Goal: Task Accomplishment & Management: Manage account settings

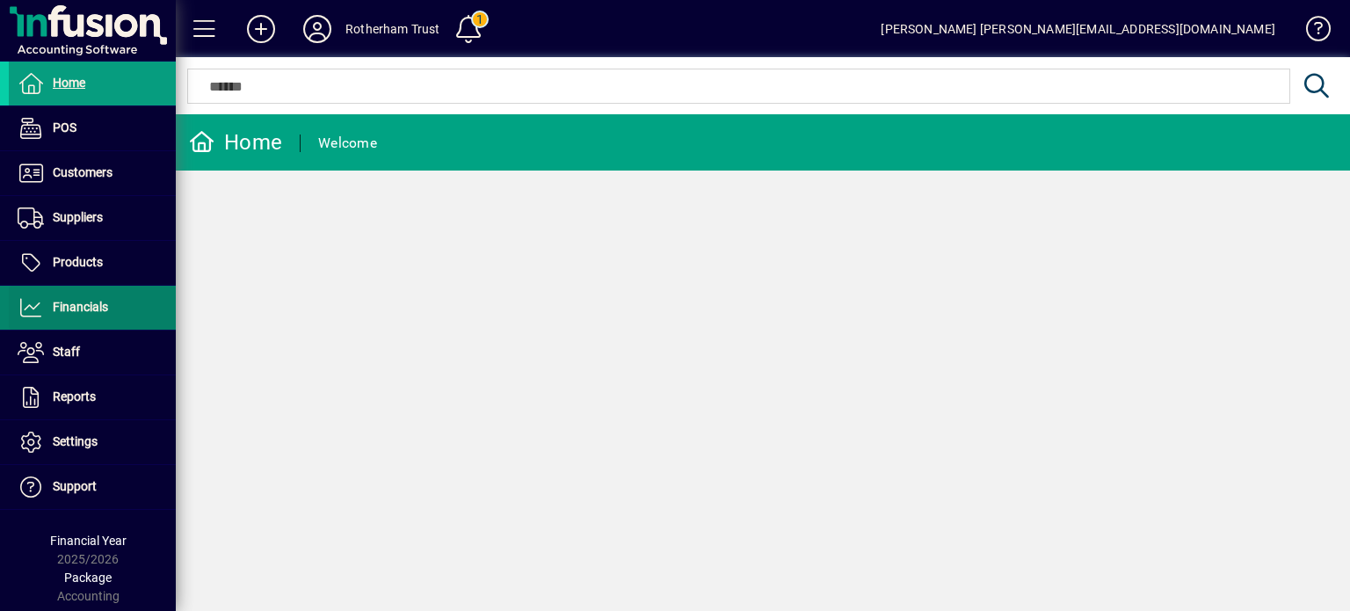
click at [84, 295] on span at bounding box center [92, 308] width 167 height 42
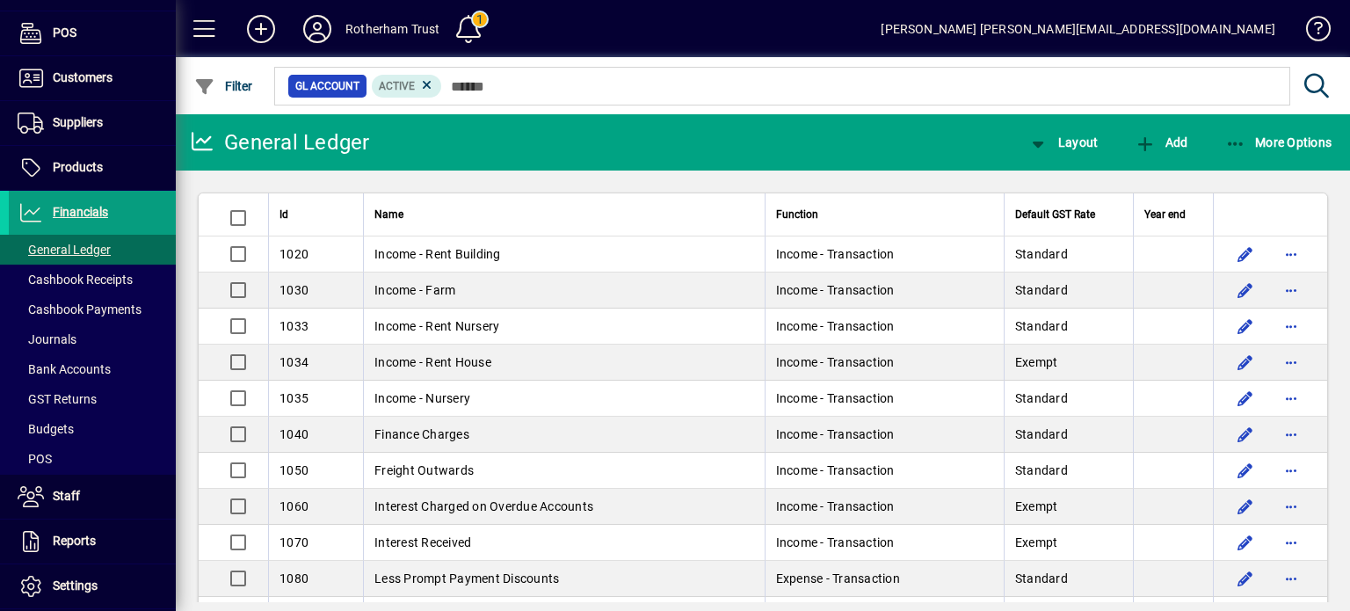
scroll to position [96, 0]
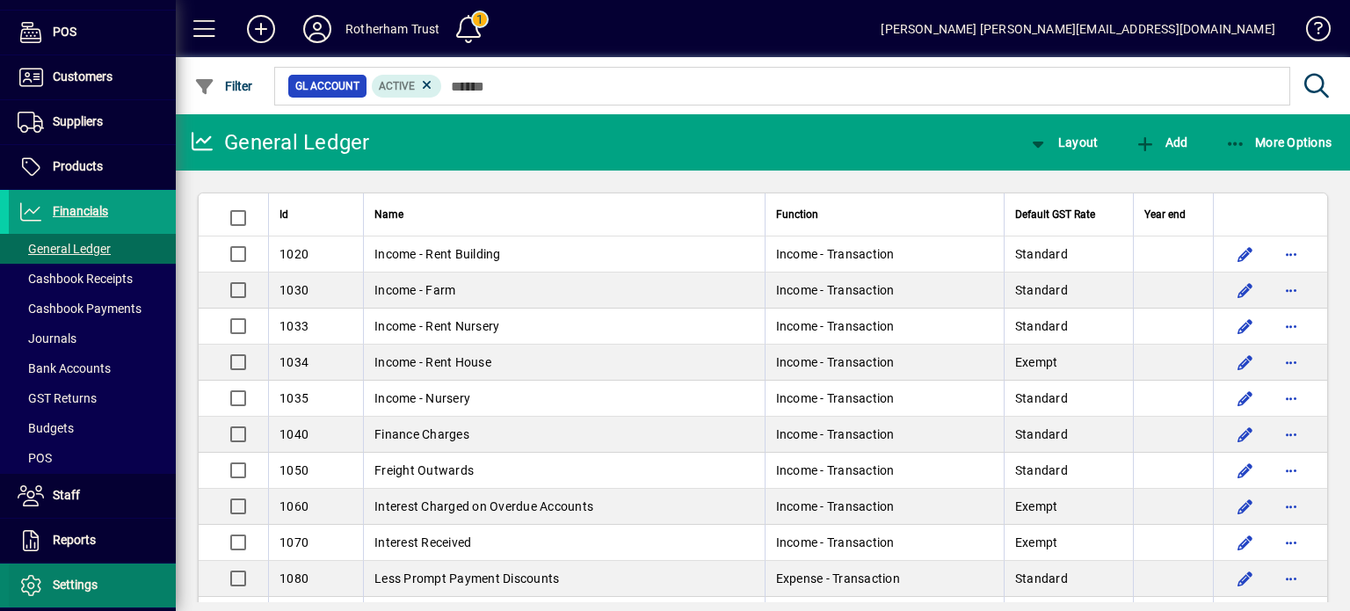
click at [76, 566] on span at bounding box center [92, 585] width 167 height 42
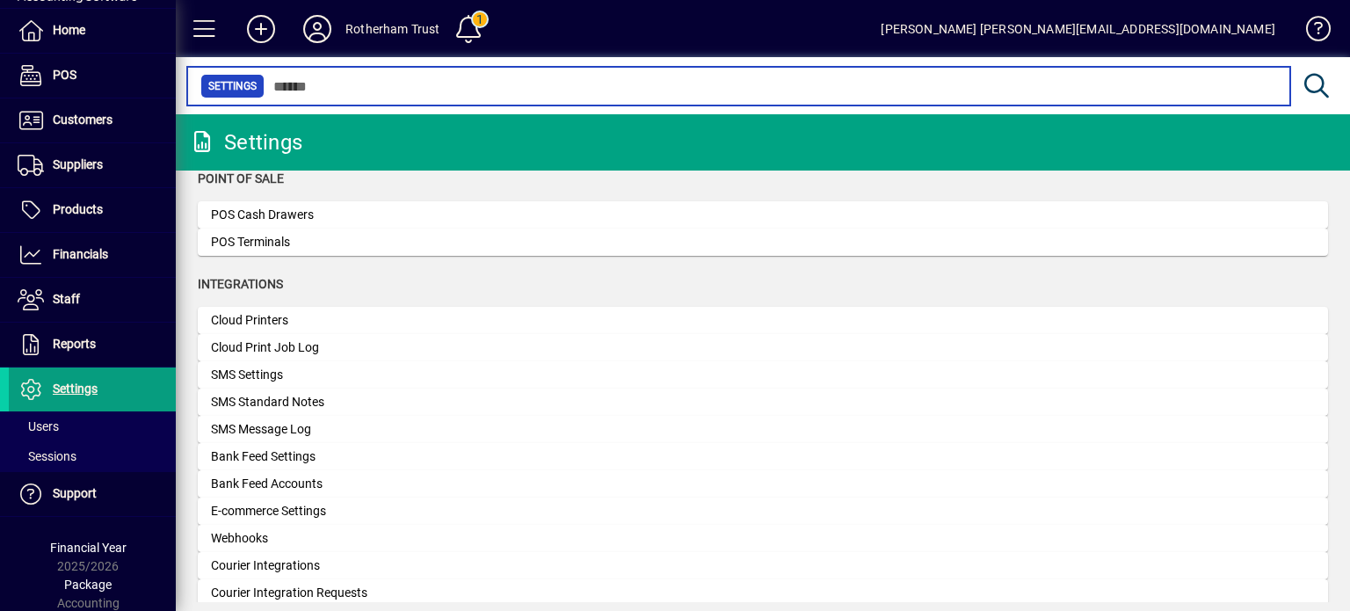
scroll to position [529, 0]
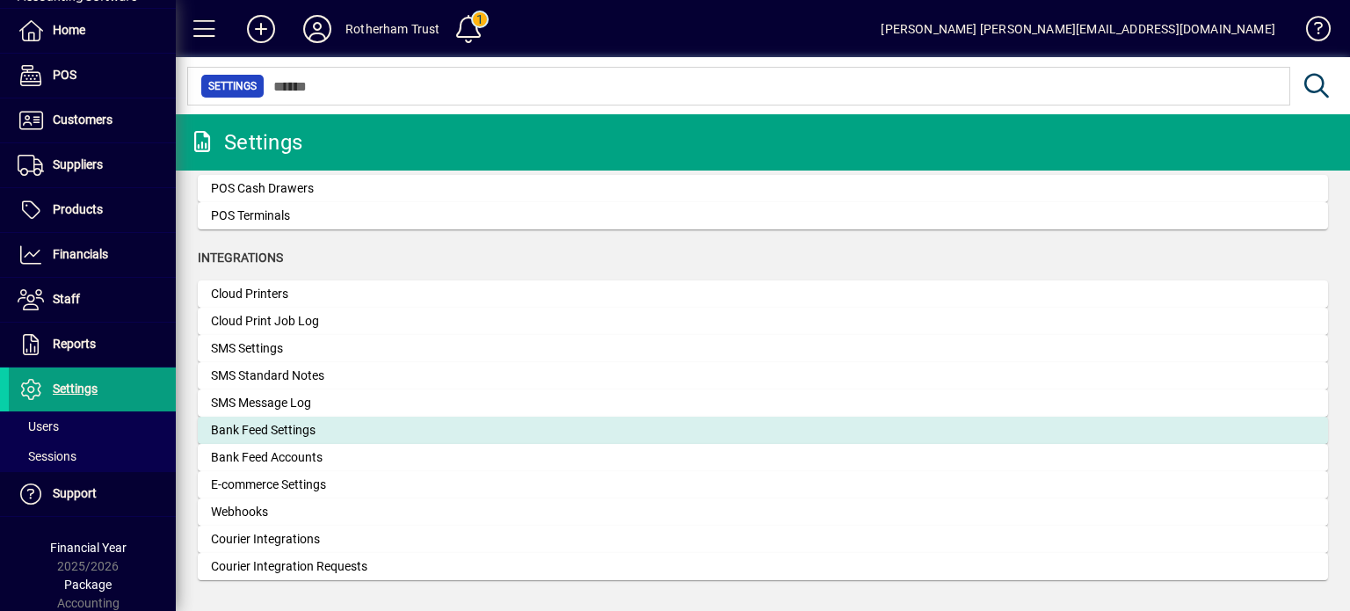
click at [267, 426] on div "Bank Feed Settings" at bounding box center [343, 430] width 264 height 18
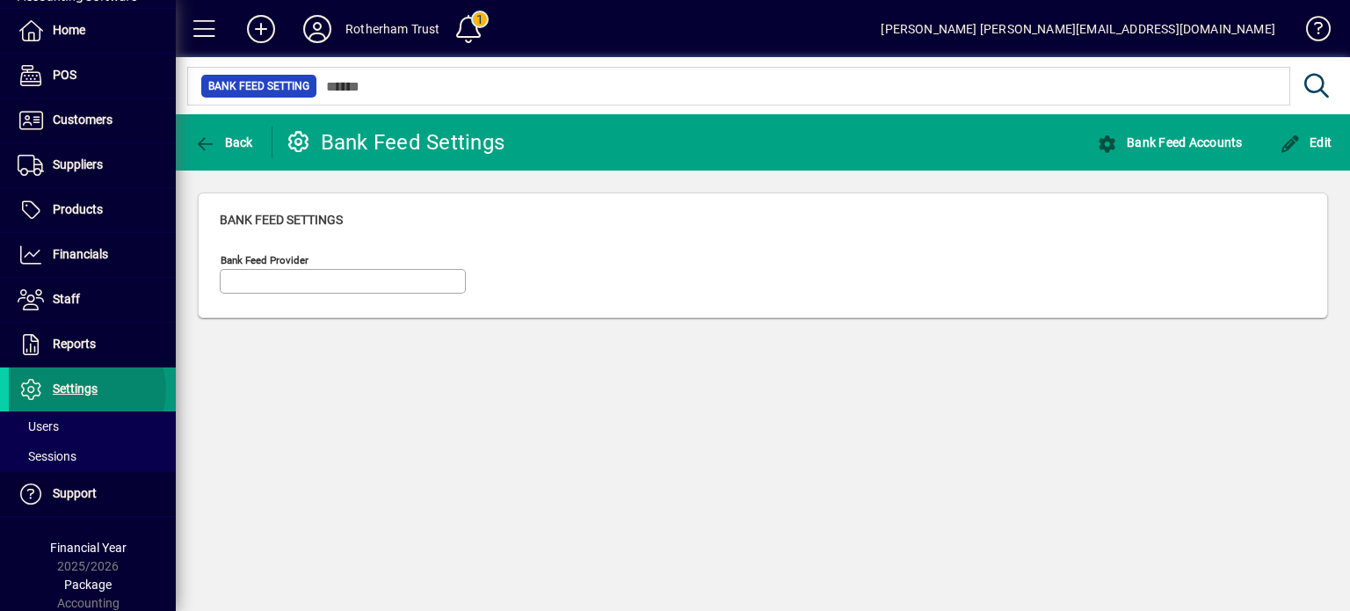
click at [83, 389] on span "Settings" at bounding box center [75, 389] width 45 height 14
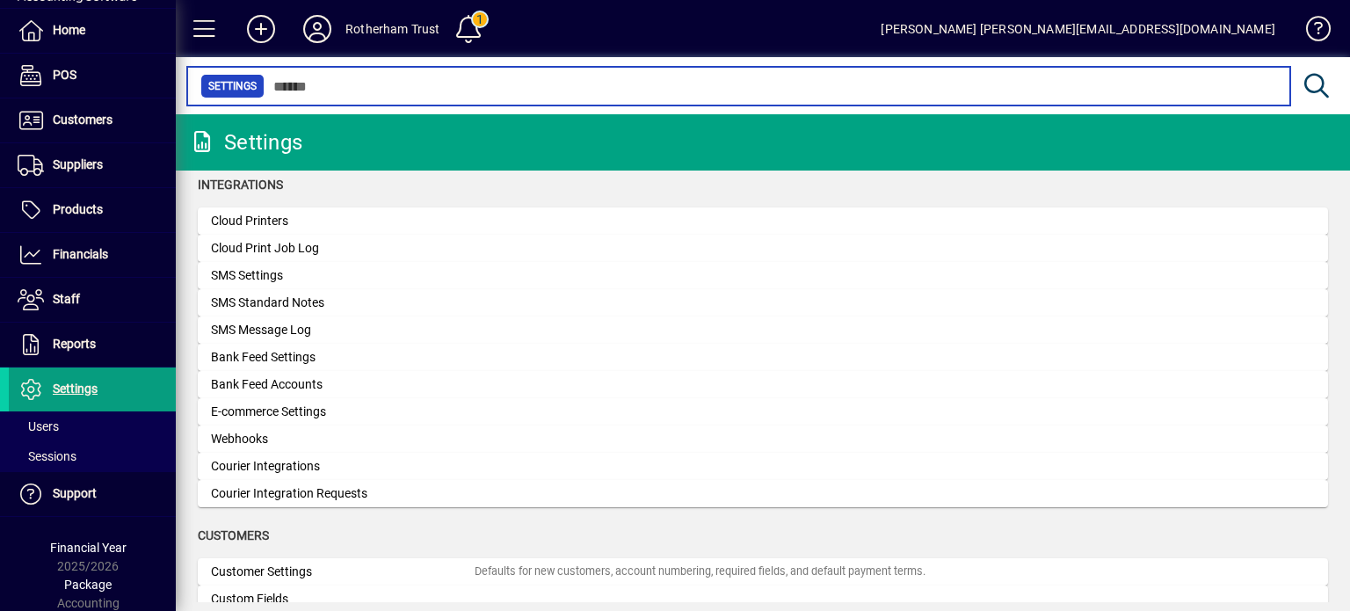
scroll to position [587, 0]
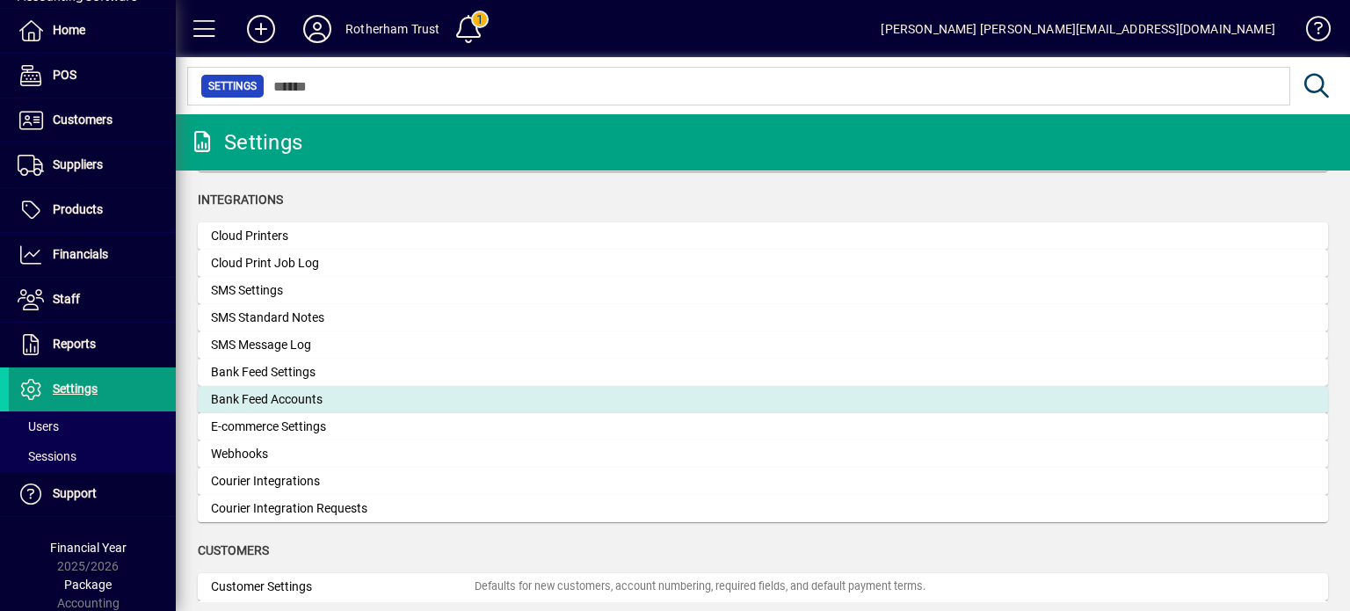
click at [421, 404] on div "Bank Feed Accounts" at bounding box center [343, 399] width 264 height 18
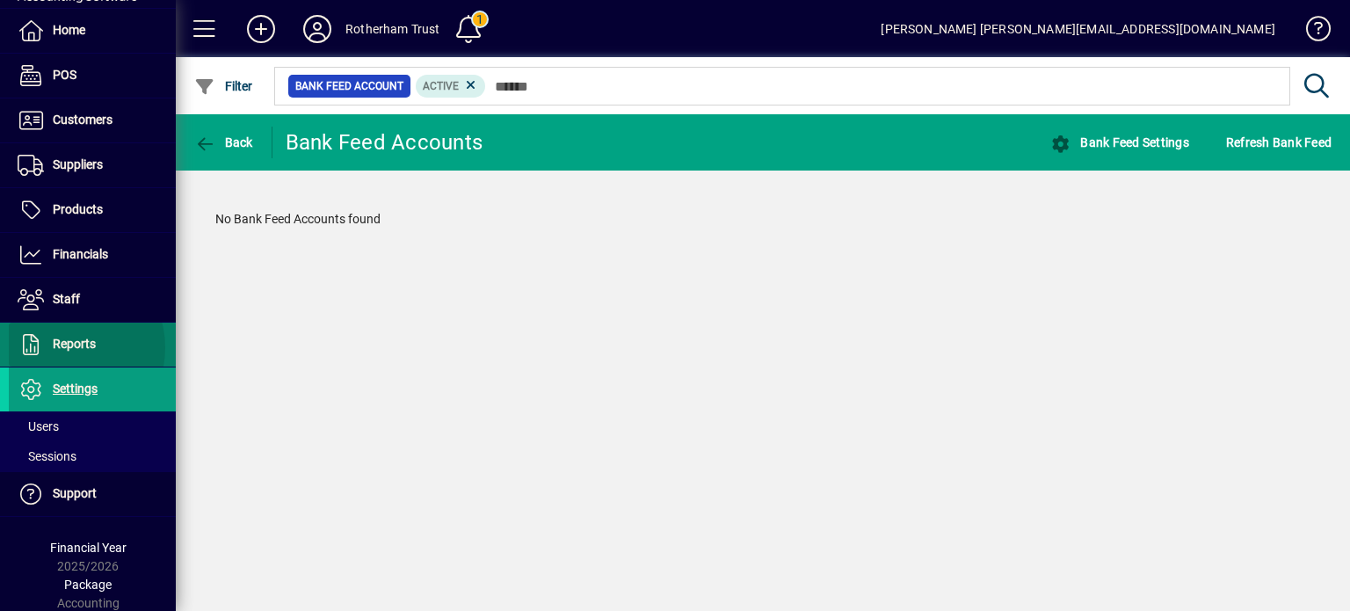
click at [65, 346] on span "Reports" at bounding box center [74, 344] width 43 height 14
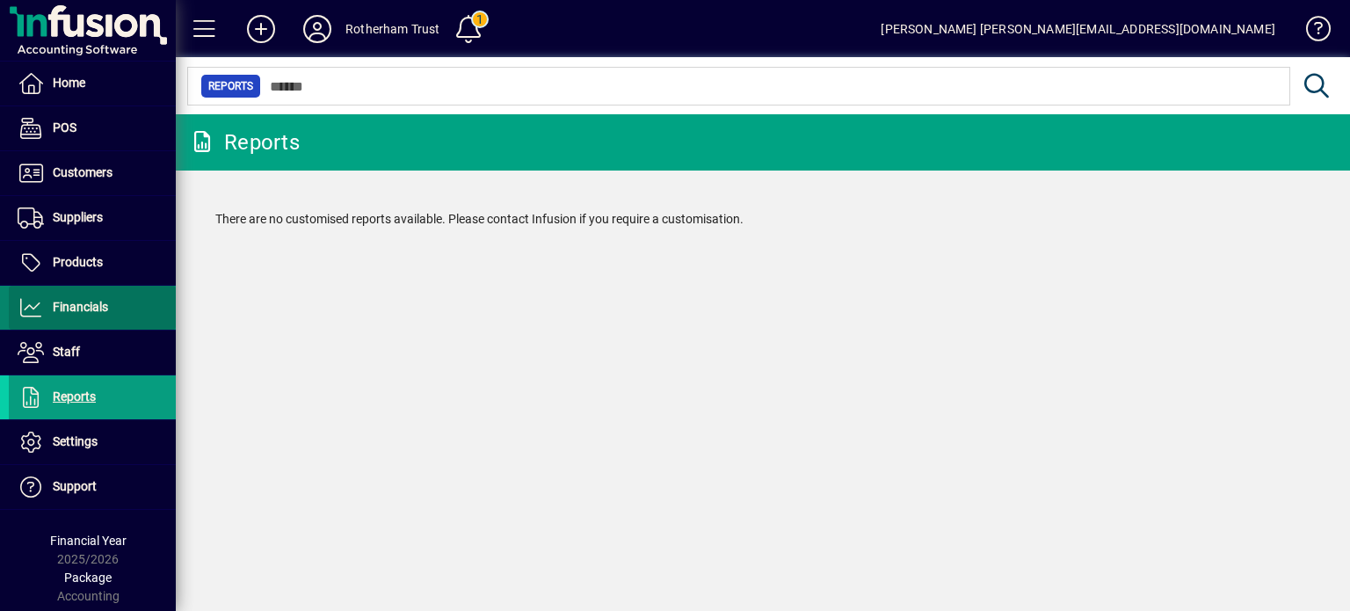
click at [62, 313] on span "Financials" at bounding box center [58, 307] width 99 height 21
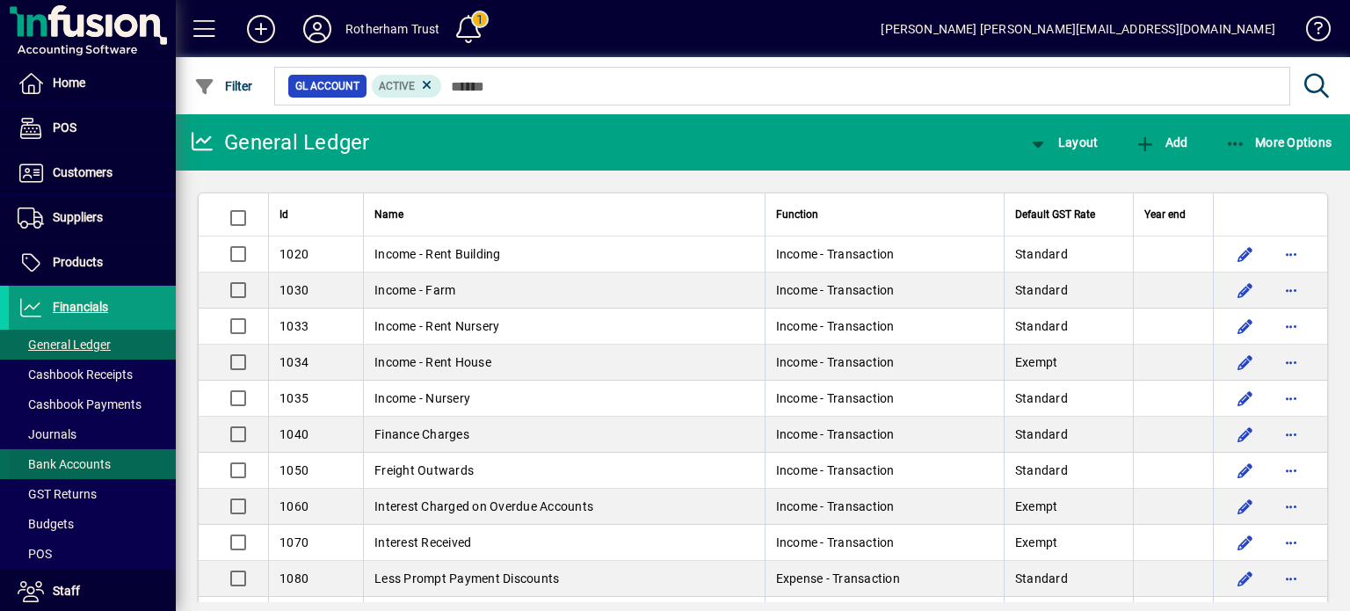
click at [120, 460] on span at bounding box center [92, 464] width 167 height 42
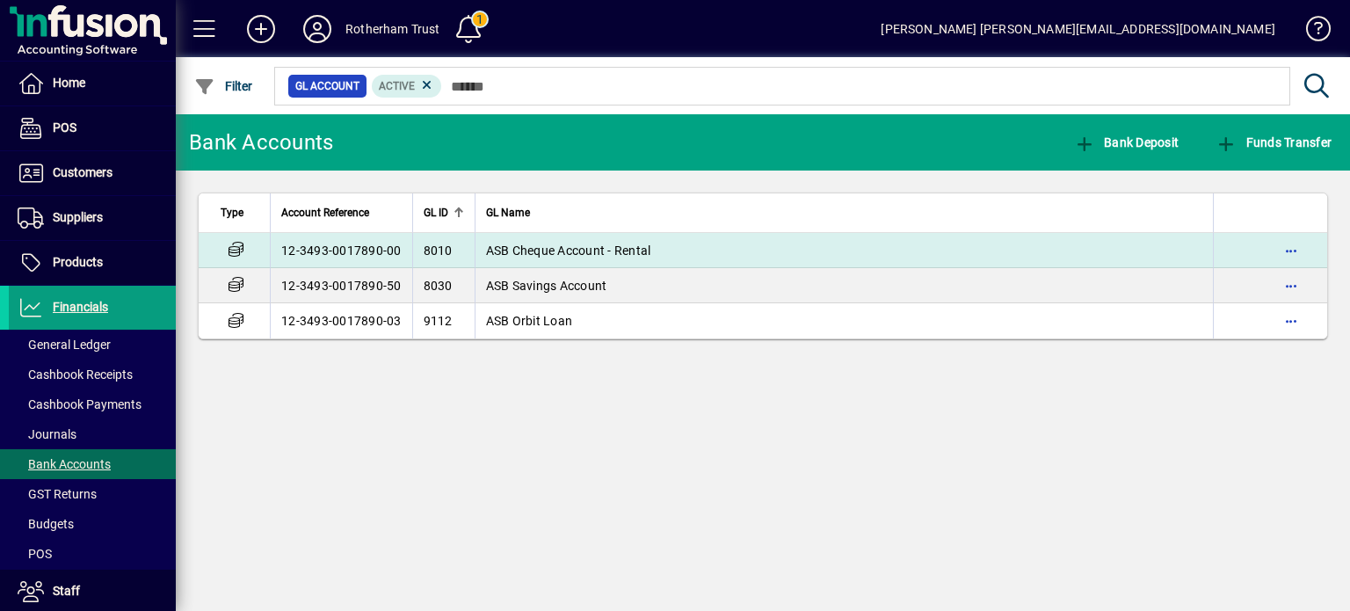
click at [334, 243] on td "12-3493-0017890-00" at bounding box center [341, 250] width 142 height 35
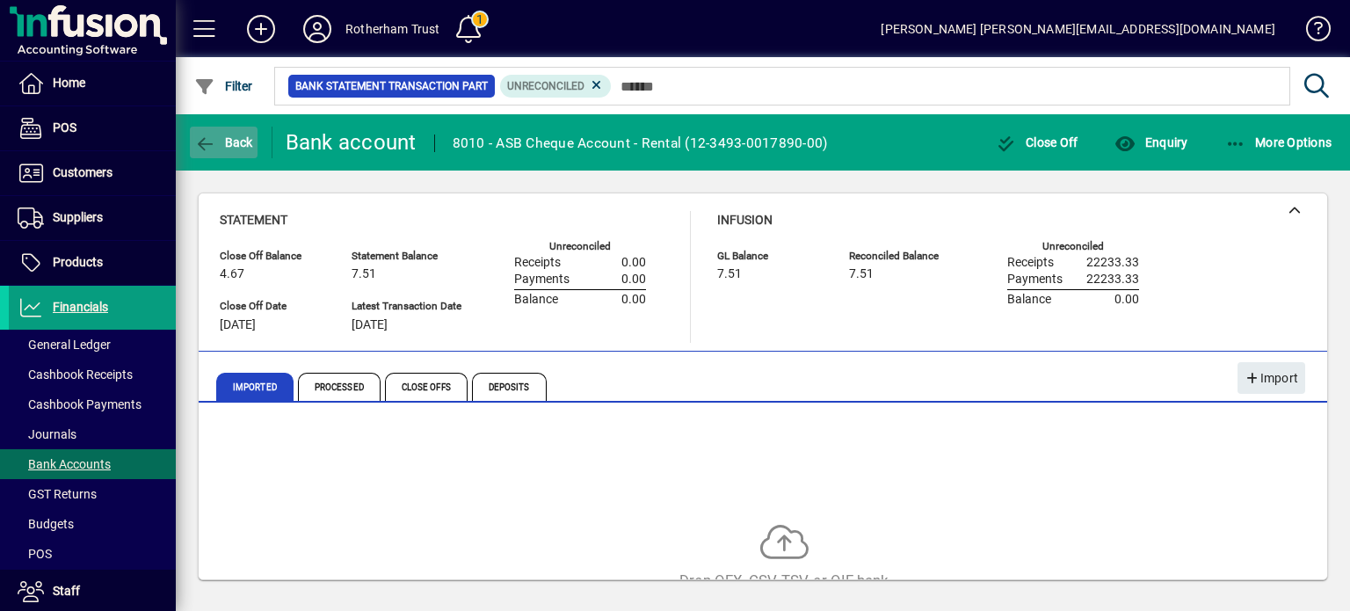
click at [229, 143] on span "Back" at bounding box center [223, 142] width 59 height 14
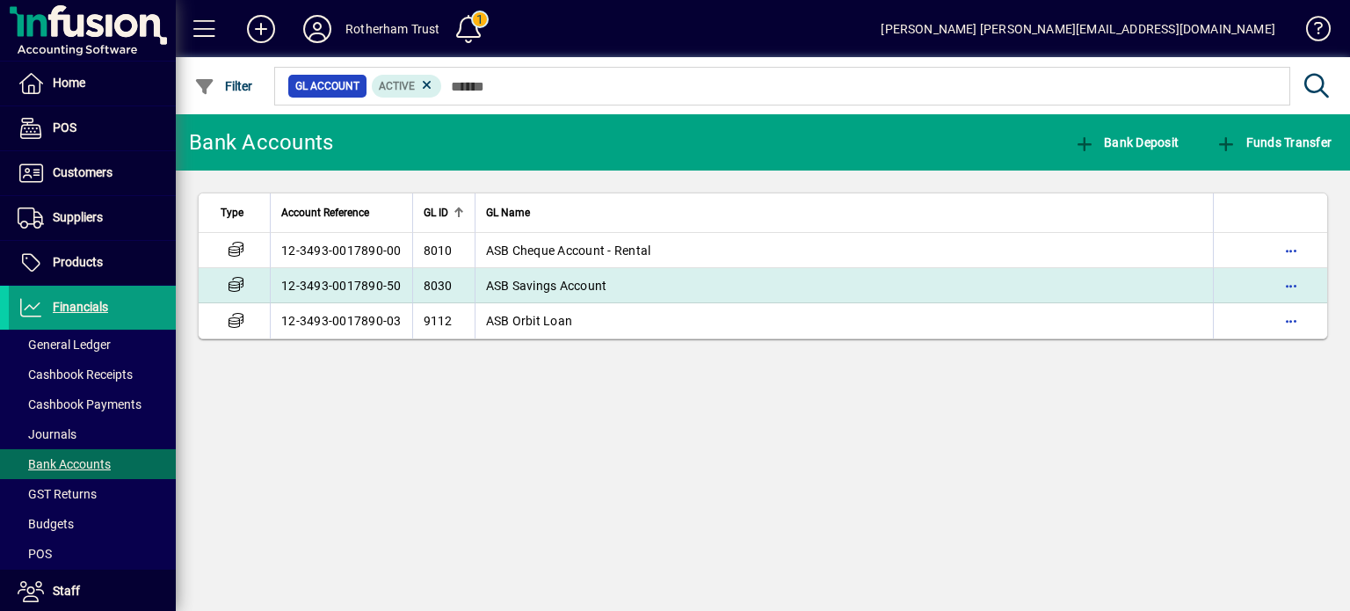
click at [316, 288] on td "12-3493-0017890-50" at bounding box center [341, 285] width 142 height 35
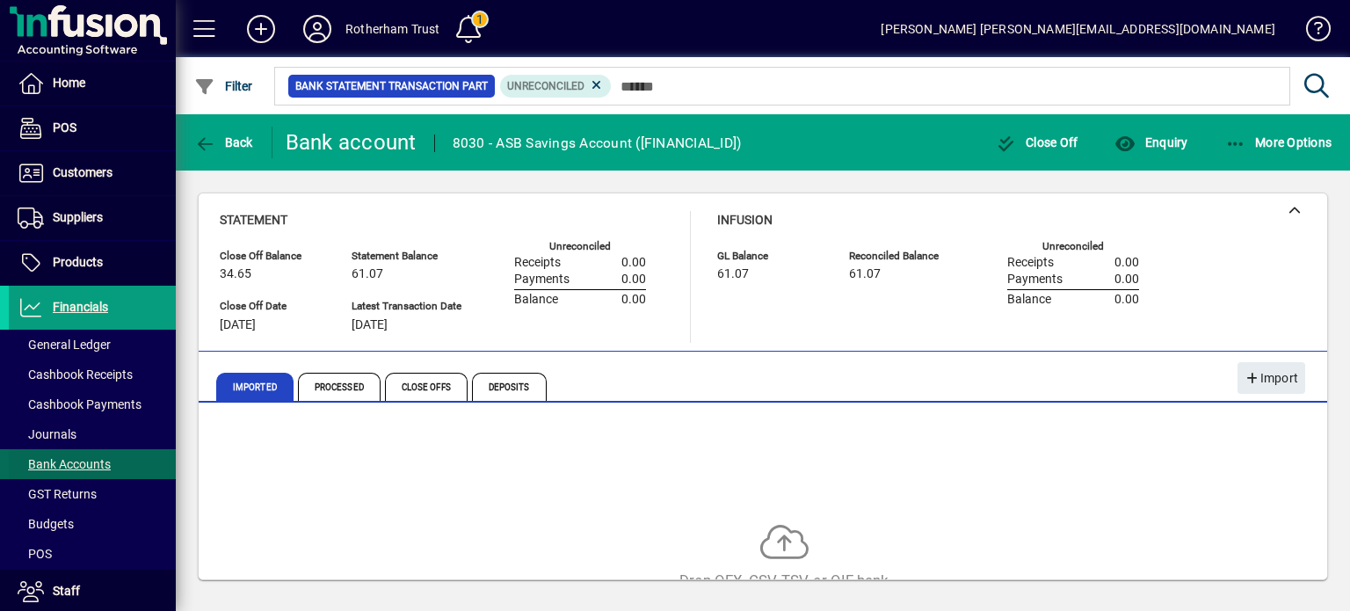
click at [90, 463] on span "Bank Accounts" at bounding box center [64, 464] width 93 height 14
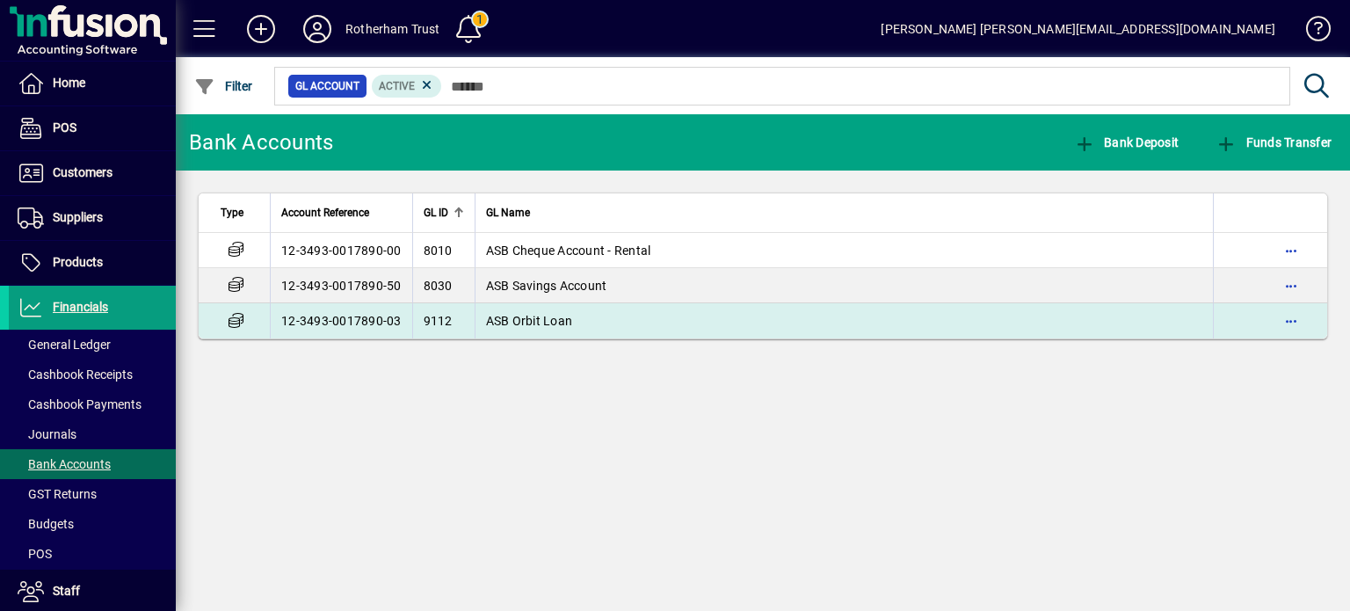
click at [309, 317] on td "12-3493-0017890-03" at bounding box center [341, 320] width 142 height 35
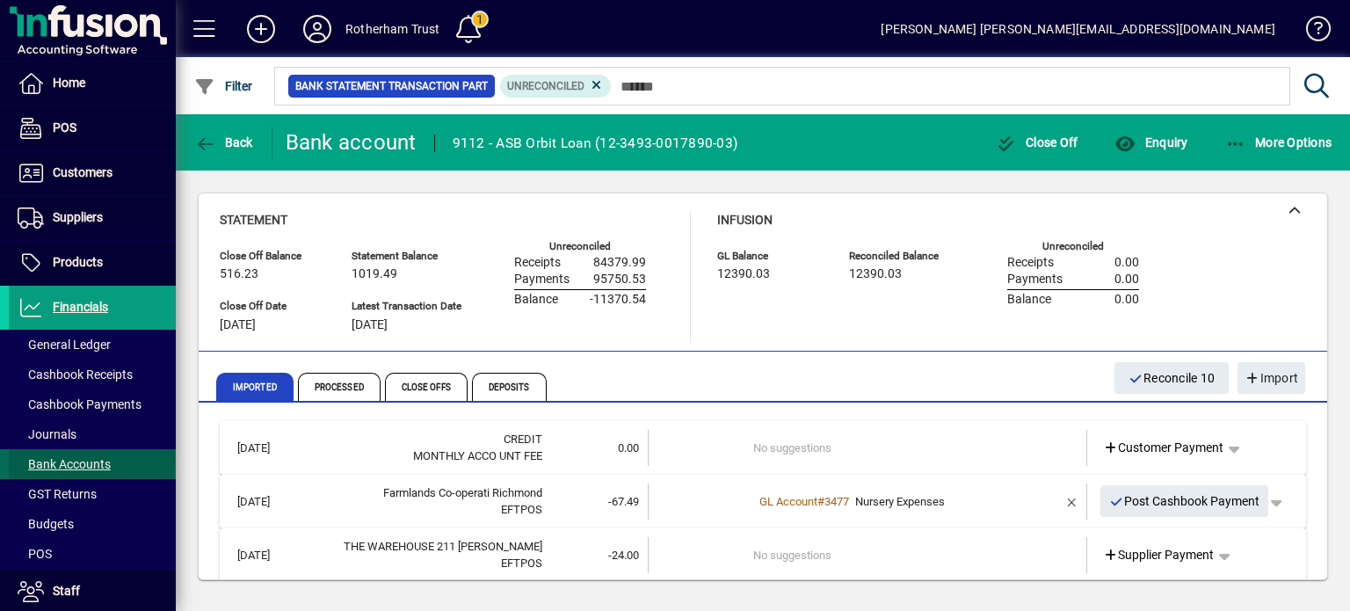
click at [91, 458] on span "Bank Accounts" at bounding box center [64, 464] width 93 height 14
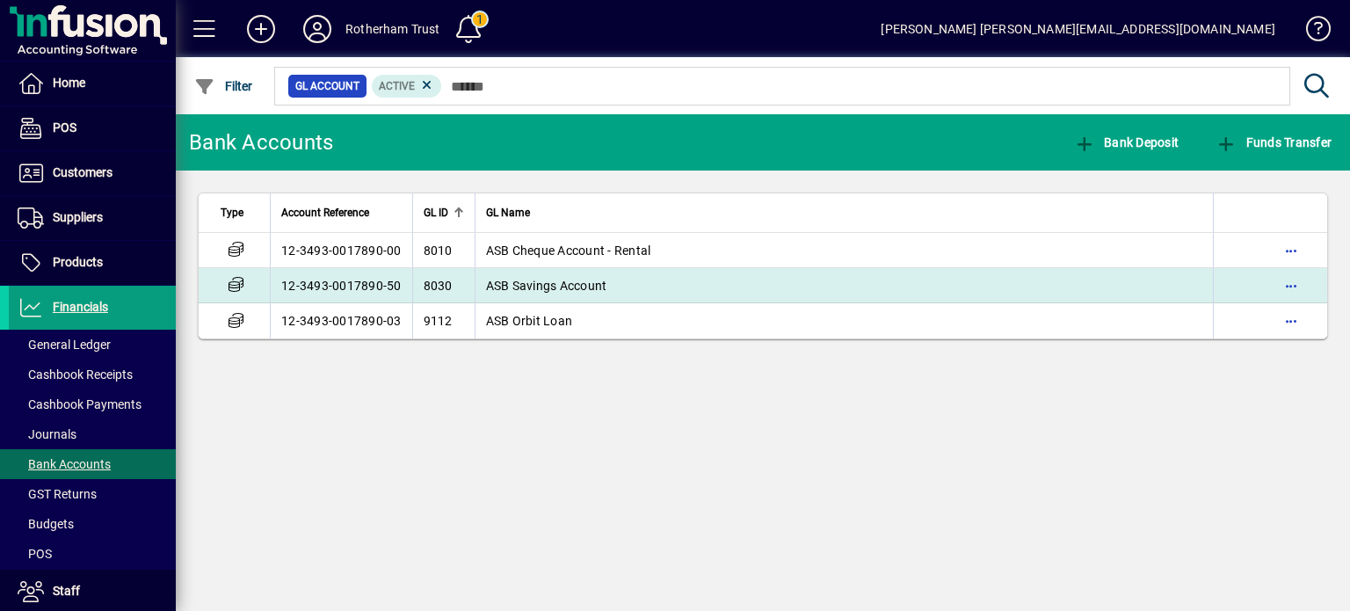
click at [333, 287] on td "12-3493-0017890-50" at bounding box center [341, 285] width 142 height 35
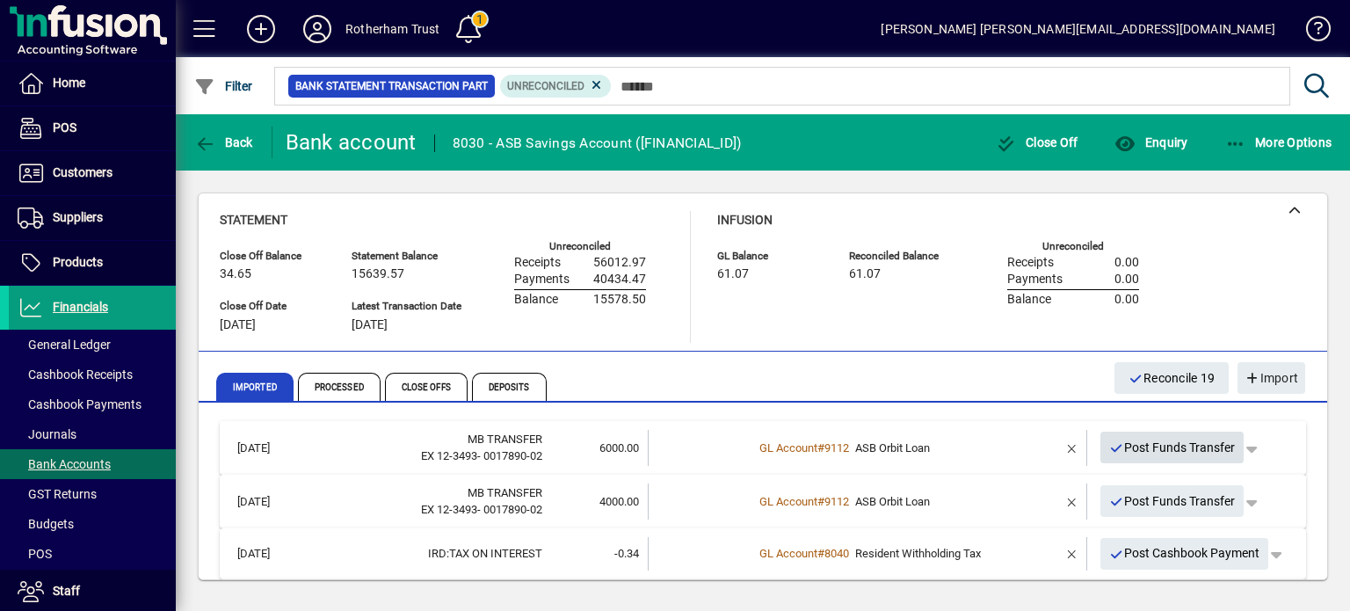
click at [1111, 451] on span "Post Funds Transfer" at bounding box center [1172, 447] width 127 height 29
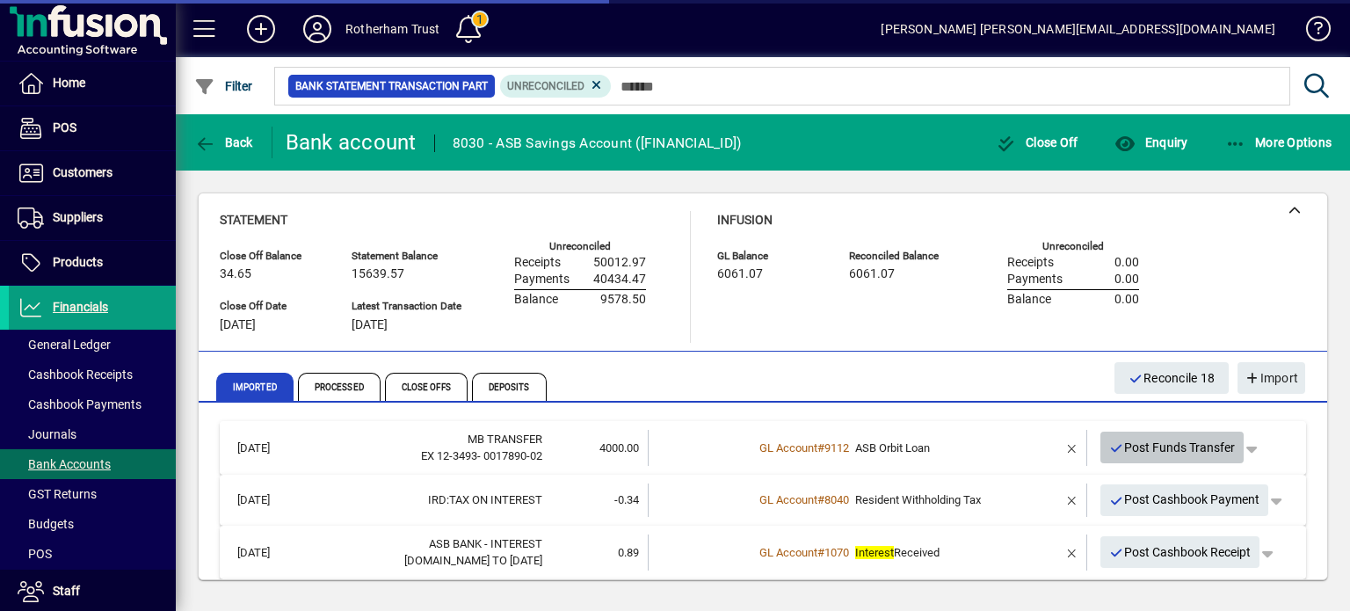
click at [1111, 451] on span "Post Funds Transfer" at bounding box center [1172, 447] width 127 height 29
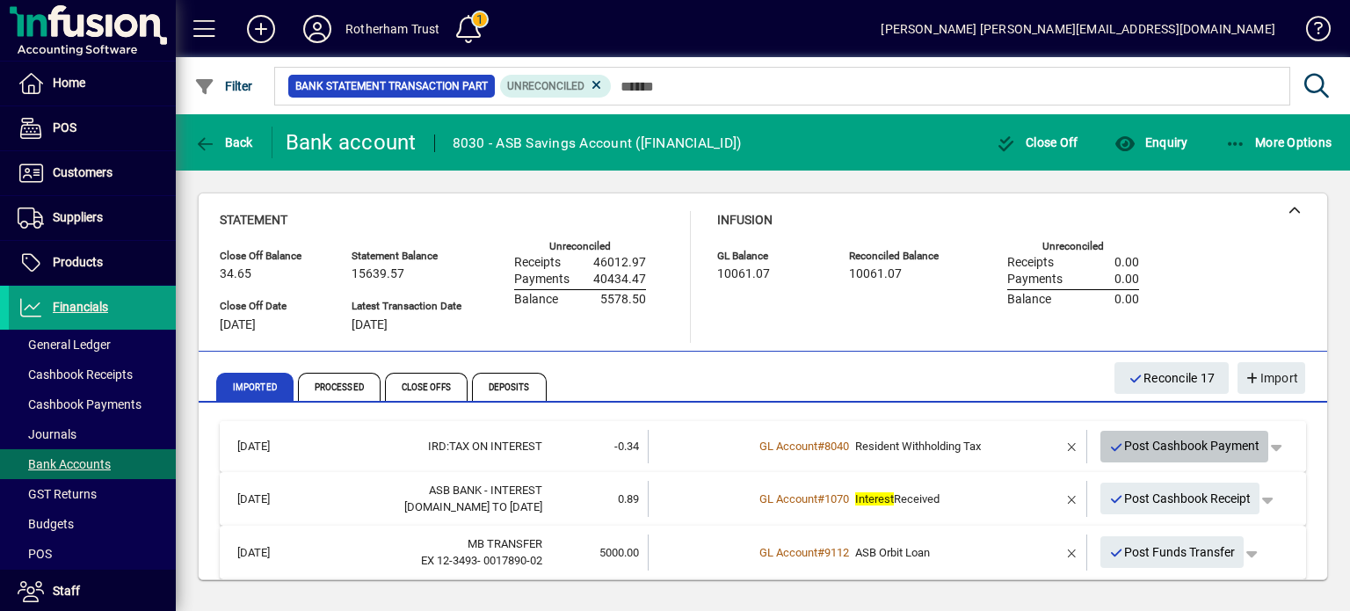
click at [1111, 451] on span "Post Cashbook Payment" at bounding box center [1184, 446] width 151 height 29
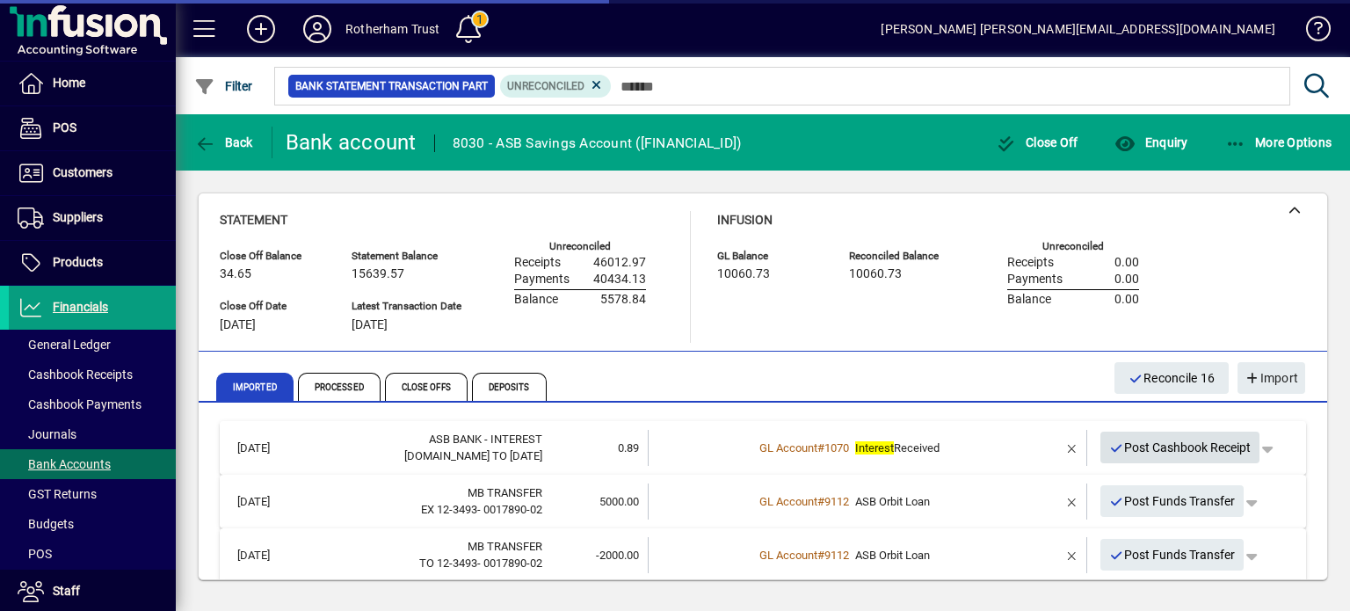
click at [1111, 451] on span "Post Cashbook Receipt" at bounding box center [1180, 447] width 142 height 29
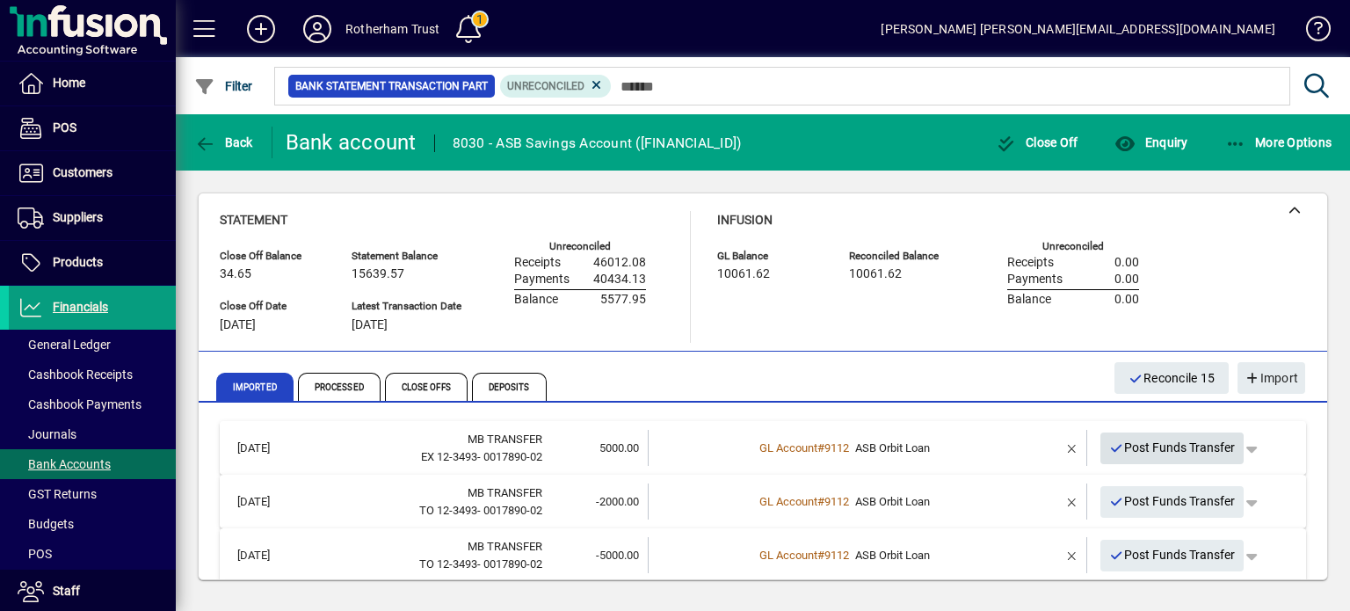
click at [1111, 451] on span "Post Funds Transfer" at bounding box center [1172, 447] width 127 height 29
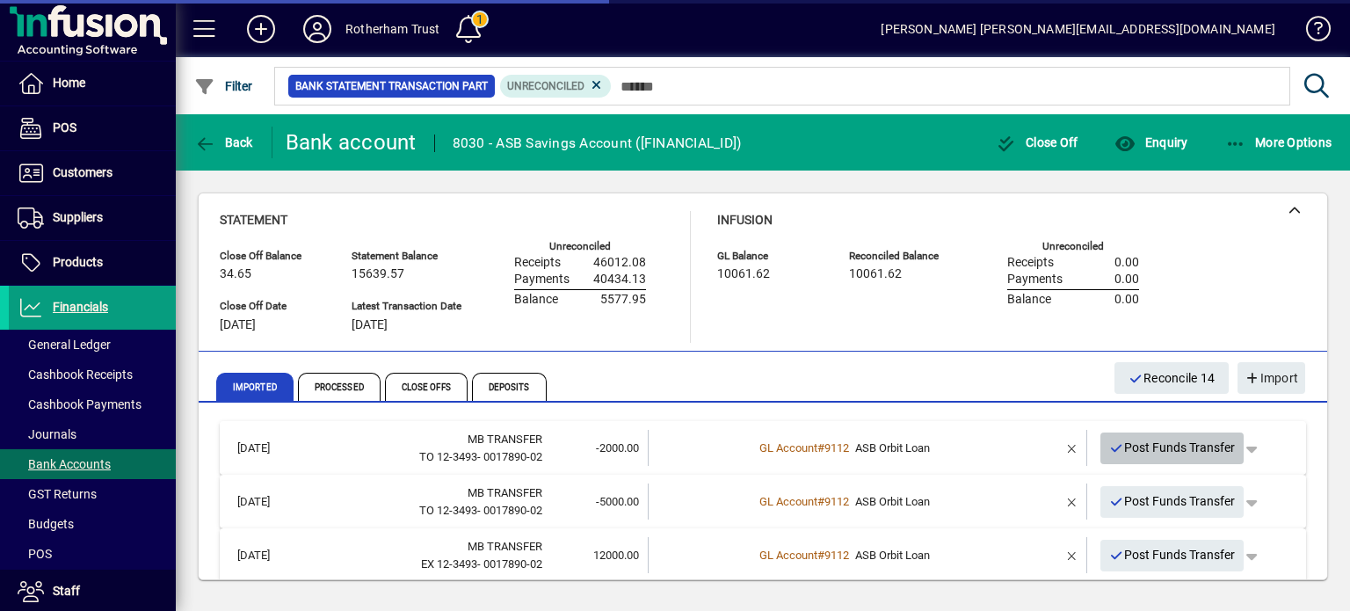
click at [1111, 451] on span "Post Funds Transfer" at bounding box center [1172, 447] width 127 height 29
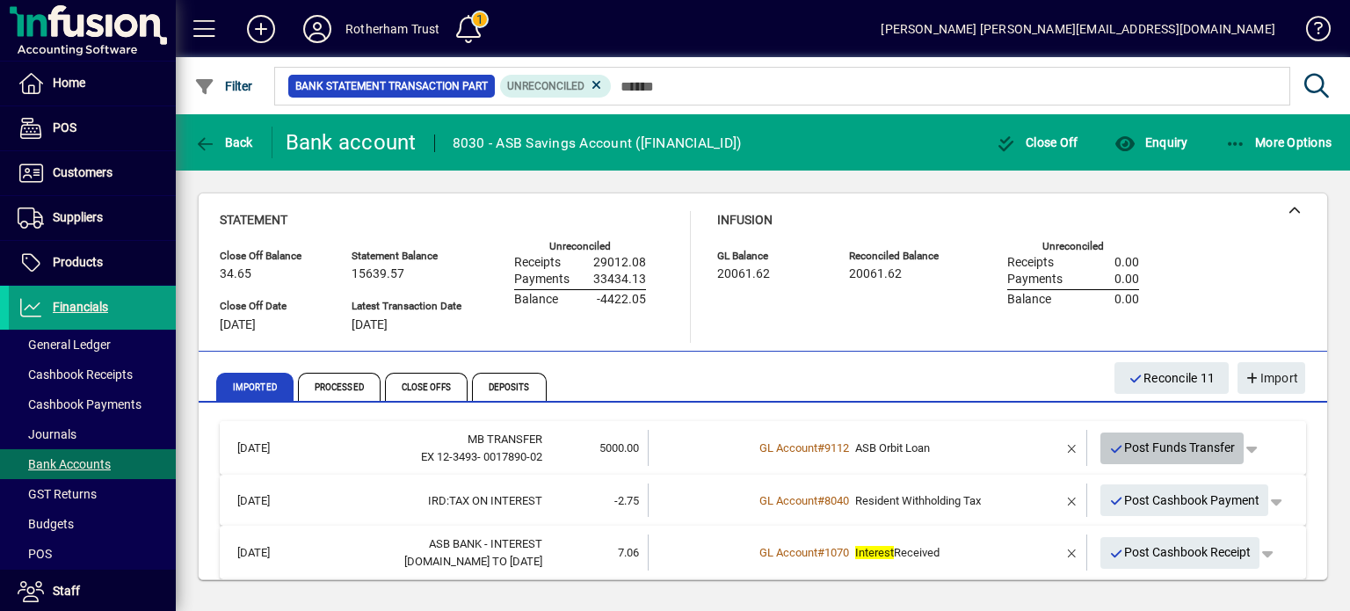
click at [1111, 451] on span "Post Funds Transfer" at bounding box center [1172, 447] width 127 height 29
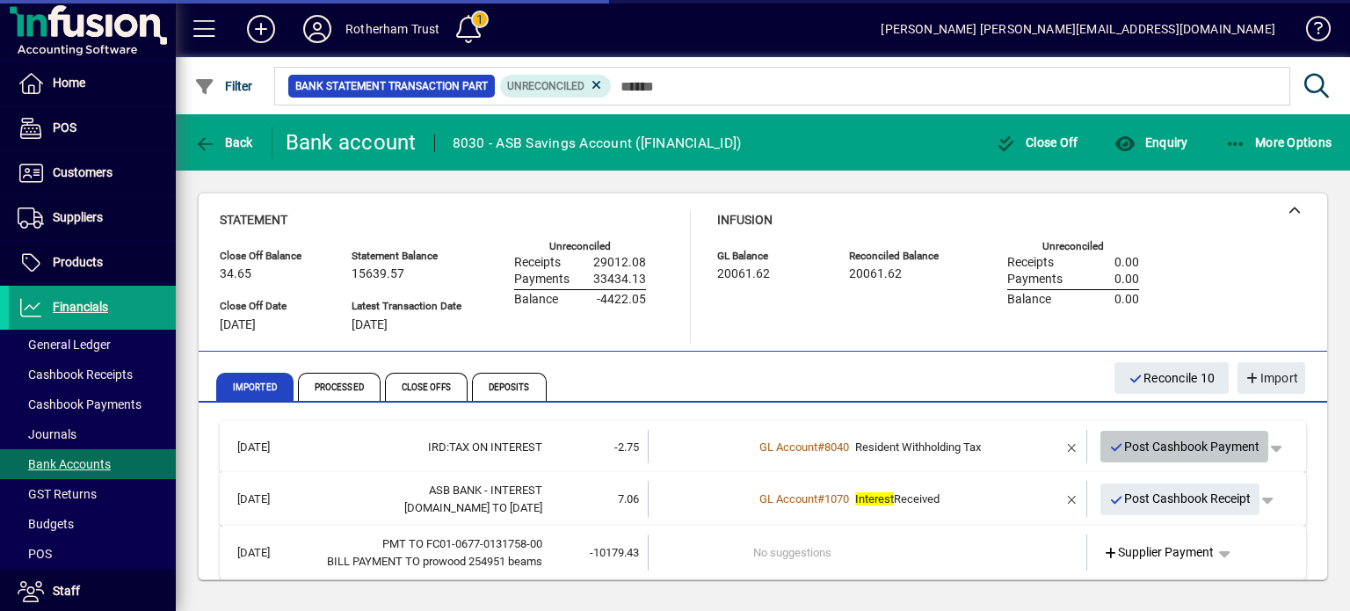
click at [1111, 451] on span "Post Cashbook Payment" at bounding box center [1184, 447] width 151 height 29
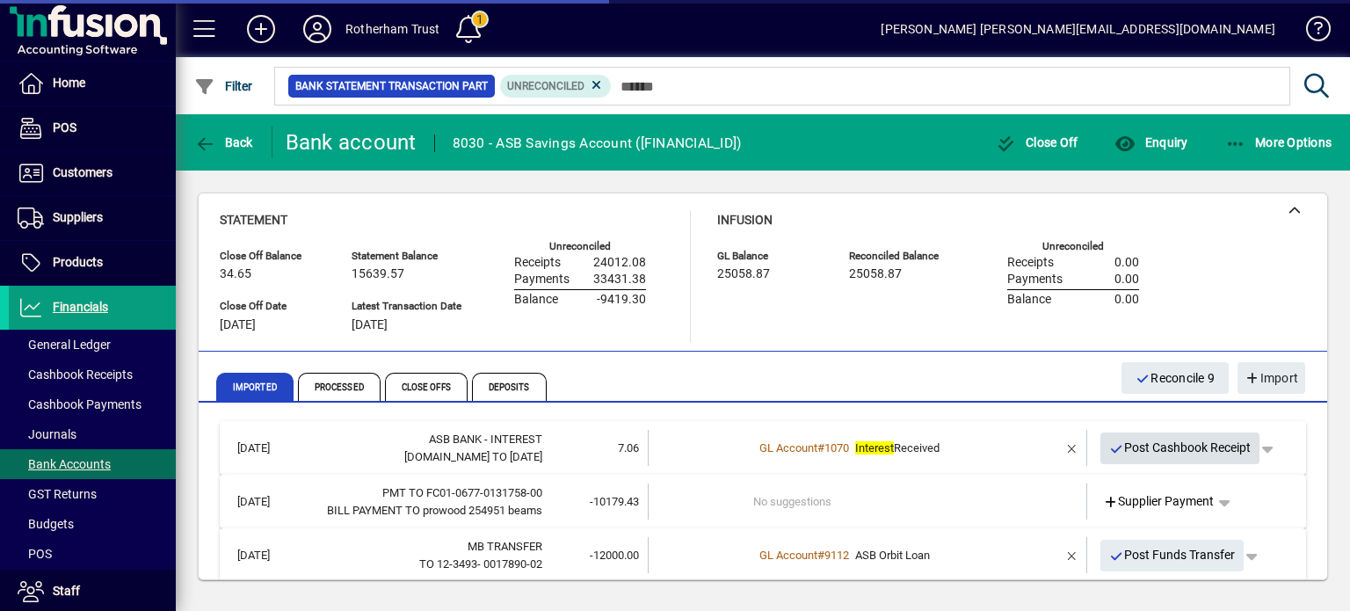
click at [1111, 451] on span "Post Cashbook Receipt" at bounding box center [1180, 447] width 142 height 29
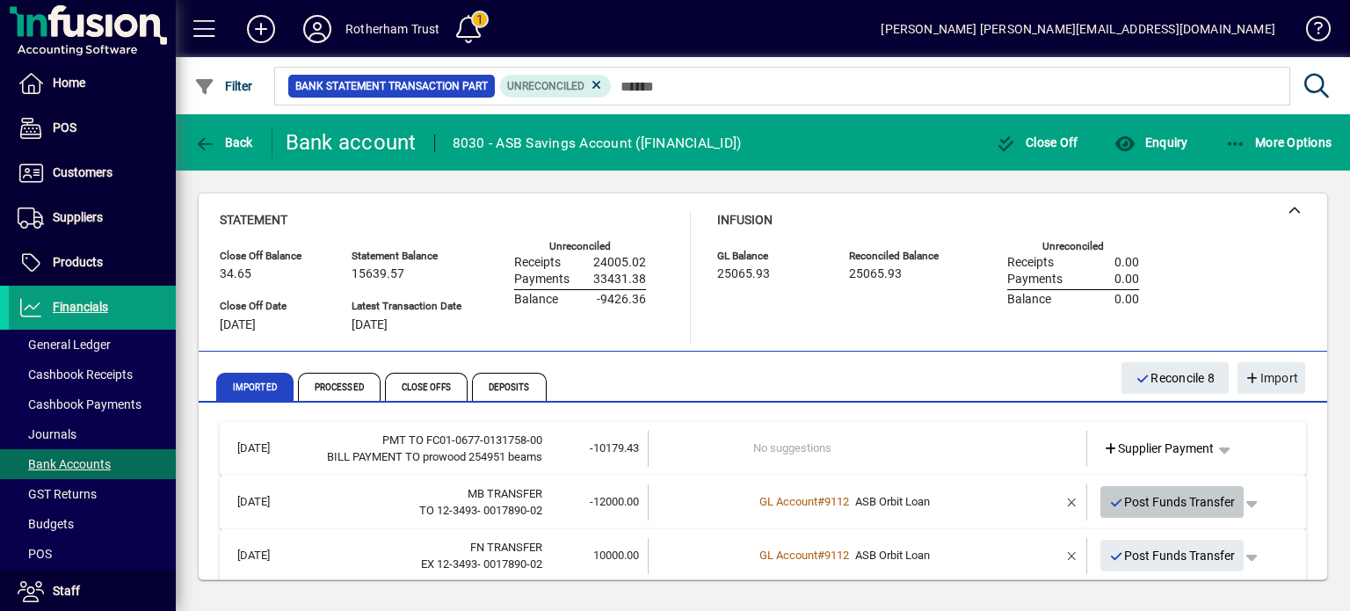
click at [1125, 492] on span "Post Funds Transfer" at bounding box center [1172, 502] width 127 height 29
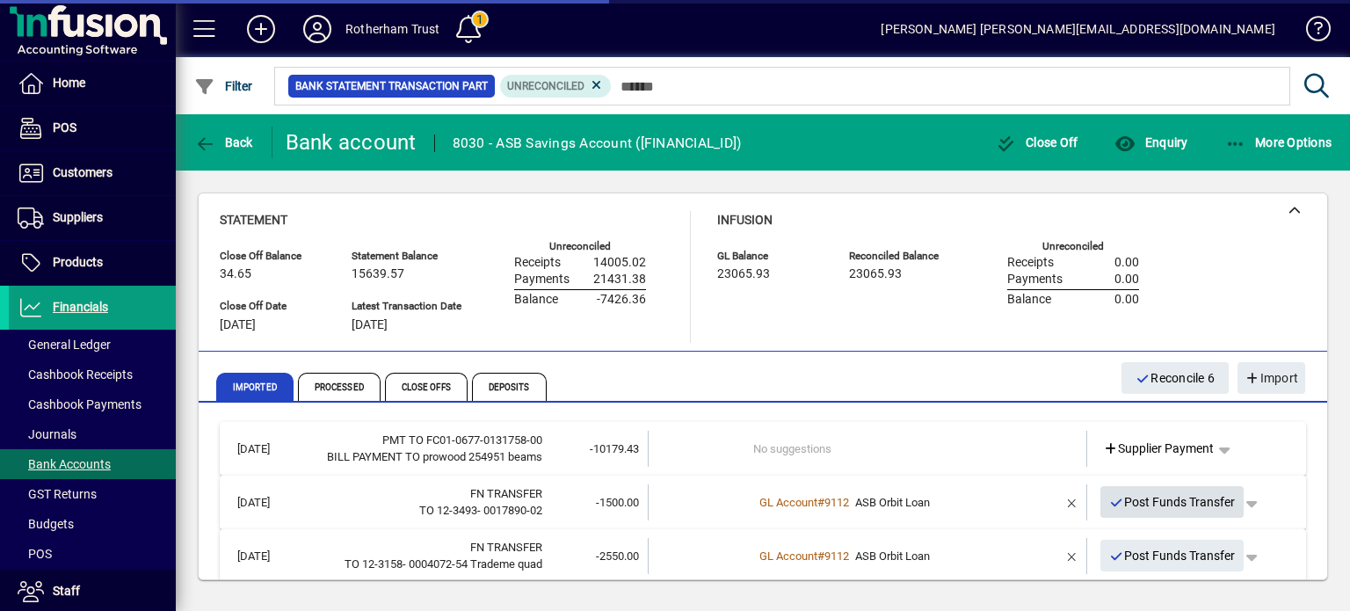
click at [1125, 492] on span "Post Funds Transfer" at bounding box center [1172, 502] width 127 height 29
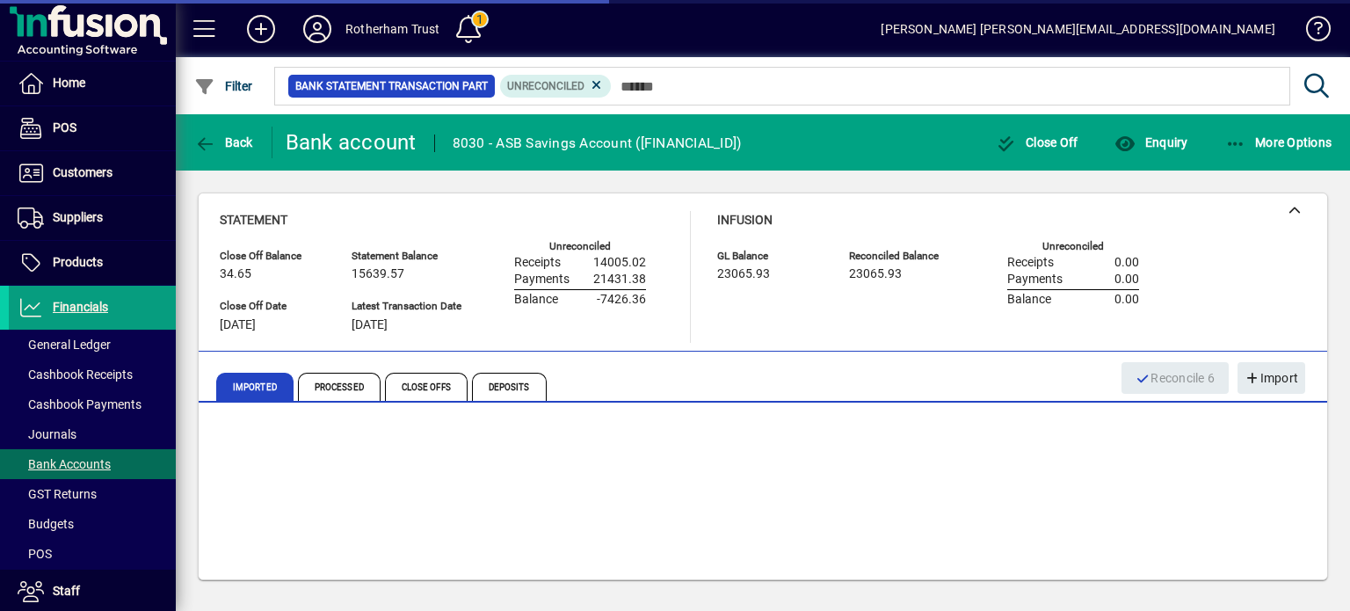
click at [1125, 492] on div "Post Funds Transfer" at bounding box center [1172, 502] width 153 height 32
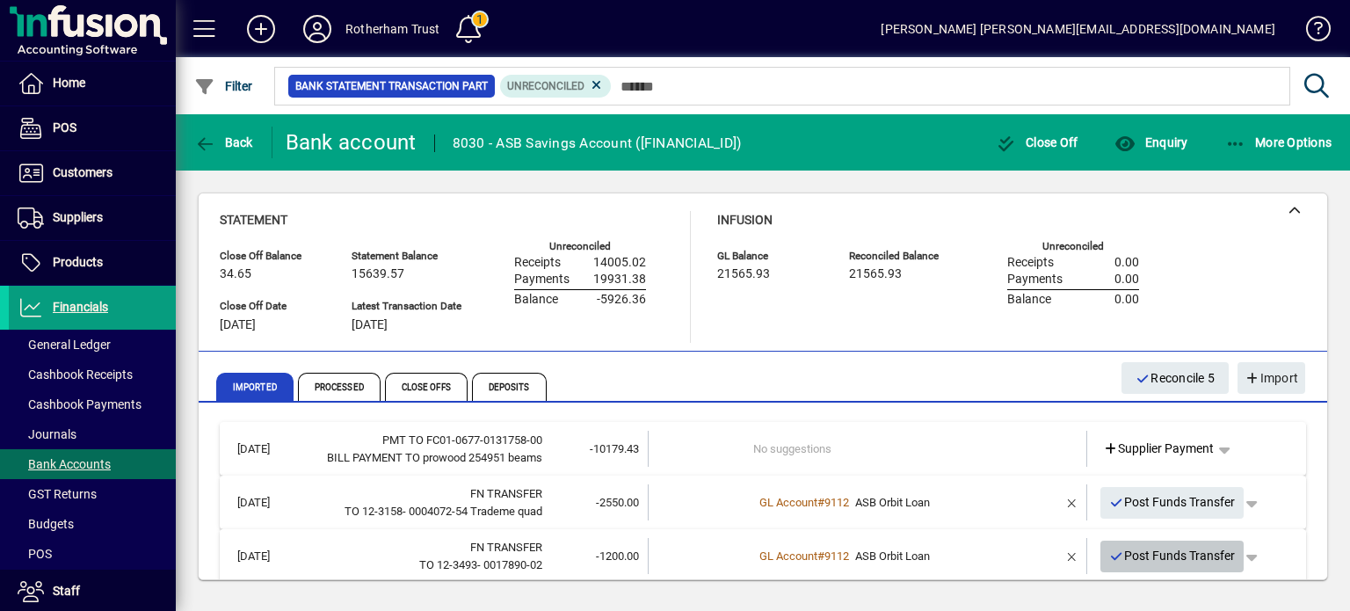
click at [1125, 558] on span "Post Funds Transfer" at bounding box center [1172, 556] width 127 height 29
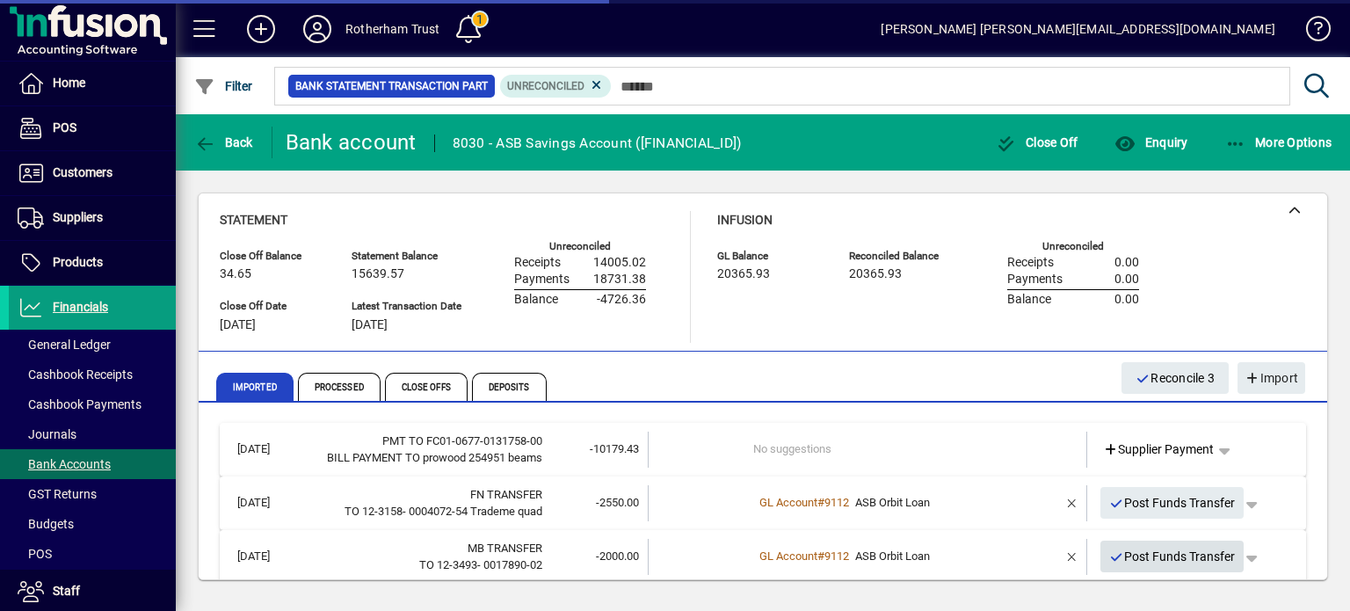
click at [1125, 558] on span "Post Funds Transfer" at bounding box center [1172, 556] width 127 height 29
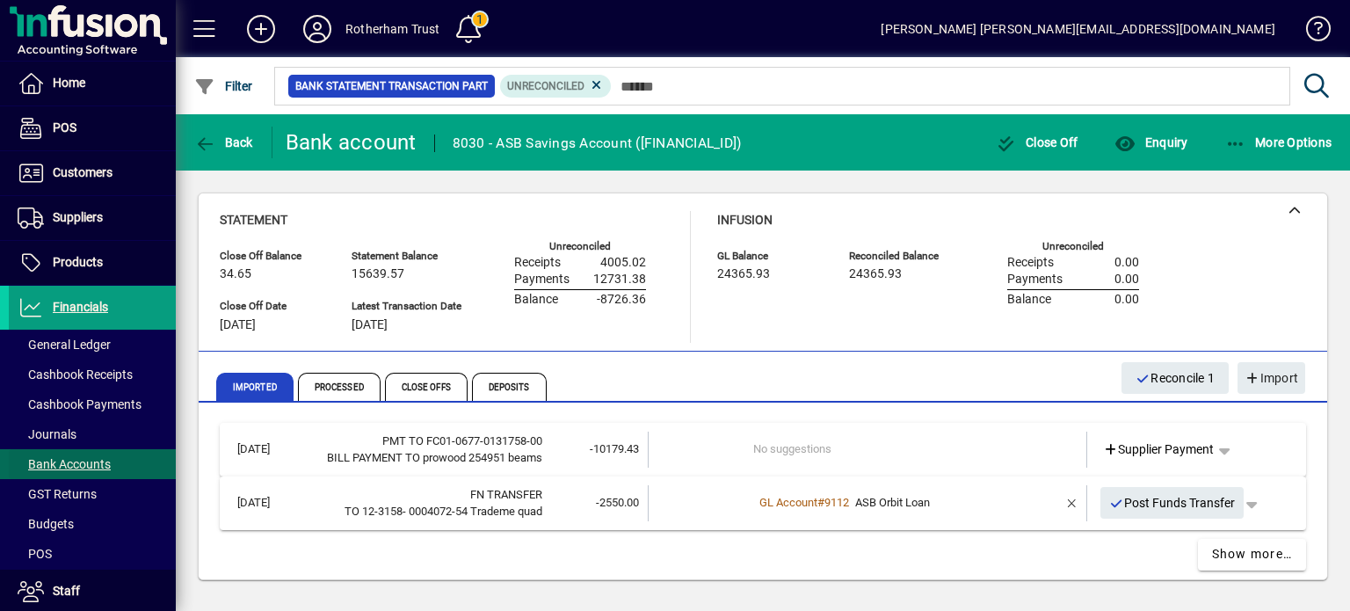
click at [68, 457] on span "Bank Accounts" at bounding box center [64, 464] width 93 height 14
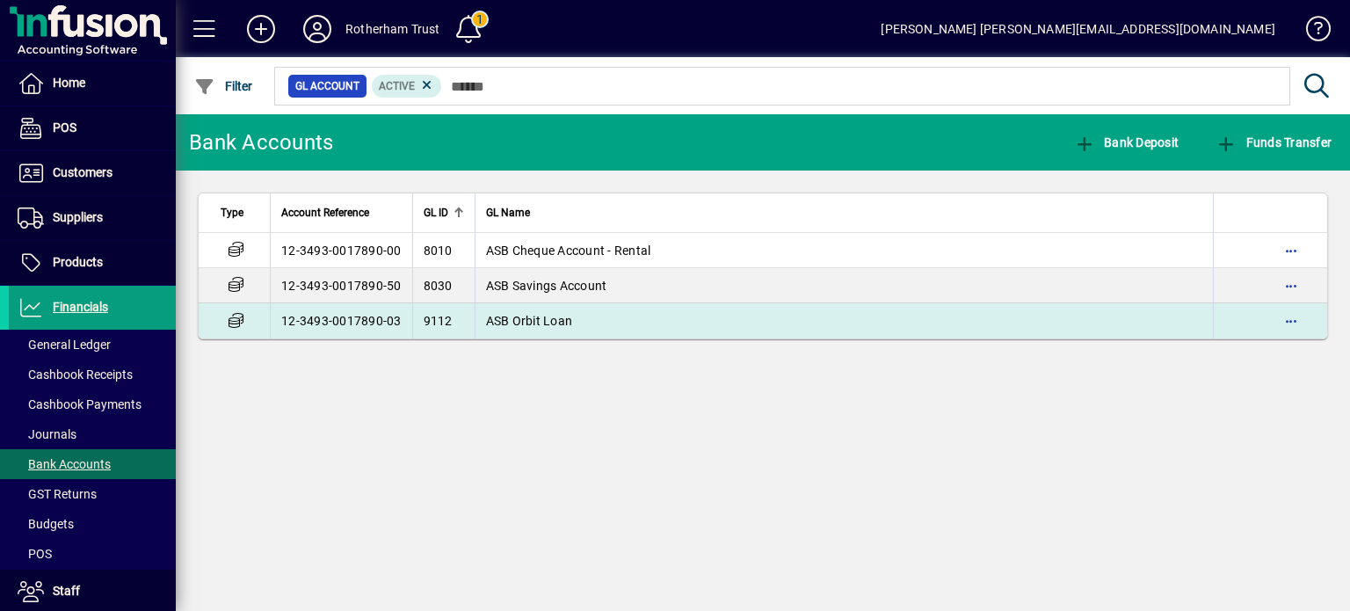
click at [361, 319] on td "12-3493-0017890-03" at bounding box center [341, 320] width 142 height 35
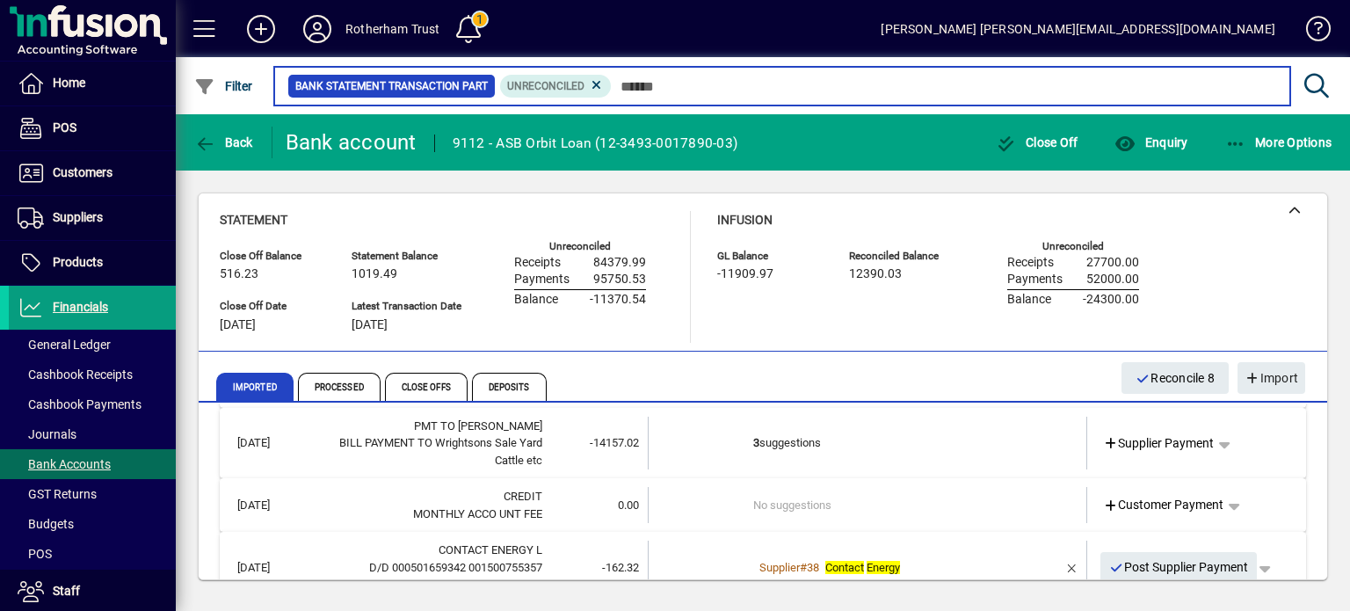
scroll to position [180, 0]
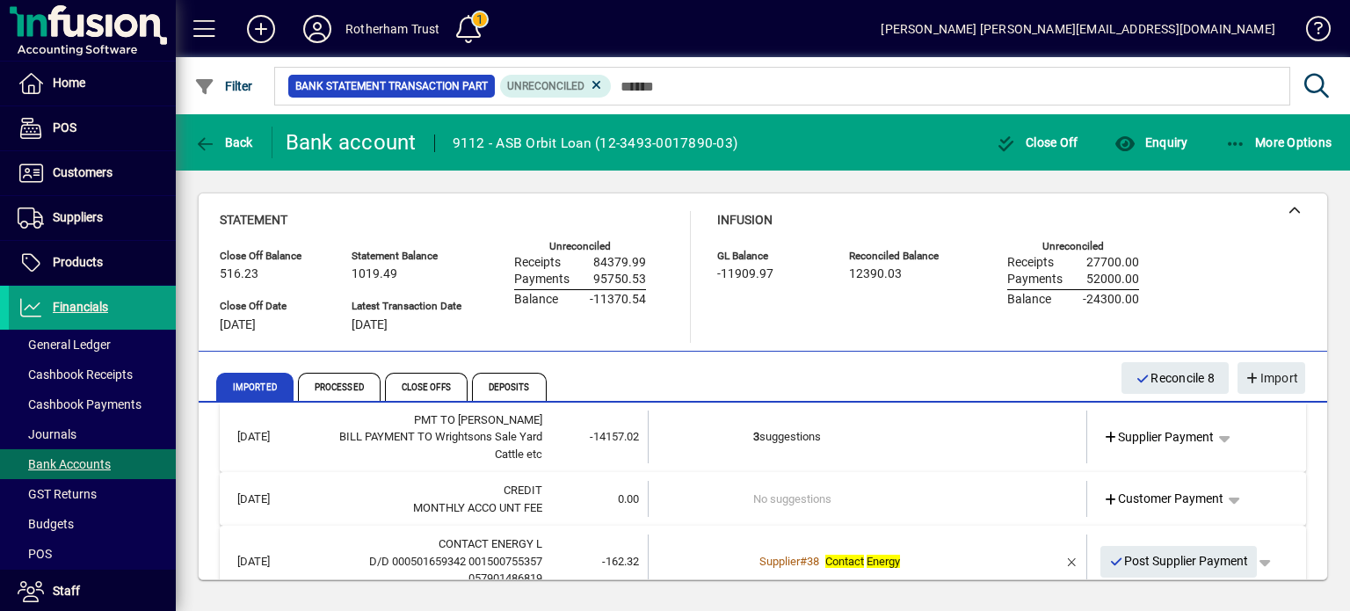
click at [766, 435] on td "3 suggestions" at bounding box center [868, 438] width 231 height 54
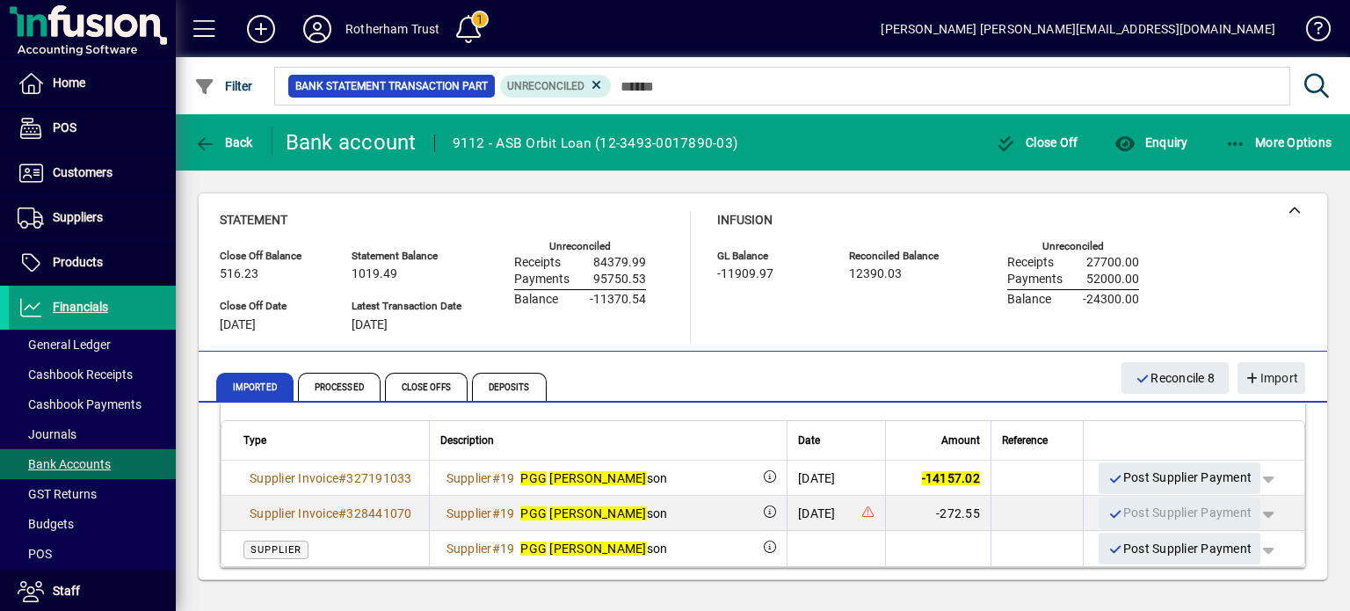
scroll to position [319, 0]
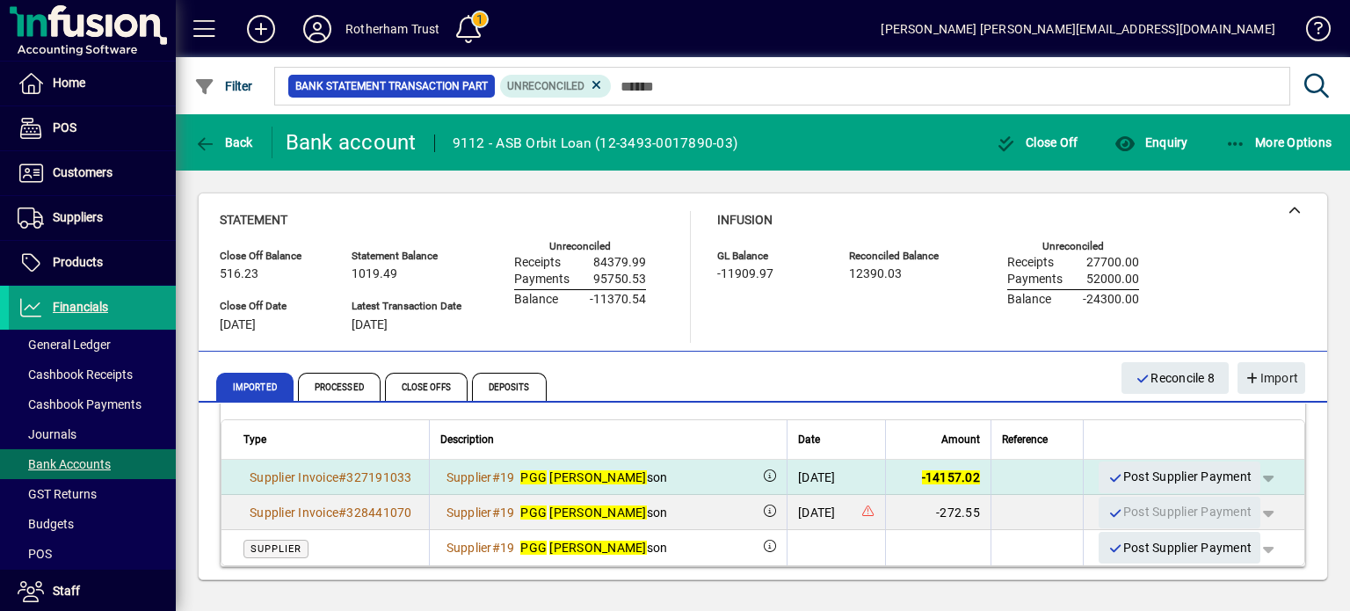
click at [840, 481] on div "[DATE]" at bounding box center [836, 478] width 76 height 18
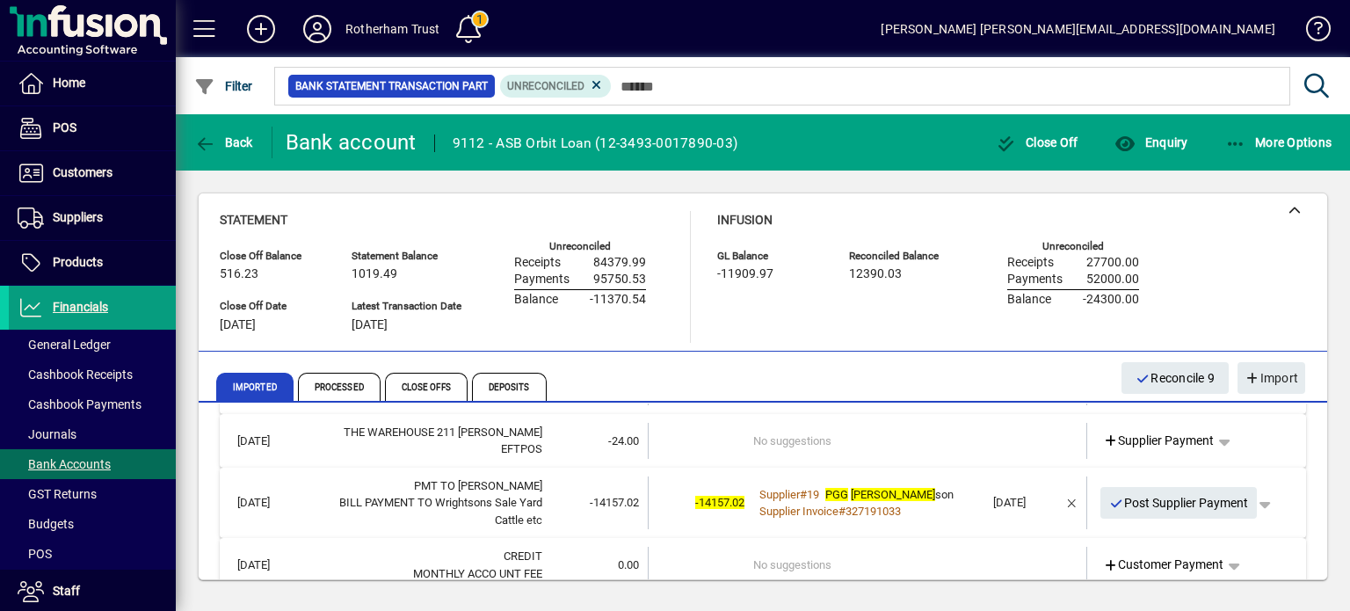
scroll to position [96, 0]
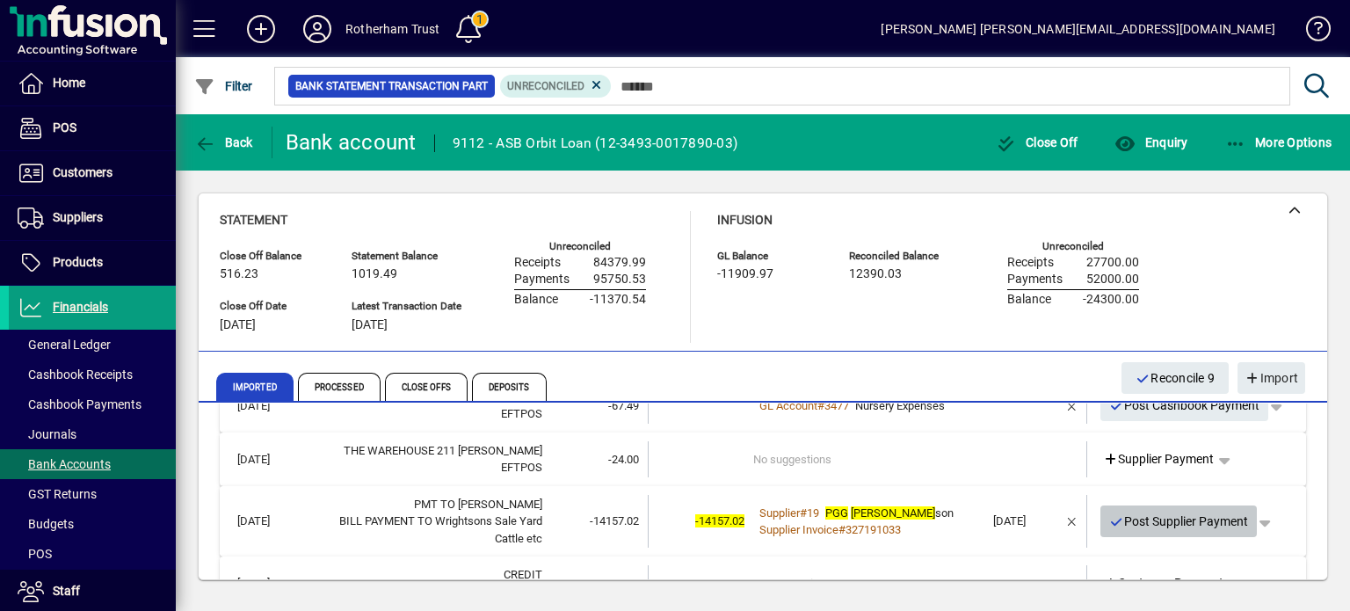
click at [1191, 520] on span "Post Supplier Payment" at bounding box center [1179, 521] width 140 height 29
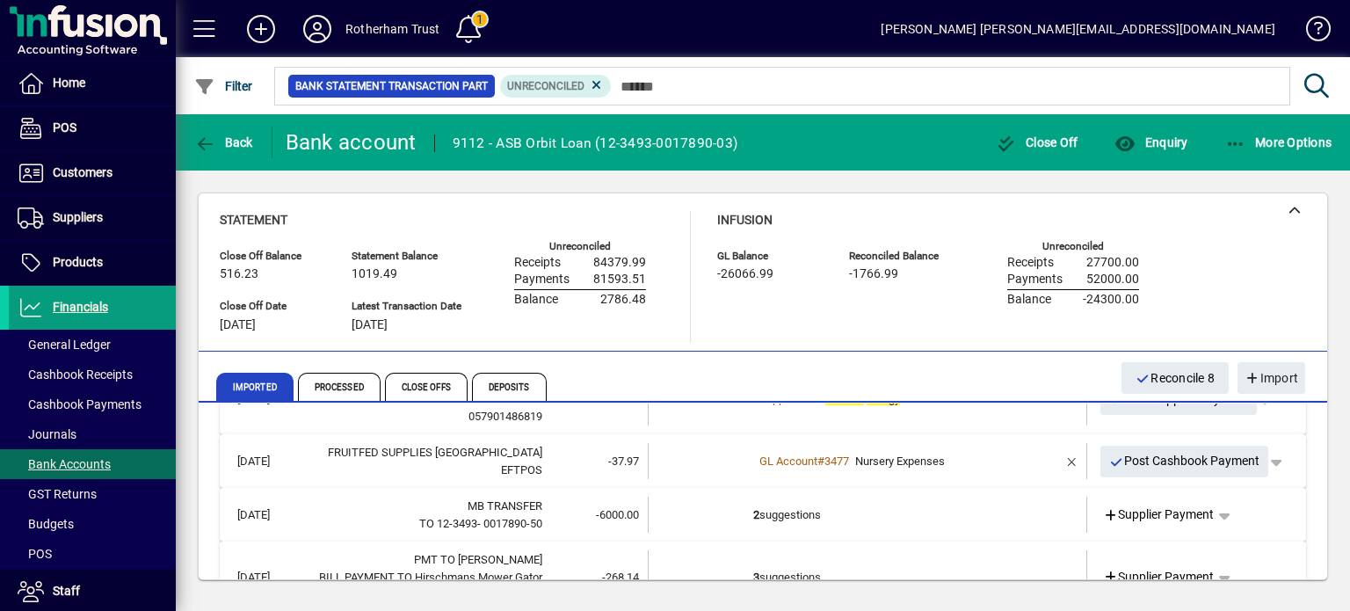
scroll to position [307, 0]
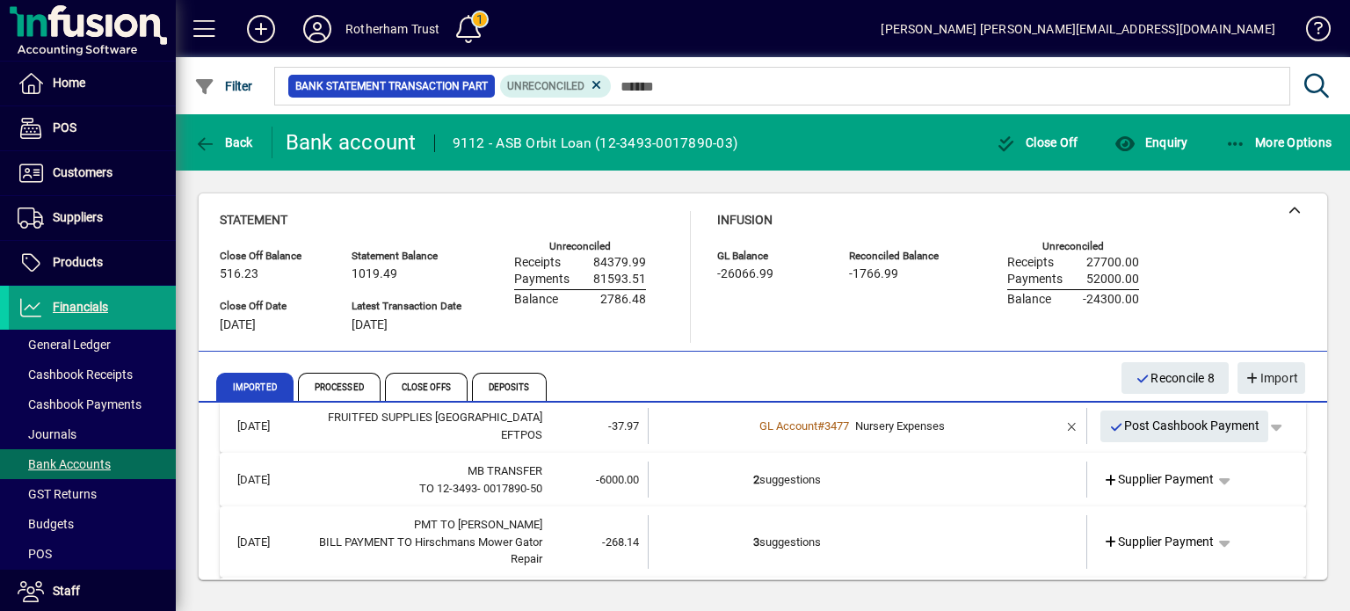
click at [886, 484] on td "2 suggestions" at bounding box center [868, 480] width 231 height 36
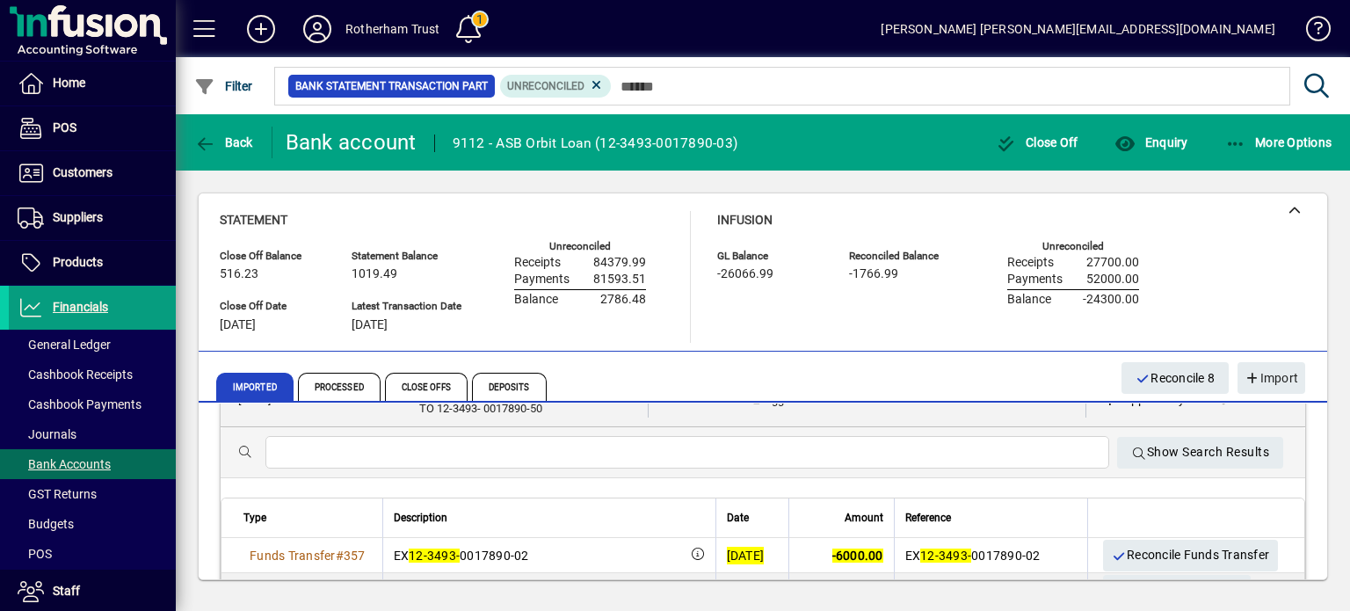
scroll to position [412, 0]
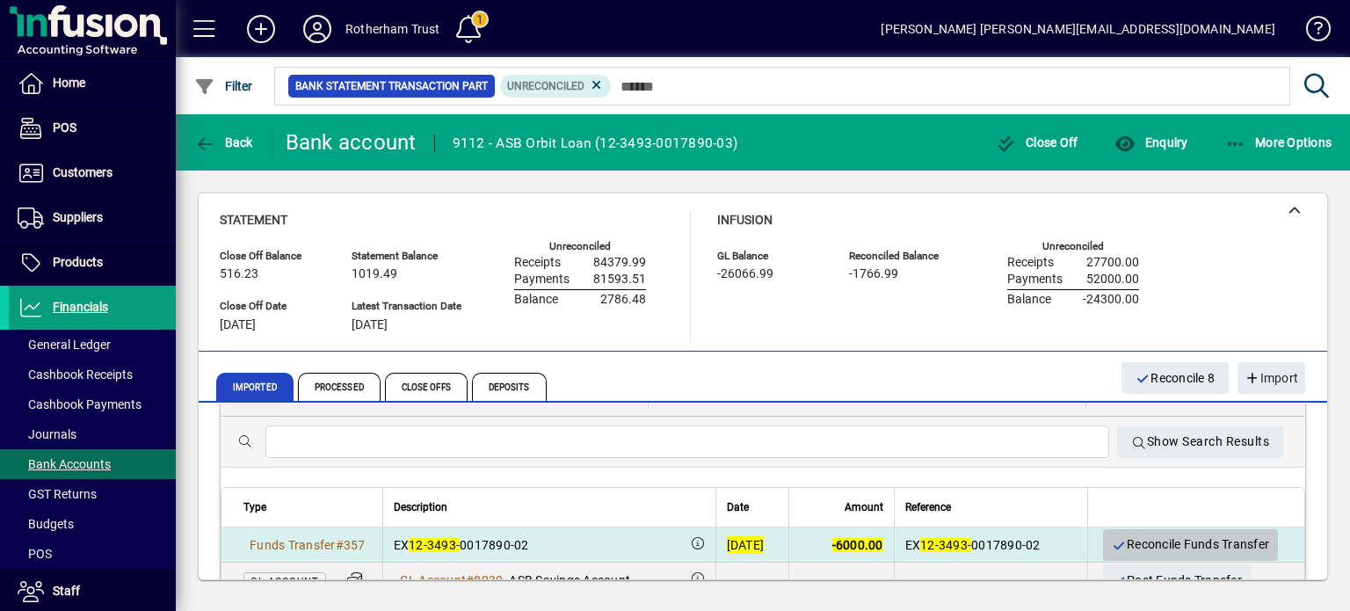
click at [1196, 535] on span "Reconcile Funds Transfer" at bounding box center [1191, 544] width 158 height 29
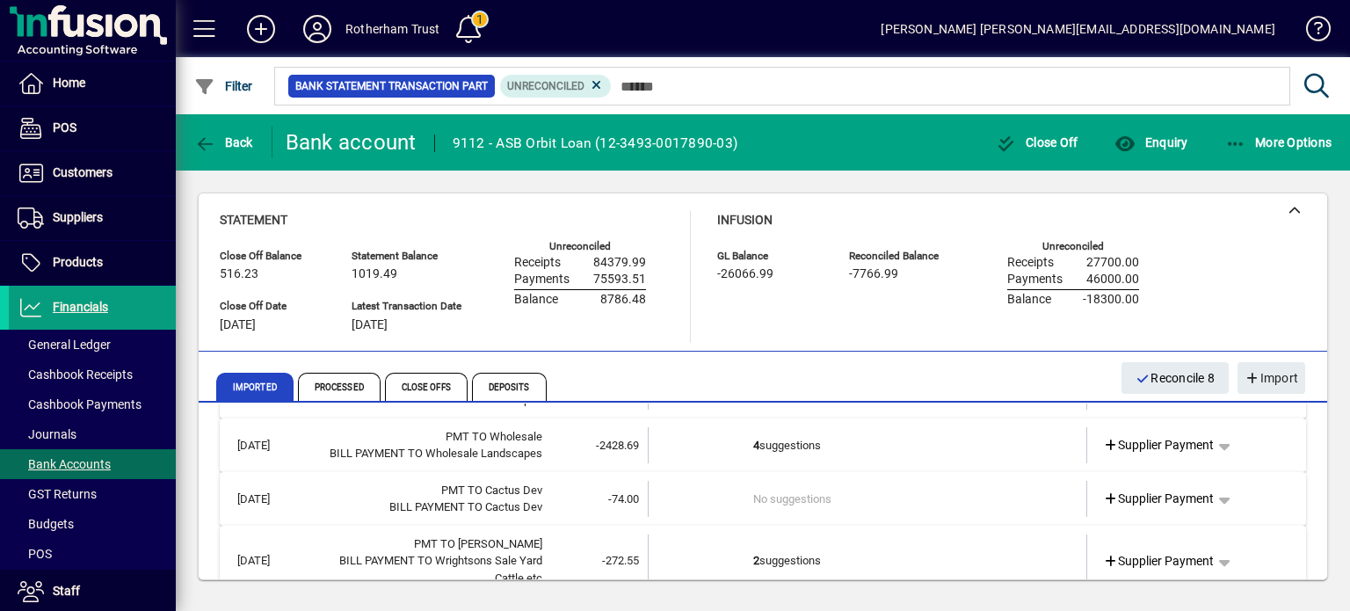
click at [1312, 577] on div "[DATE] CREDIT MONTHLY ACCO UNT FEE 0.00 No suggestions Customer Payment [DATE] …" at bounding box center [763, 547] width 1129 height 1112
click at [829, 433] on td "4 suggestions" at bounding box center [868, 445] width 231 height 36
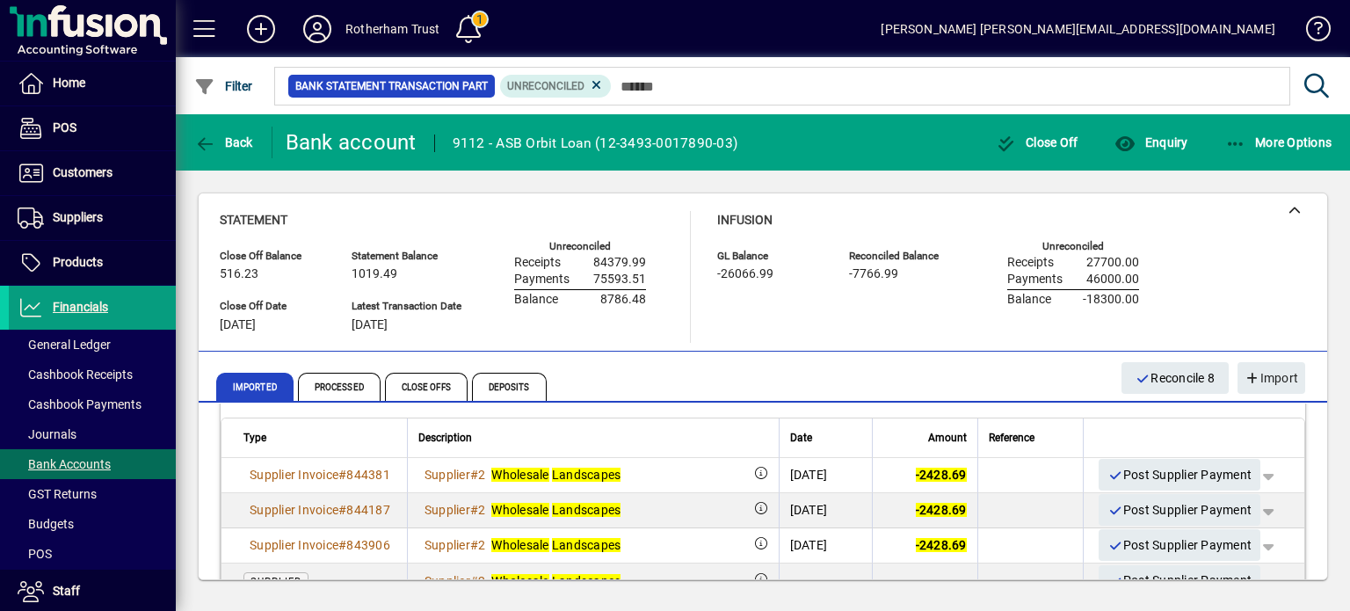
scroll to position [588, 0]
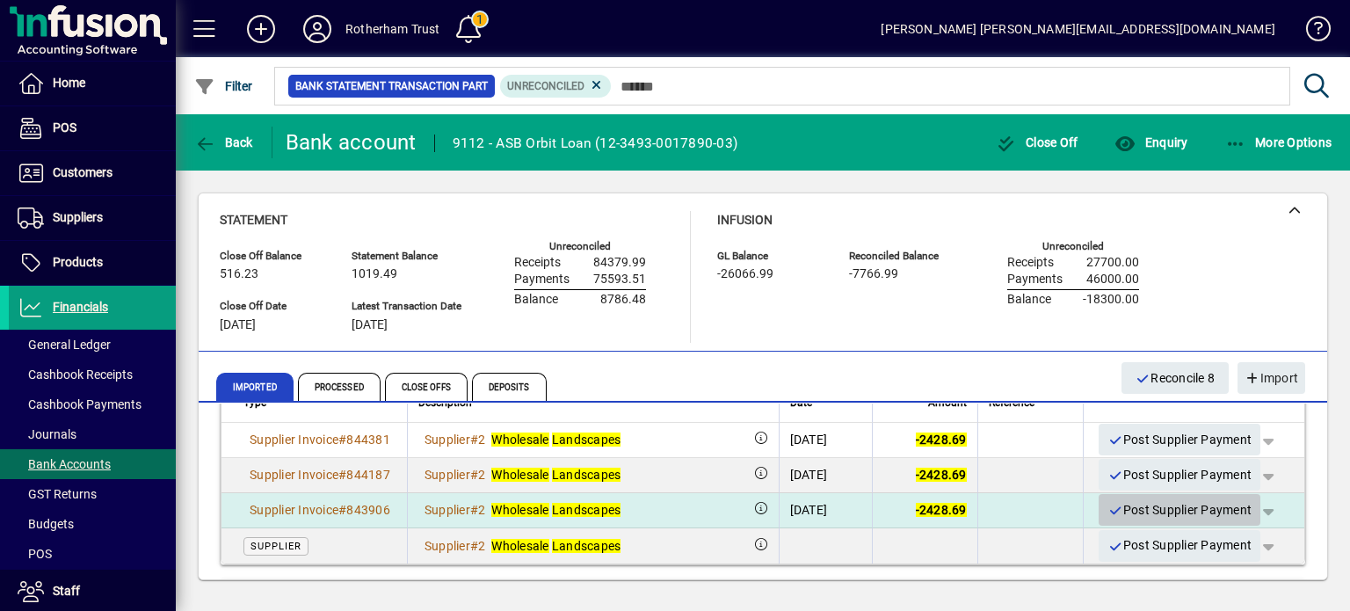
click at [1114, 502] on span "Post Supplier Payment" at bounding box center [1180, 510] width 144 height 29
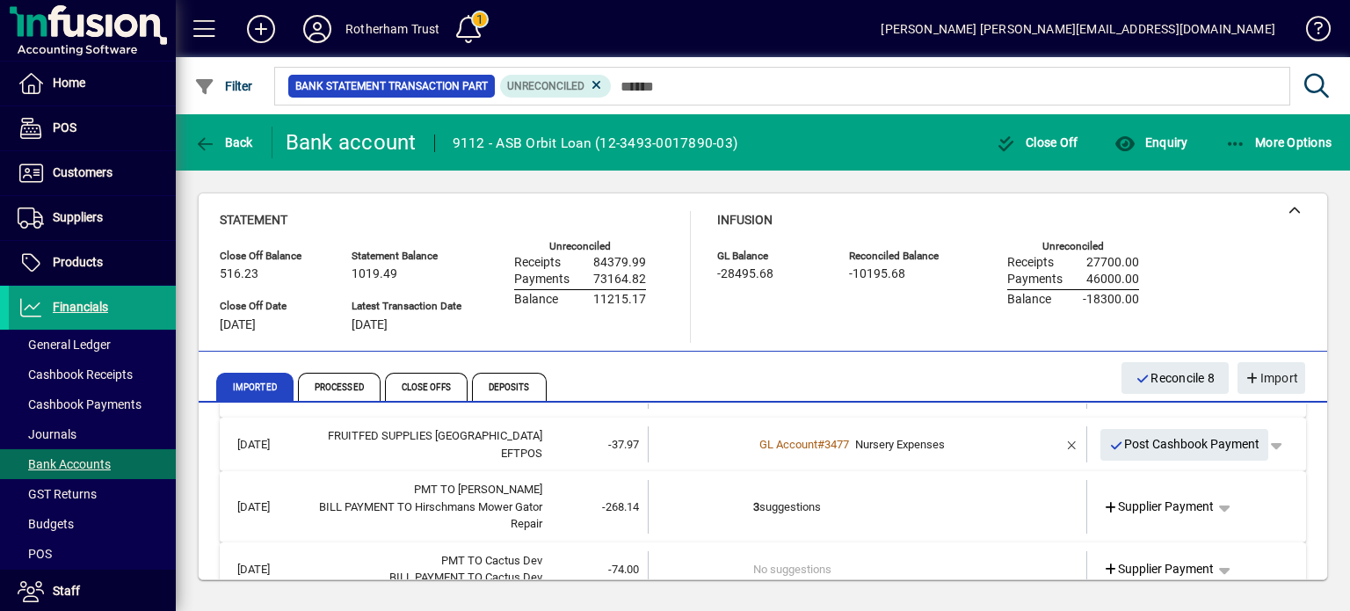
scroll to position [324, 0]
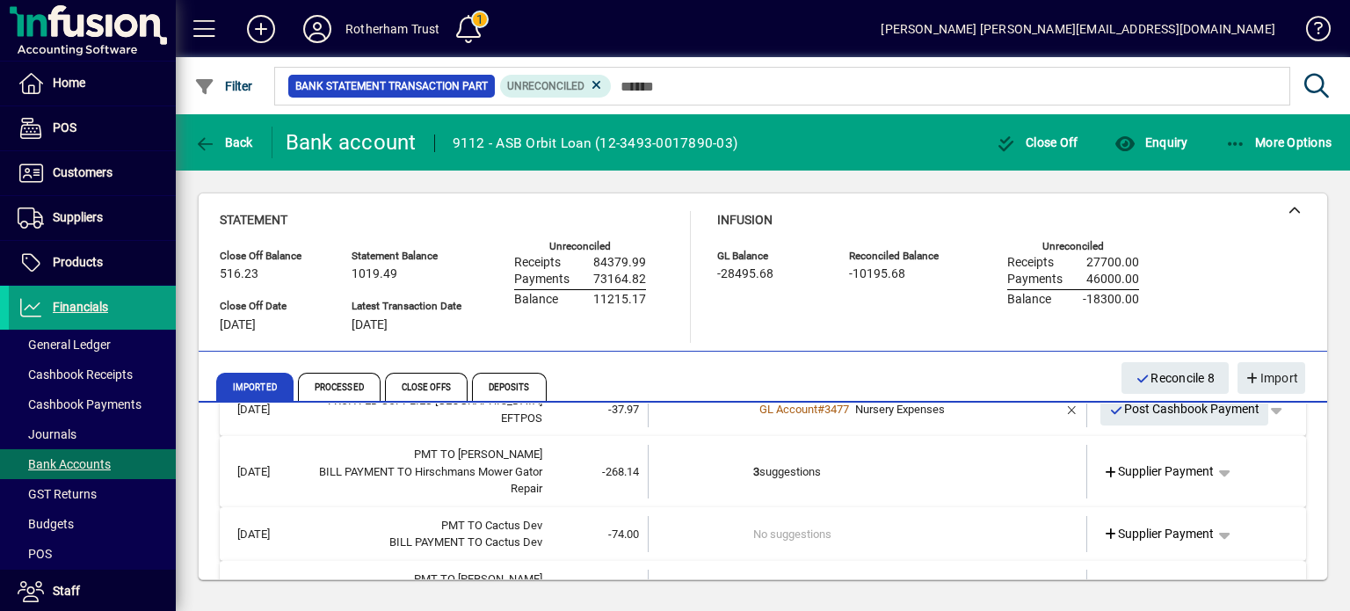
click at [832, 456] on td "3 suggestions" at bounding box center [868, 472] width 231 height 54
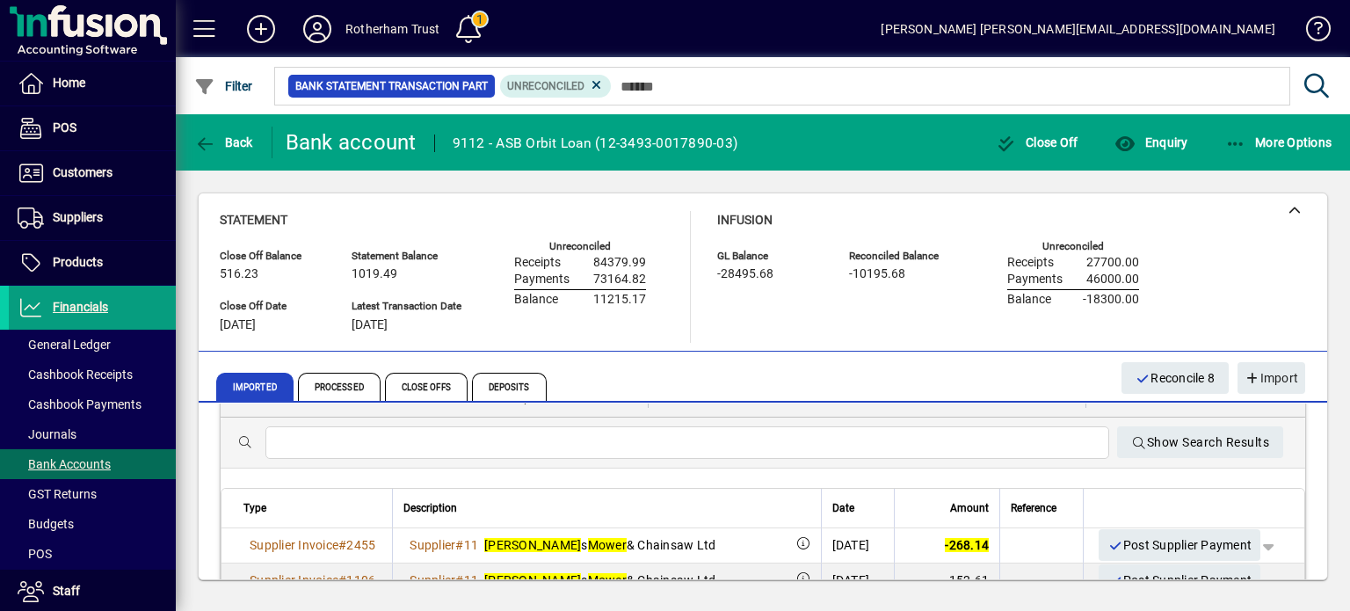
scroll to position [464, 0]
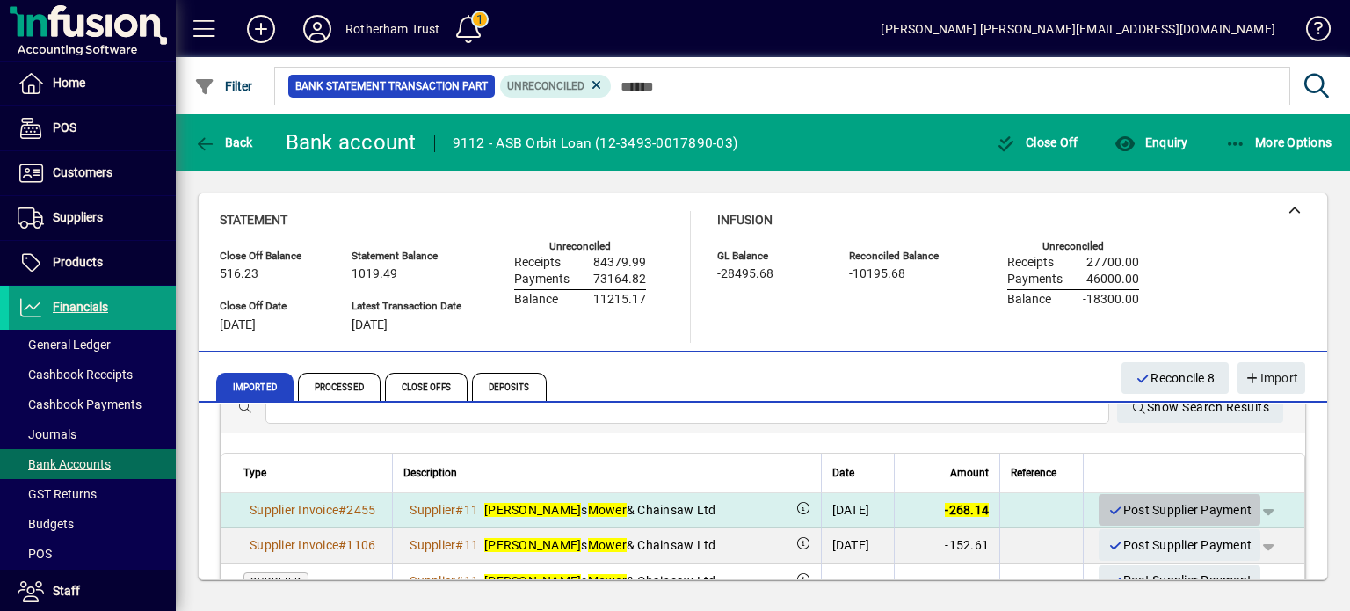
click at [1199, 508] on span "Post Supplier Payment" at bounding box center [1180, 510] width 144 height 29
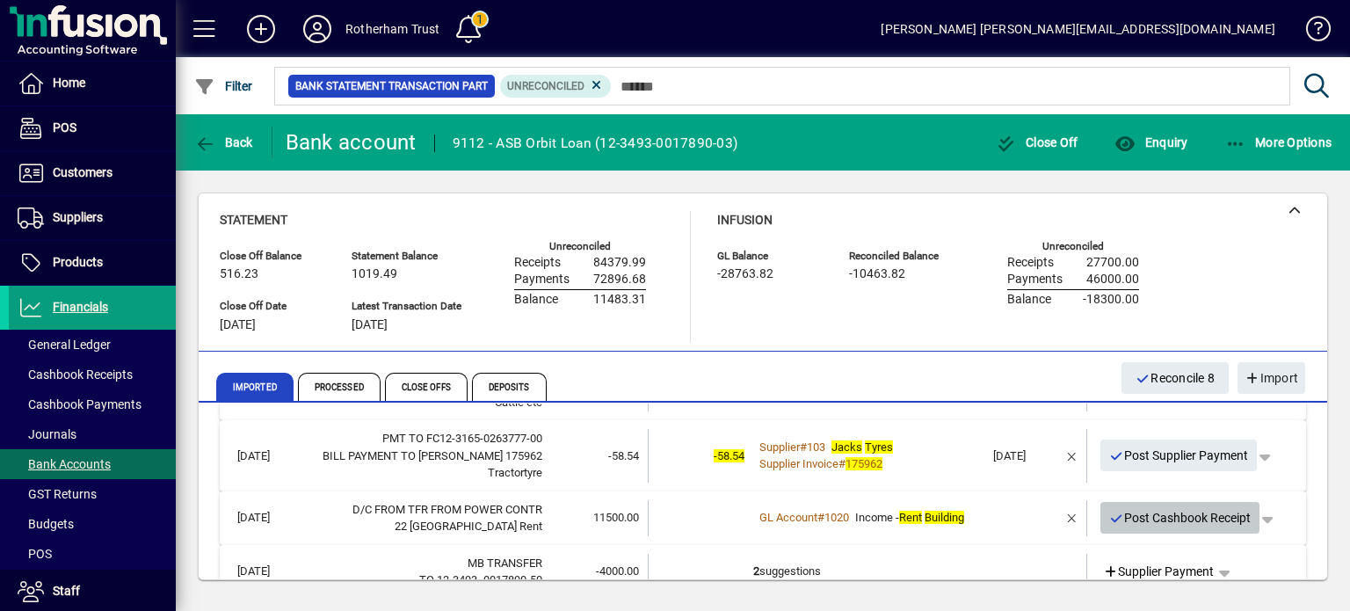
click at [1206, 526] on span "Post Cashbook Receipt" at bounding box center [1180, 518] width 142 height 29
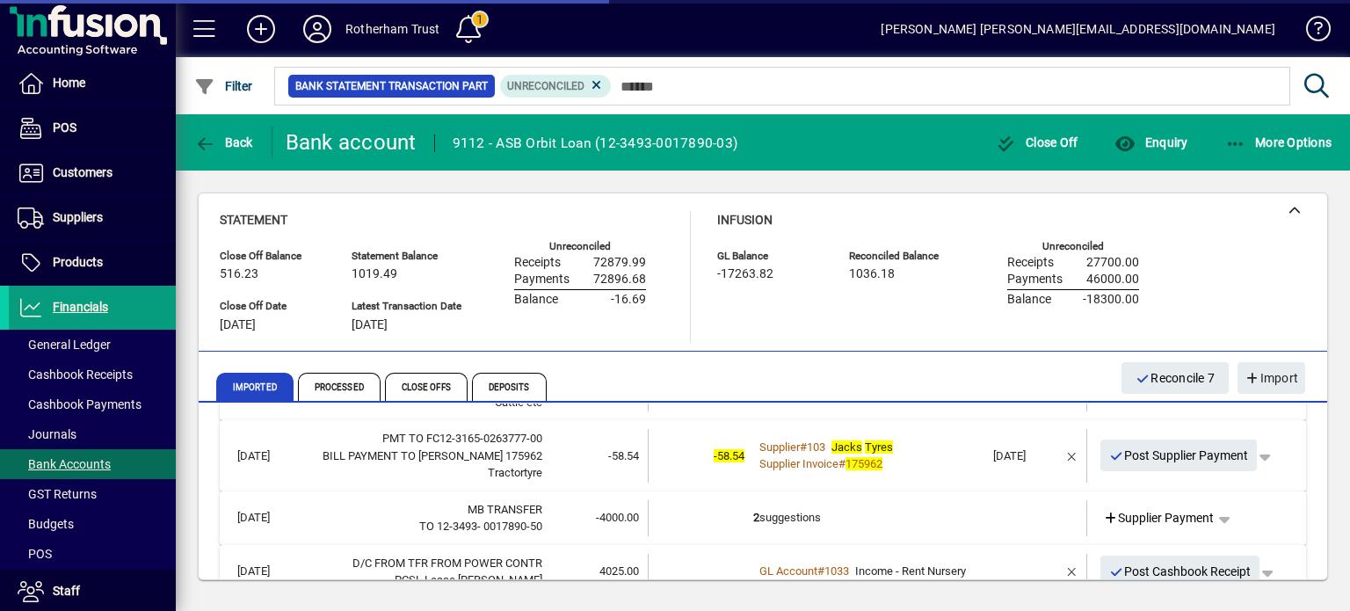
click at [891, 526] on td "2 suggestions" at bounding box center [868, 518] width 231 height 36
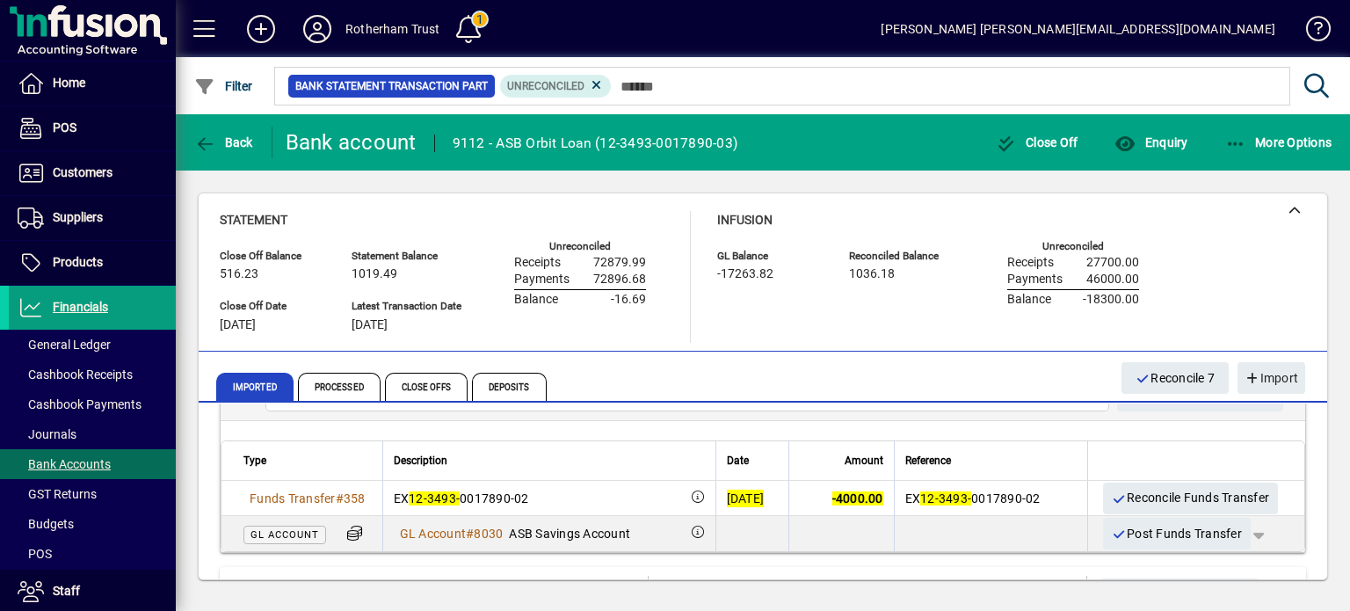
scroll to position [675, 0]
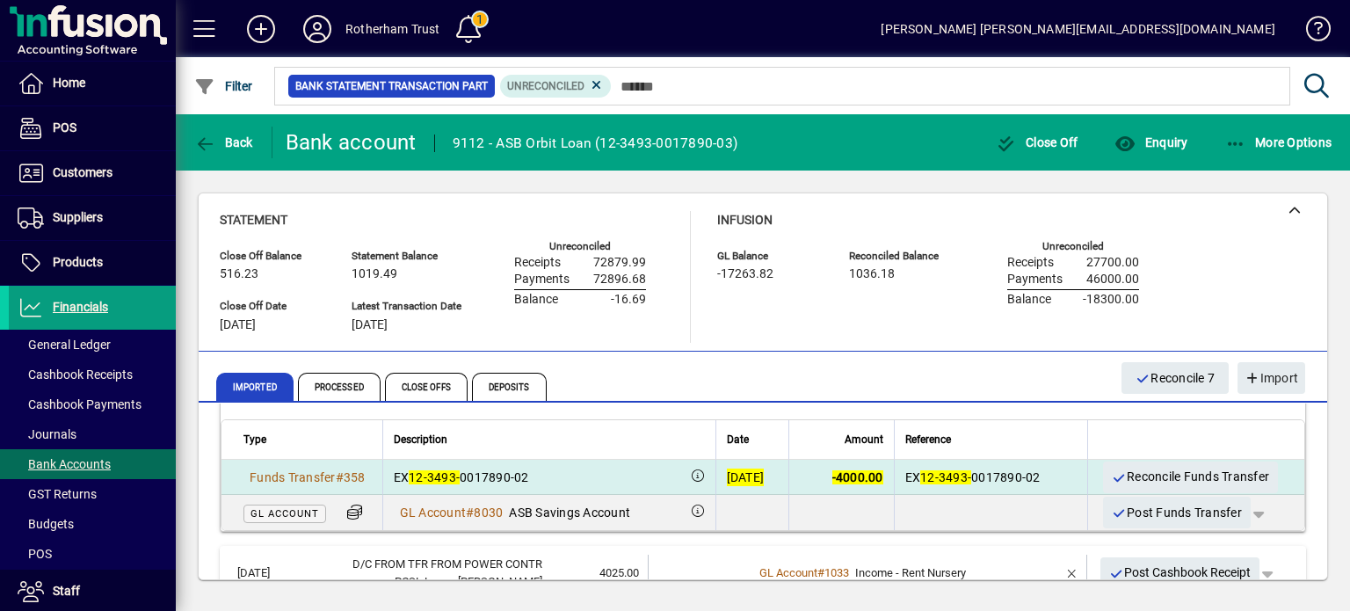
click at [975, 477] on span "EX 12-3493- 0017890-02" at bounding box center [973, 477] width 135 height 14
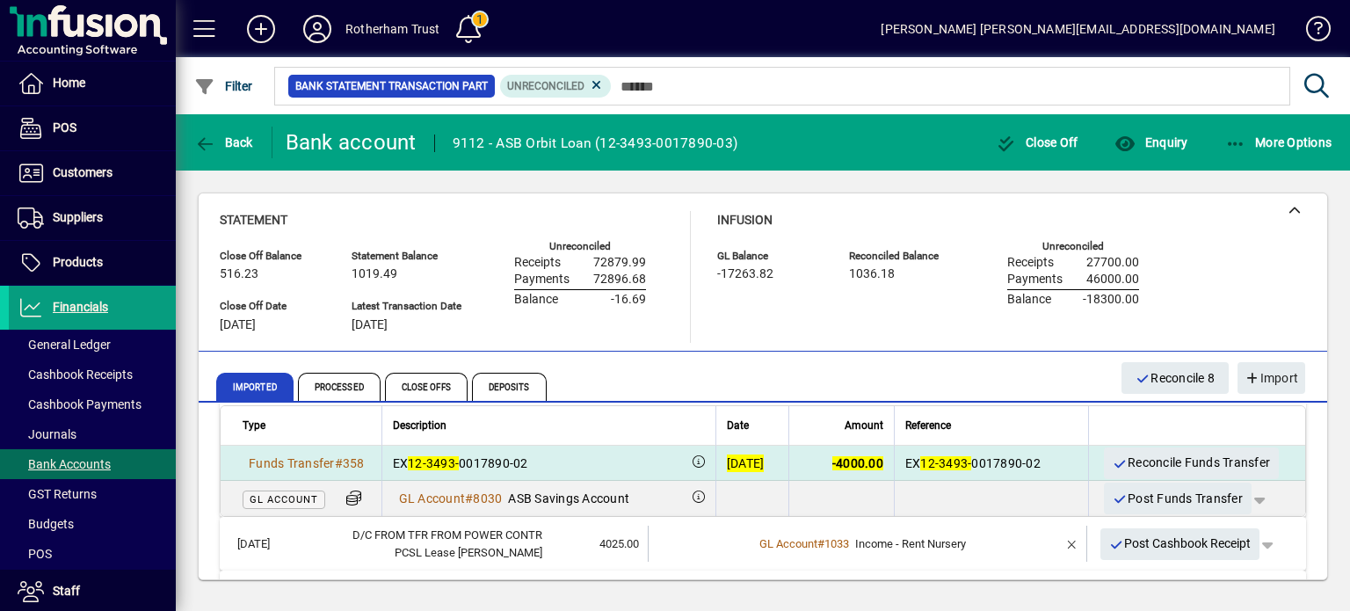
scroll to position [644, 0]
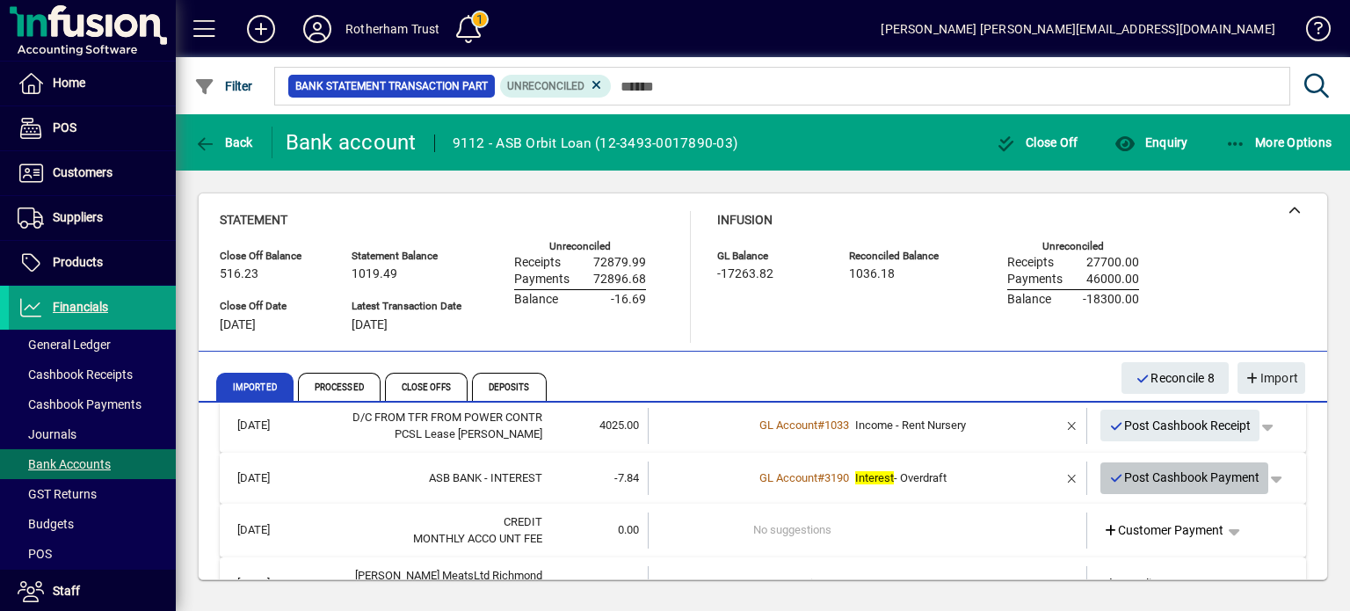
click at [1155, 481] on span "Post Cashbook Payment" at bounding box center [1184, 477] width 151 height 29
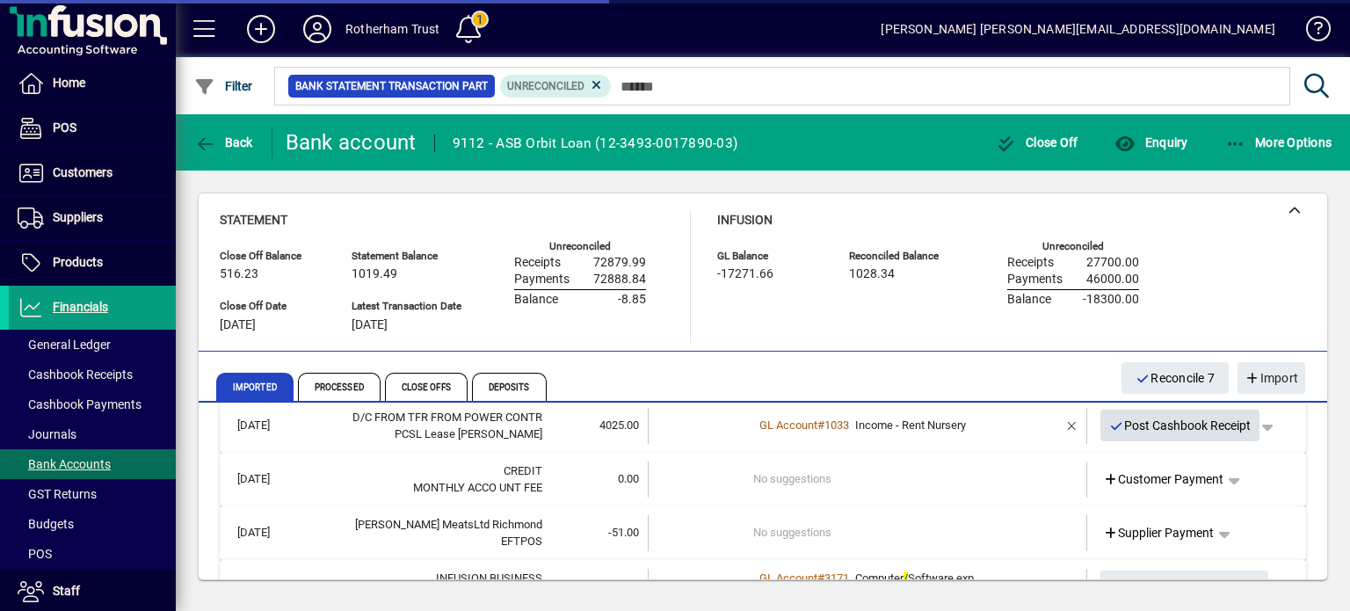
click at [1160, 426] on span "Post Cashbook Receipt" at bounding box center [1180, 425] width 142 height 29
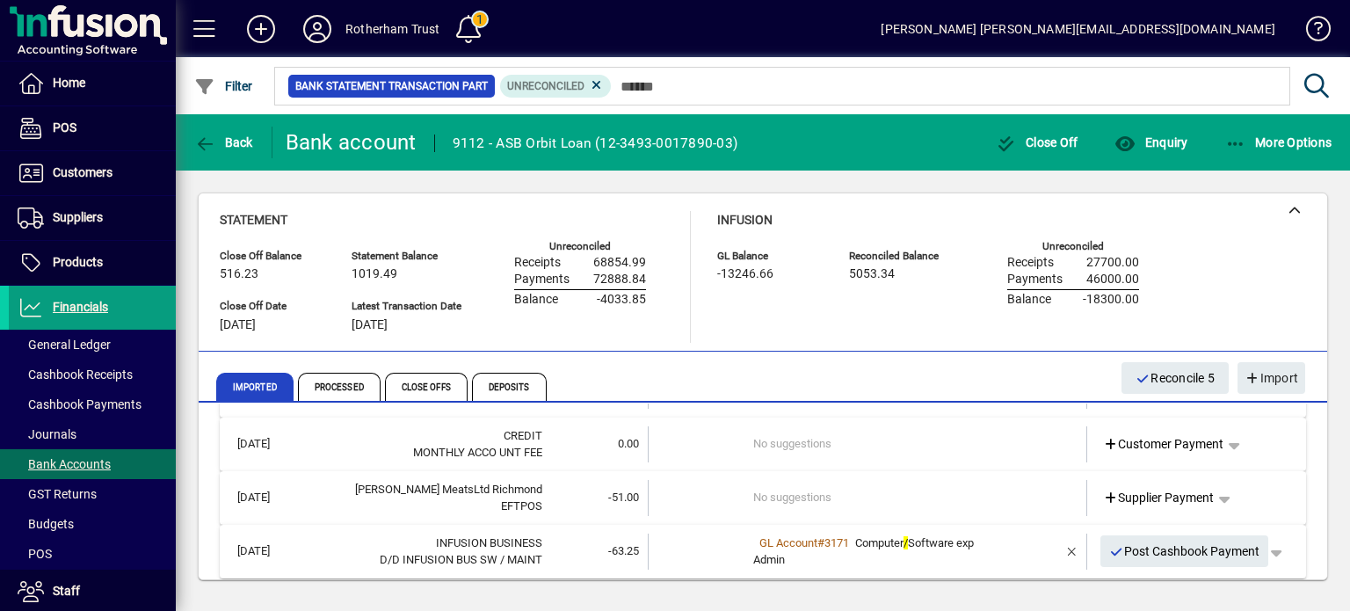
scroll to position [627, 0]
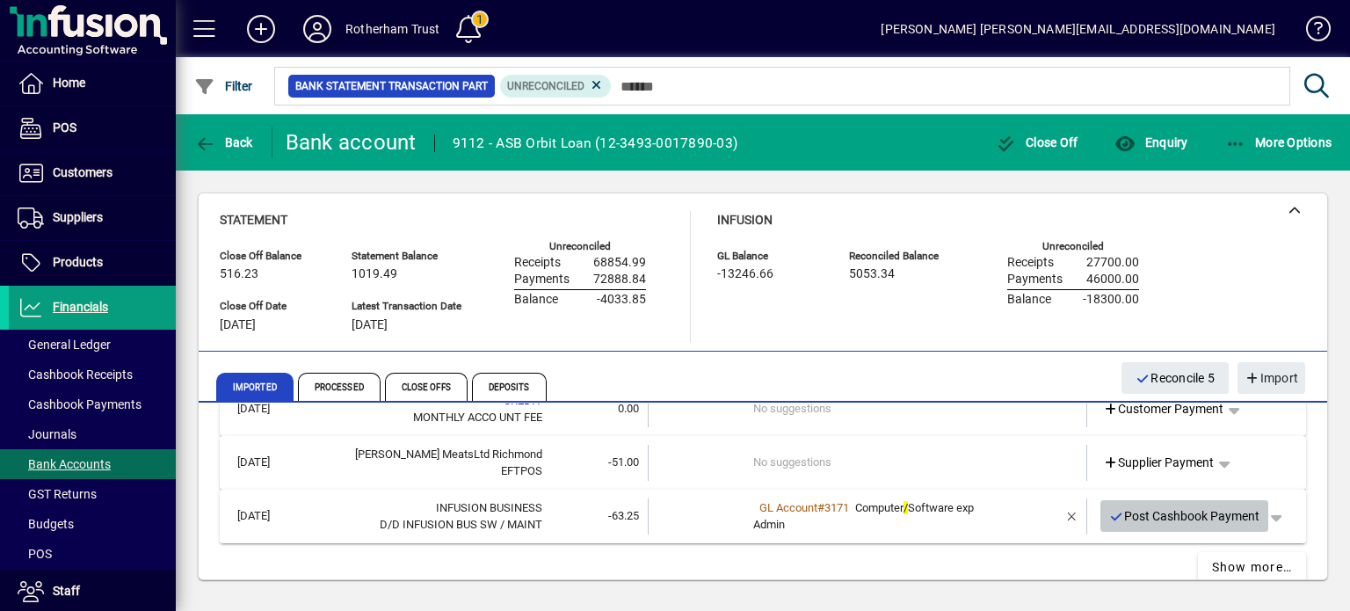
click at [1197, 516] on span "Post Cashbook Payment" at bounding box center [1184, 516] width 151 height 29
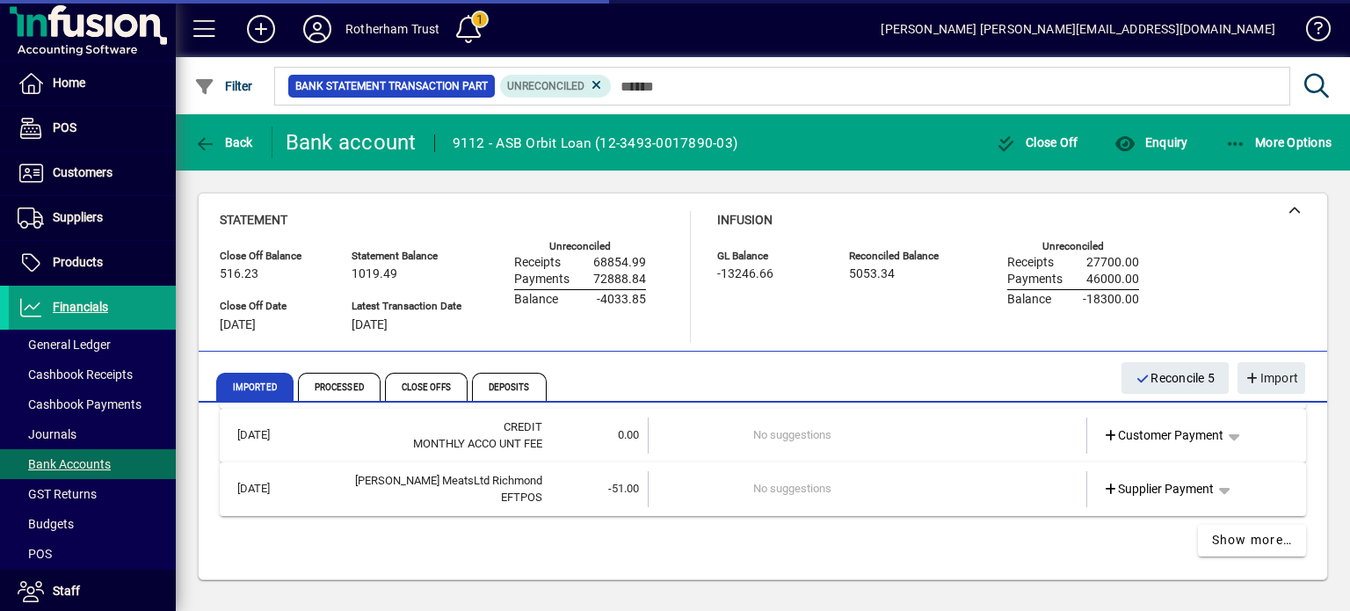
scroll to position [599, 0]
click at [1252, 540] on span "Show more…" at bounding box center [1252, 542] width 81 height 18
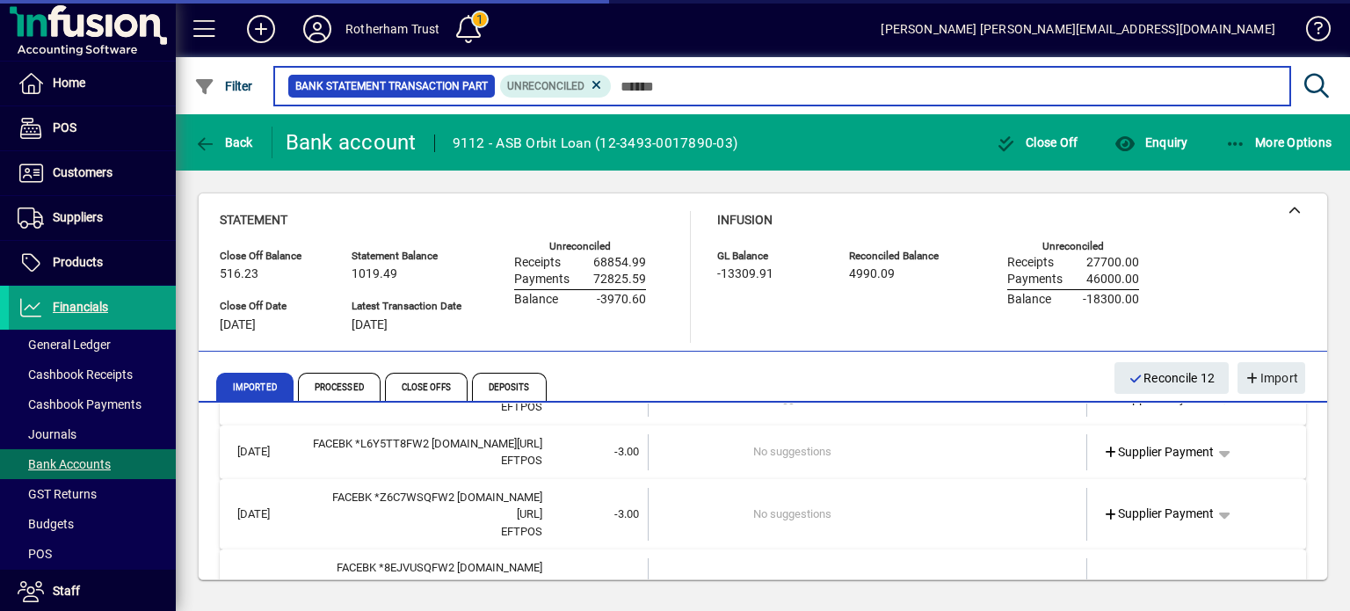
scroll to position [2151, 0]
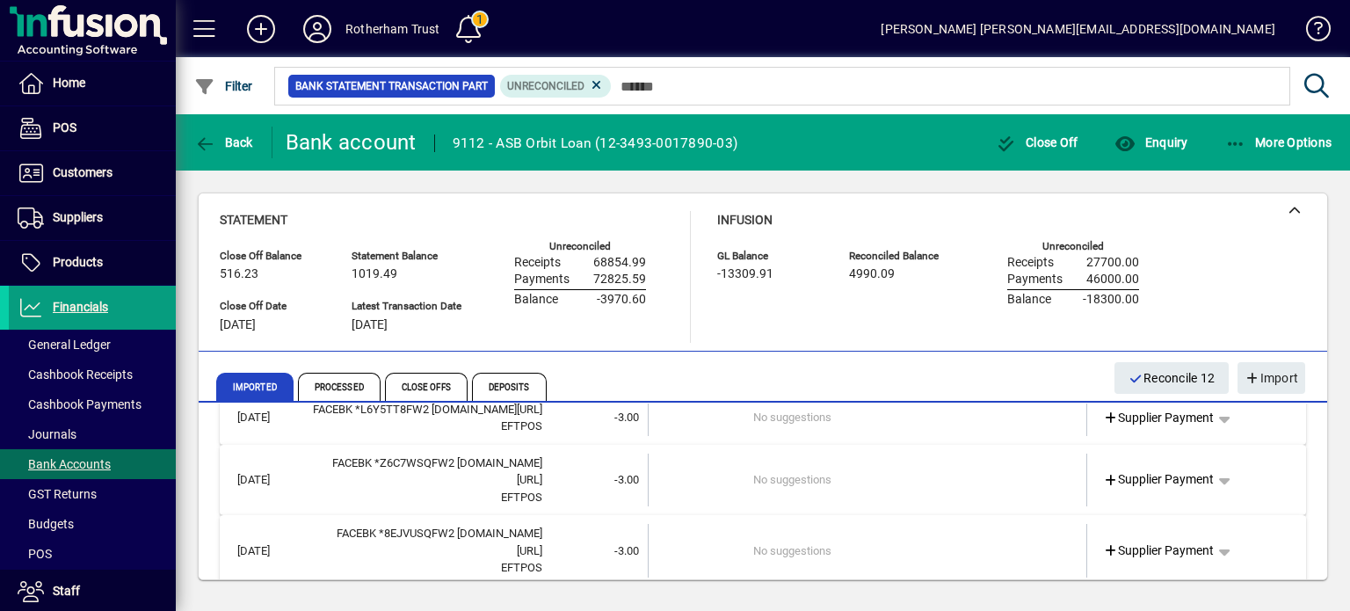
click at [1255, 601] on span "Show more…" at bounding box center [1252, 610] width 81 height 18
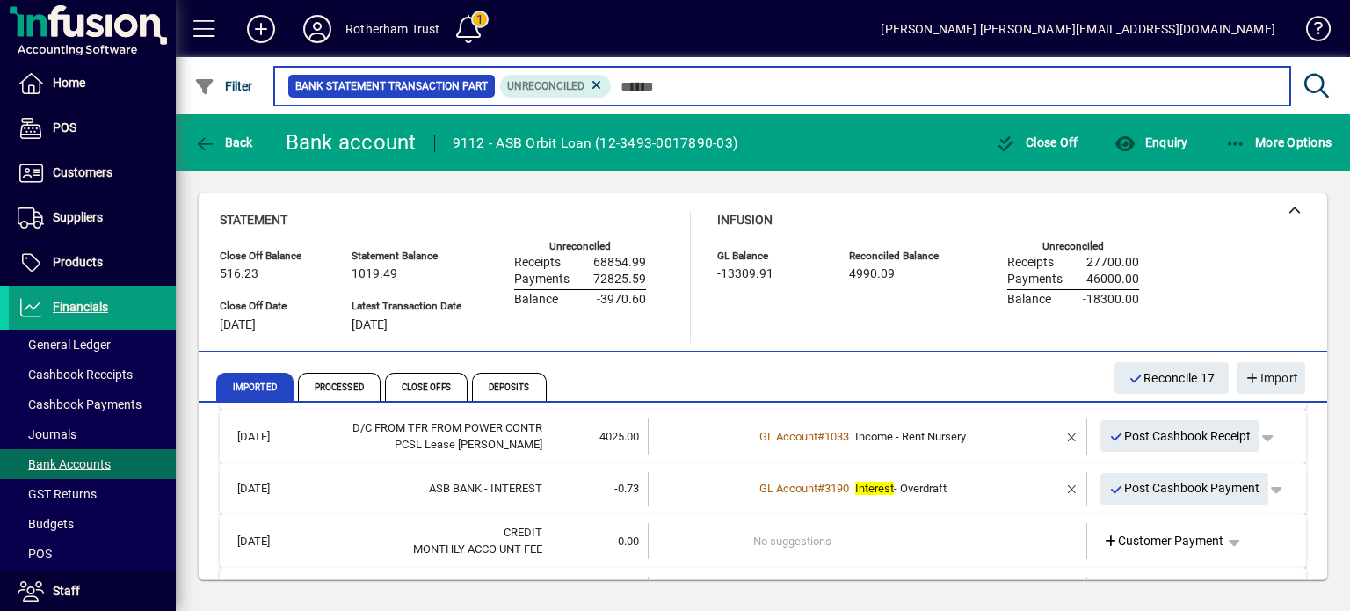
scroll to position [3081, 0]
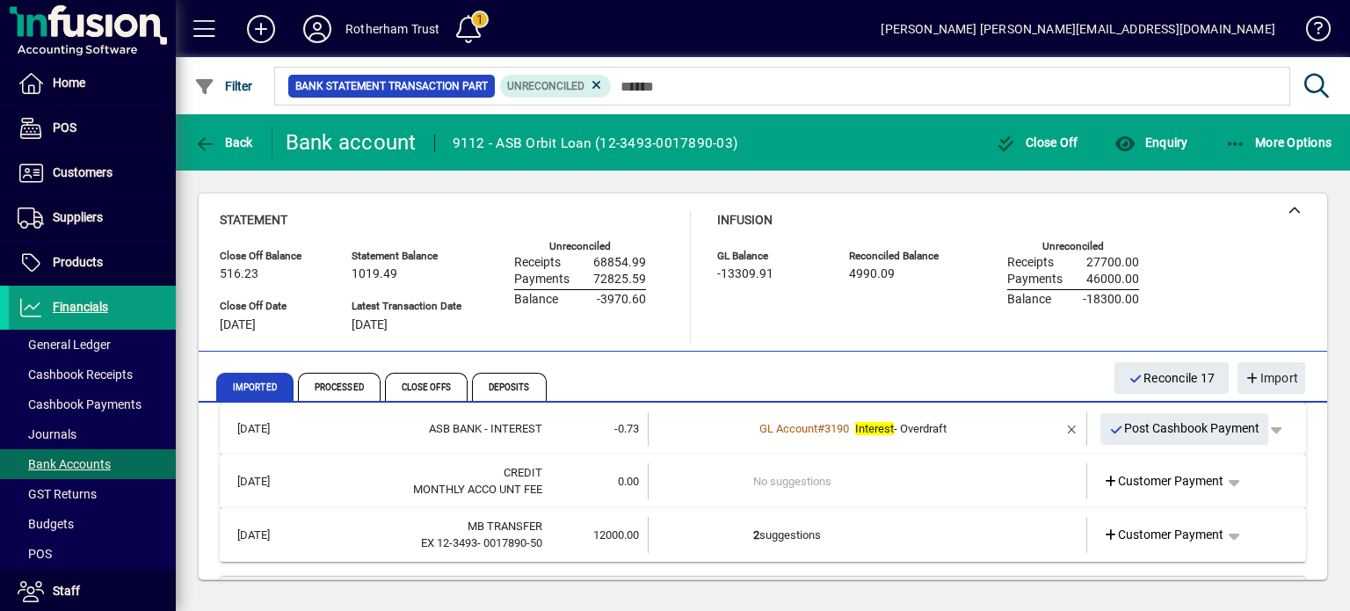
scroll to position [3186, 0]
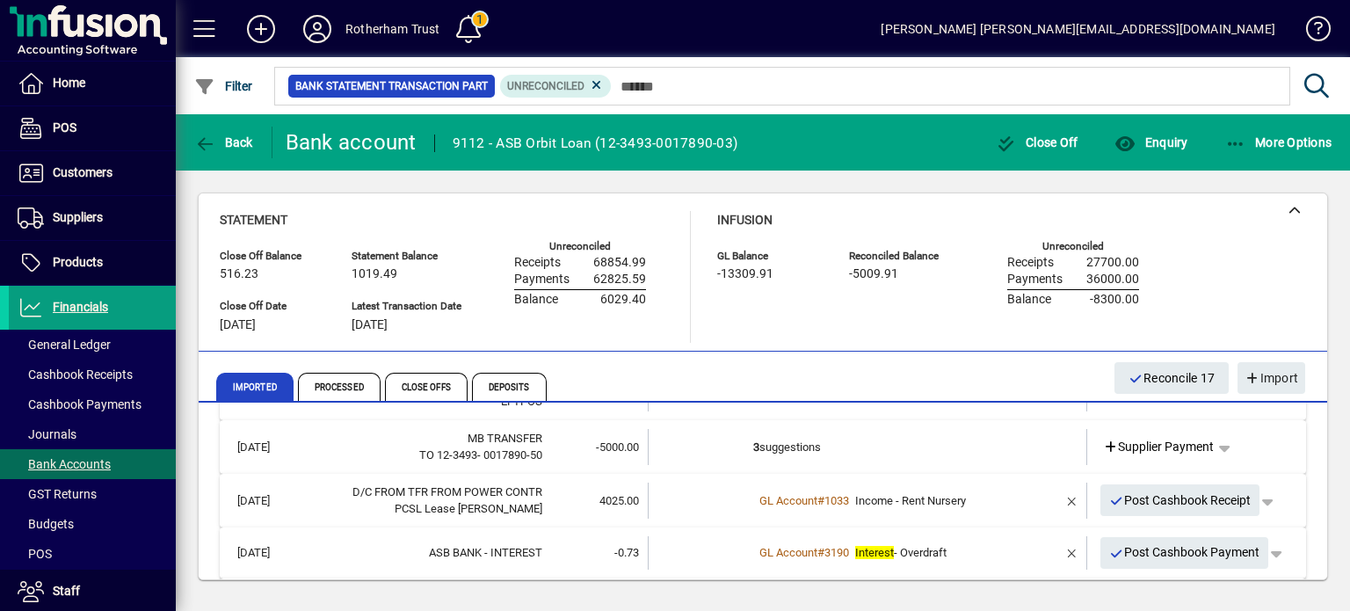
scroll to position [2992, 0]
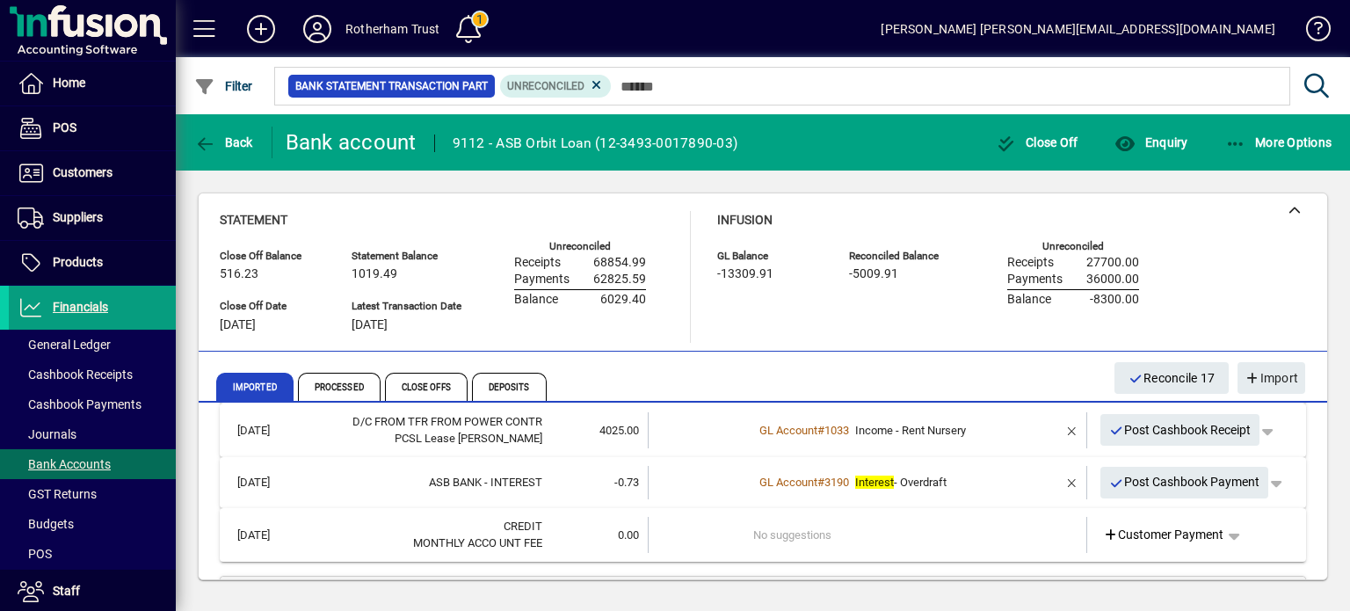
scroll to position [3132, 0]
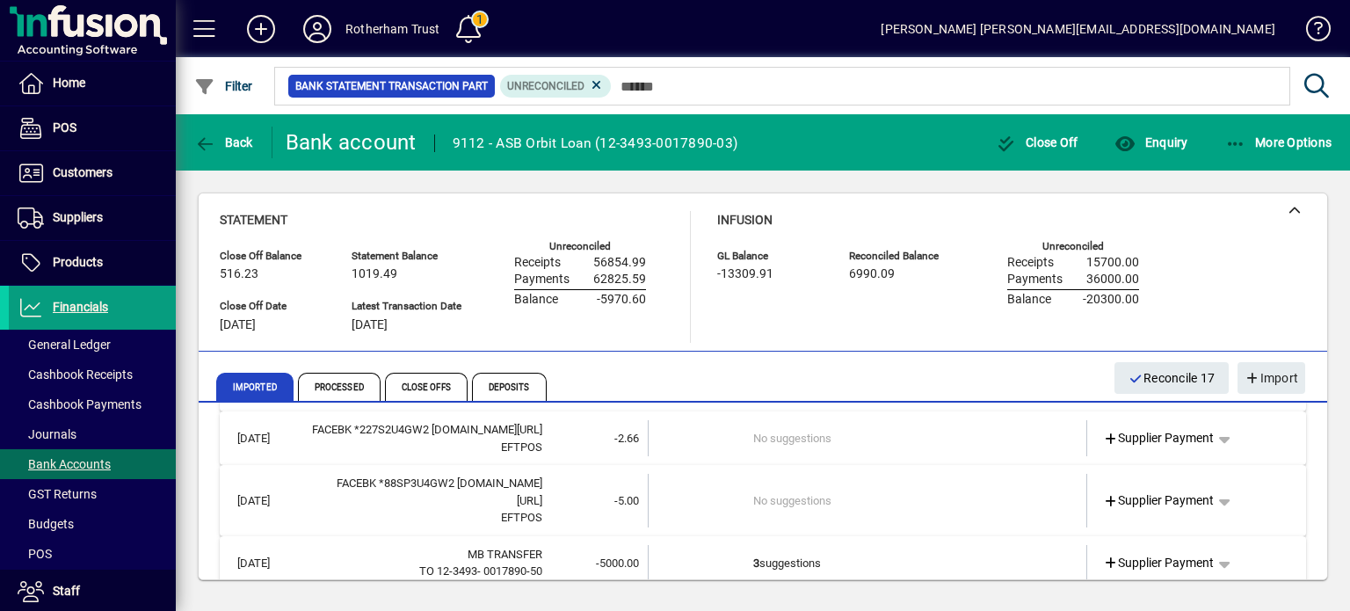
scroll to position [2903, 0]
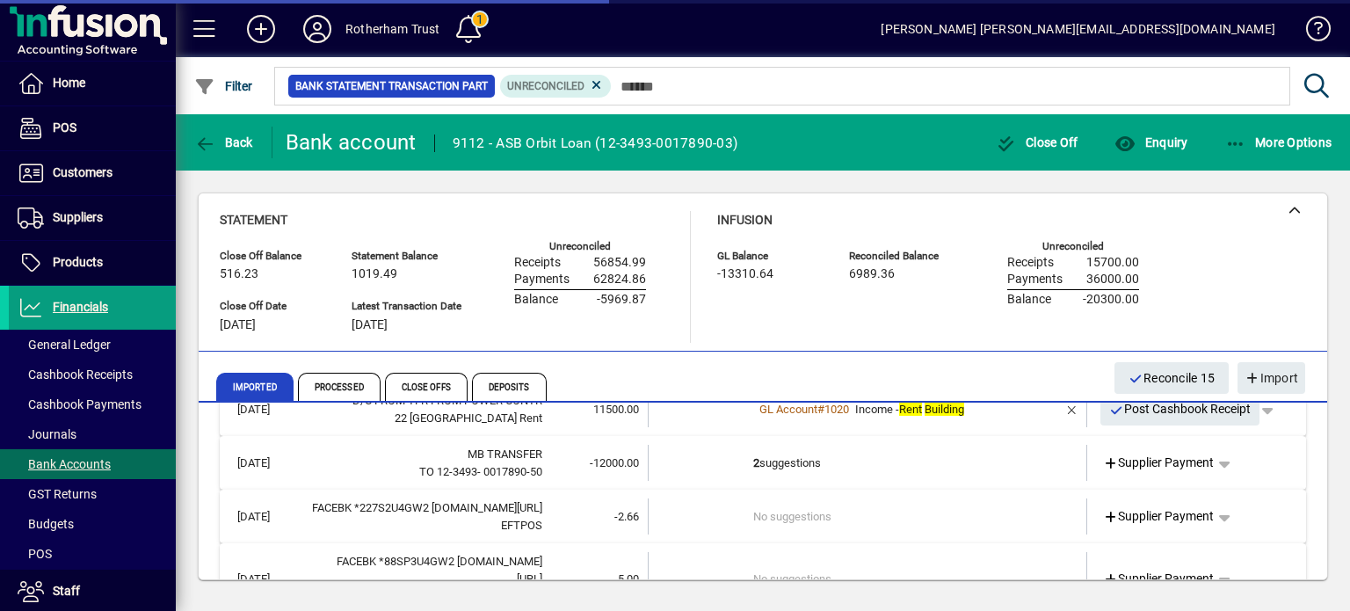
scroll to position [2797, 0]
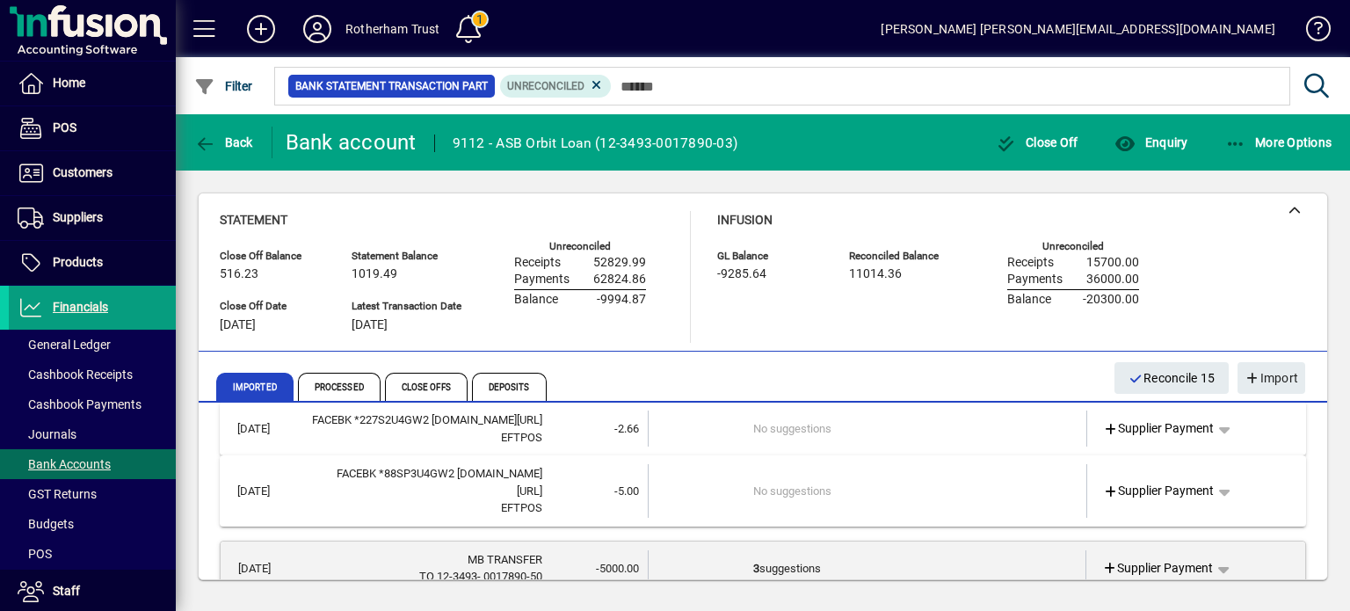
scroll to position [2938, 0]
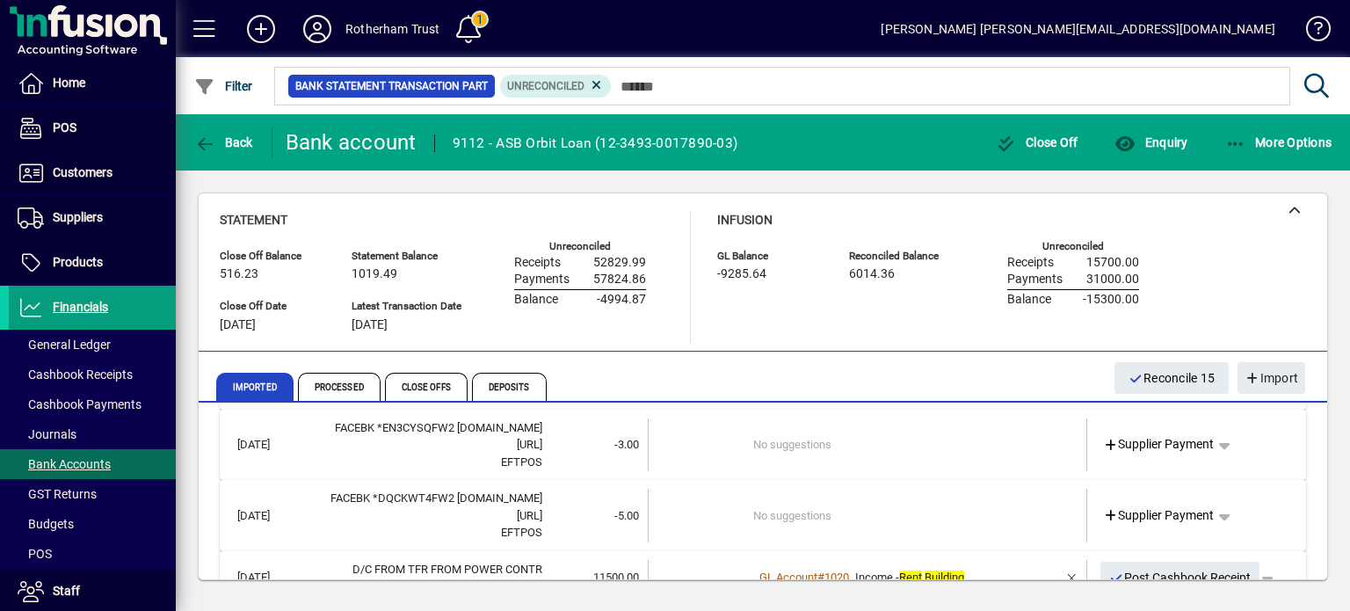
scroll to position [2657, 0]
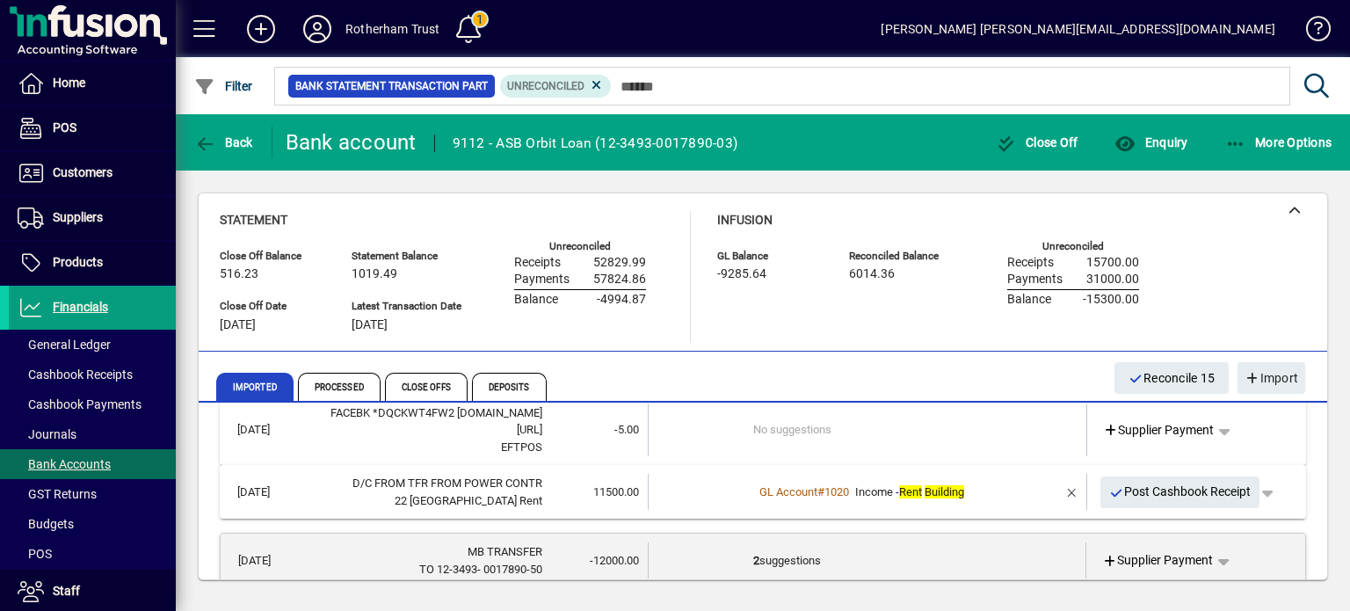
scroll to position [2762, 0]
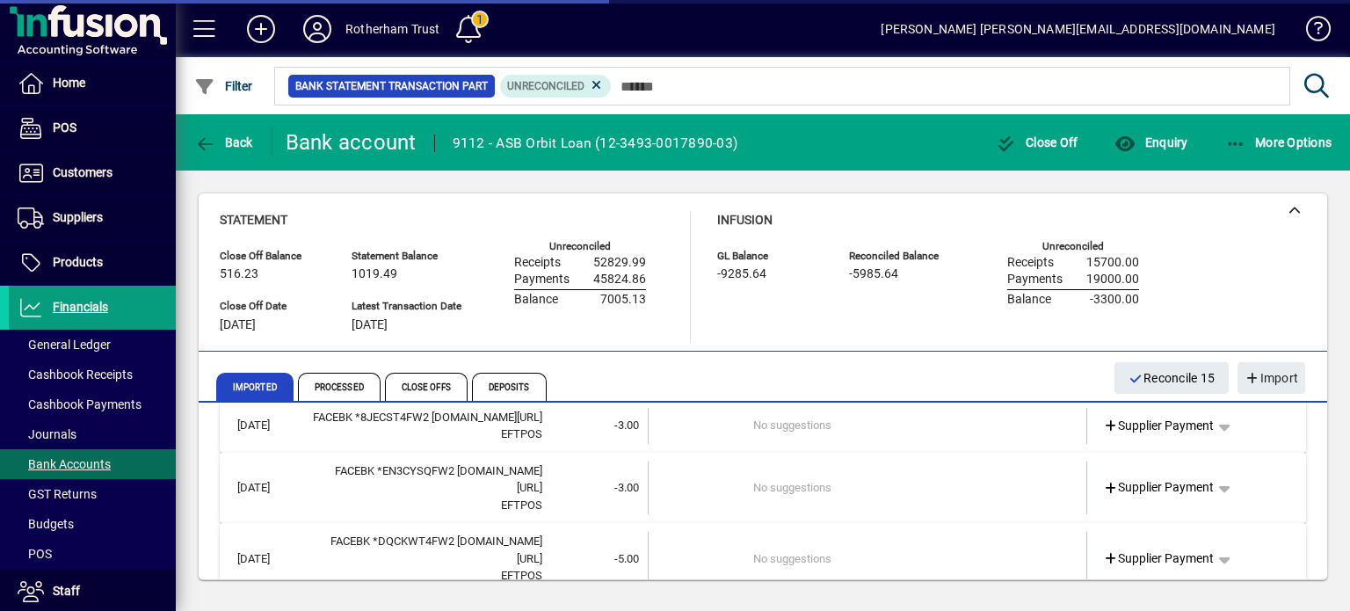
scroll to position [2586, 0]
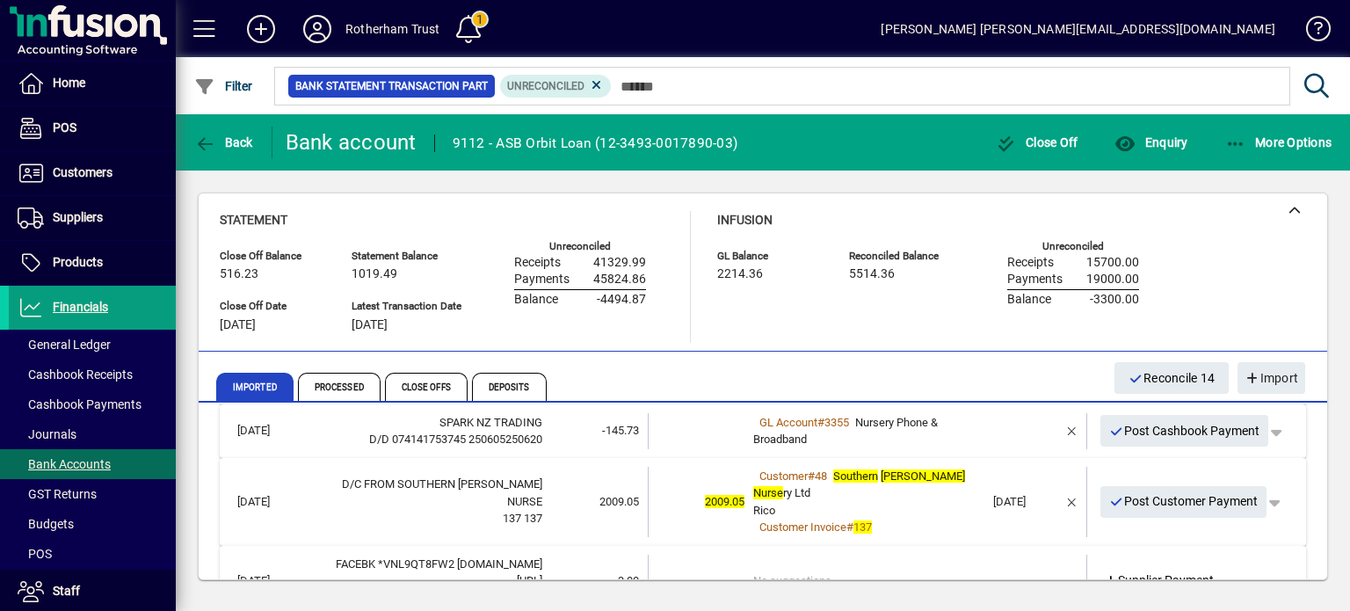
scroll to position [1637, 0]
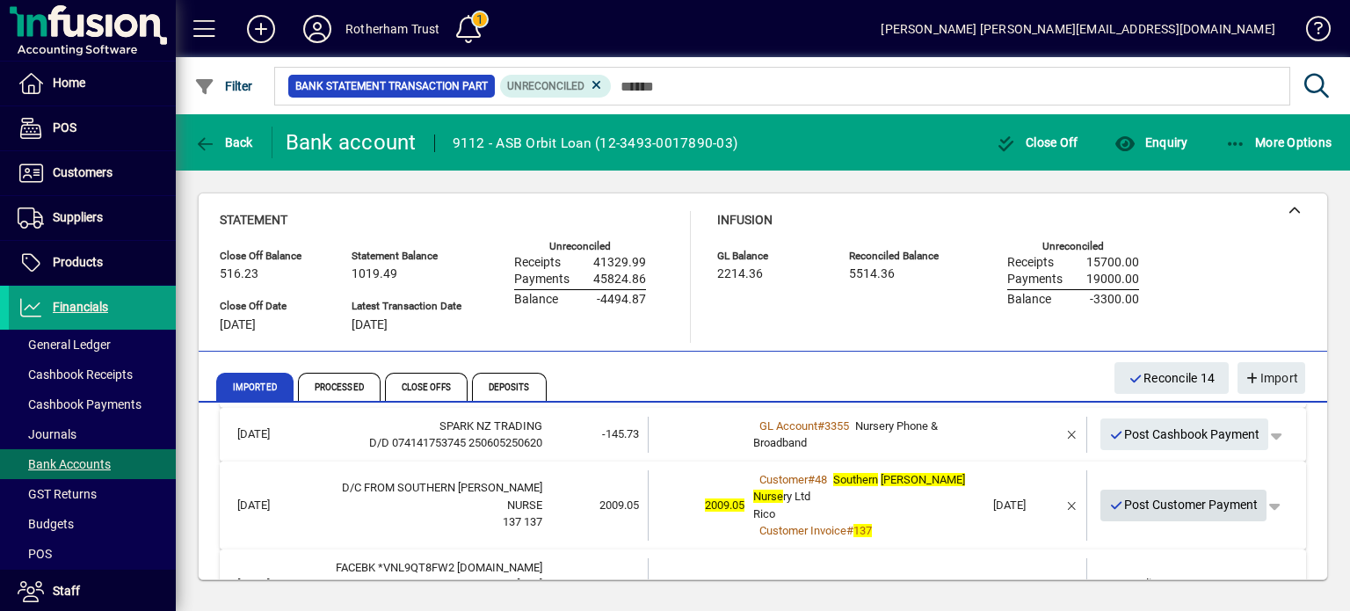
click at [1156, 491] on span "Post Customer Payment" at bounding box center [1183, 505] width 149 height 29
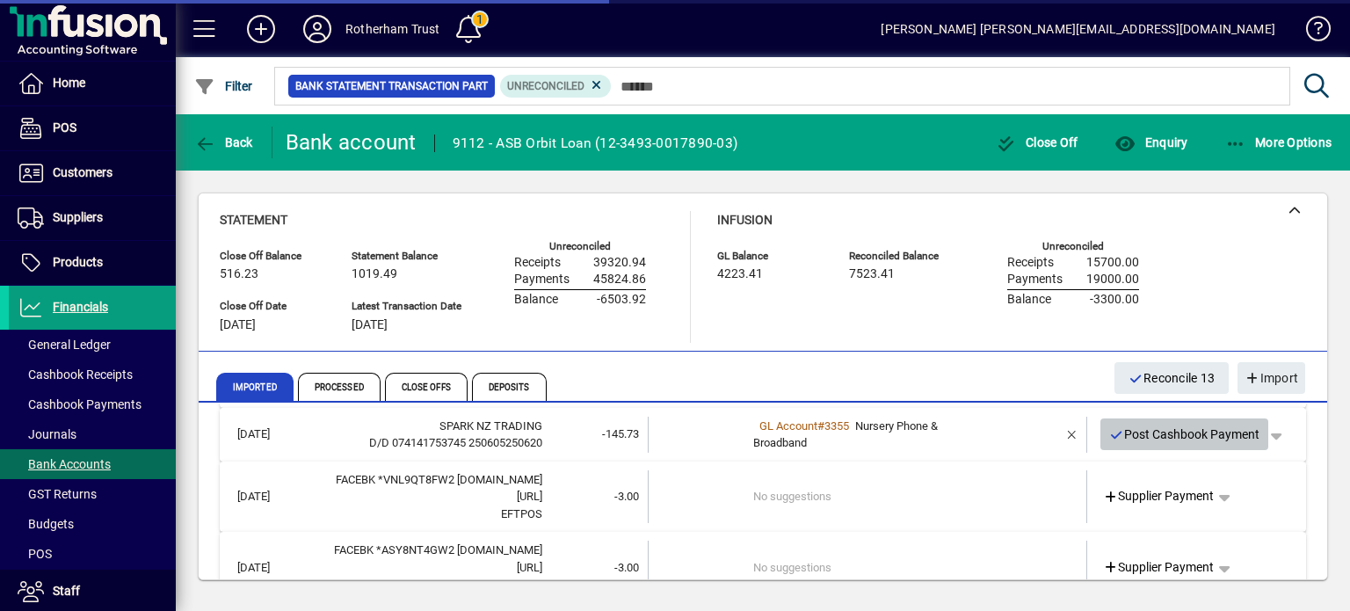
click at [1162, 442] on span "Post Cashbook Payment" at bounding box center [1184, 434] width 151 height 29
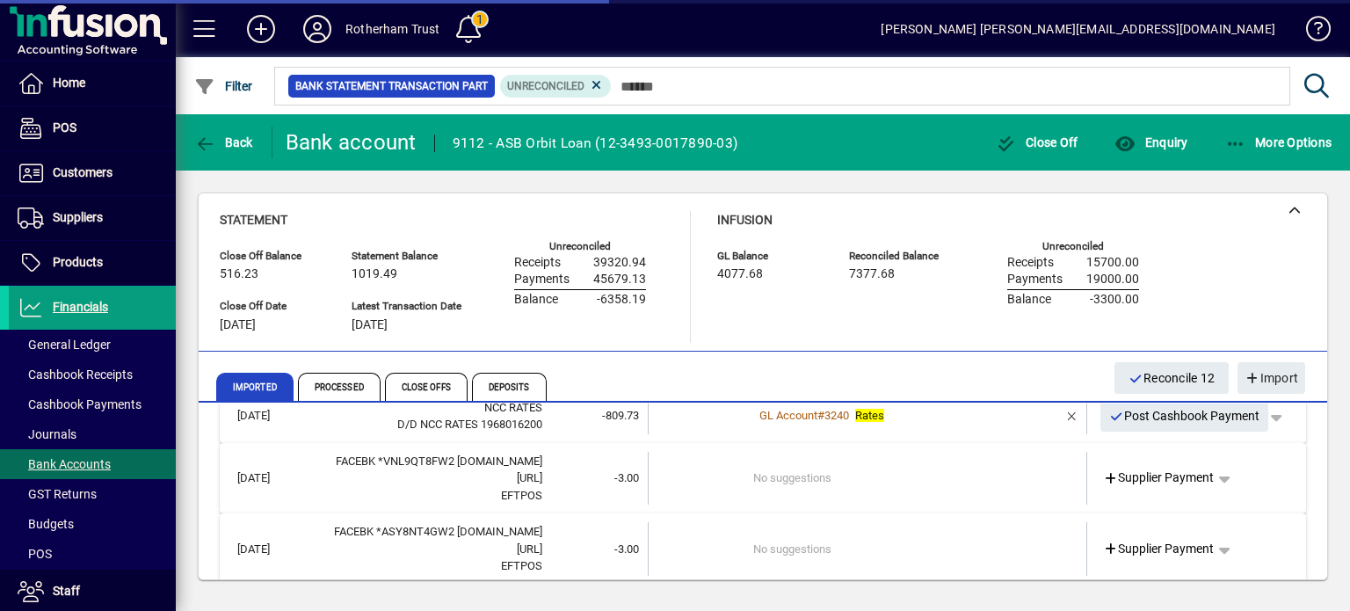
scroll to position [1567, 0]
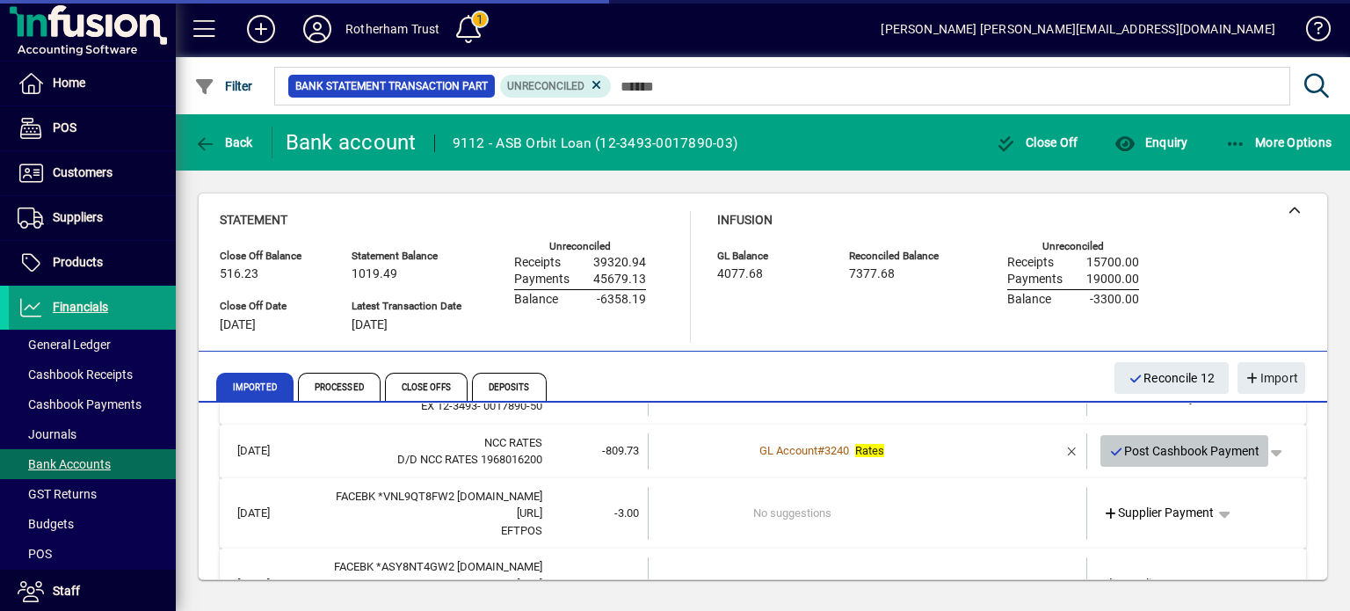
click at [1218, 457] on span "Post Cashbook Payment" at bounding box center [1184, 451] width 151 height 29
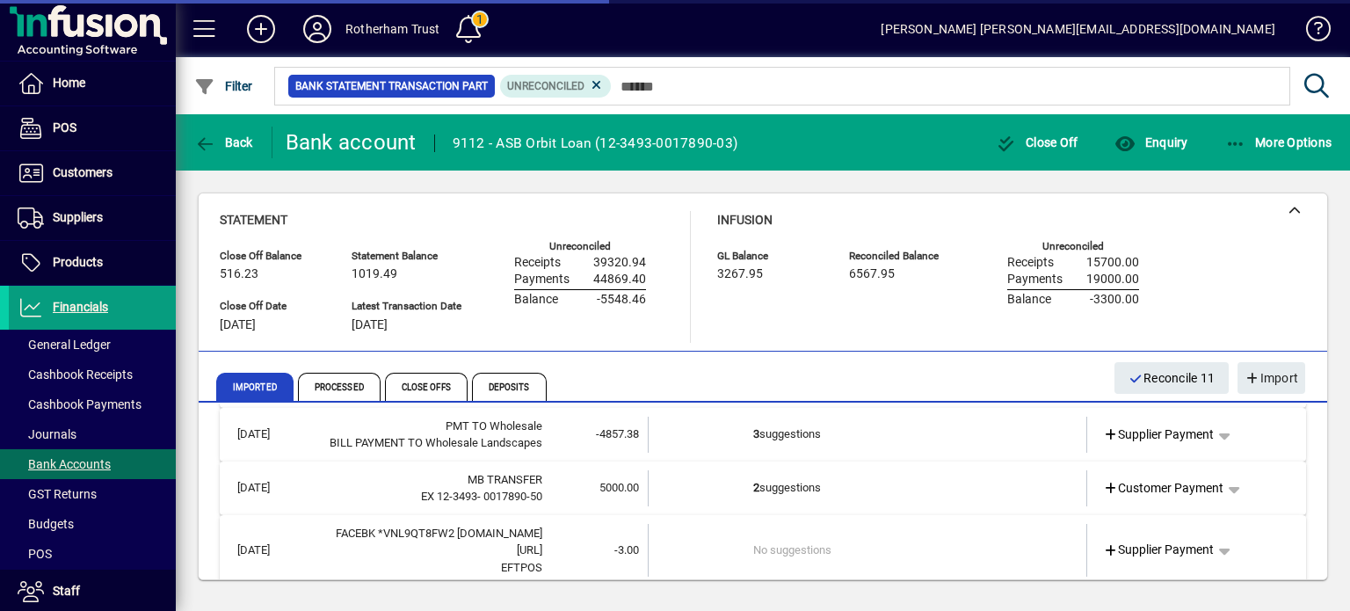
scroll to position [1461, 0]
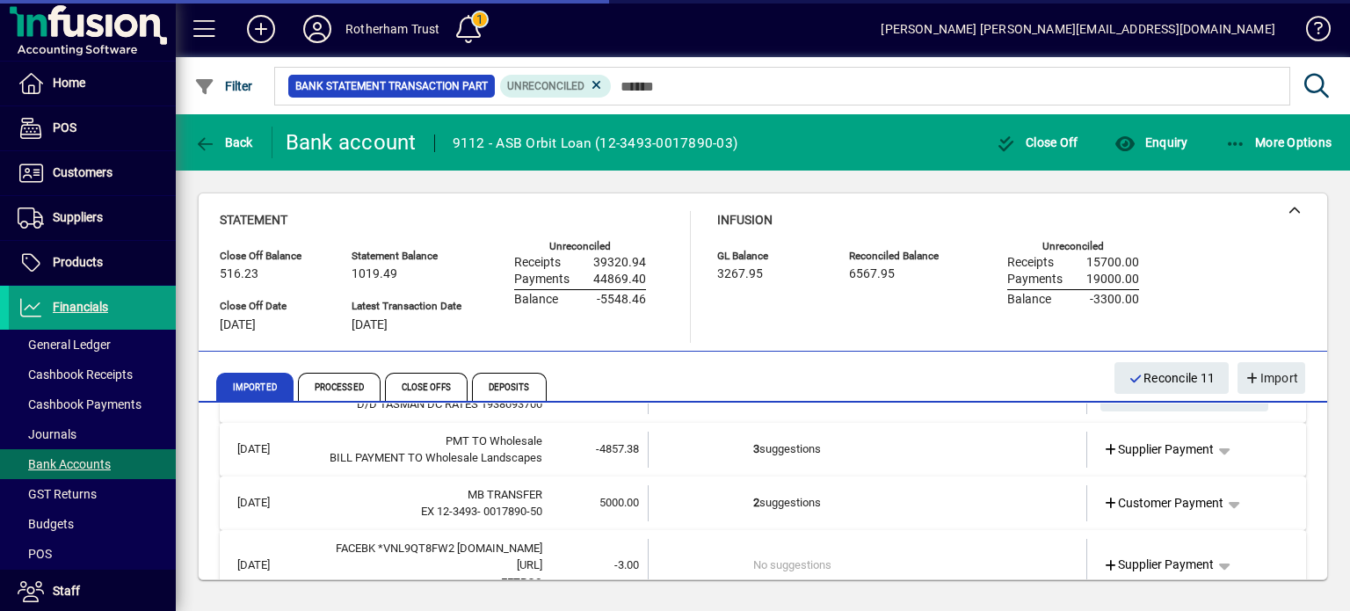
click at [846, 509] on td "2 suggestions" at bounding box center [868, 503] width 231 height 36
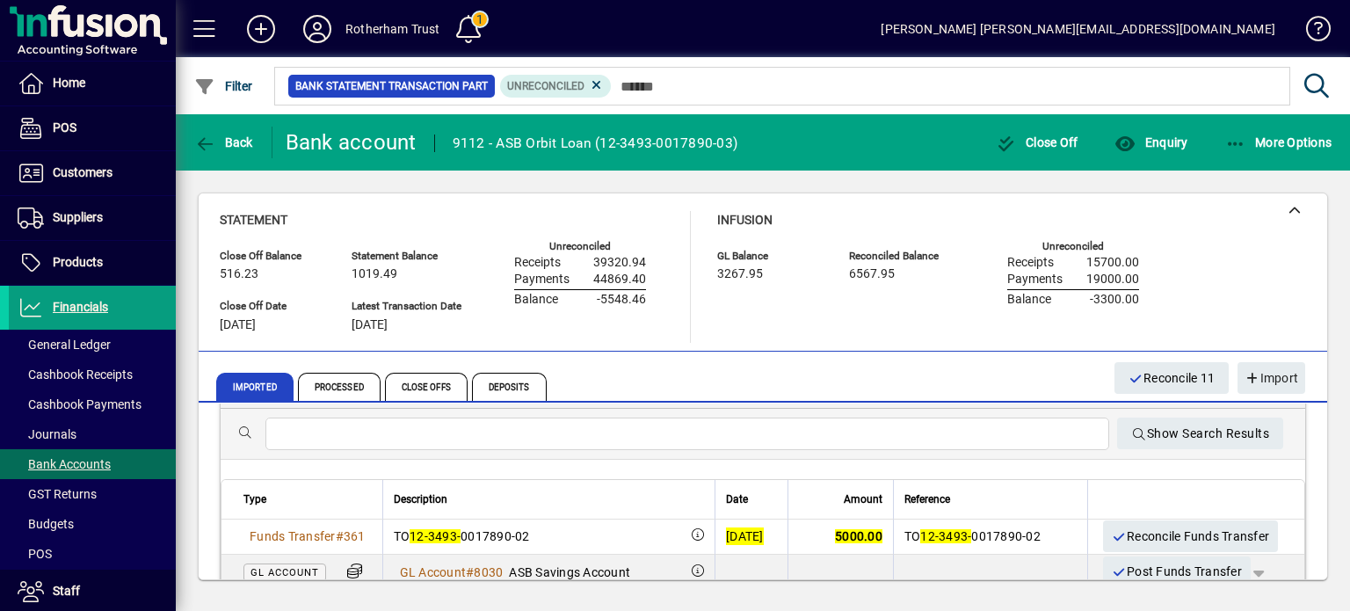
scroll to position [1602, 0]
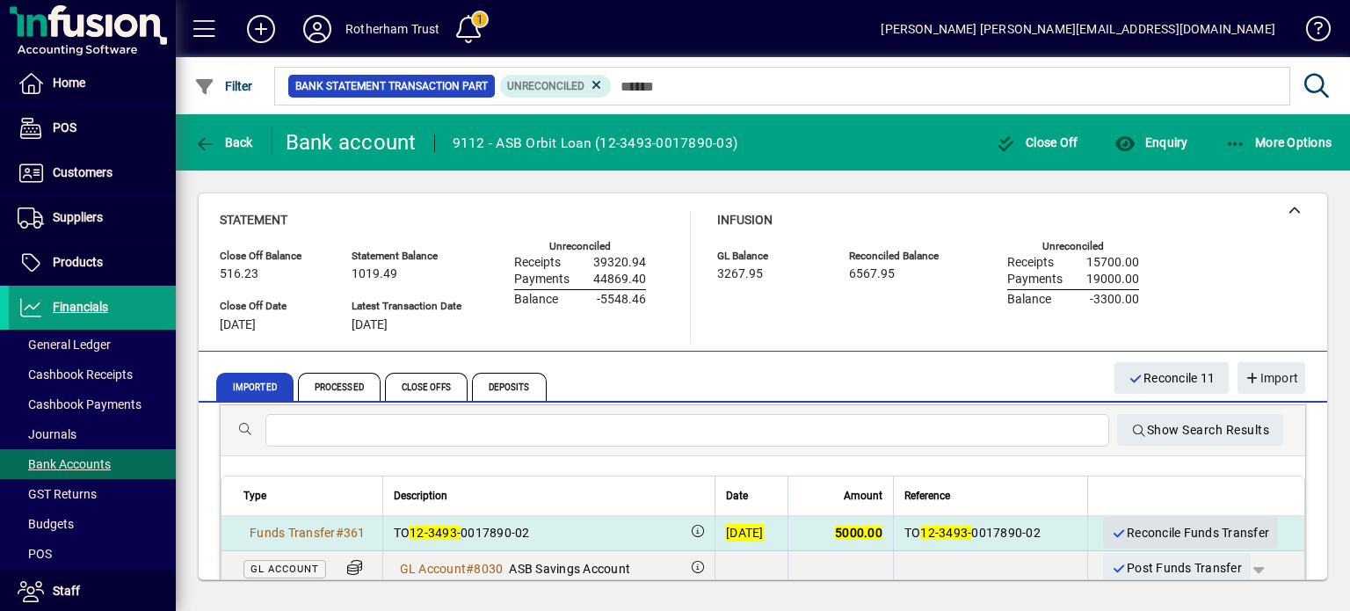
click at [1165, 529] on span "Reconcile Funds Transfer" at bounding box center [1191, 533] width 158 height 29
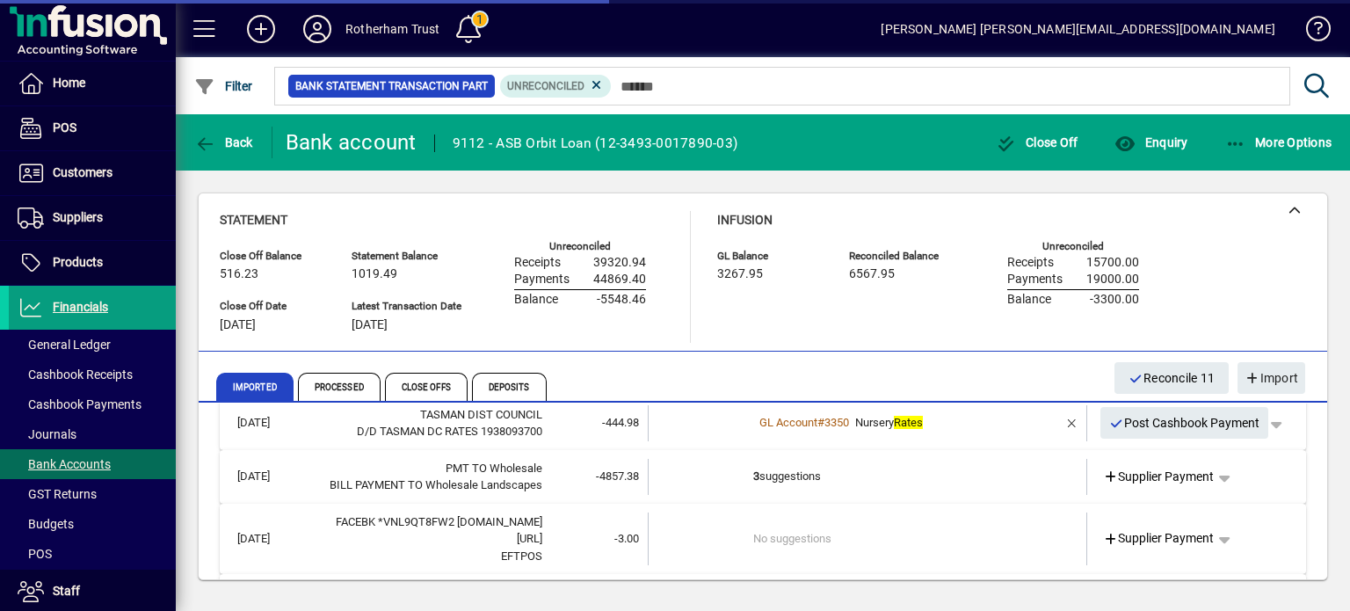
scroll to position [1426, 0]
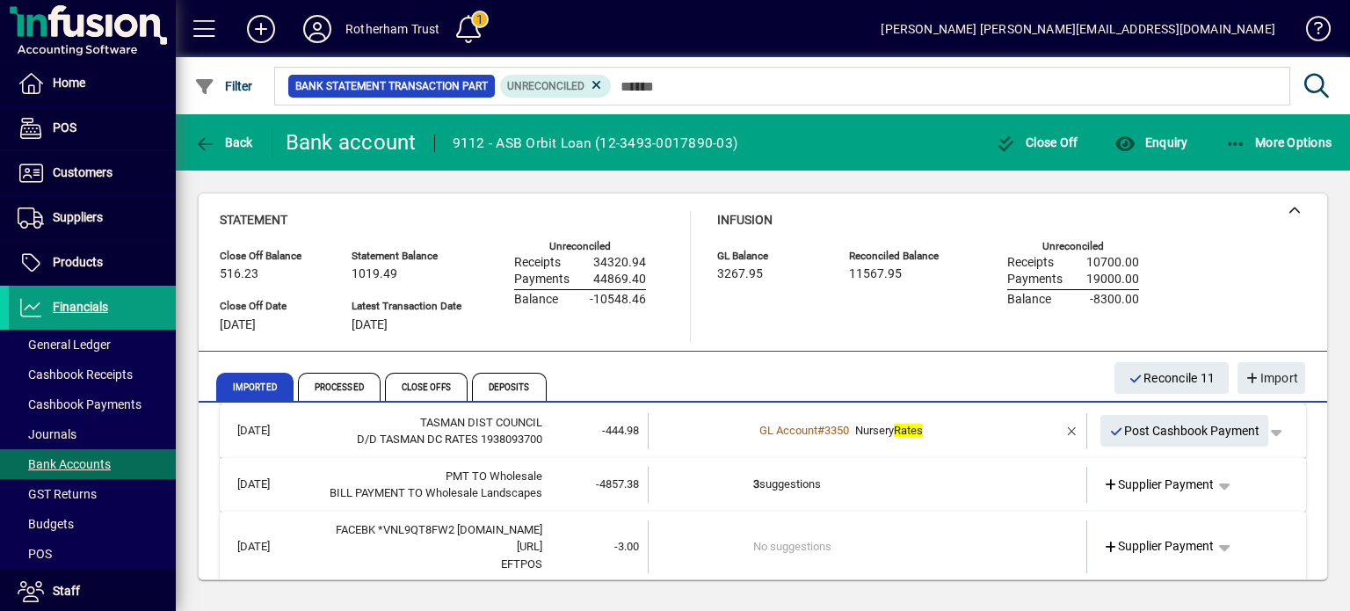
click at [897, 479] on td "3 suggestions" at bounding box center [868, 485] width 231 height 36
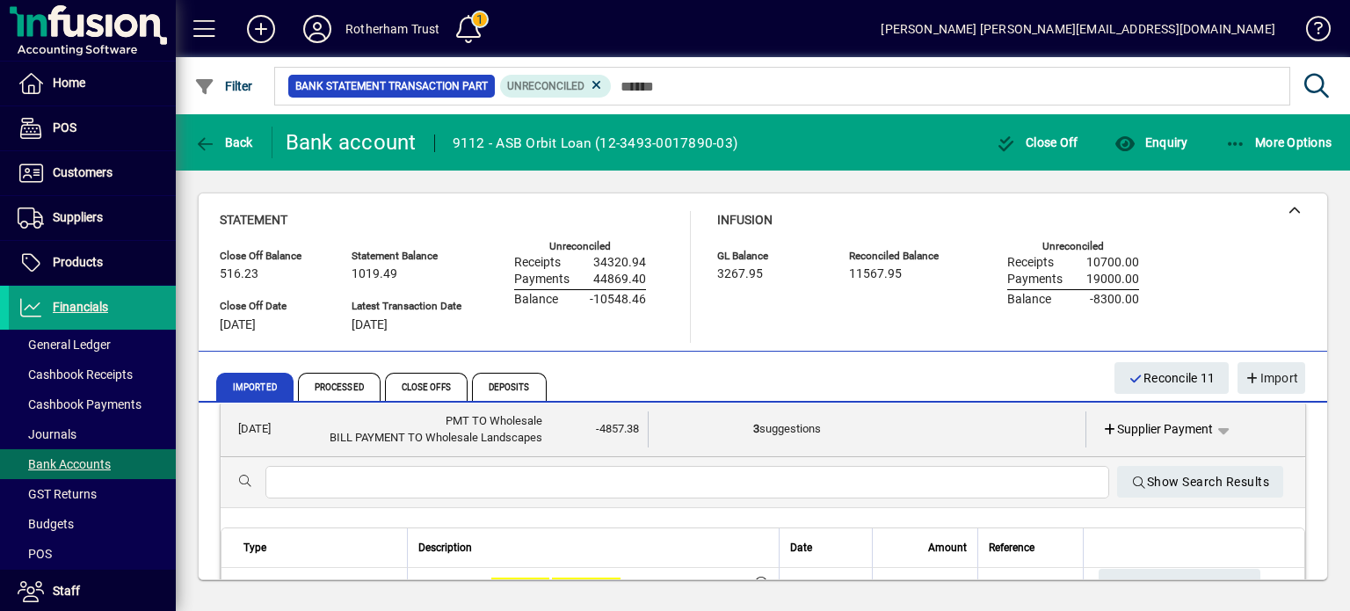
scroll to position [1461, 0]
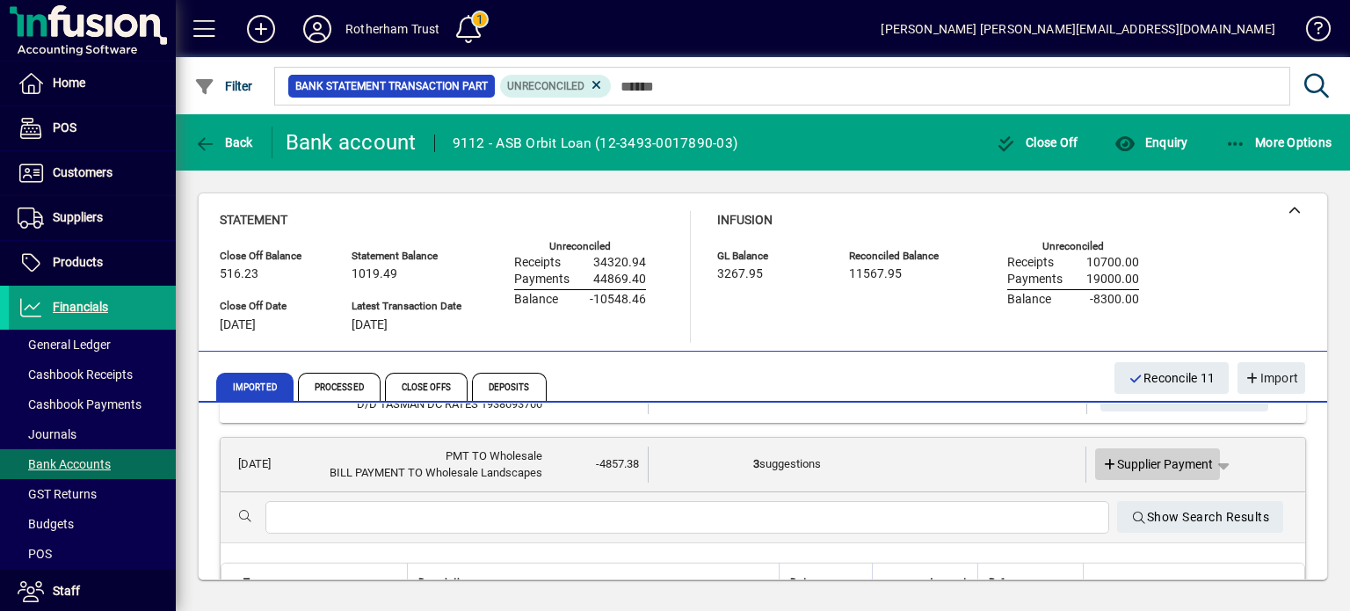
click at [1135, 463] on span "Supplier Payment" at bounding box center [1158, 464] width 112 height 18
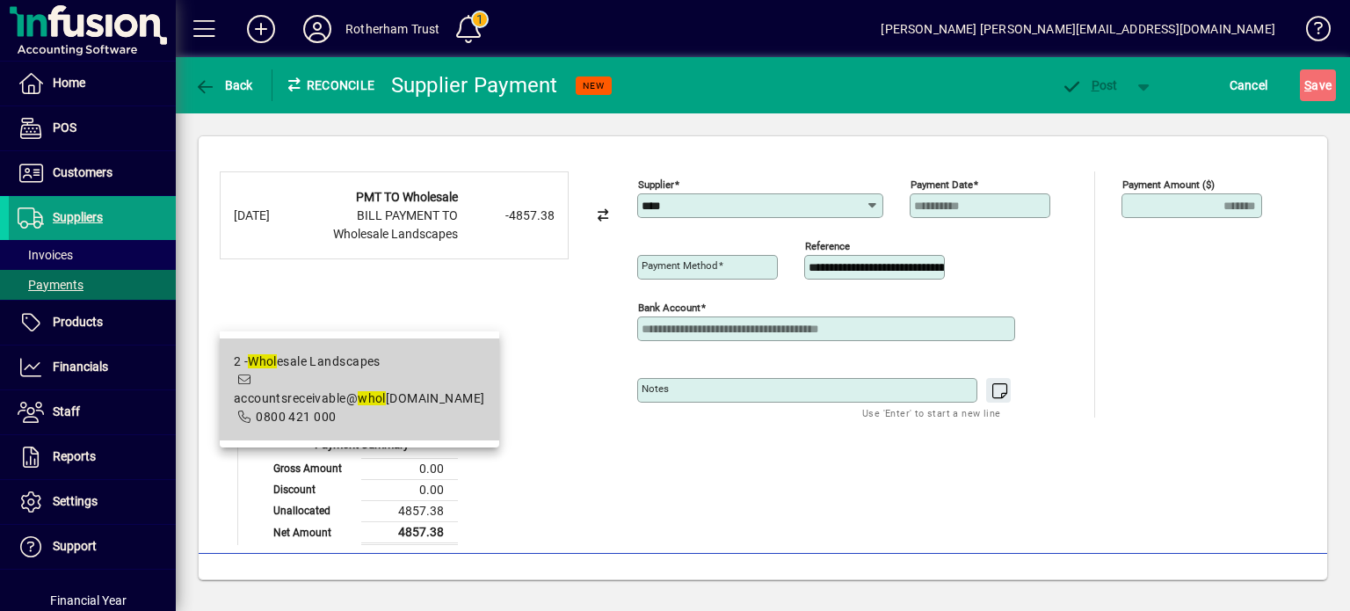
click at [312, 375] on span "2 - Whol esale Landscapes accountsreceivable@ whol [DOMAIN_NAME] 0800 421 000" at bounding box center [359, 390] width 251 height 74
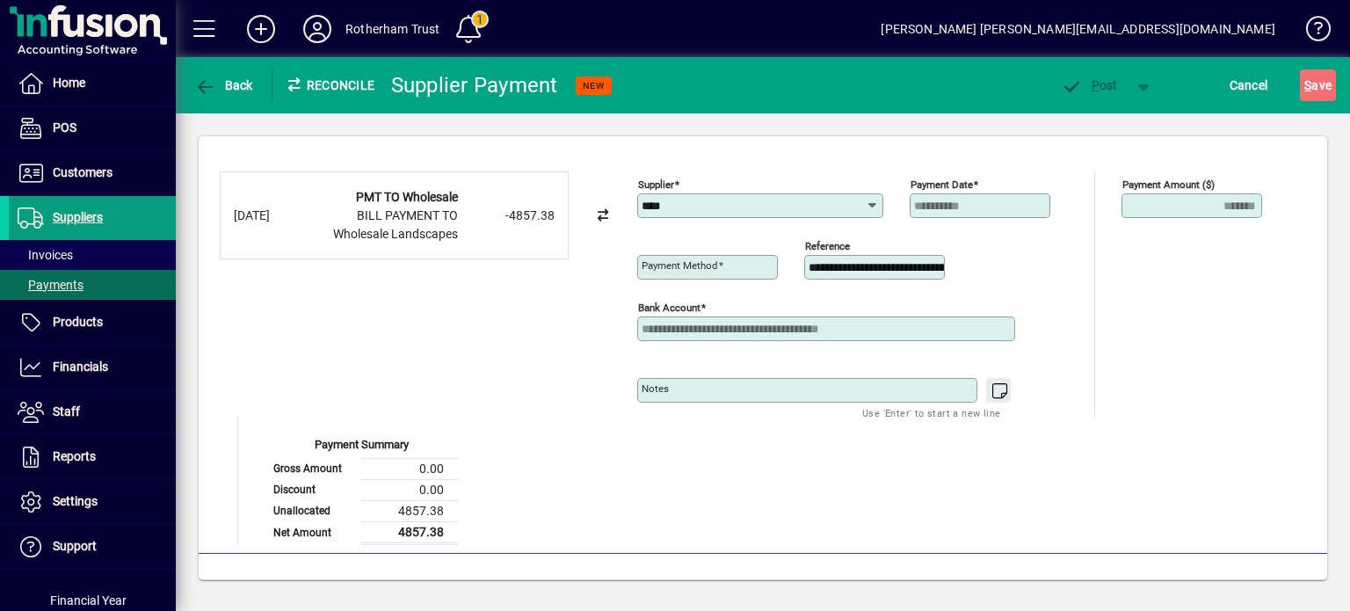
type input "**********"
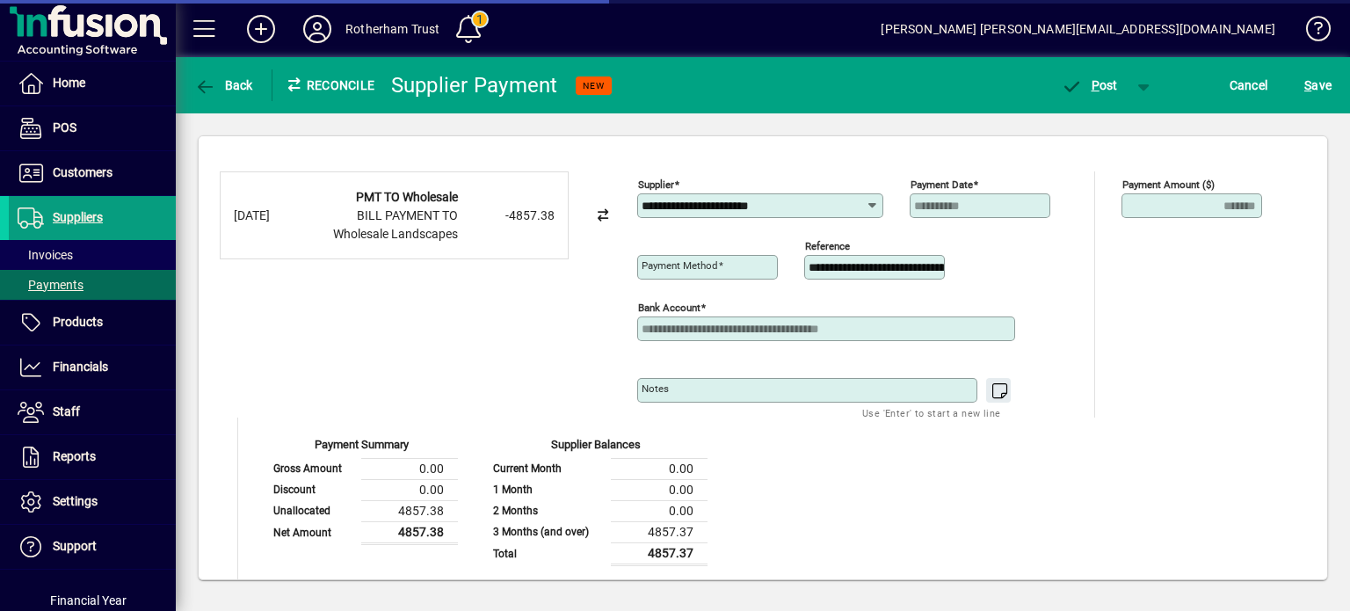
type input "**********"
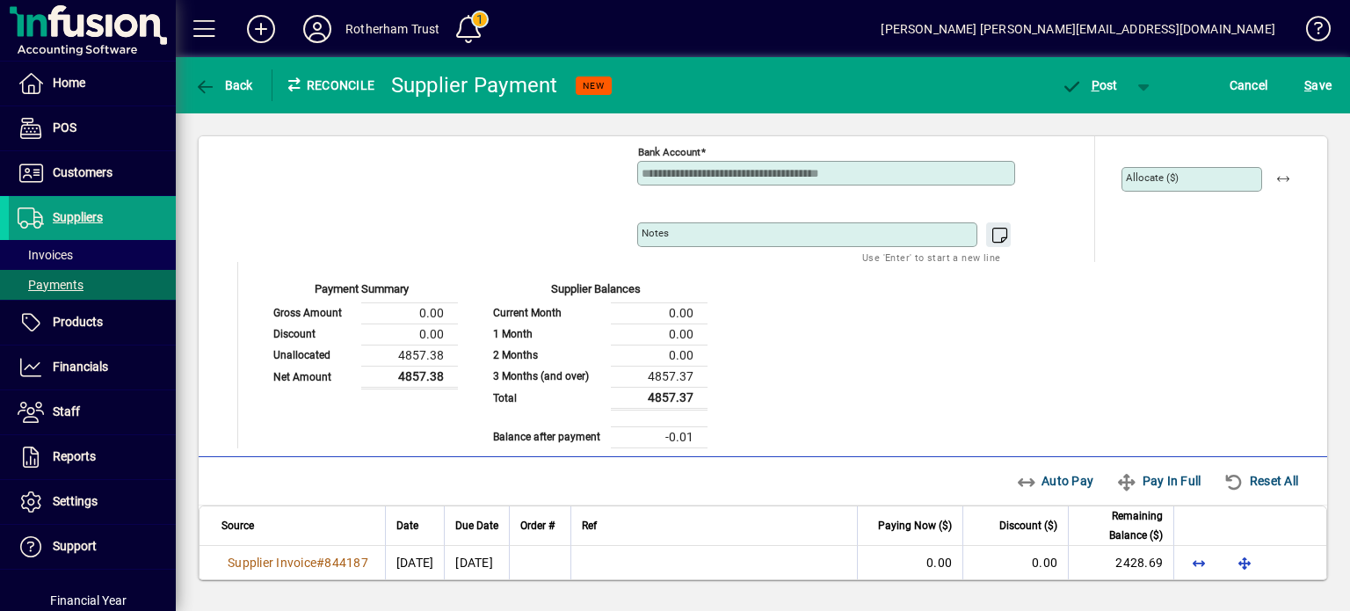
scroll to position [318, 0]
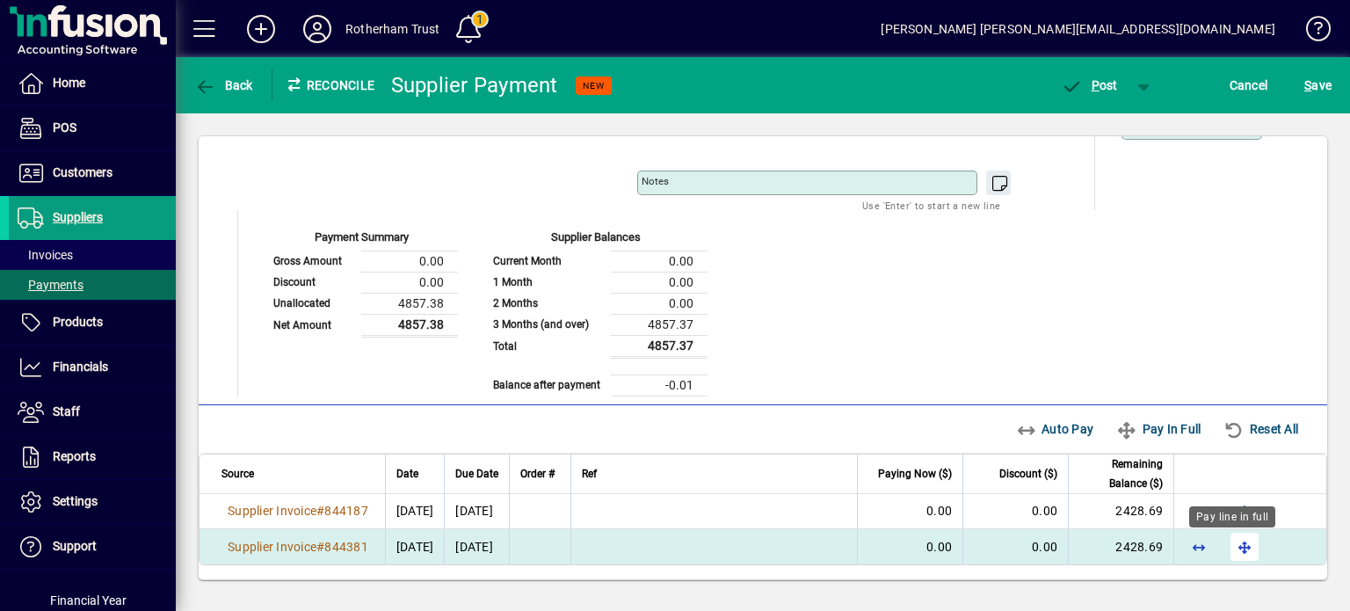
click at [1232, 548] on span "button" at bounding box center [1245, 547] width 42 height 42
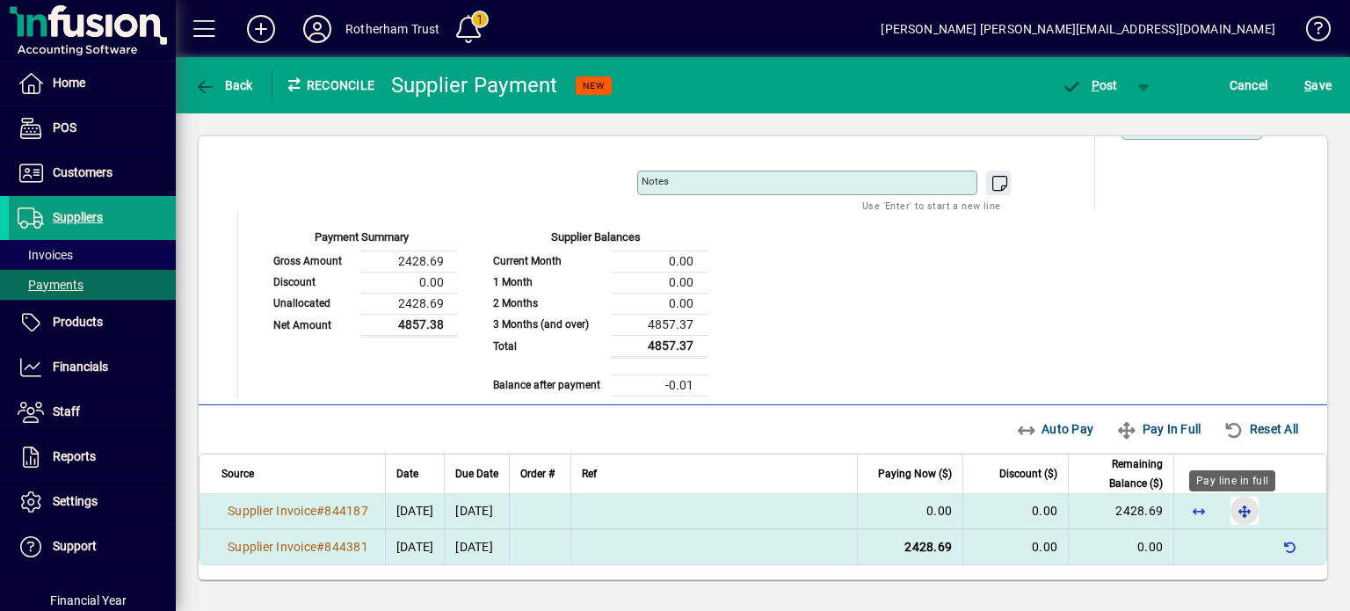
click at [1237, 512] on span "button" at bounding box center [1245, 511] width 42 height 42
click at [1090, 75] on span "button" at bounding box center [1089, 85] width 75 height 42
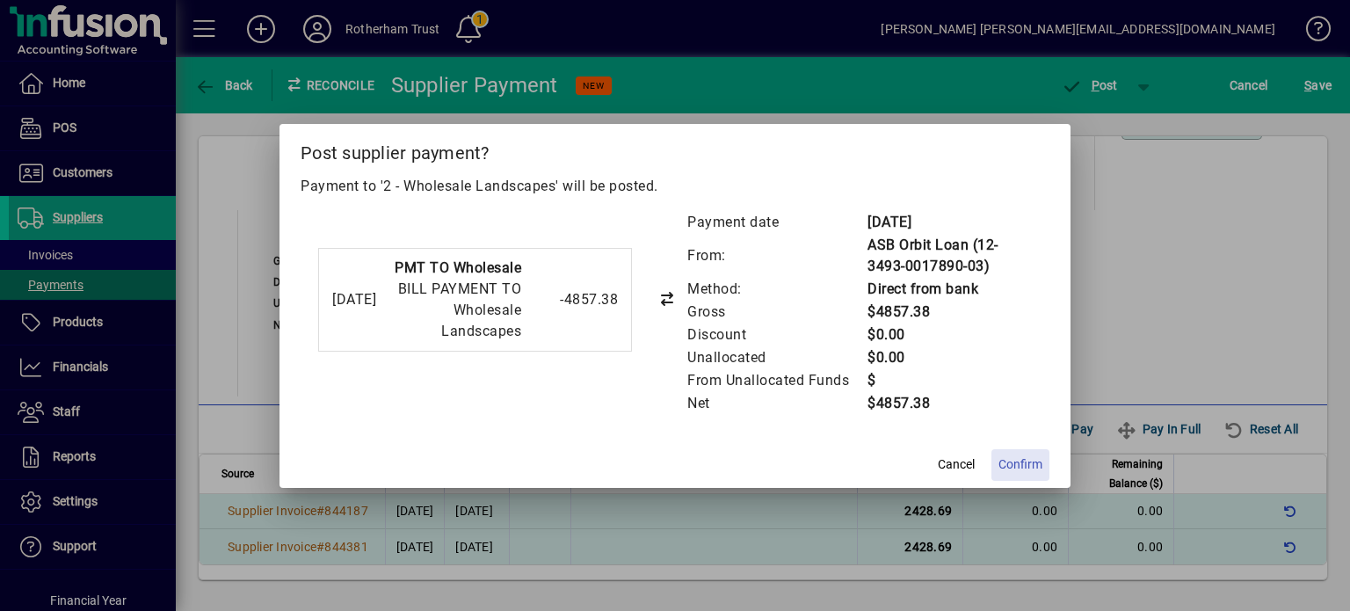
click at [1023, 462] on span "Confirm" at bounding box center [1021, 464] width 44 height 18
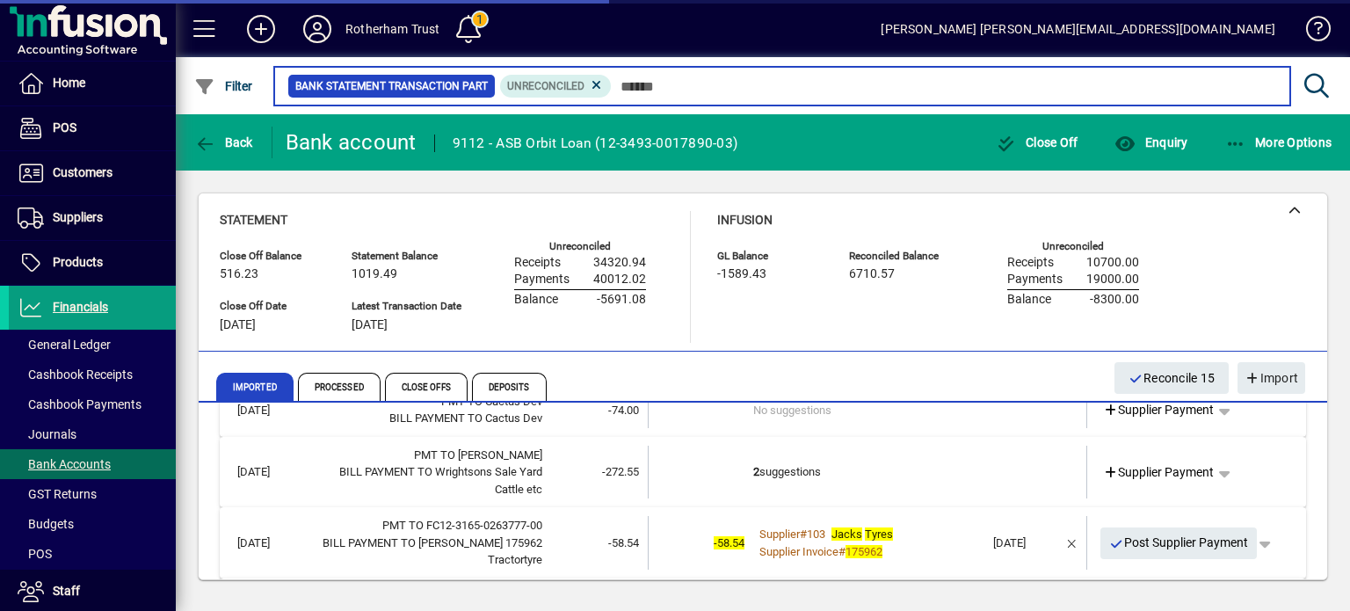
scroll to position [387, 0]
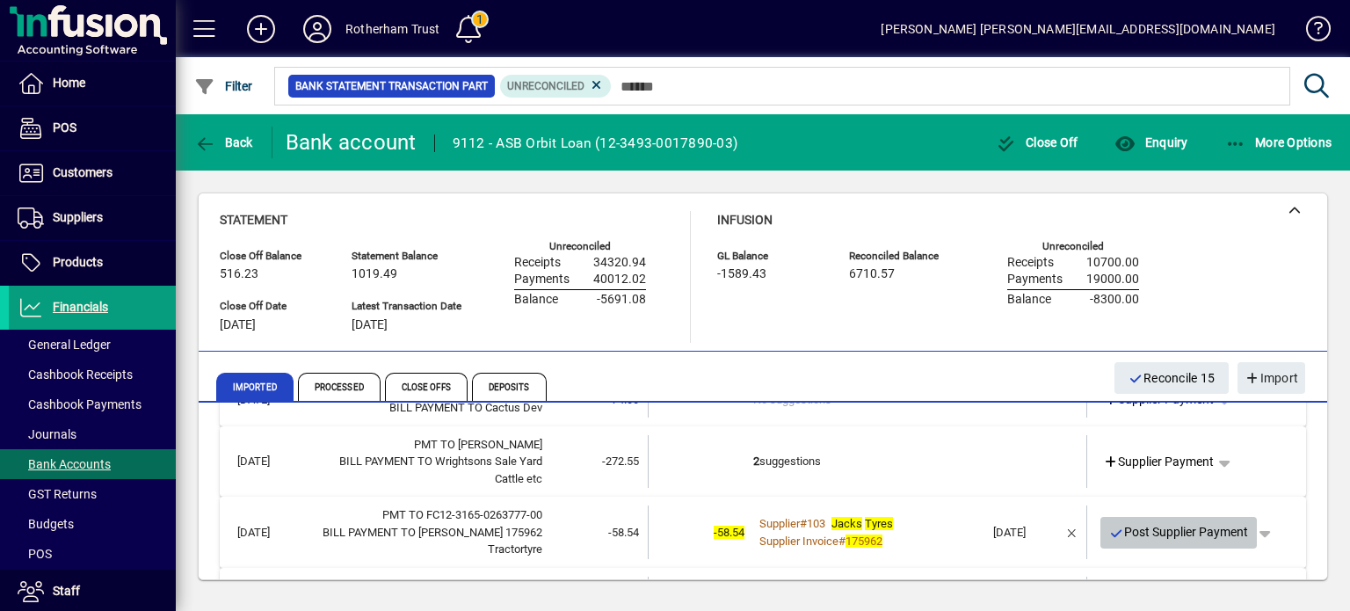
click at [1196, 524] on span "Post Supplier Payment" at bounding box center [1179, 532] width 140 height 29
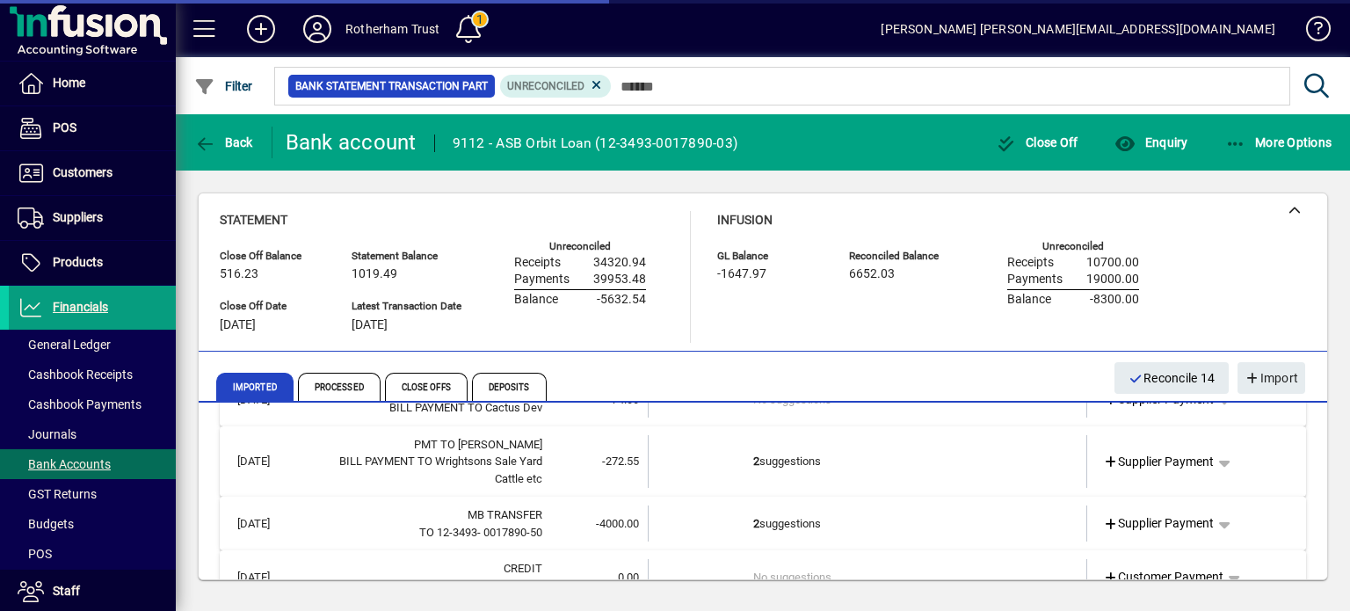
click at [864, 508] on td "2 suggestions" at bounding box center [868, 524] width 231 height 36
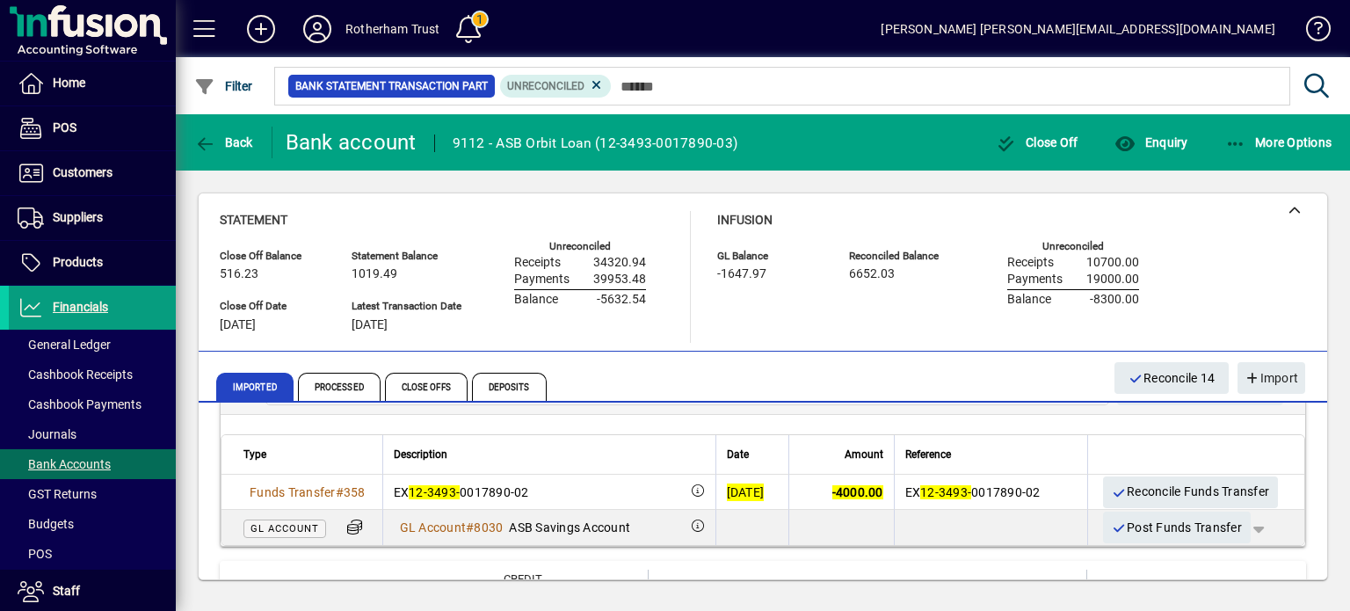
scroll to position [598, 0]
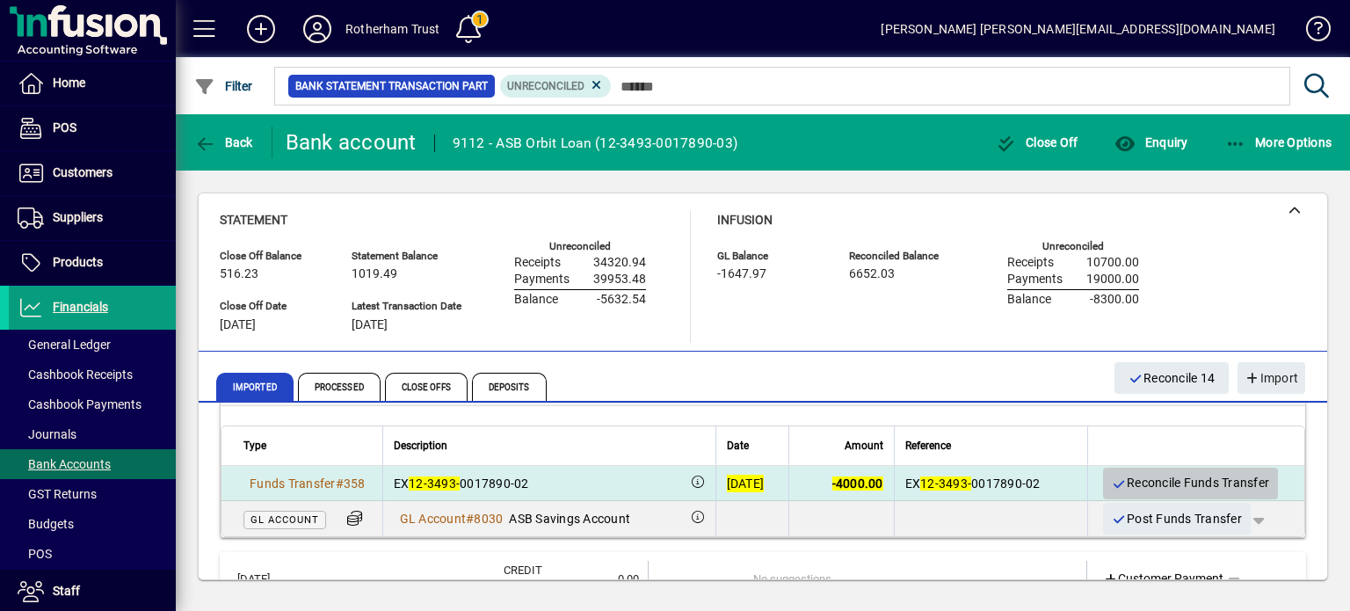
click at [1159, 471] on span "Reconcile Funds Transfer" at bounding box center [1191, 483] width 158 height 29
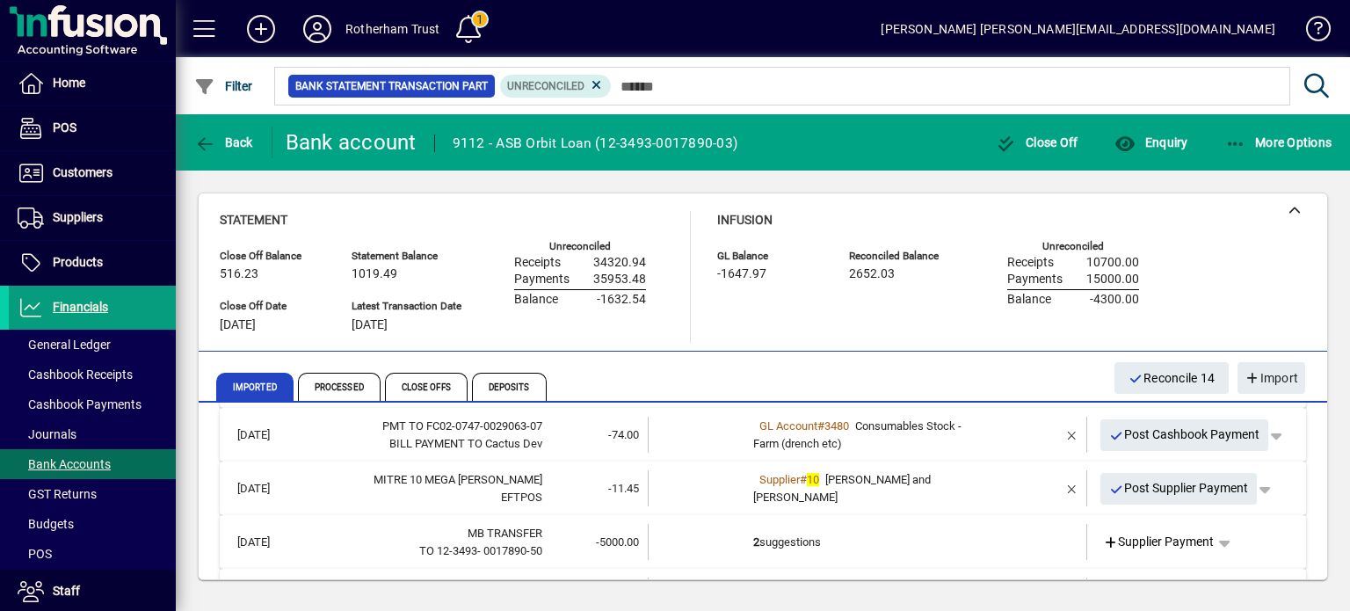
scroll to position [755, 0]
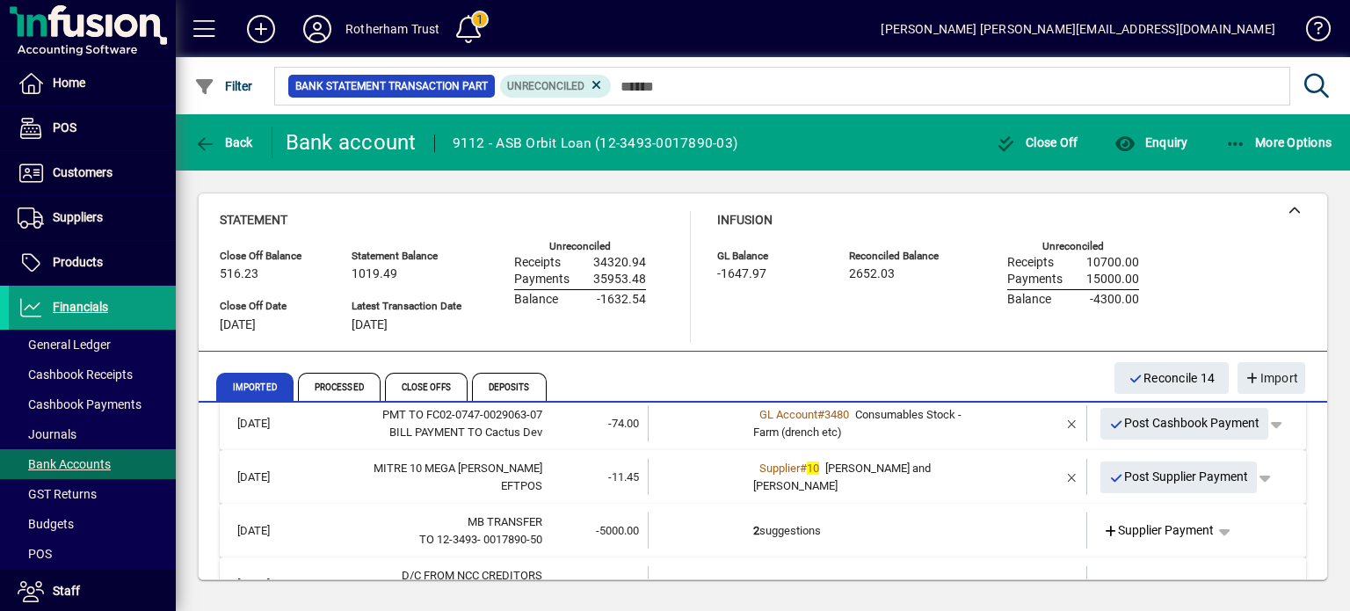
click at [909, 540] on td "2 suggestions" at bounding box center [868, 531] width 231 height 36
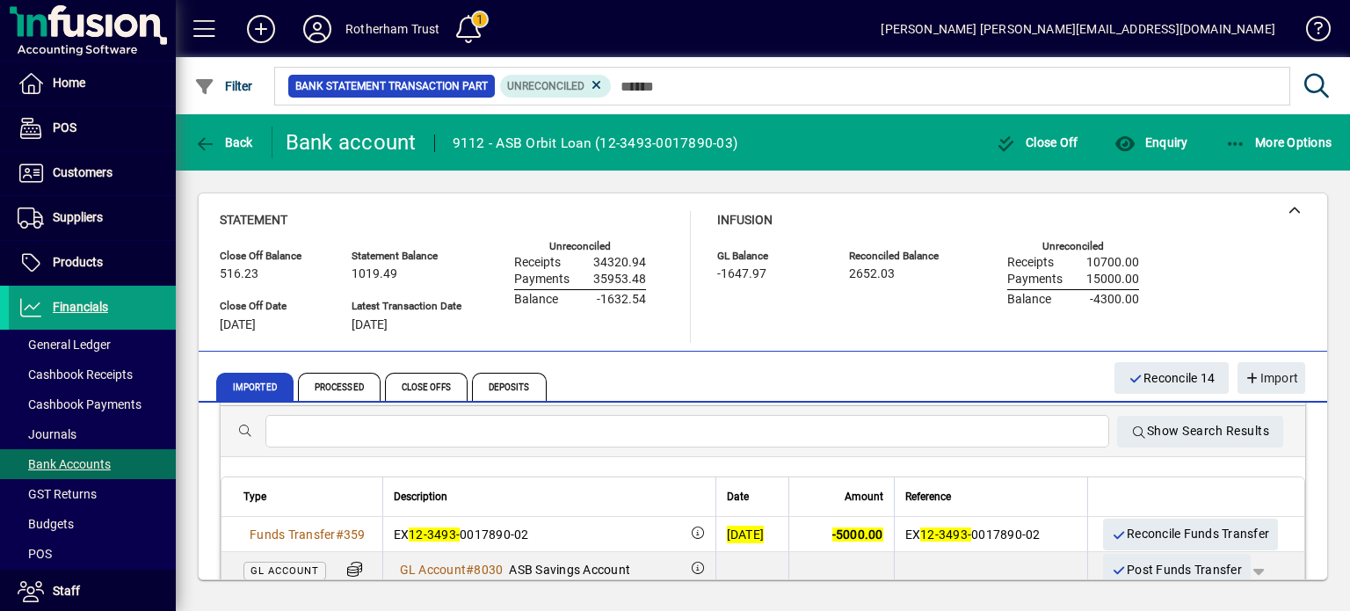
scroll to position [931, 0]
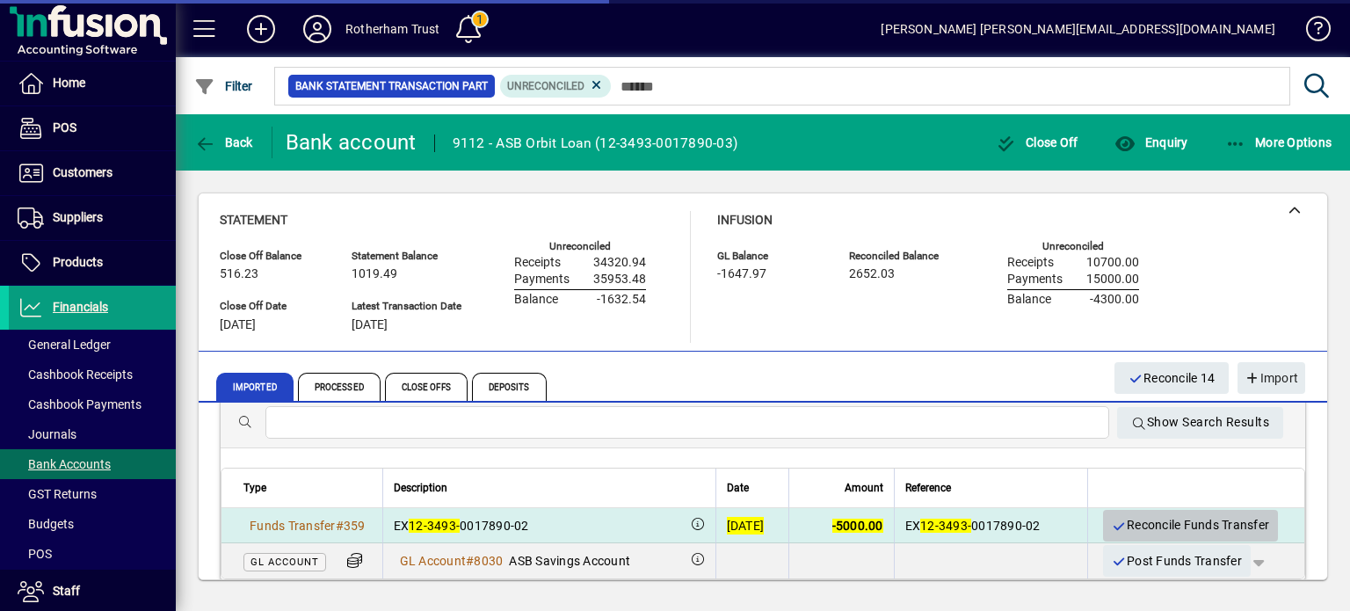
click at [1182, 511] on span "Reconcile Funds Transfer" at bounding box center [1191, 525] width 158 height 29
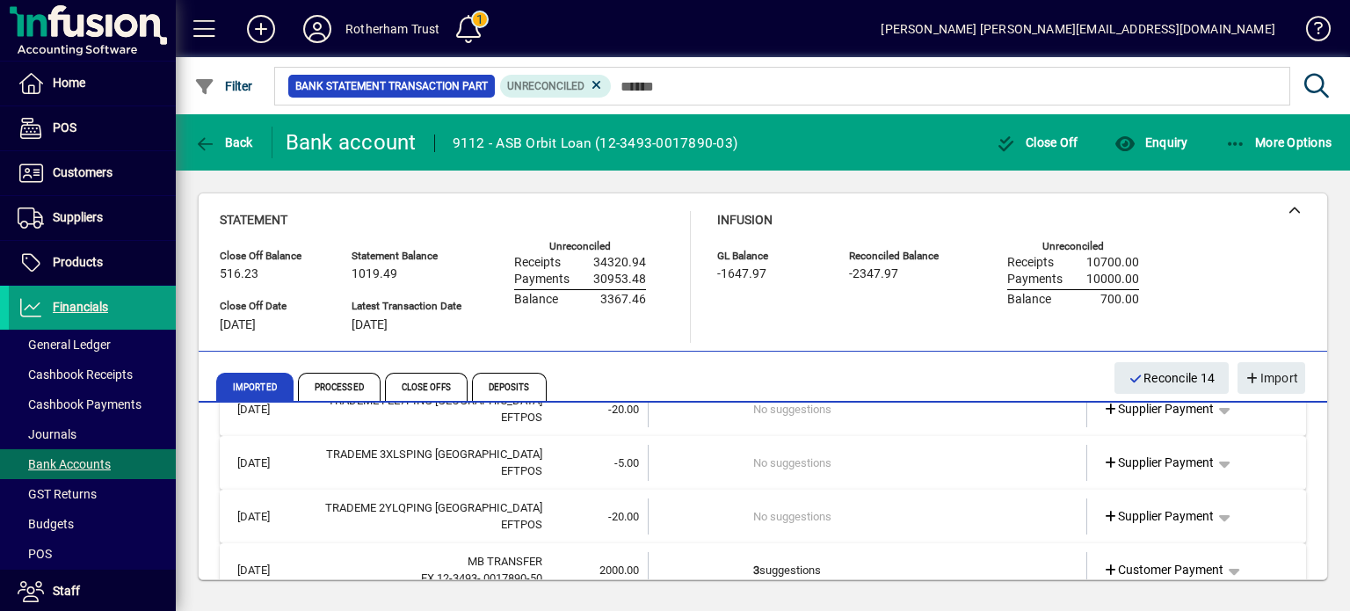
scroll to position [1037, 0]
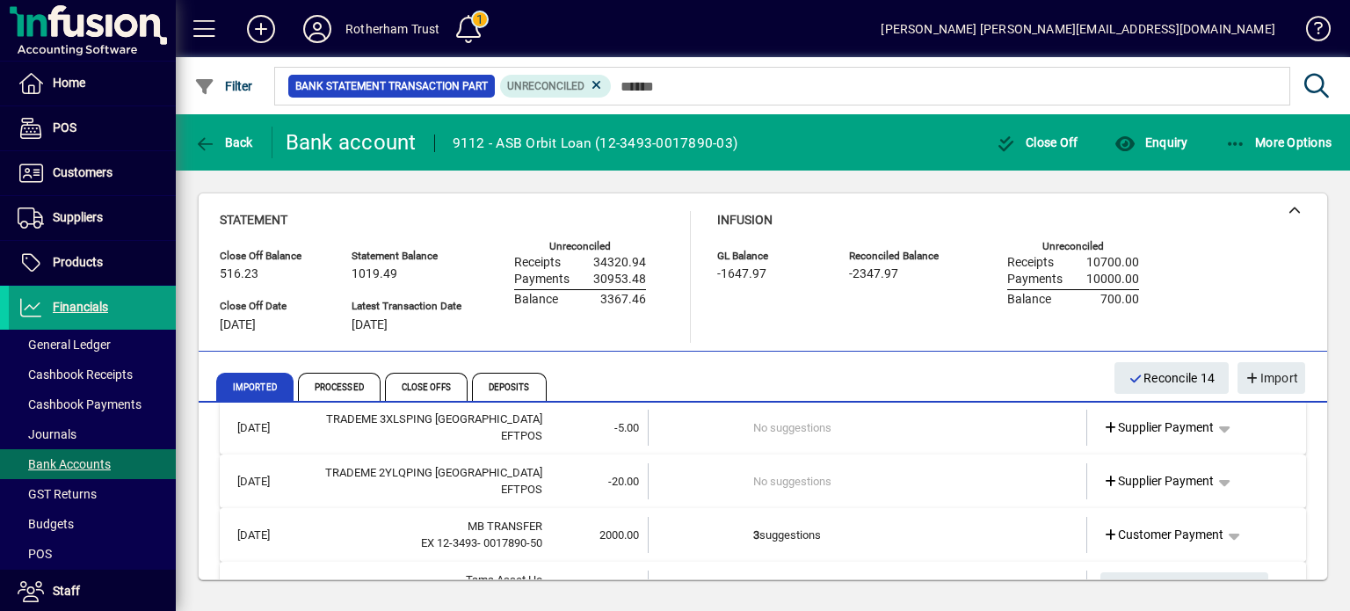
click at [912, 520] on td "3 suggestions" at bounding box center [868, 535] width 231 height 36
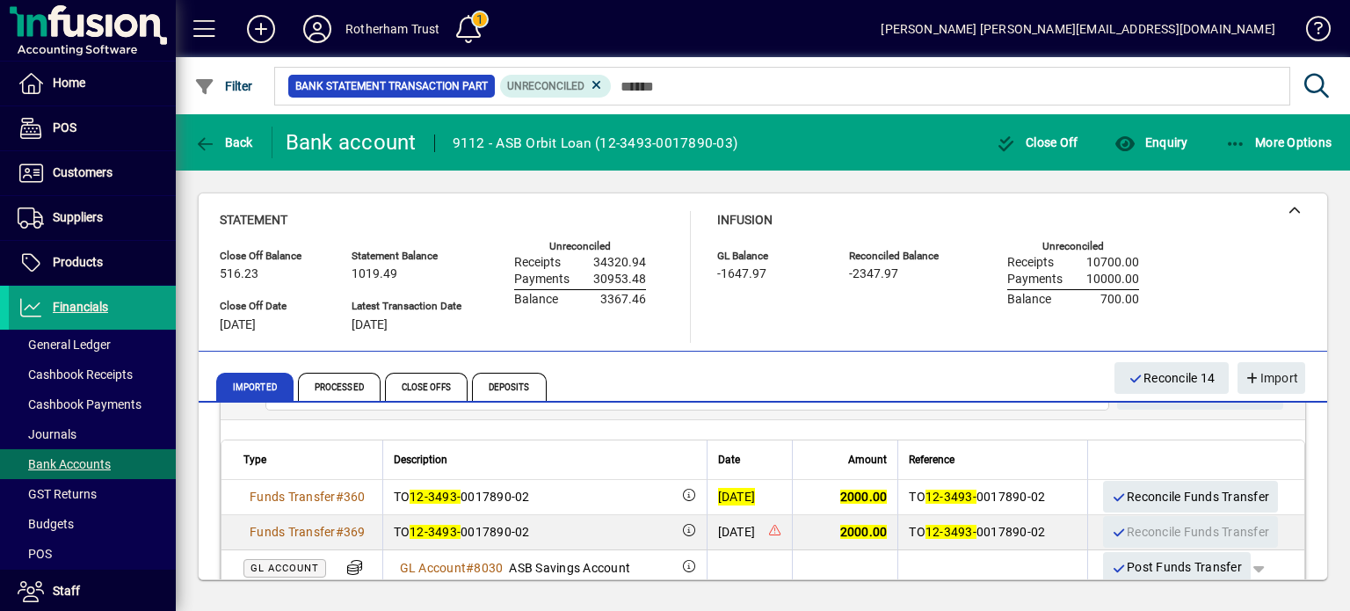
scroll to position [1248, 0]
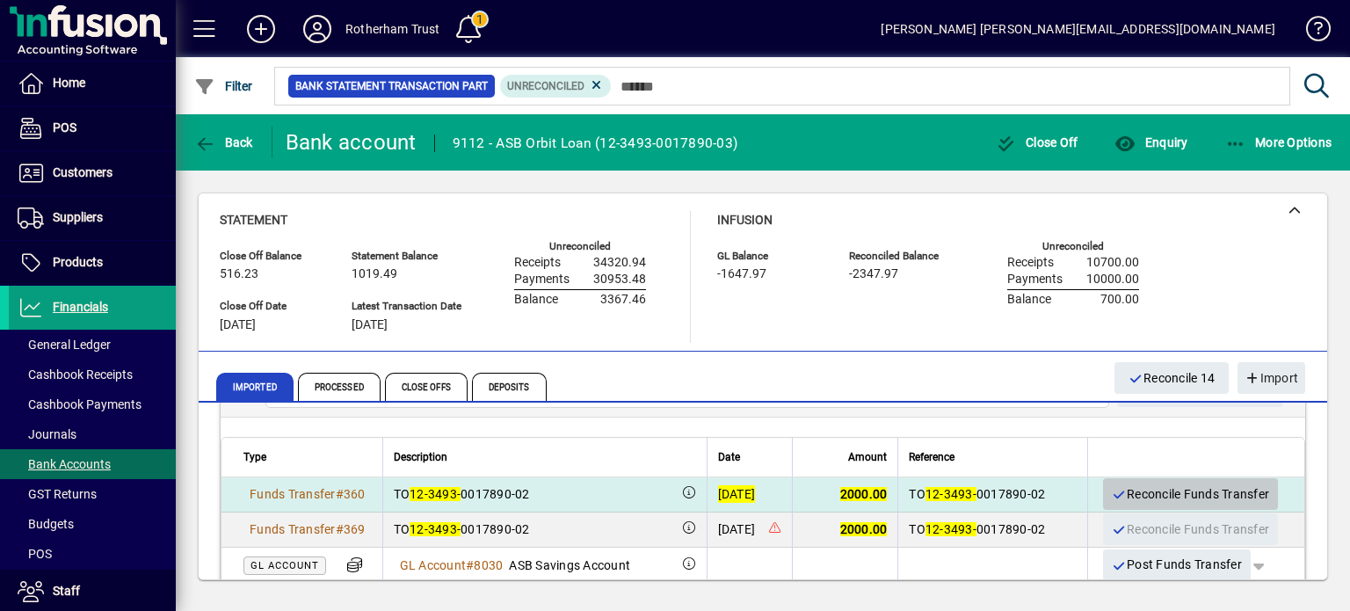
click at [1130, 489] on span "Reconcile Funds Transfer" at bounding box center [1191, 494] width 158 height 29
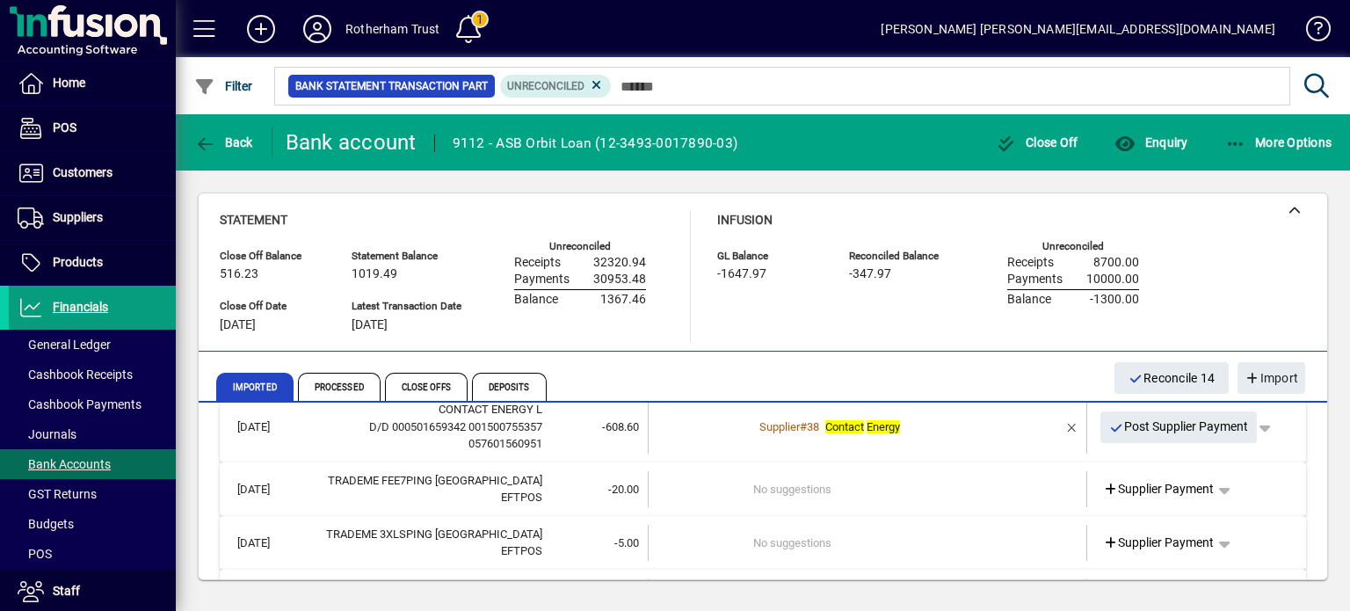
scroll to position [840, 0]
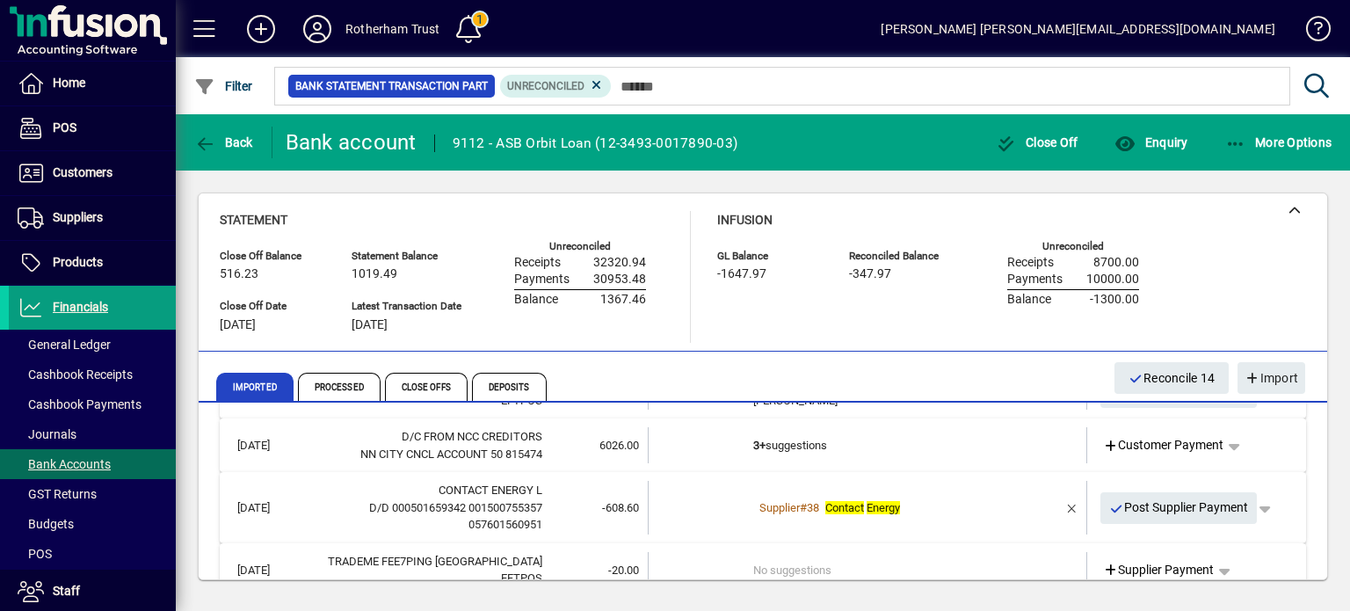
click at [879, 445] on td "3+ suggestions" at bounding box center [868, 445] width 231 height 36
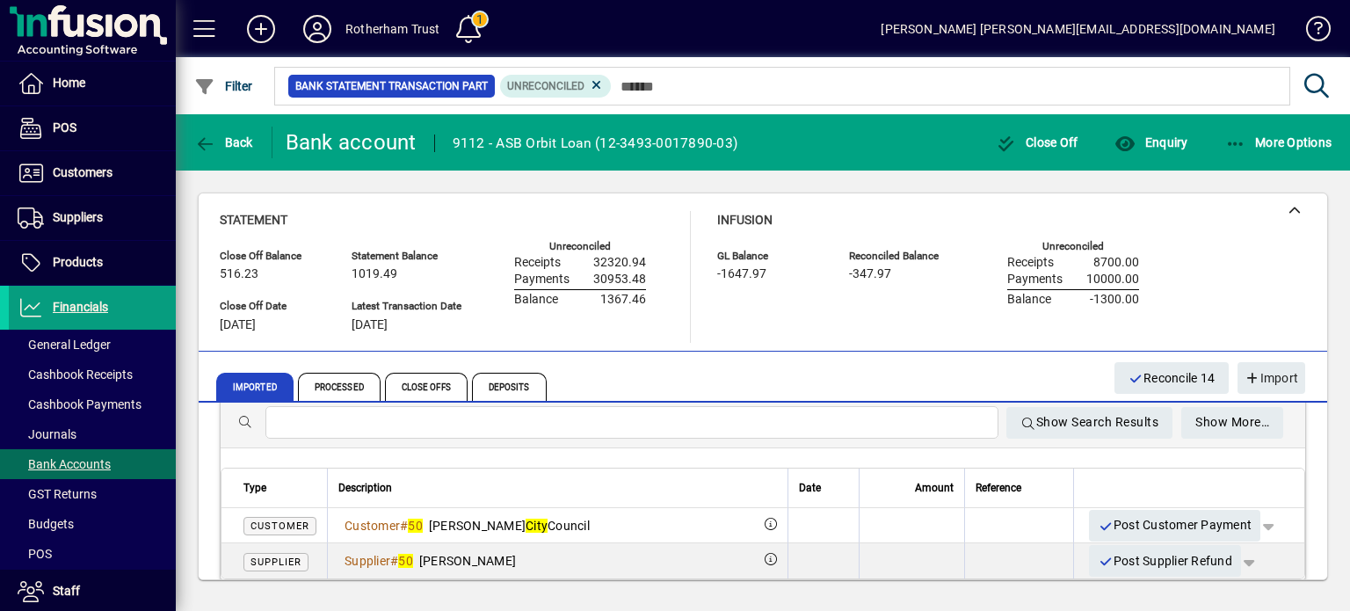
scroll to position [946, 0]
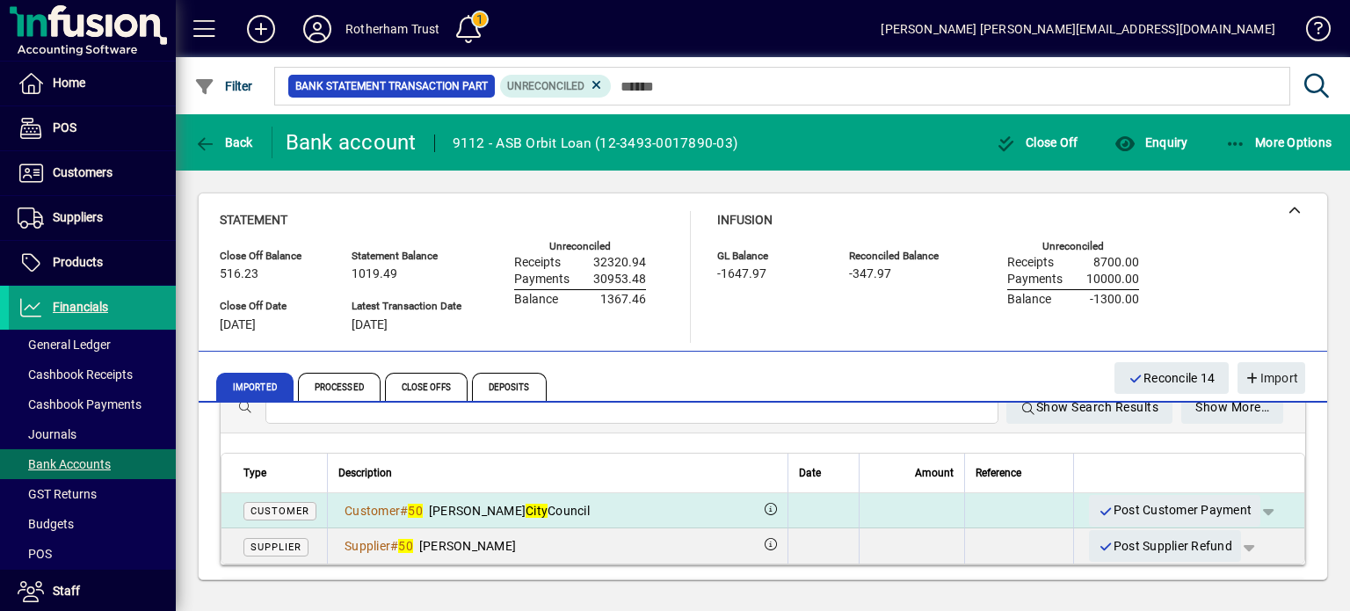
click at [1262, 506] on span "button" at bounding box center [1269, 511] width 42 height 42
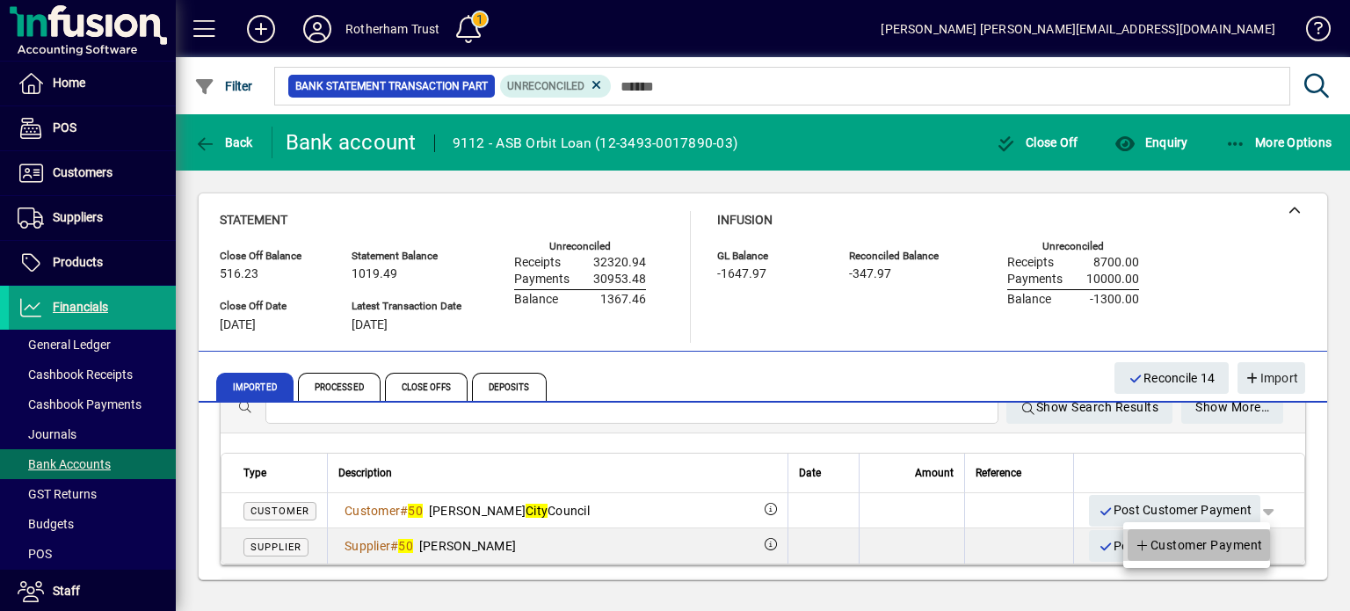
click at [1228, 542] on span "Customer Payment" at bounding box center [1199, 545] width 128 height 21
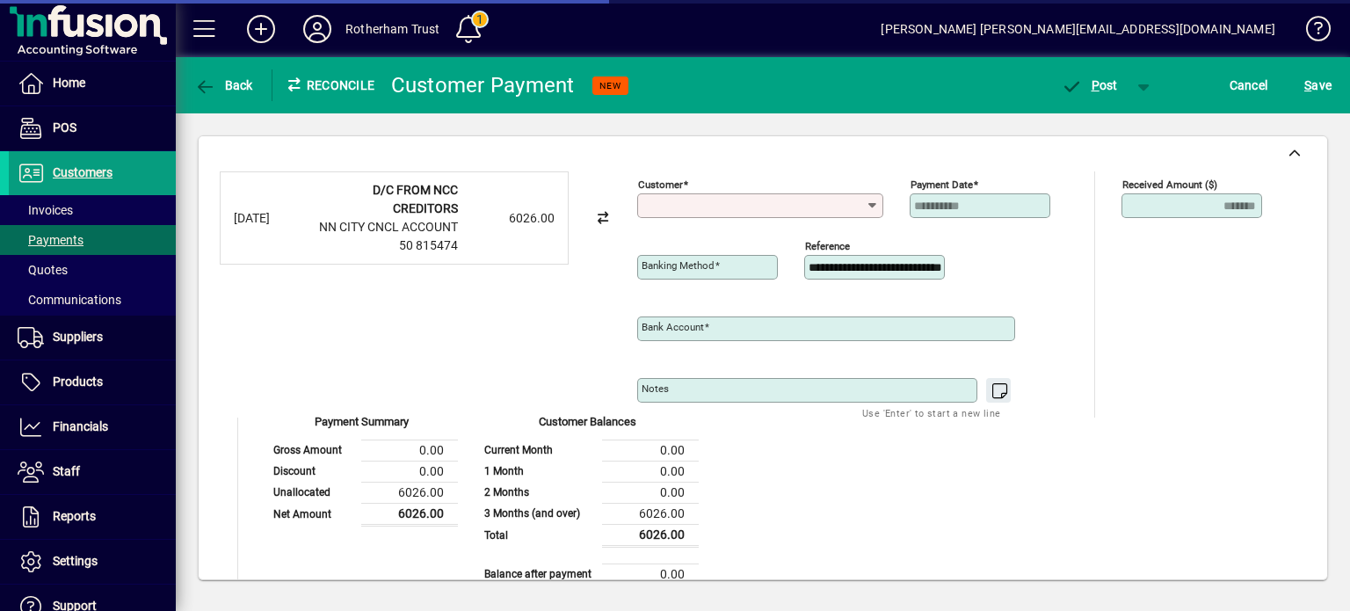
type input "**********"
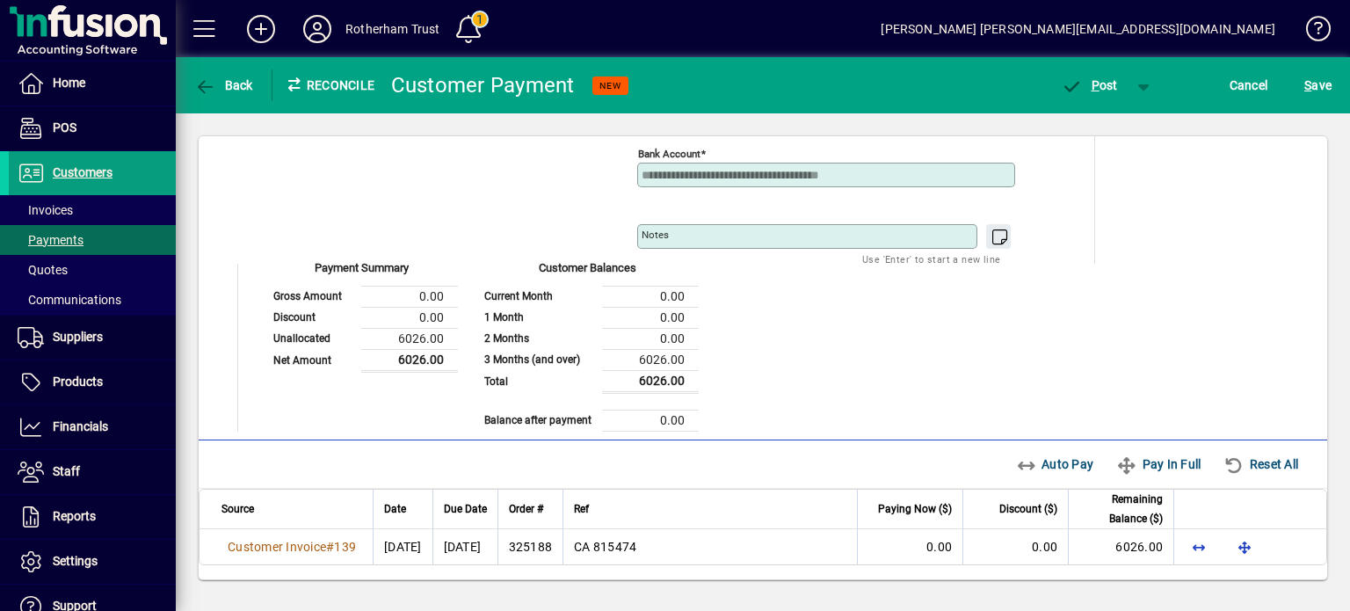
scroll to position [270, 0]
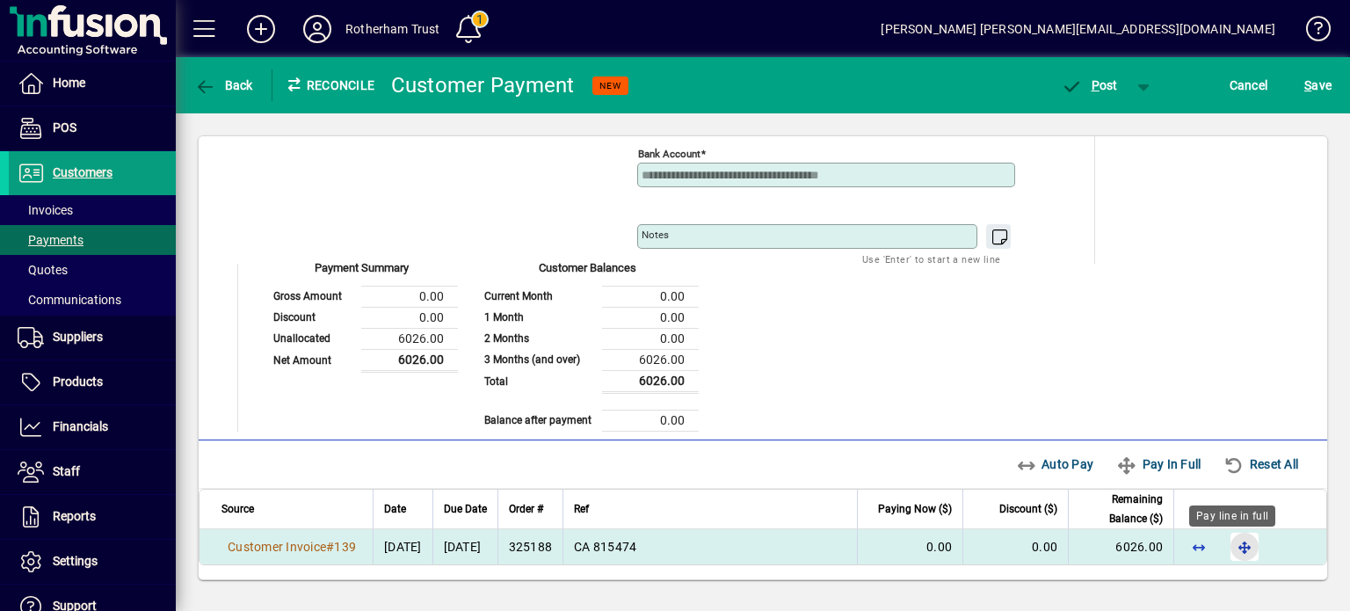
click at [1233, 554] on span "button" at bounding box center [1245, 547] width 42 height 42
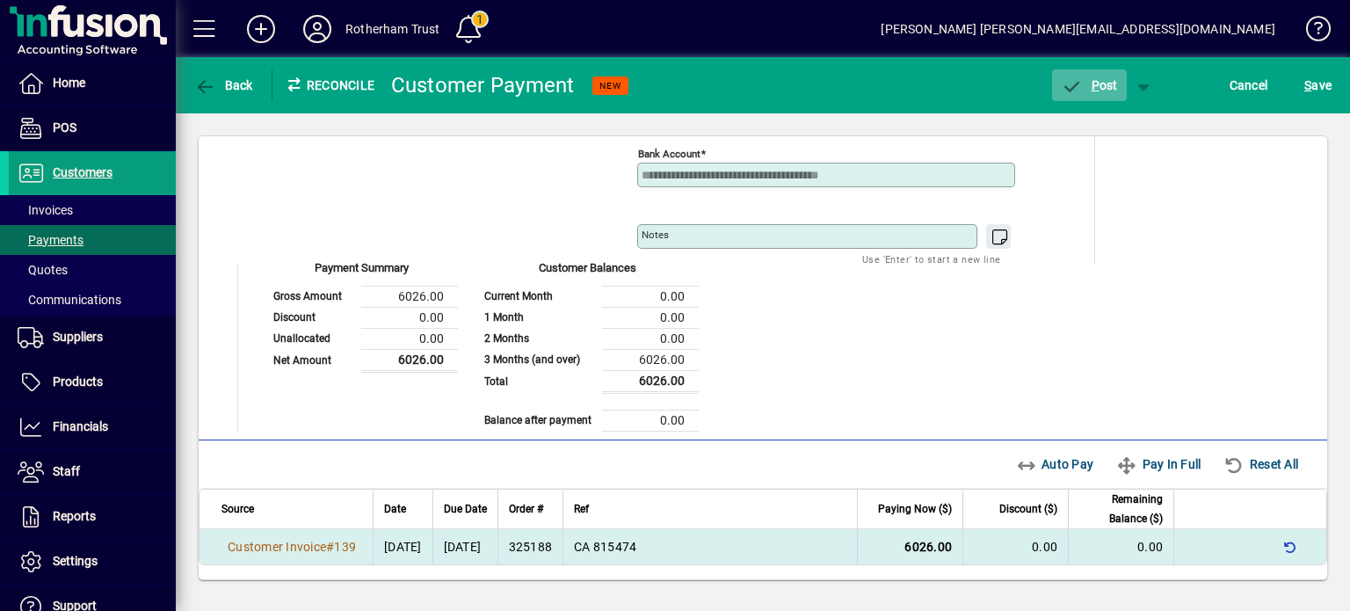
click at [1109, 80] on span "P ost" at bounding box center [1089, 85] width 57 height 14
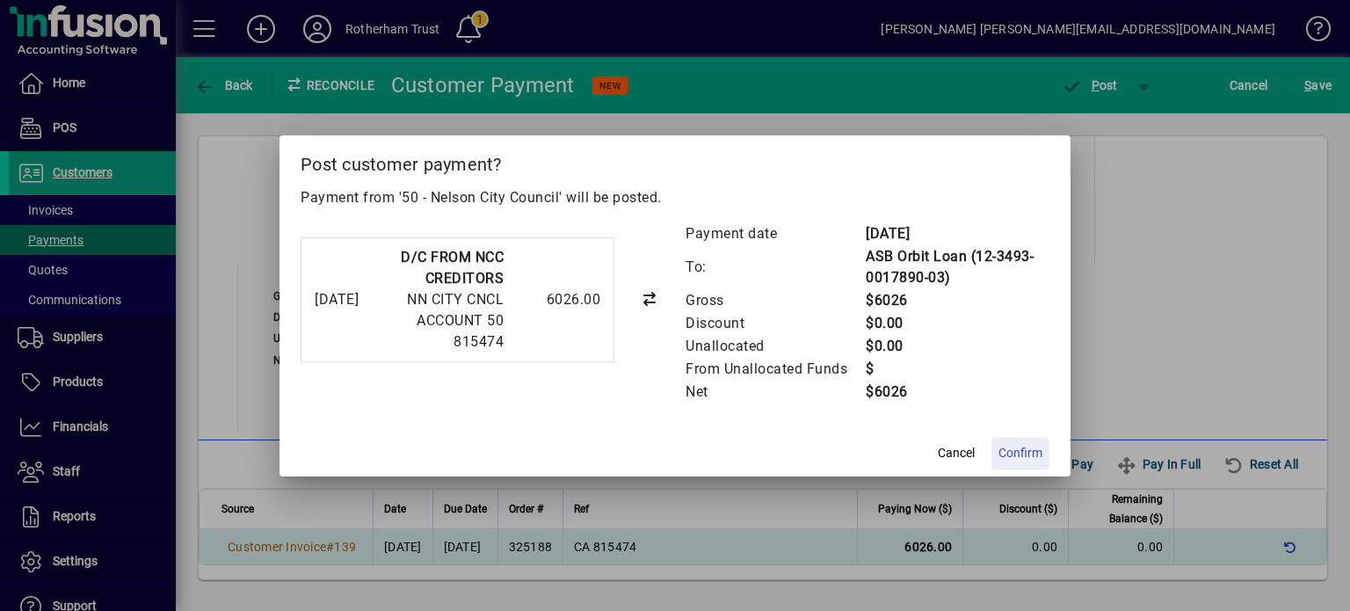
click at [1027, 461] on span "Confirm" at bounding box center [1021, 453] width 44 height 18
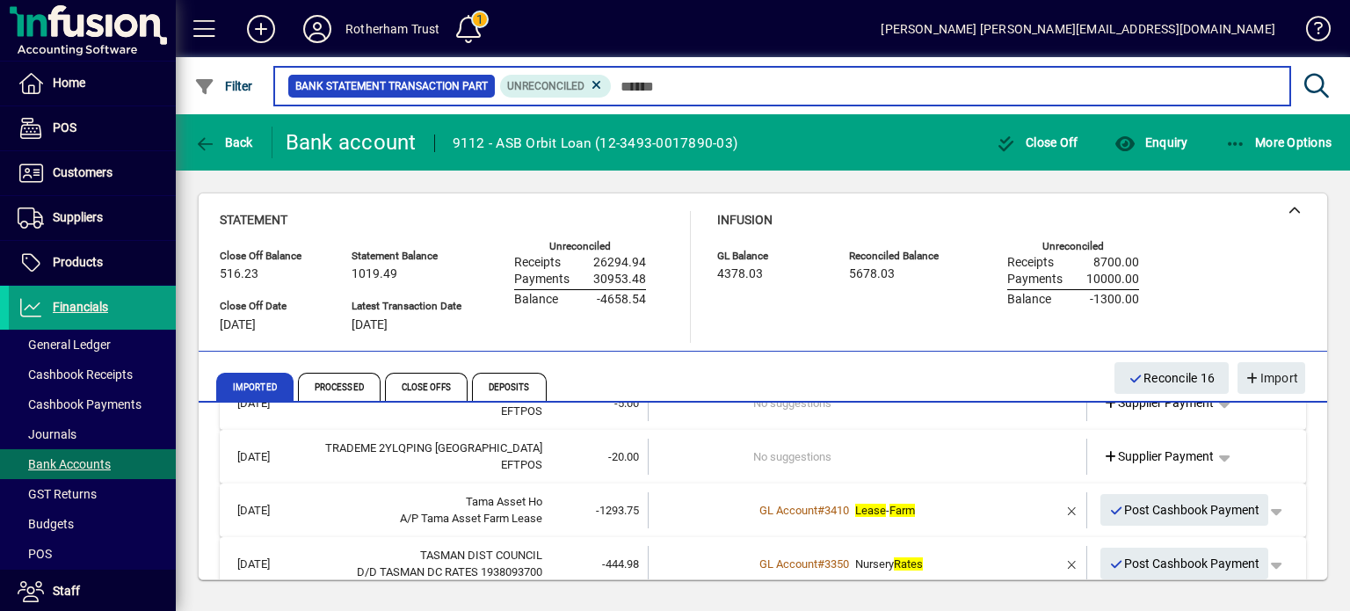
scroll to position [1020, 0]
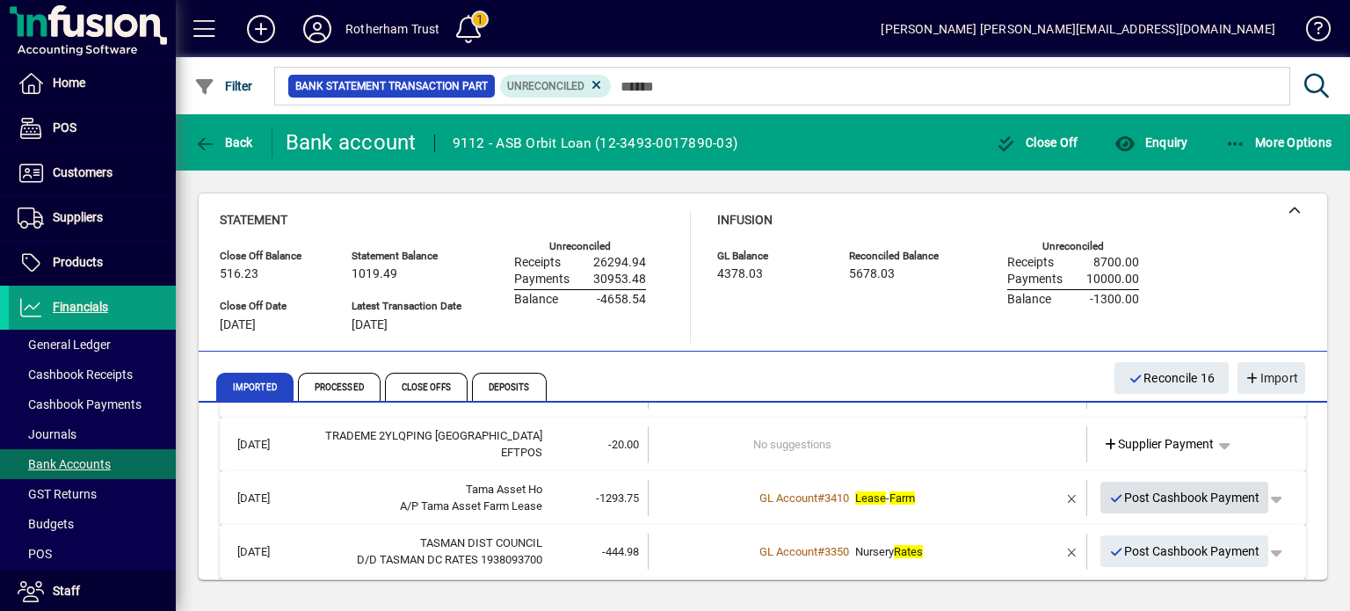
click at [1210, 507] on span "Post Cashbook Payment" at bounding box center [1184, 498] width 151 height 29
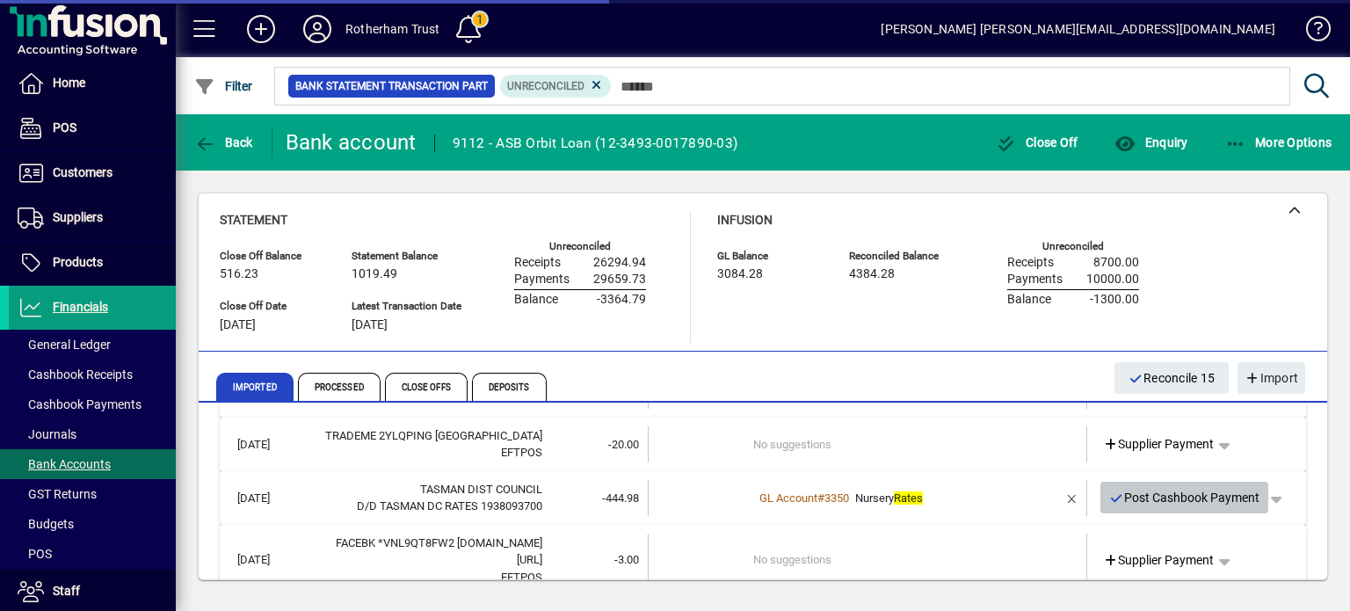
click at [1210, 507] on span "Post Cashbook Payment" at bounding box center [1184, 498] width 151 height 29
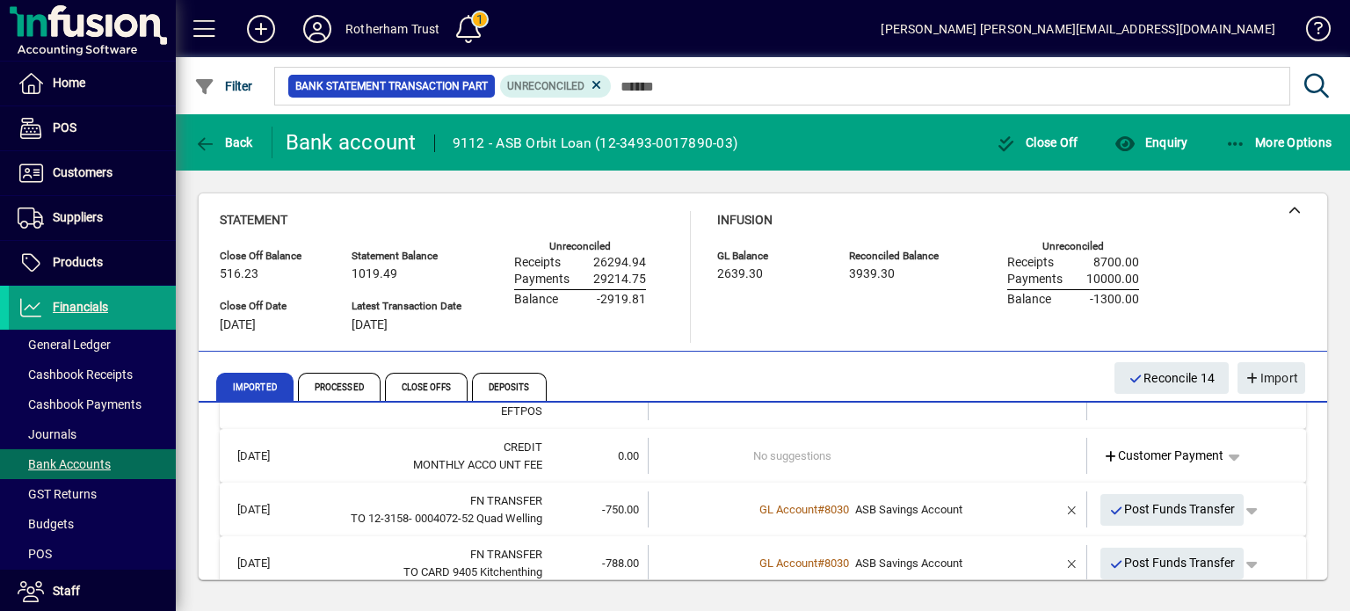
scroll to position [2251, 0]
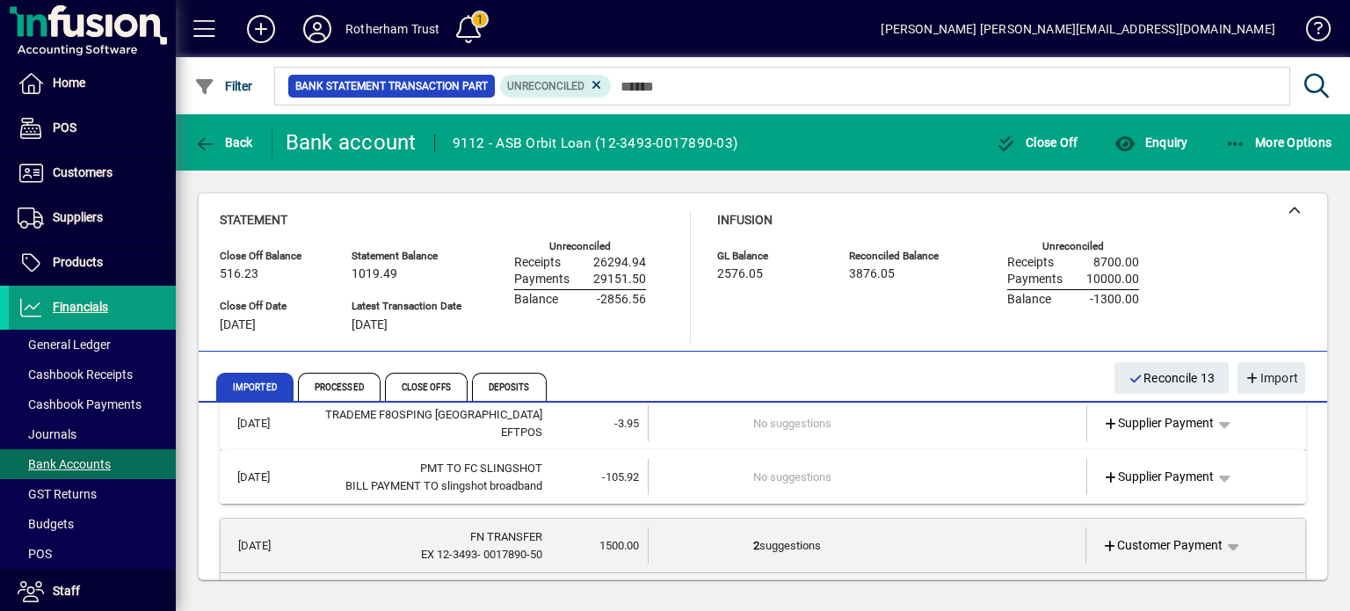
scroll to position [2426, 0]
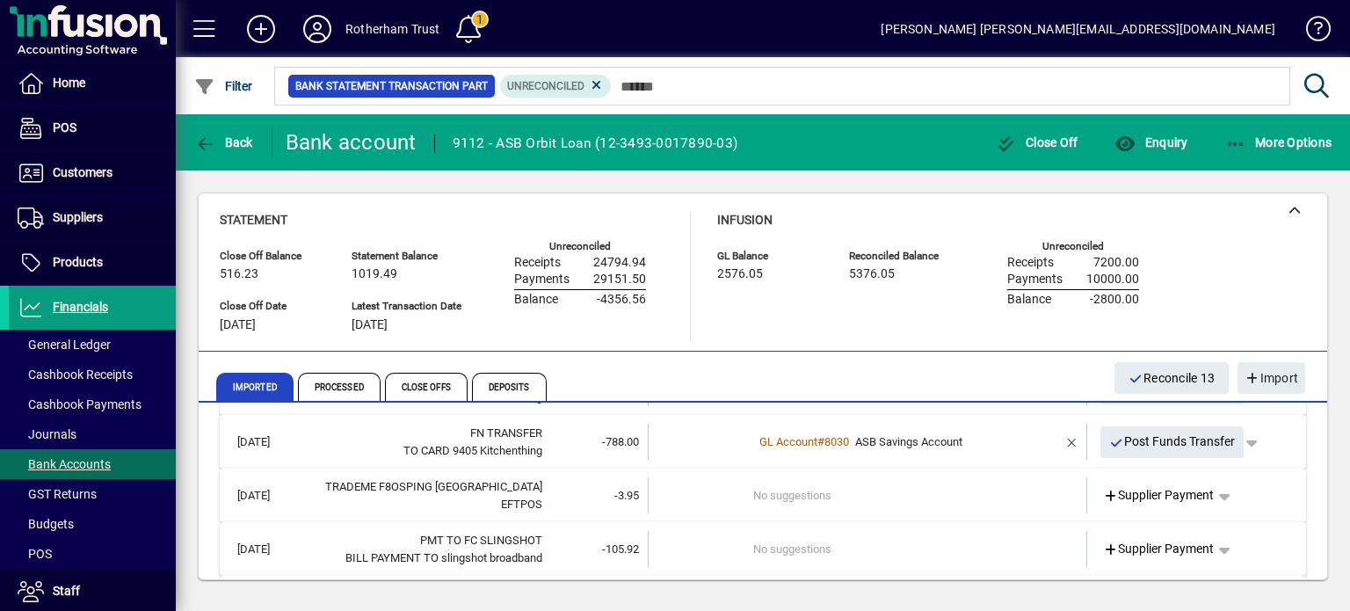
scroll to position [2372, 0]
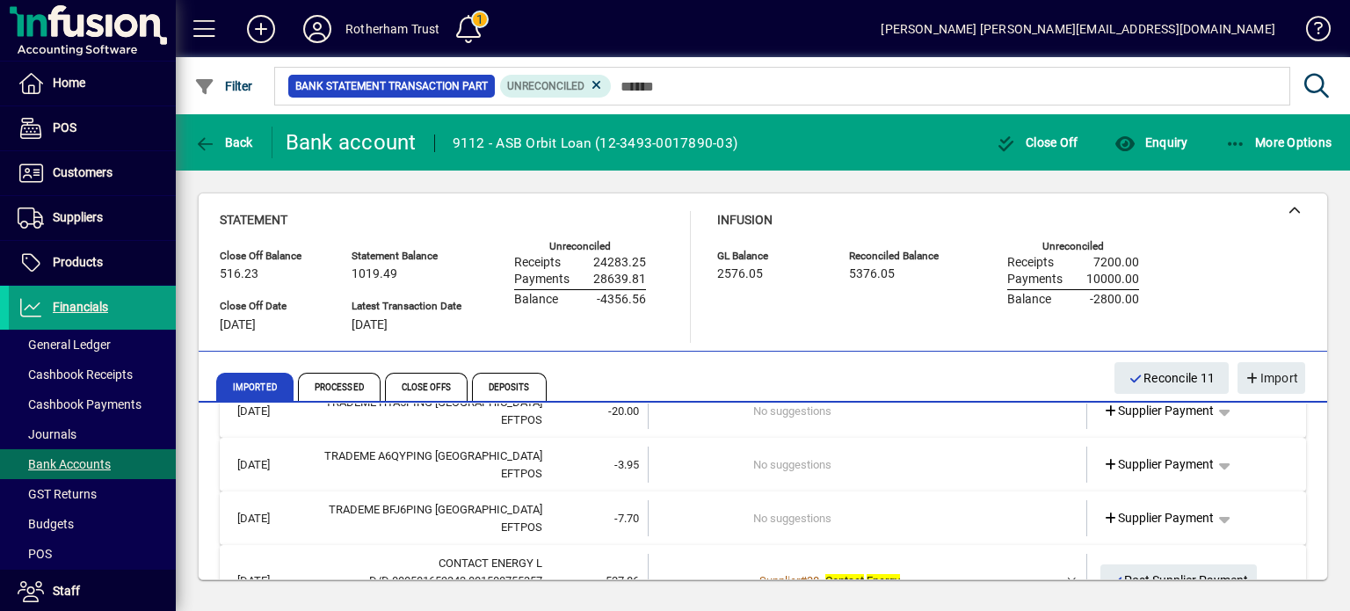
scroll to position [2688, 0]
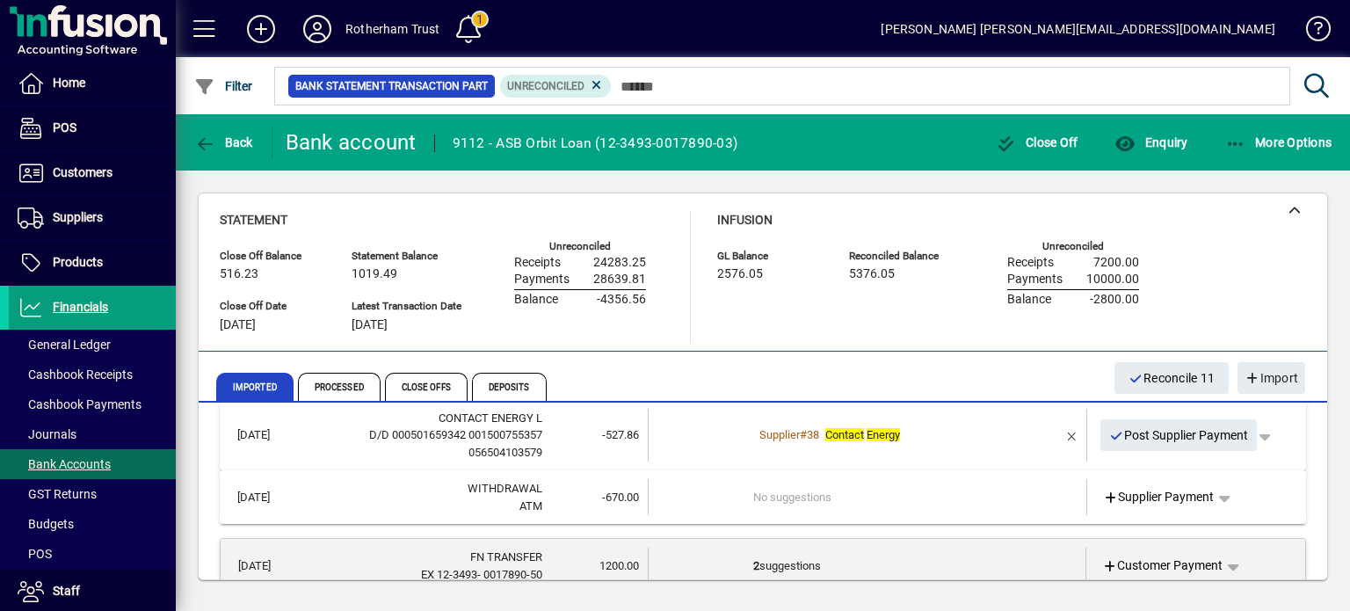
scroll to position [2829, 0]
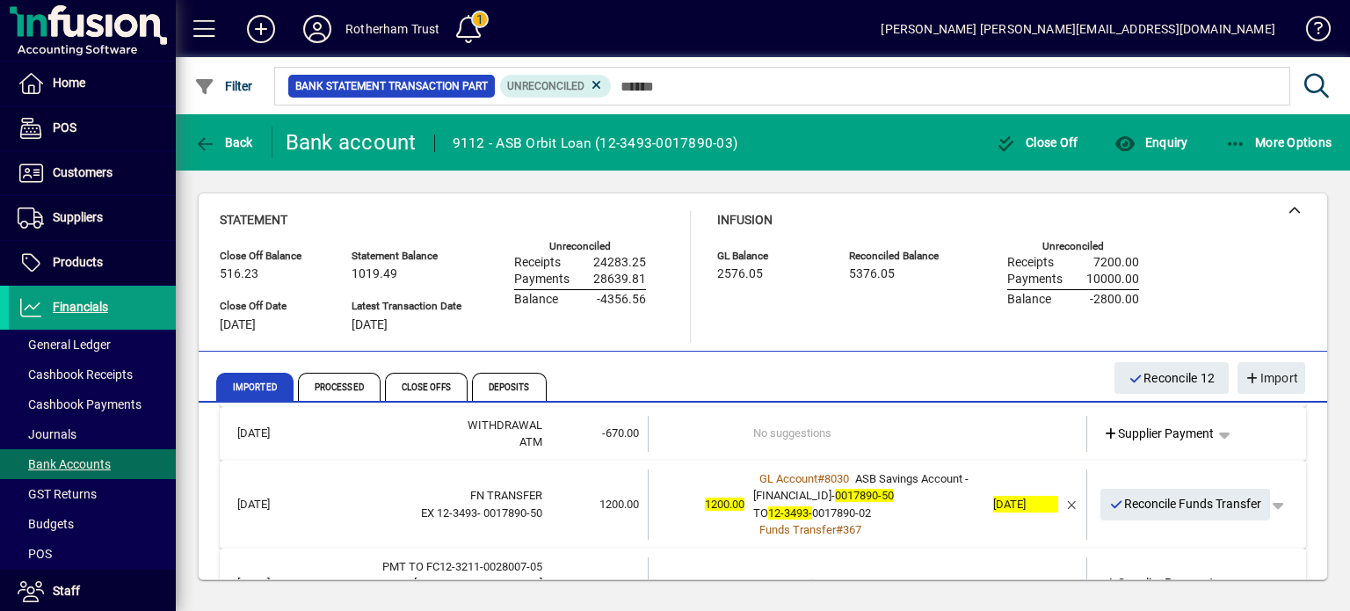
scroll to position [2820, 0]
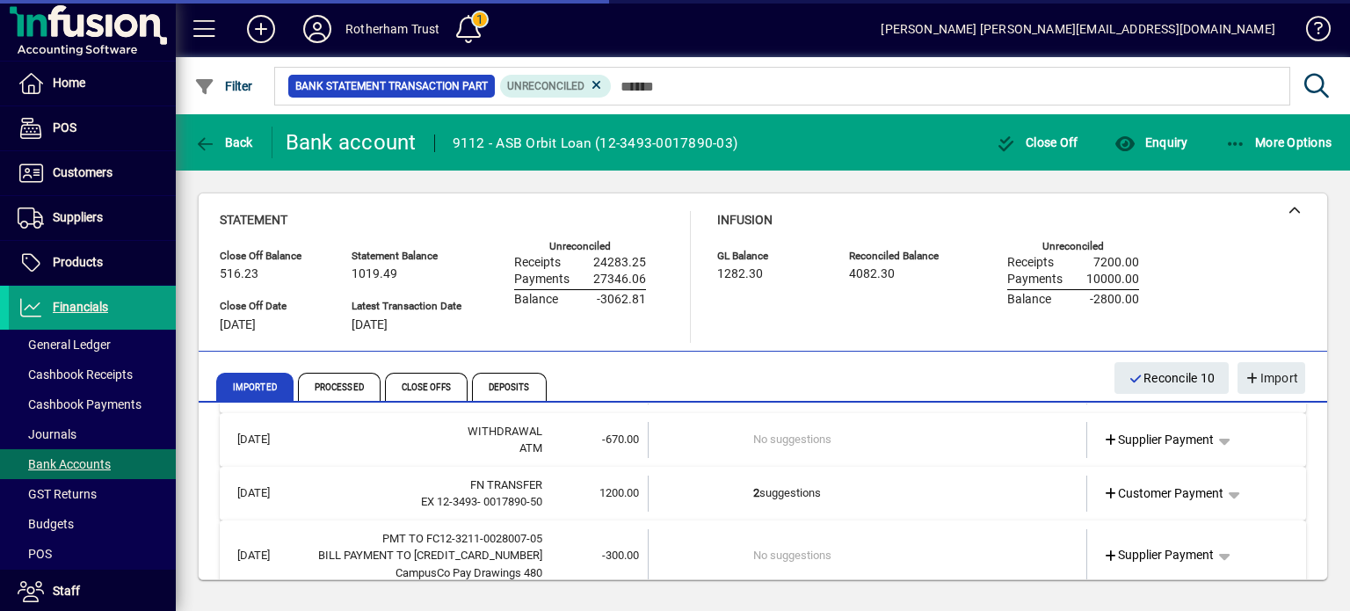
scroll to position [2883, 0]
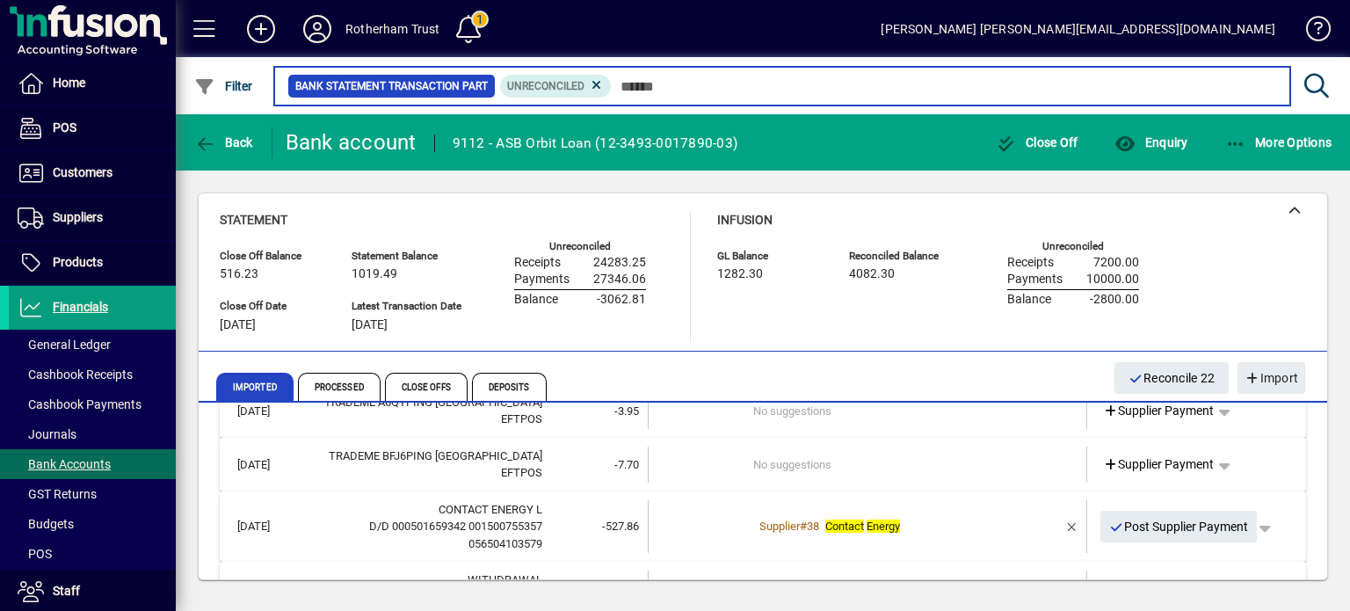
scroll to position [2672, 0]
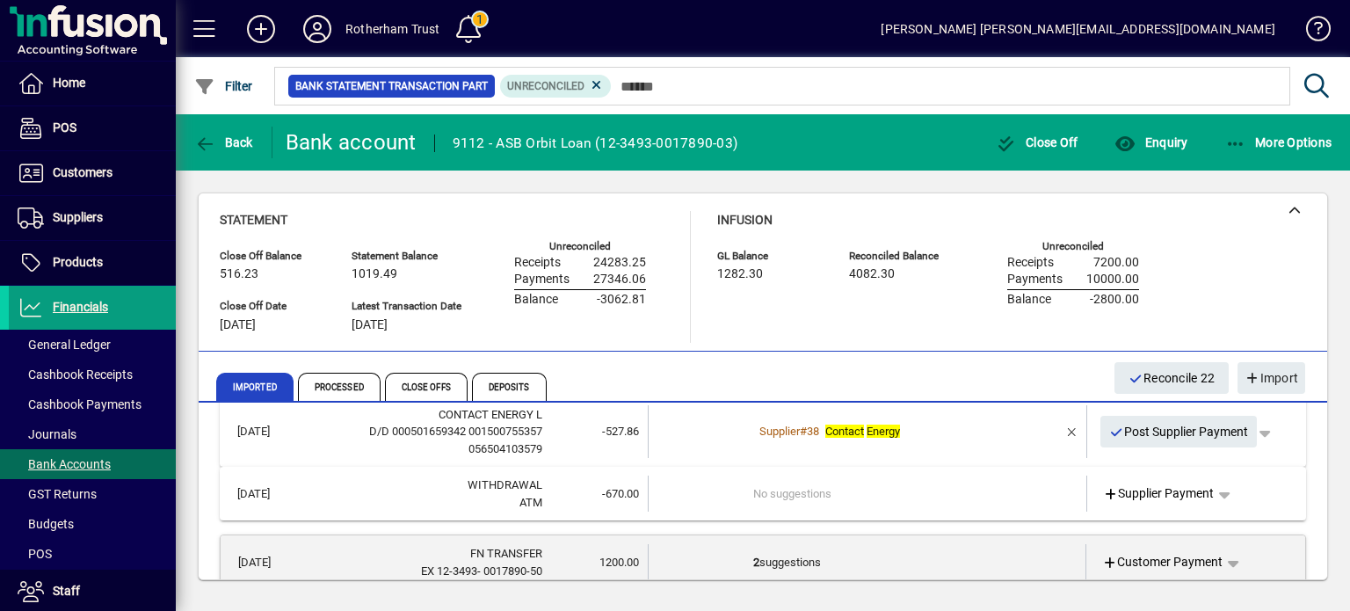
scroll to position [2812, 0]
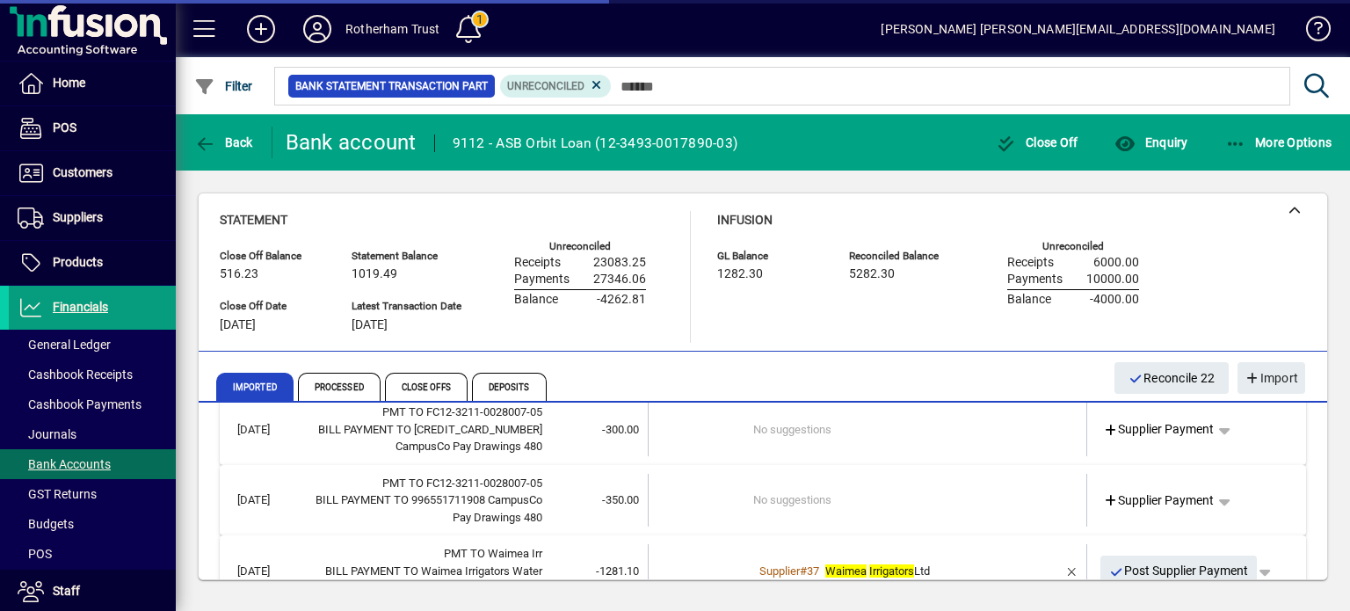
scroll to position [2953, 0]
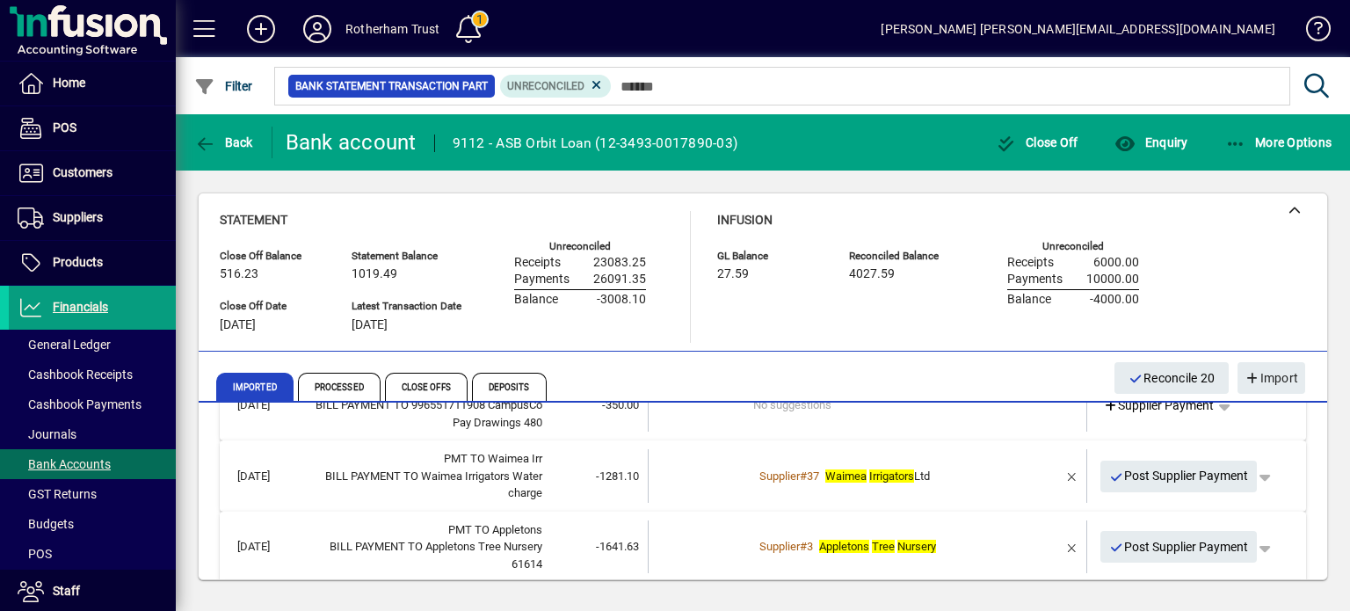
scroll to position [3059, 0]
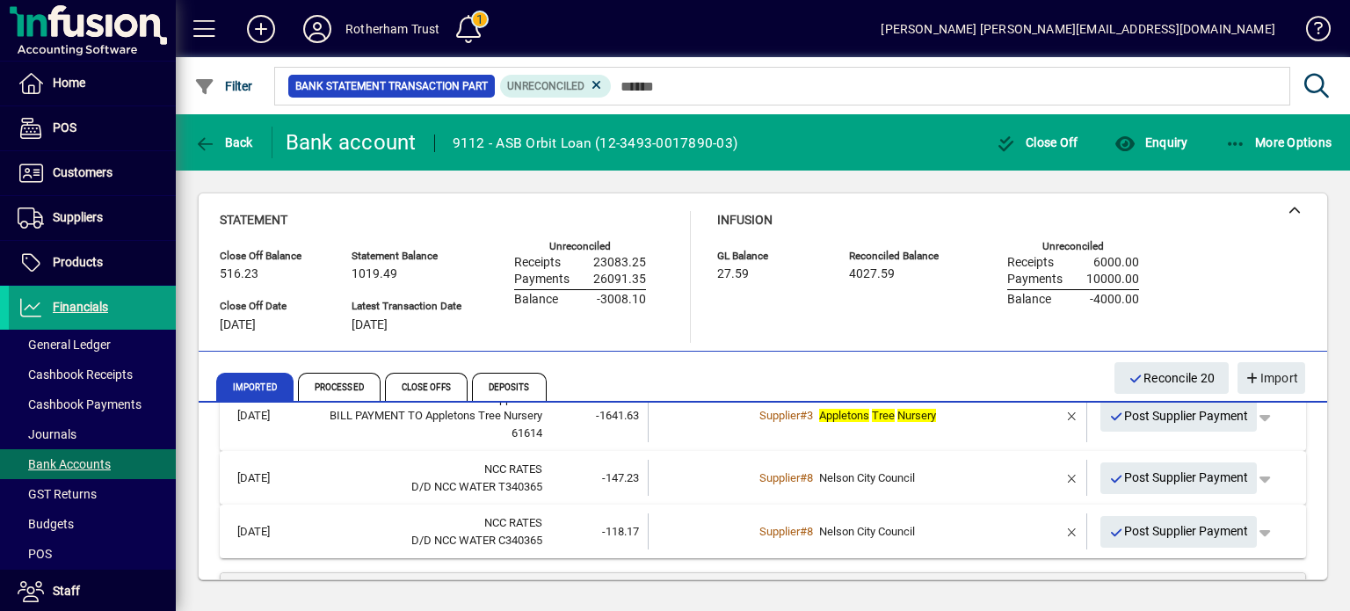
scroll to position [3164, 0]
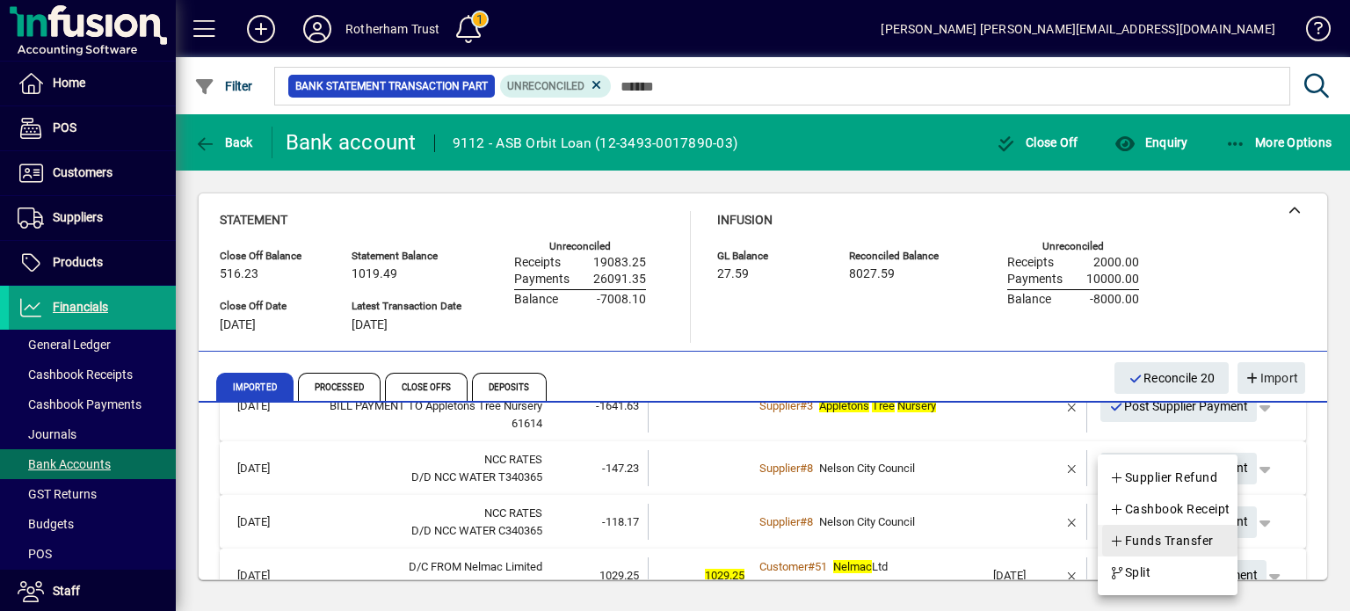
click at [1153, 542] on span "Funds Transfer" at bounding box center [1161, 540] width 105 height 21
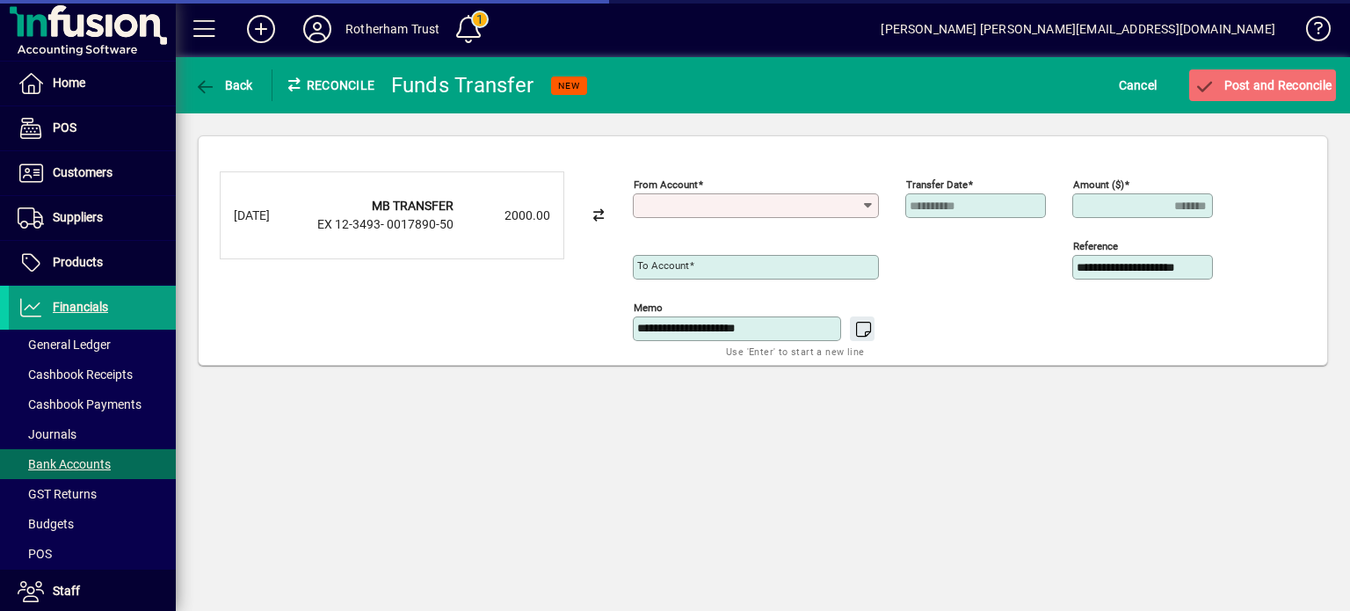
type input "**********"
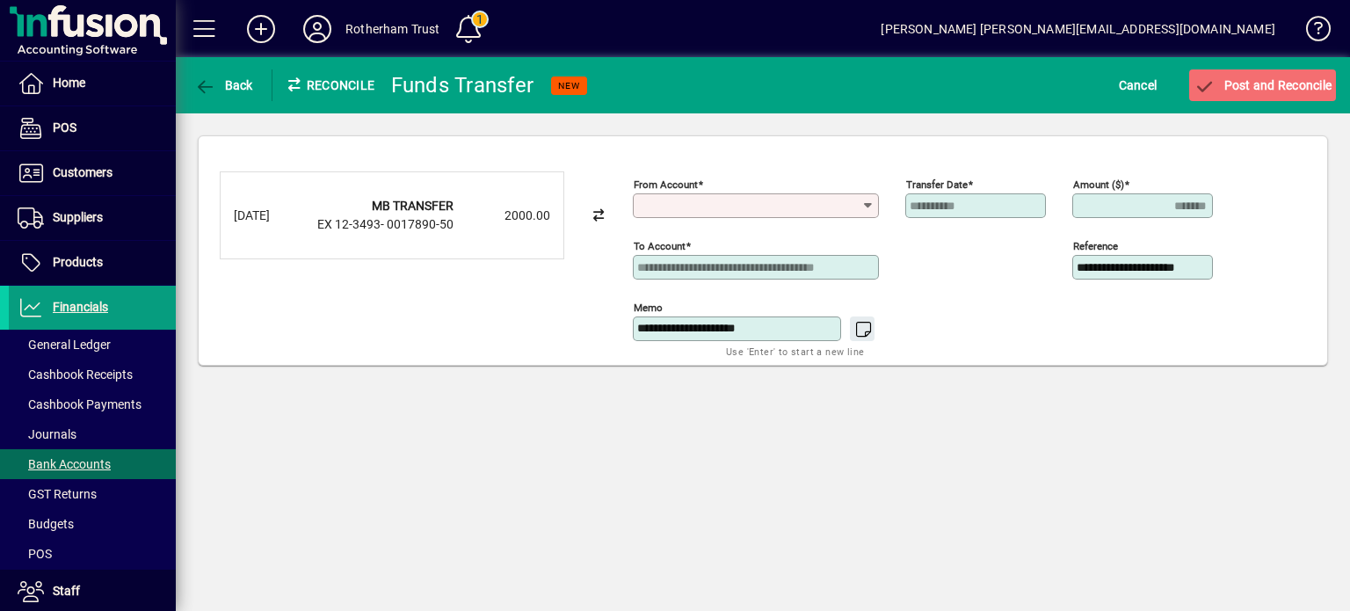
click at [858, 207] on input "From account" at bounding box center [749, 206] width 224 height 14
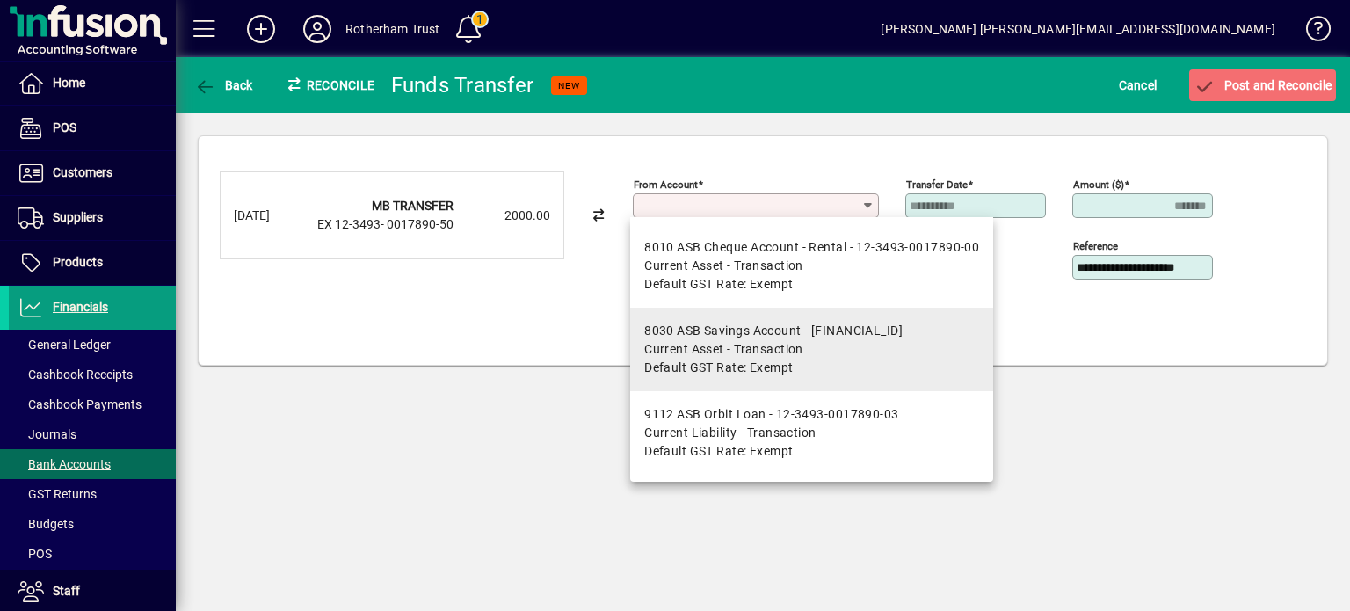
click at [814, 330] on div "8030 ASB Savings Account - [FINANCIAL_ID]" at bounding box center [773, 331] width 258 height 18
type input "**********"
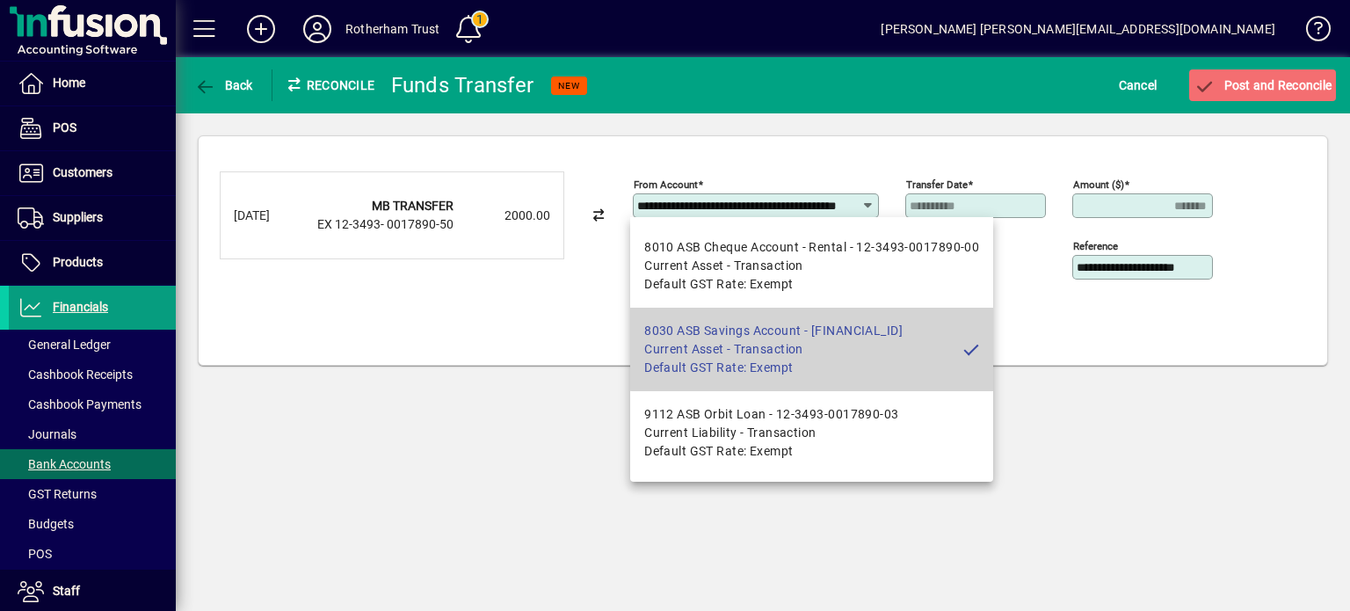
scroll to position [0, 59]
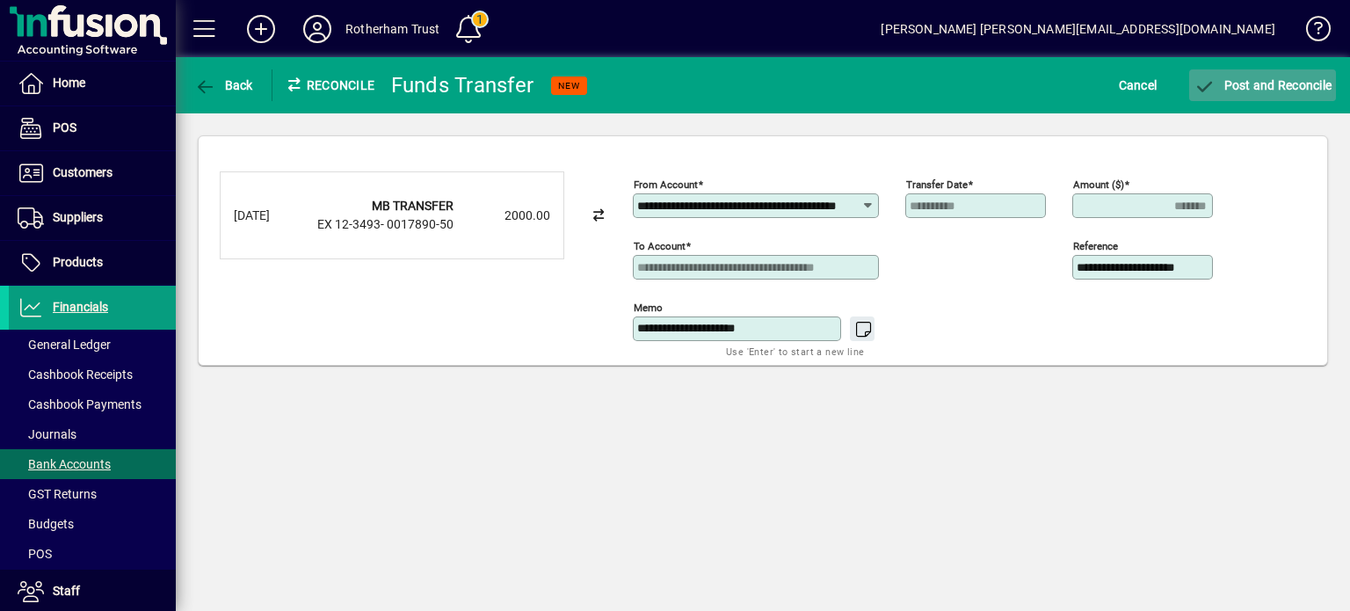
click at [1234, 85] on span "Post and Reconcile" at bounding box center [1263, 85] width 138 height 14
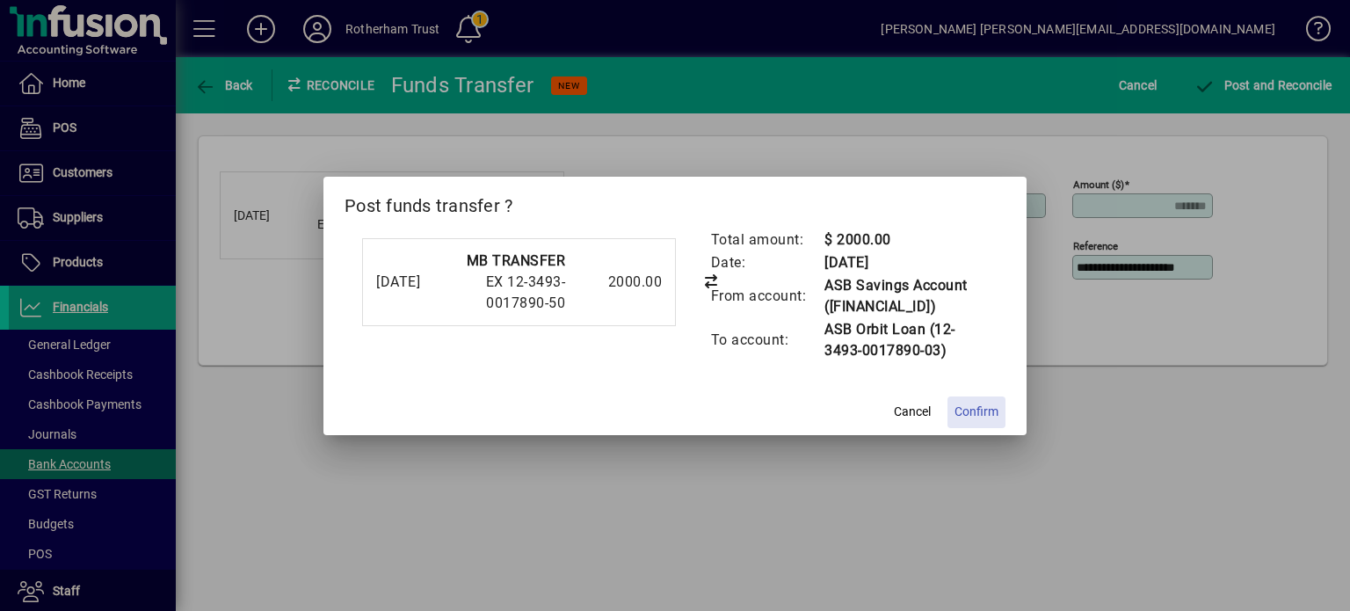
click at [986, 409] on span "Confirm" at bounding box center [977, 412] width 44 height 18
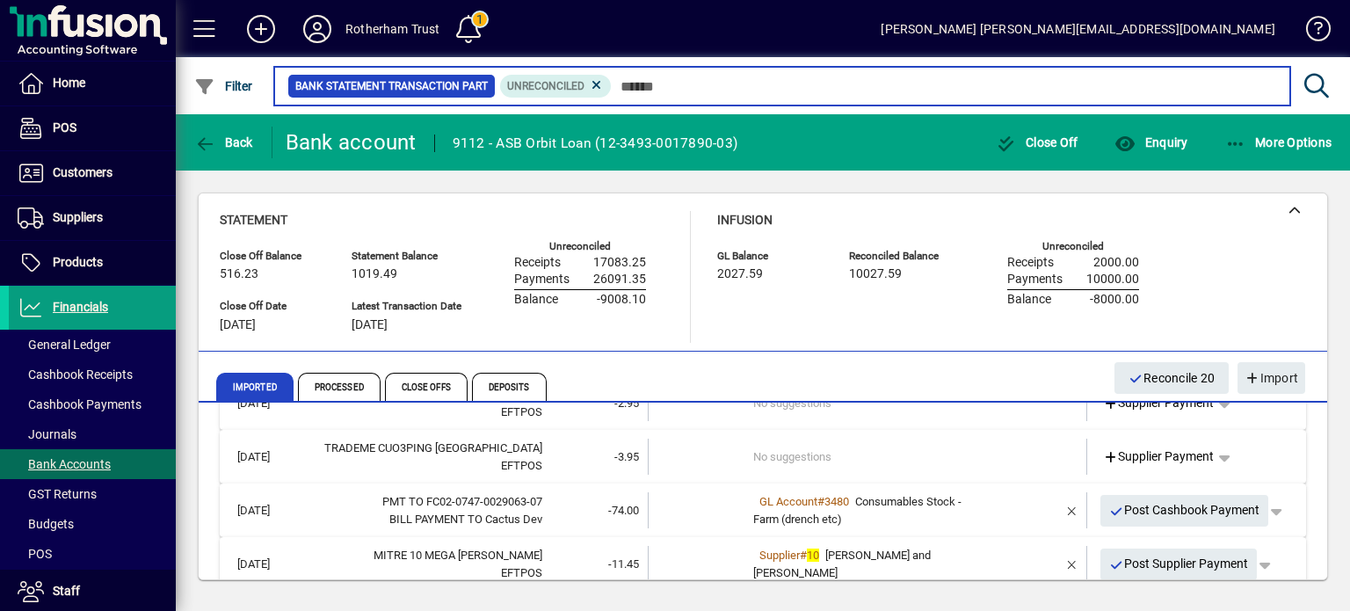
scroll to position [695, 0]
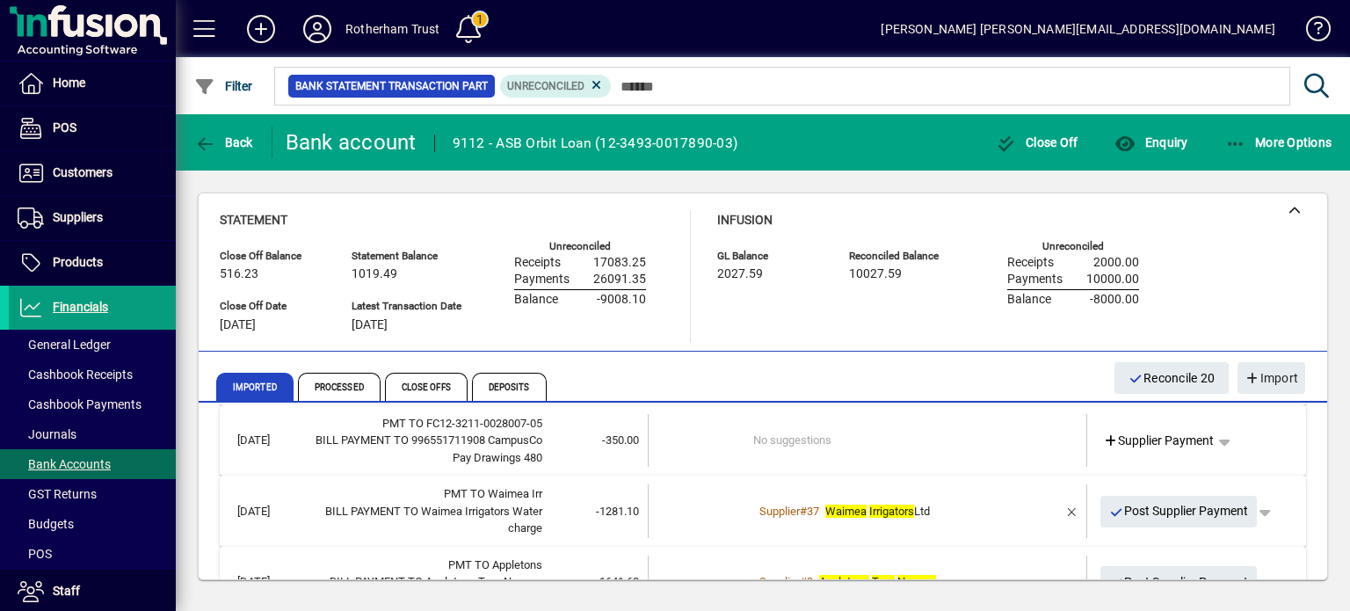
scroll to position [3024, 0]
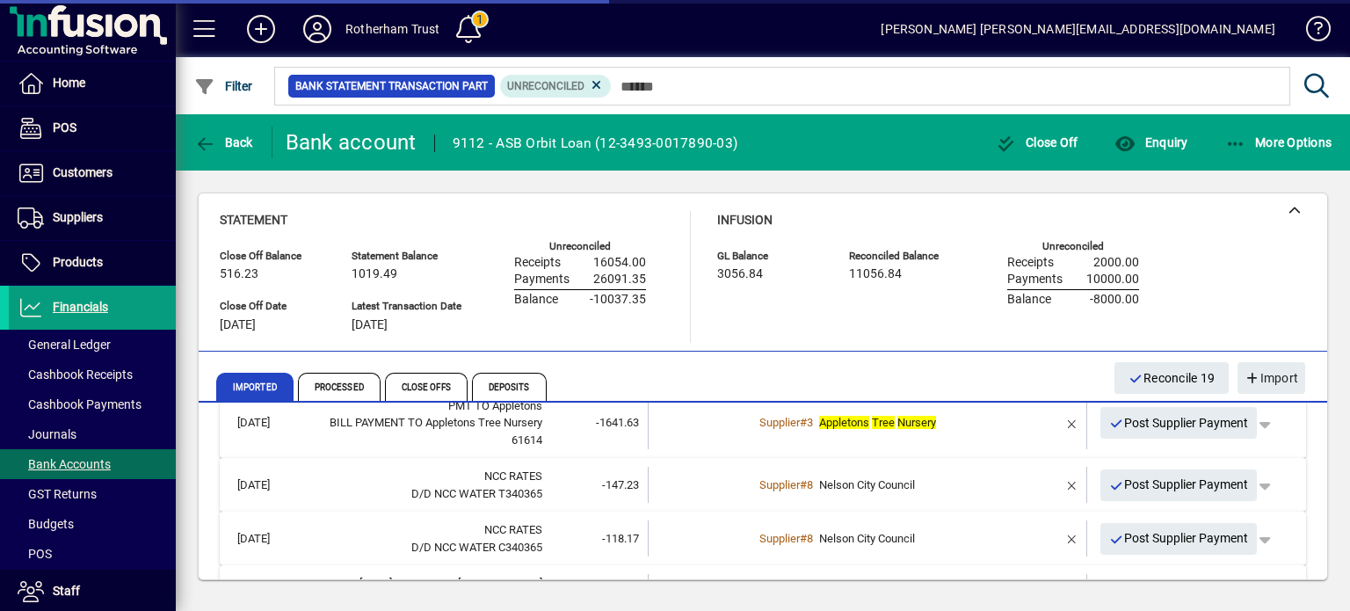
scroll to position [3165, 0]
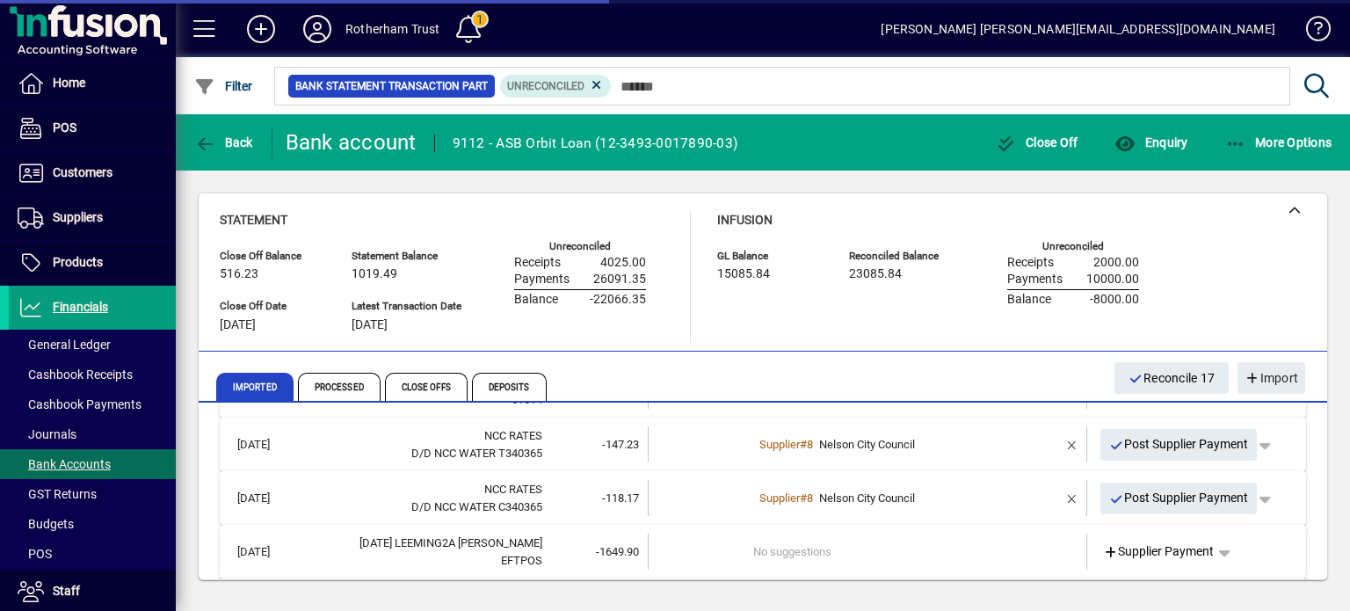
scroll to position [3200, 0]
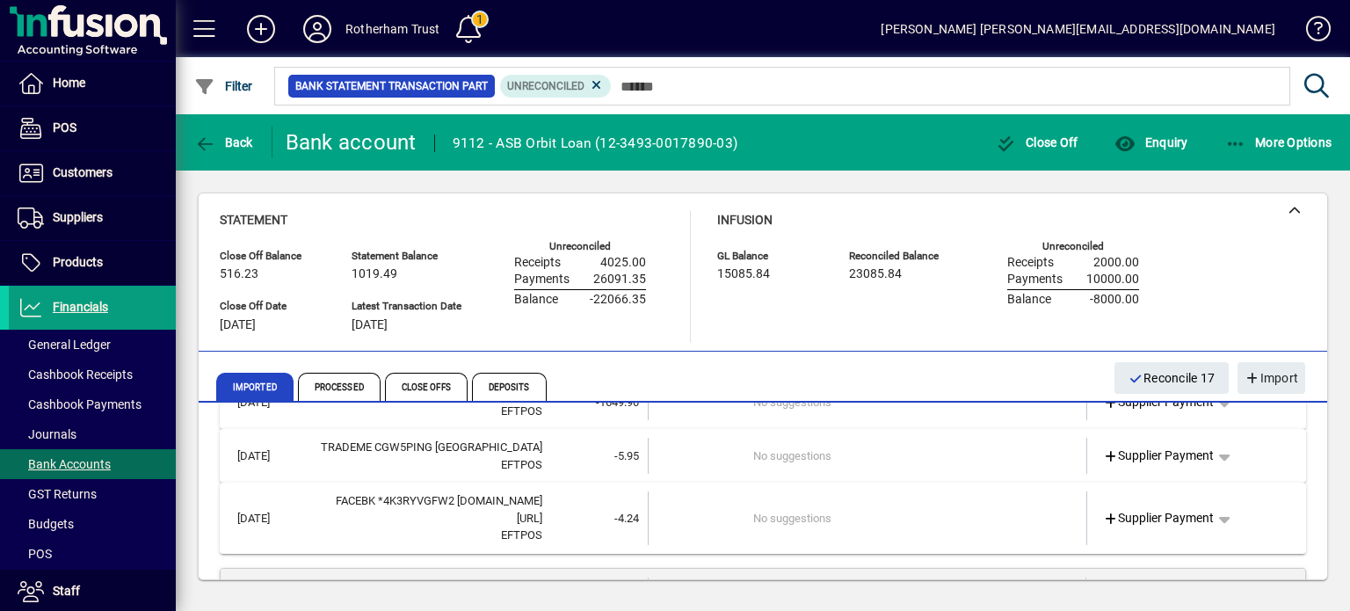
scroll to position [3341, 0]
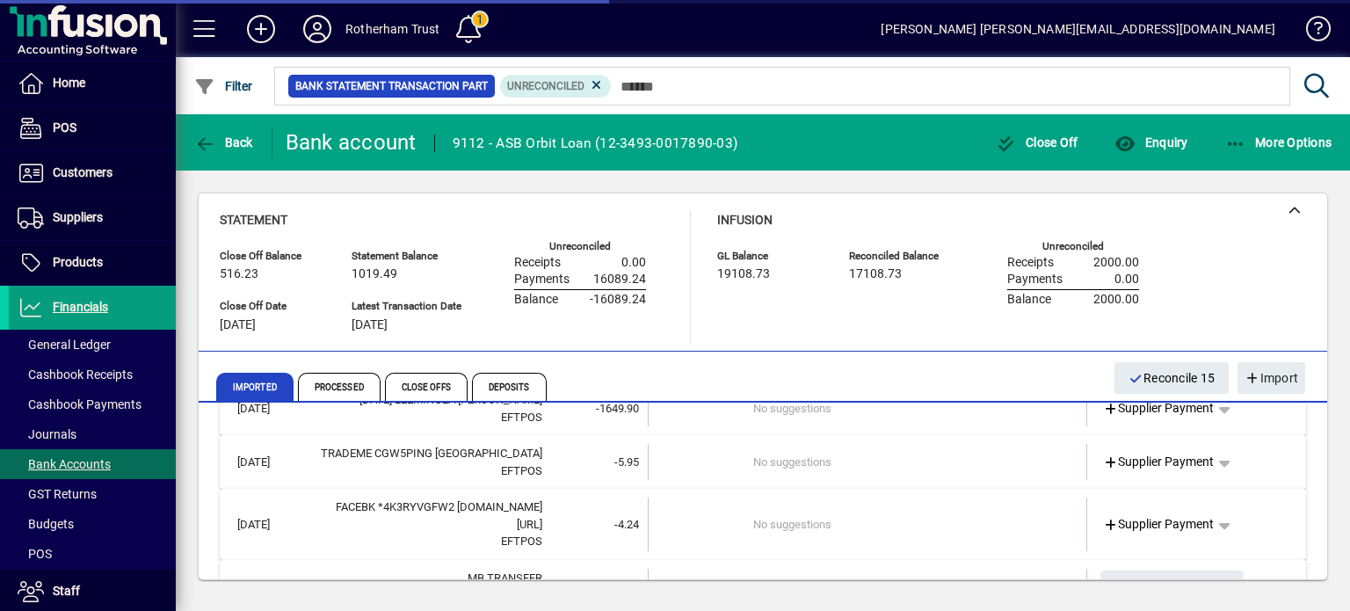
scroll to position [3334, 0]
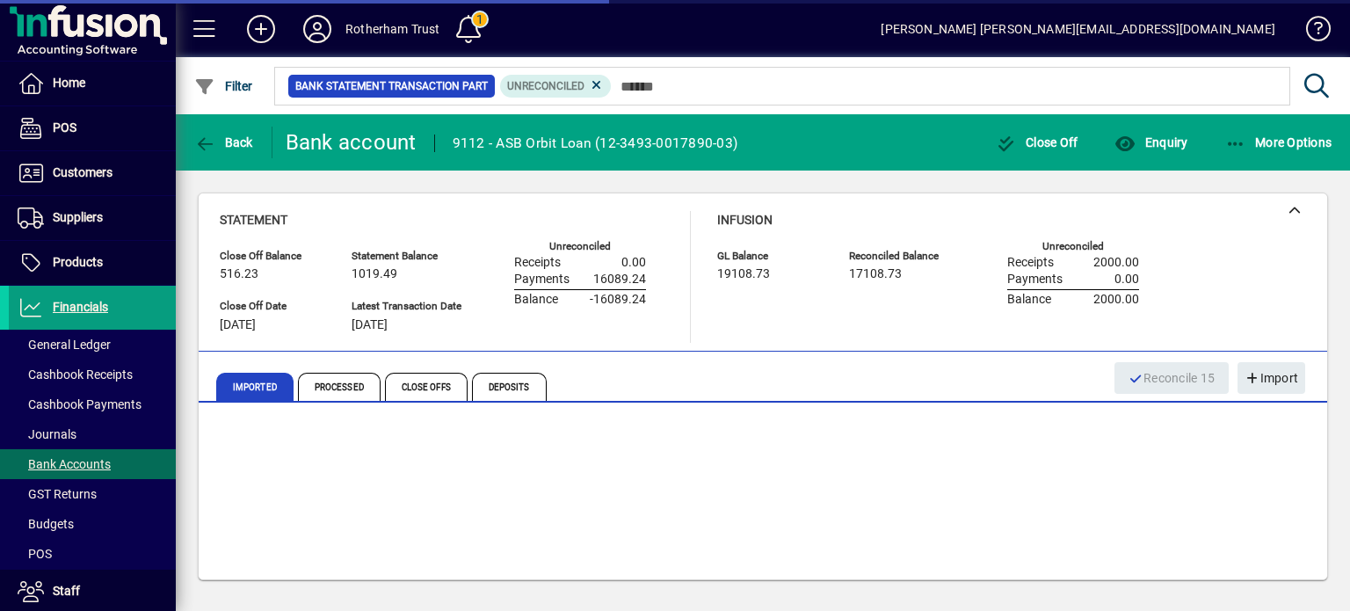
scroll to position [3280, 0]
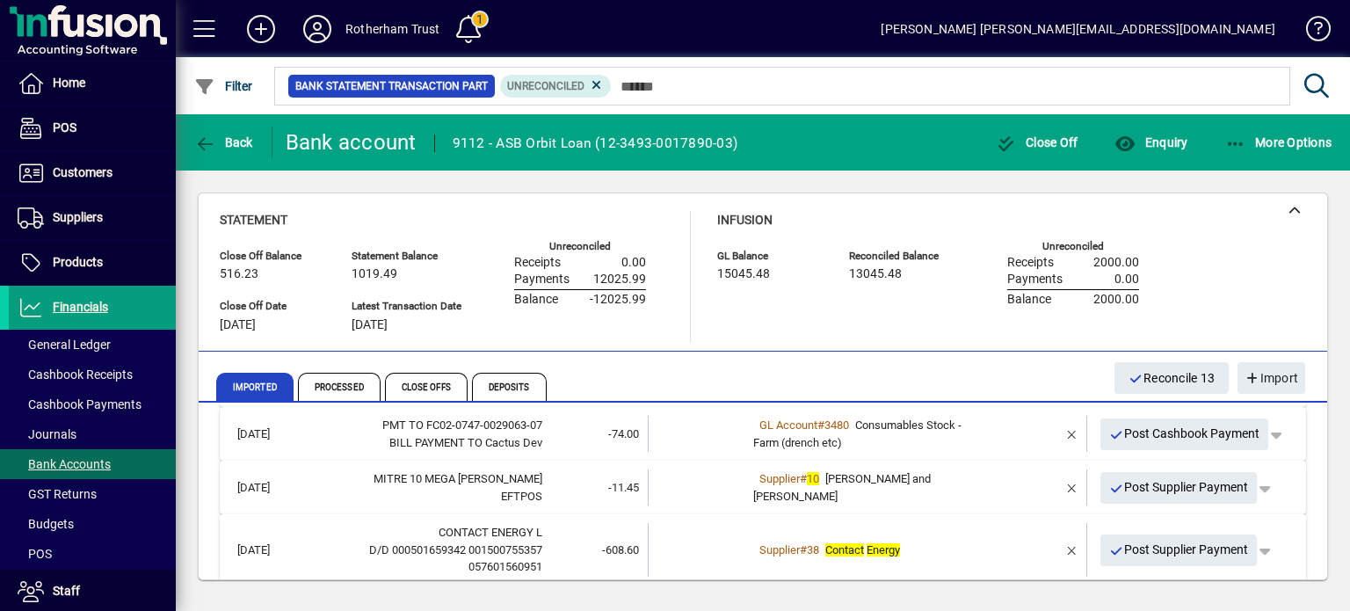
scroll to position [0, 0]
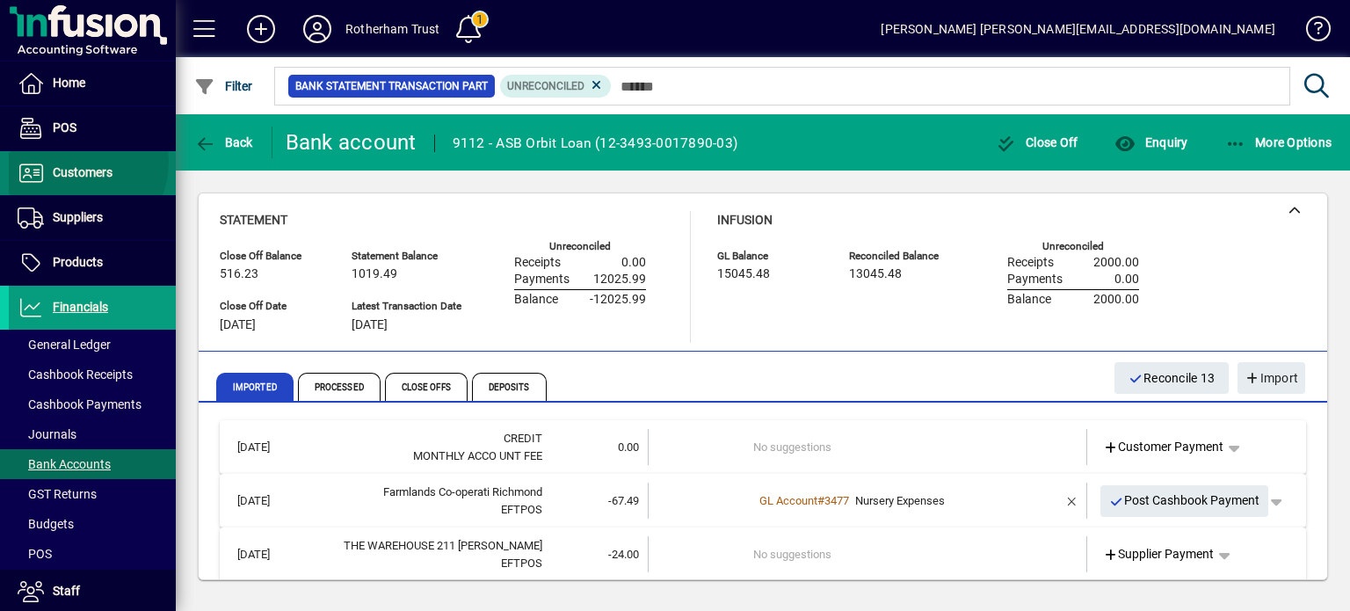
click at [69, 161] on span at bounding box center [92, 173] width 167 height 42
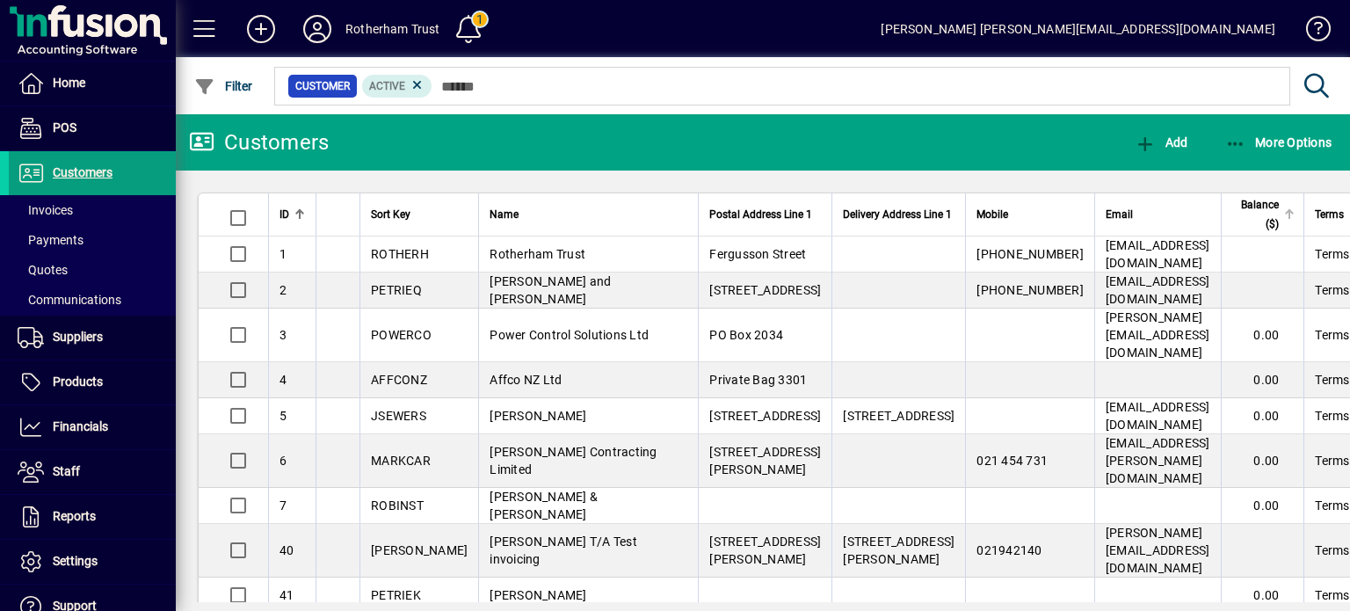
click at [1263, 213] on div "Balance ($)" at bounding box center [1264, 214] width 63 height 39
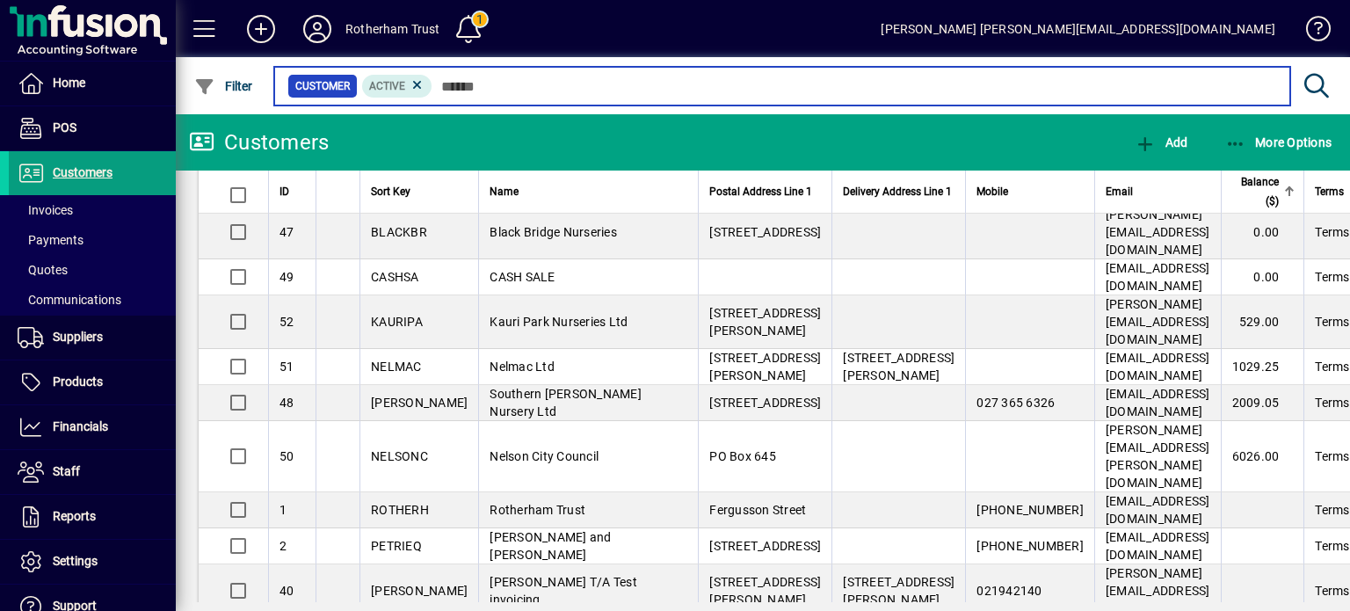
scroll to position [393, 0]
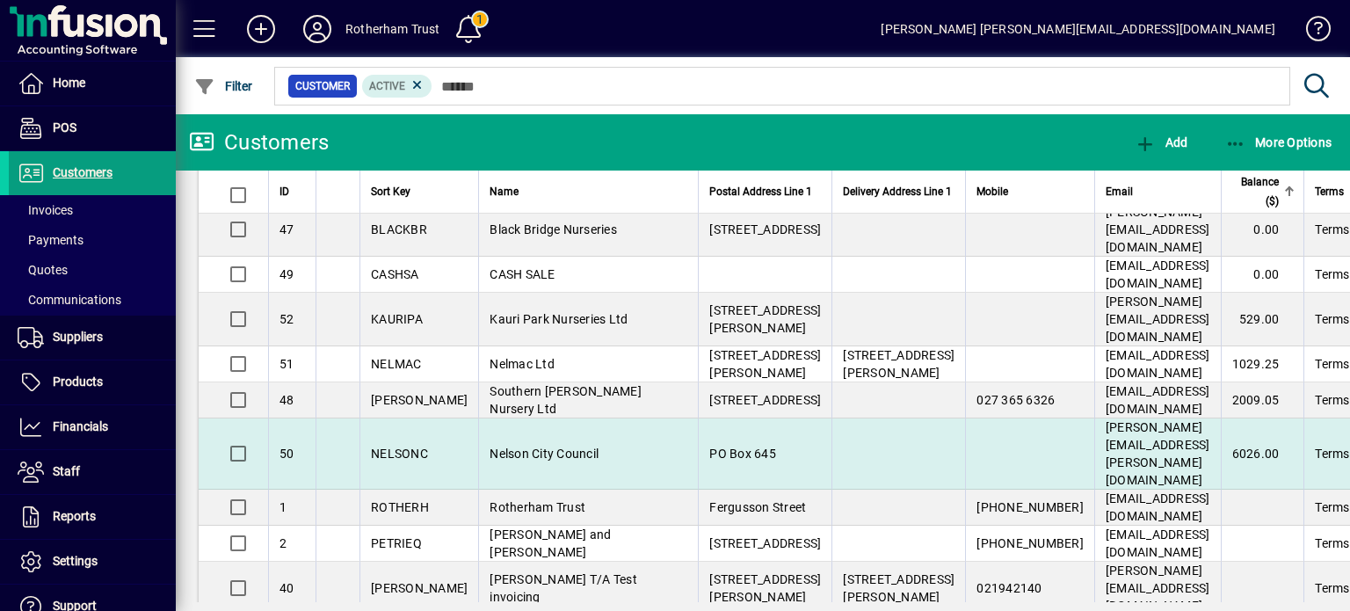
click at [525, 461] on span "Nelson City Council" at bounding box center [544, 454] width 109 height 14
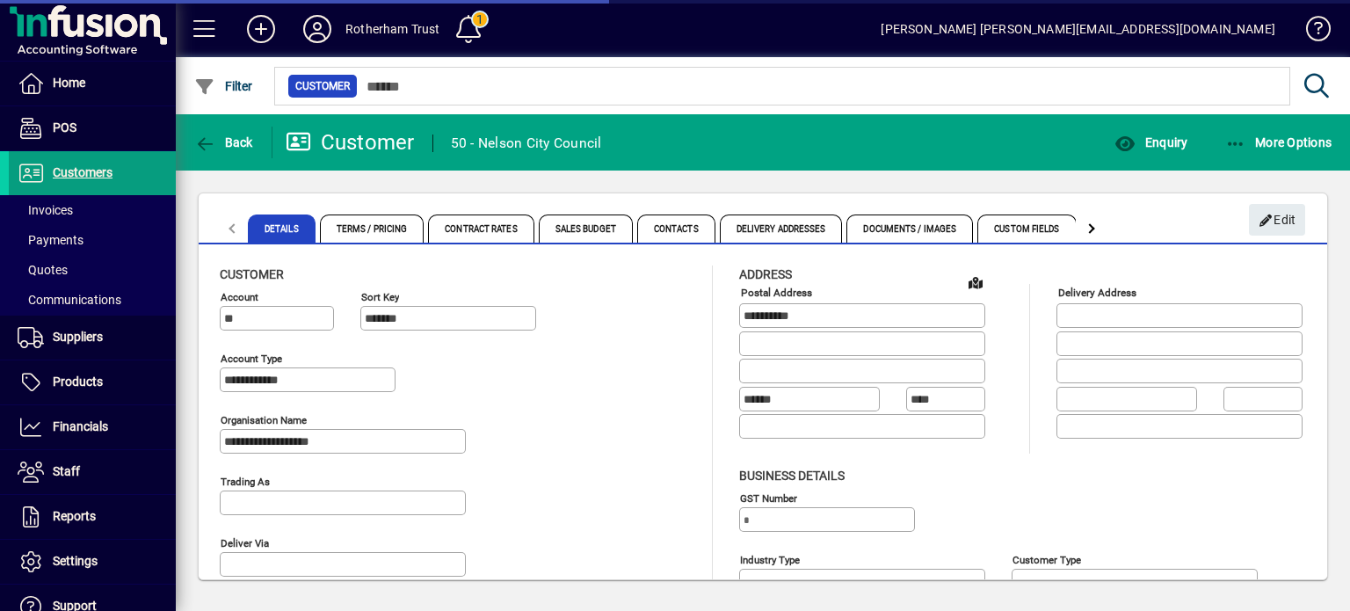
type input "**********"
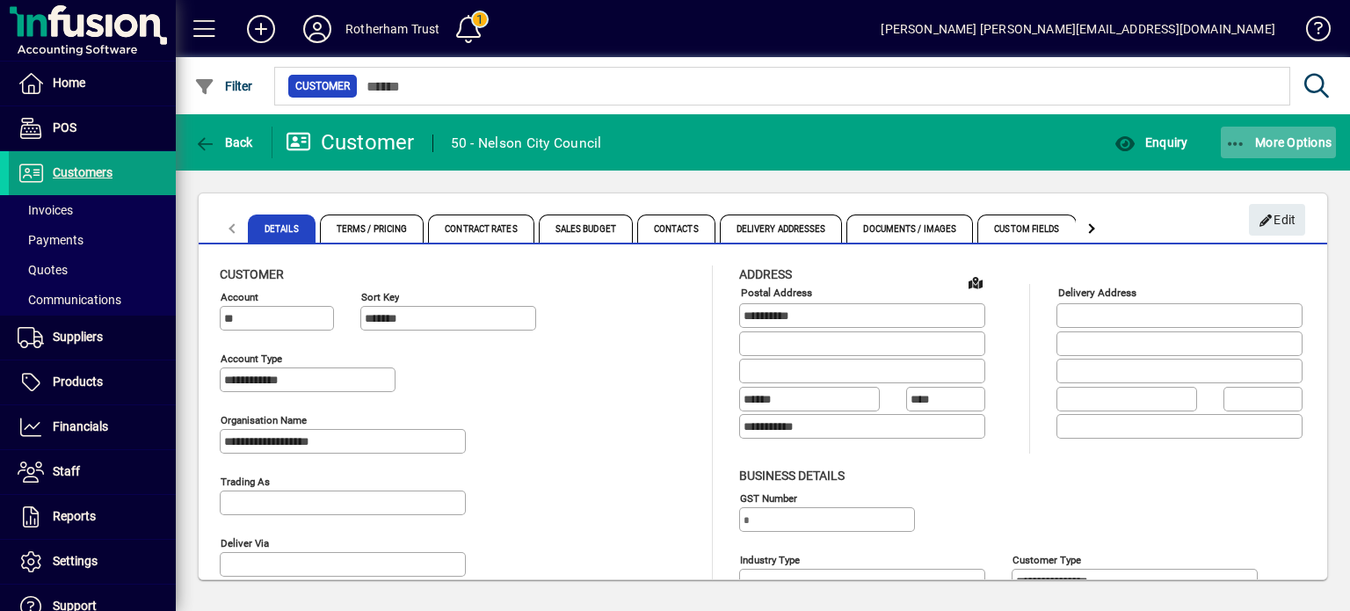
click at [1255, 135] on span "More Options" at bounding box center [1279, 142] width 107 height 14
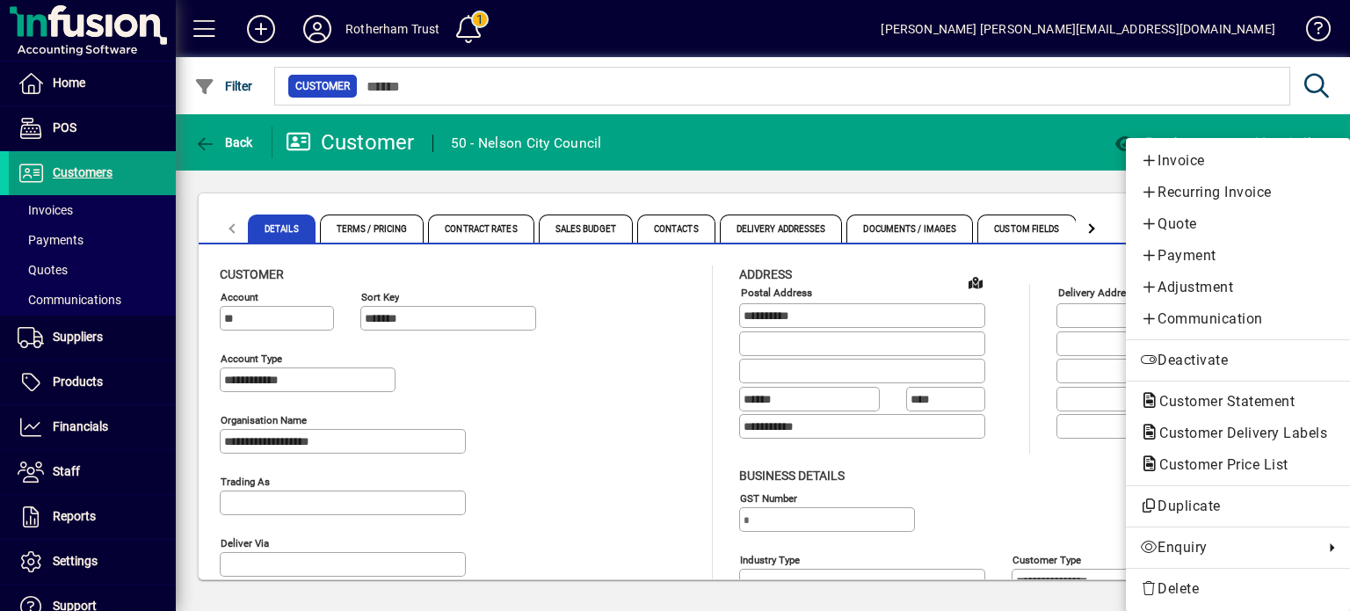
click at [909, 376] on div at bounding box center [675, 305] width 1350 height 611
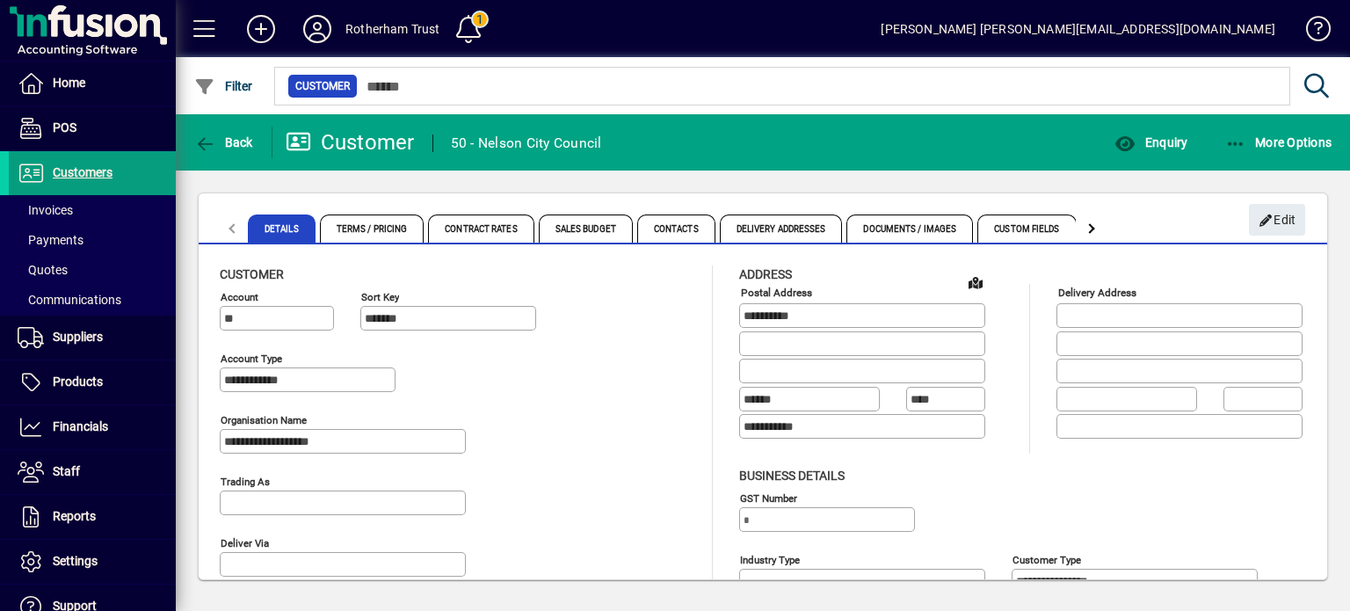
click at [229, 226] on mat-tab-header "Details Terms / Pricing Contract Rates Sales Budget Contacts Delivery Addresses…" at bounding box center [661, 228] width 891 height 42
click at [48, 224] on span at bounding box center [92, 240] width 167 height 42
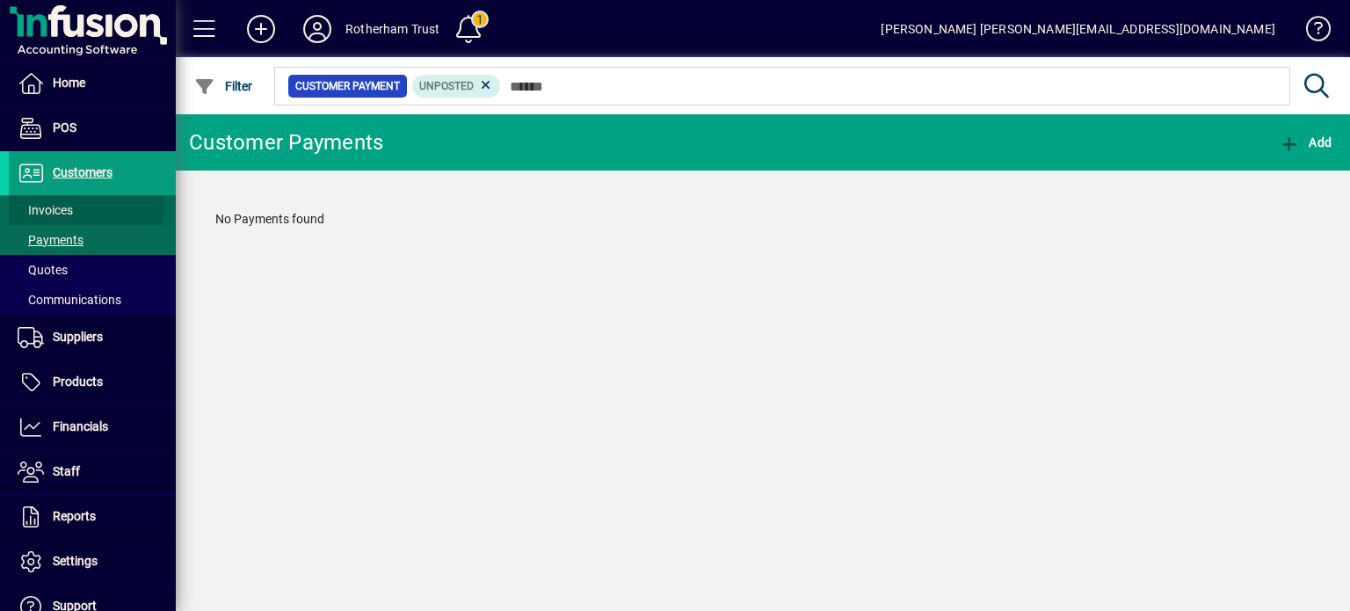
click at [47, 210] on span "Invoices" at bounding box center [45, 210] width 55 height 14
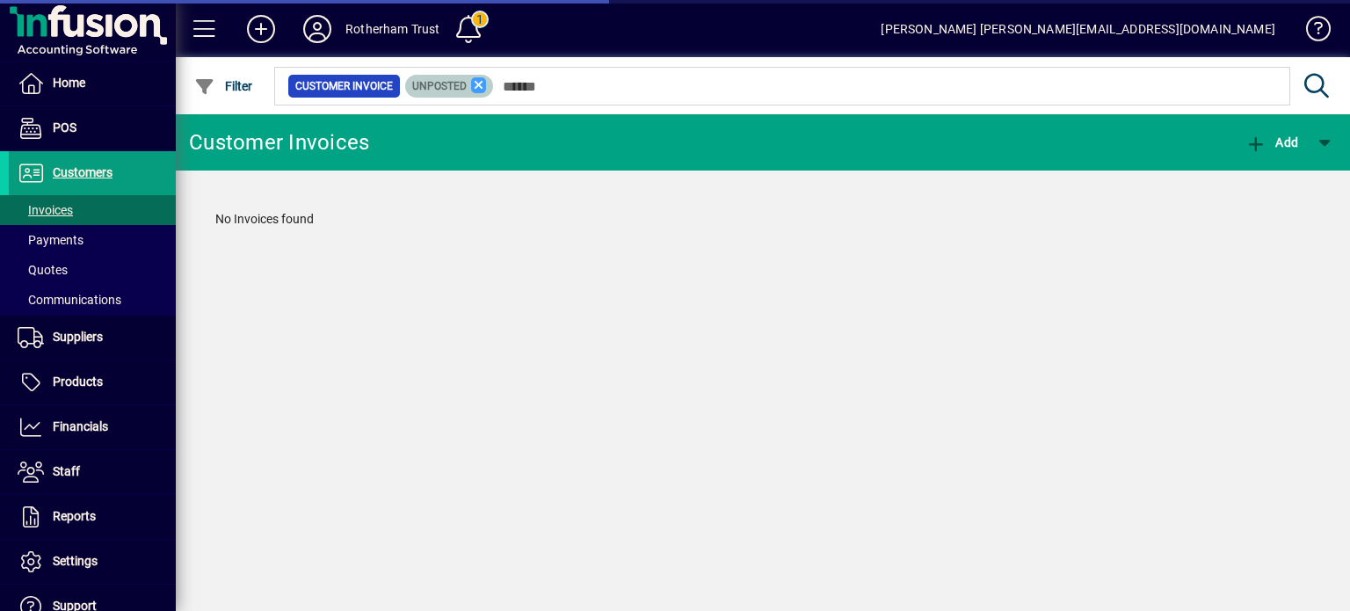
click at [478, 88] on icon at bounding box center [479, 85] width 16 height 16
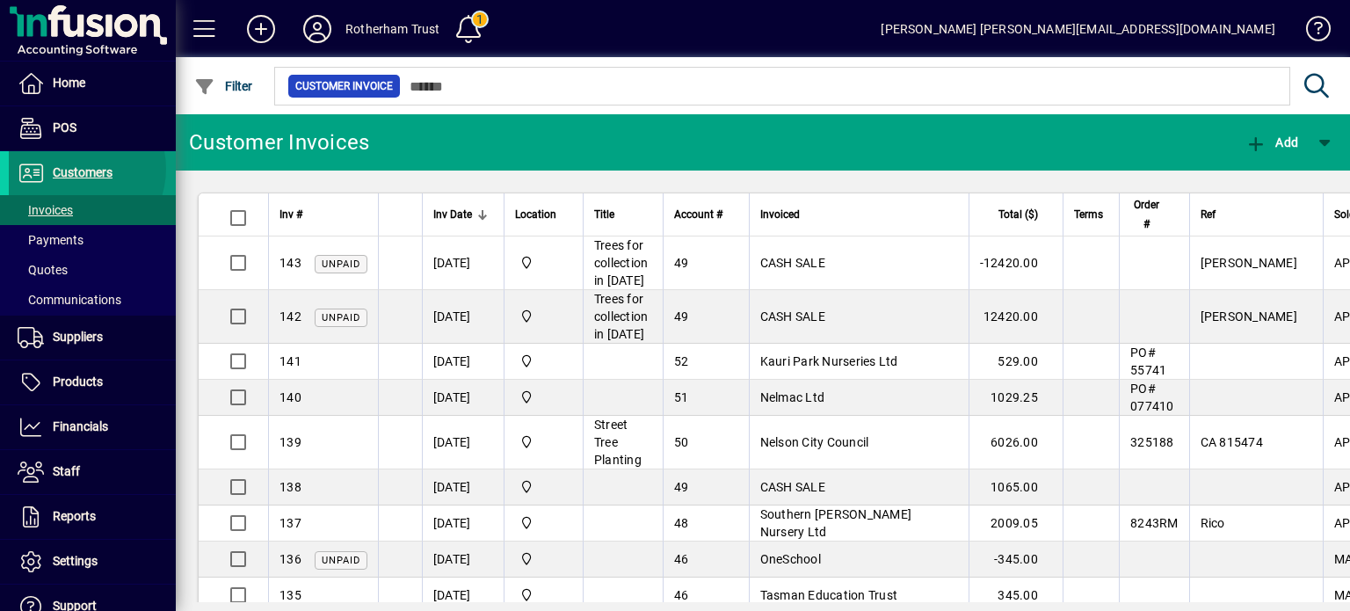
click at [74, 169] on span "Customers" at bounding box center [83, 172] width 60 height 14
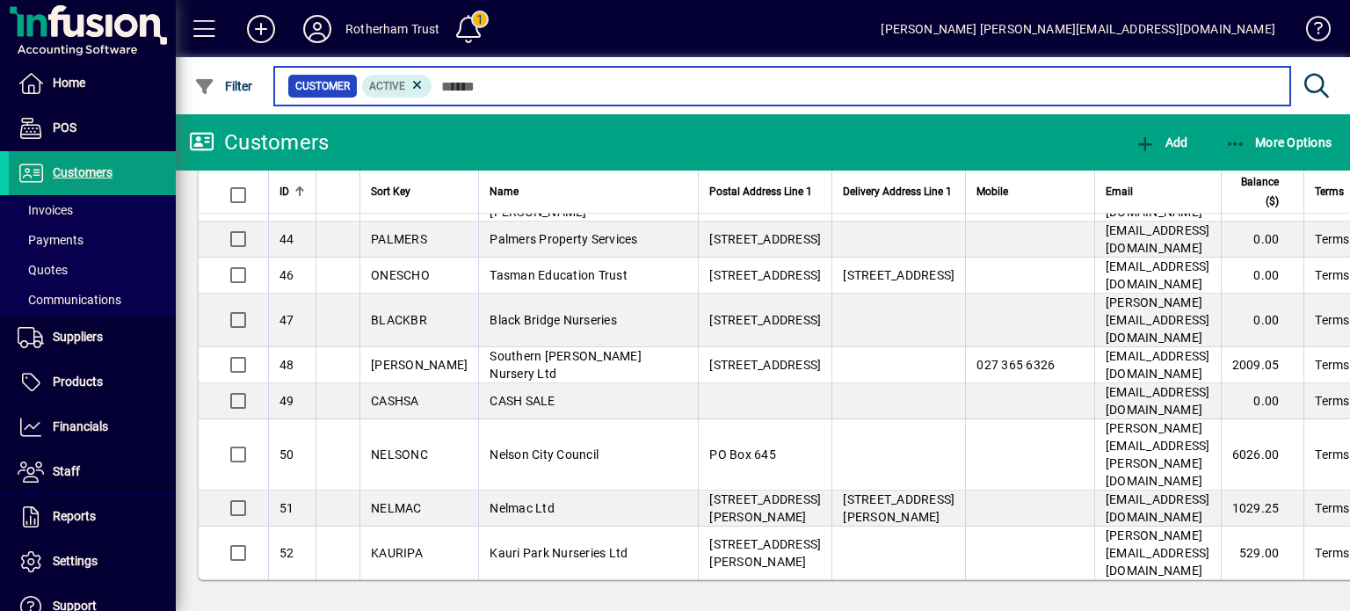
scroll to position [564, 0]
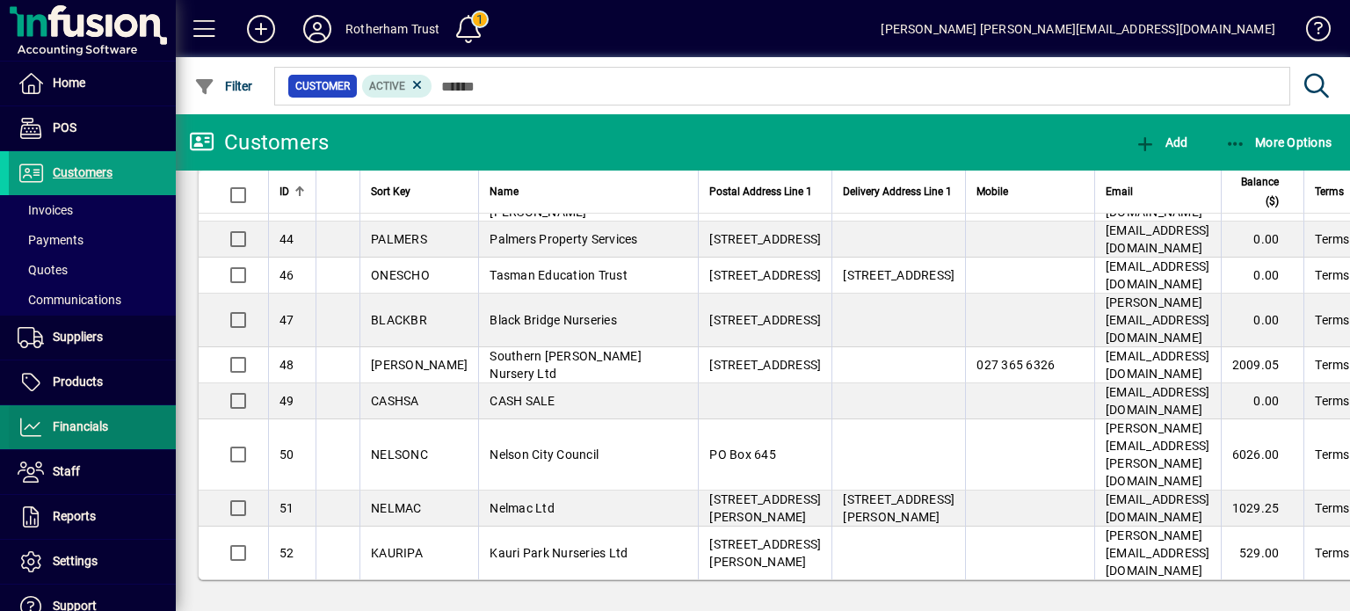
click at [76, 414] on span at bounding box center [92, 427] width 167 height 42
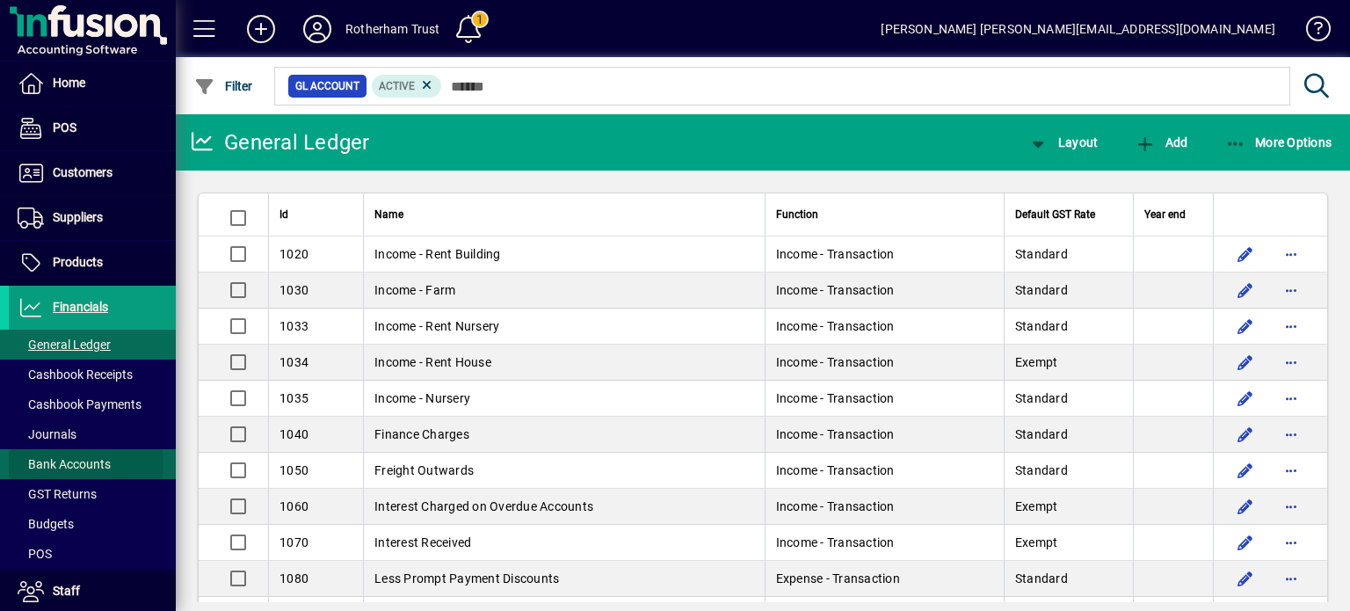
click at [75, 463] on span "Bank Accounts" at bounding box center [64, 464] width 93 height 14
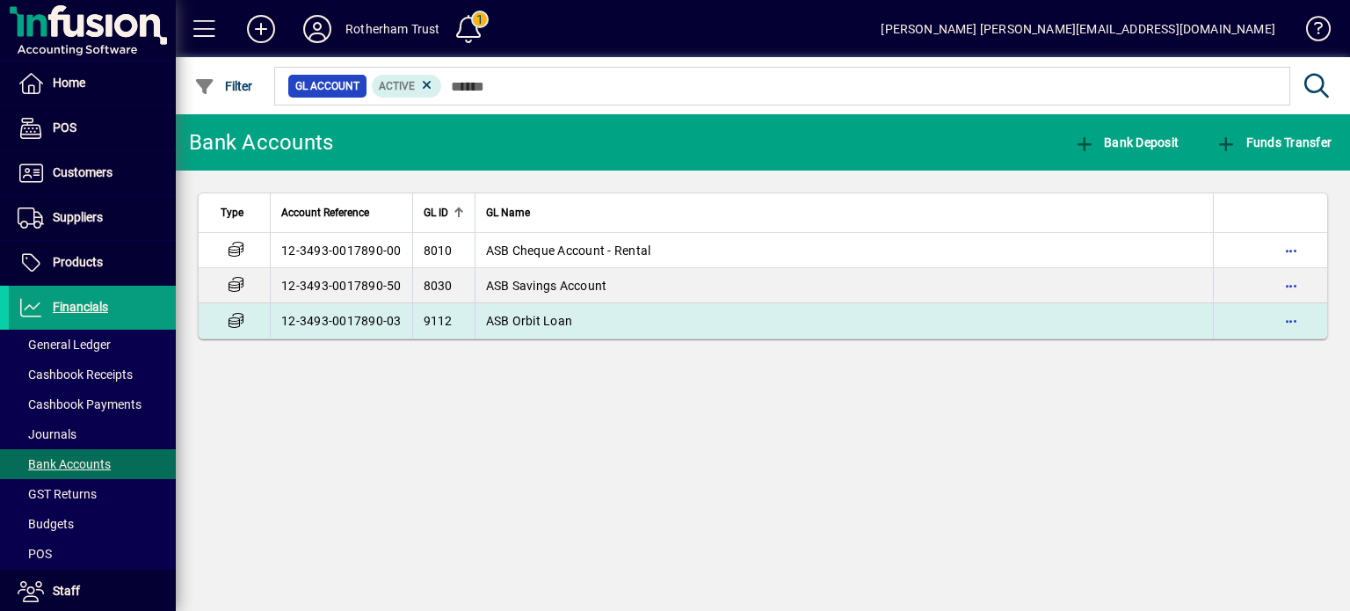
click at [356, 308] on td "12-3493-0017890-03" at bounding box center [341, 320] width 142 height 35
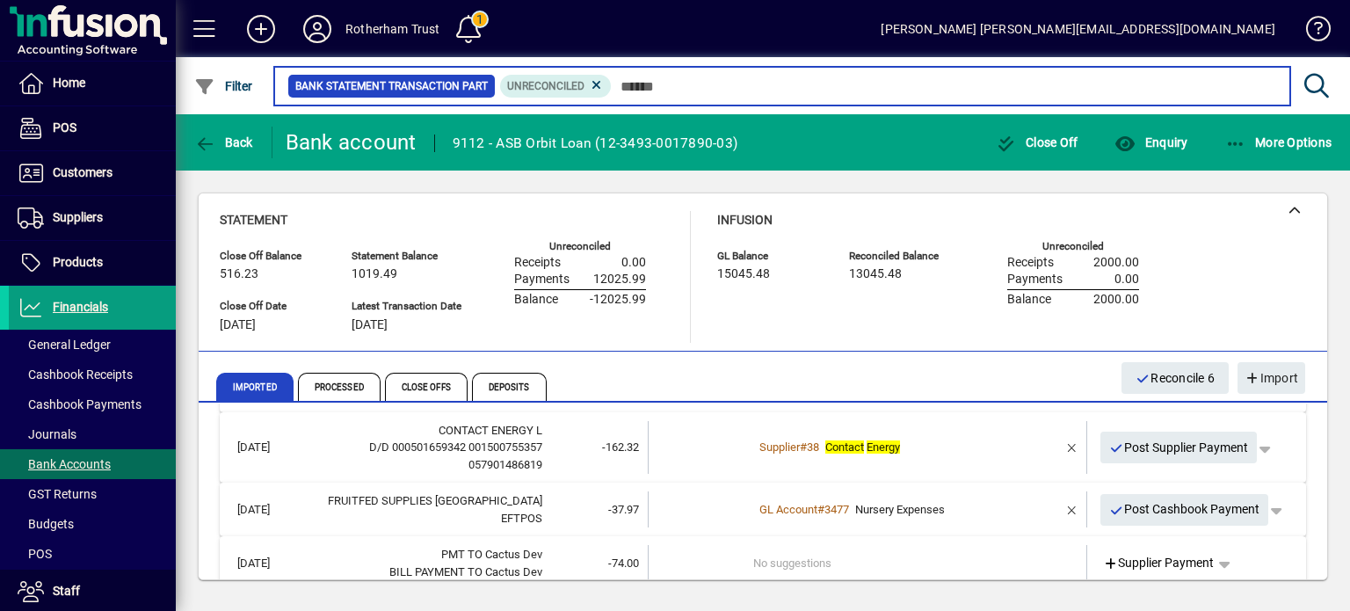
scroll to position [176, 0]
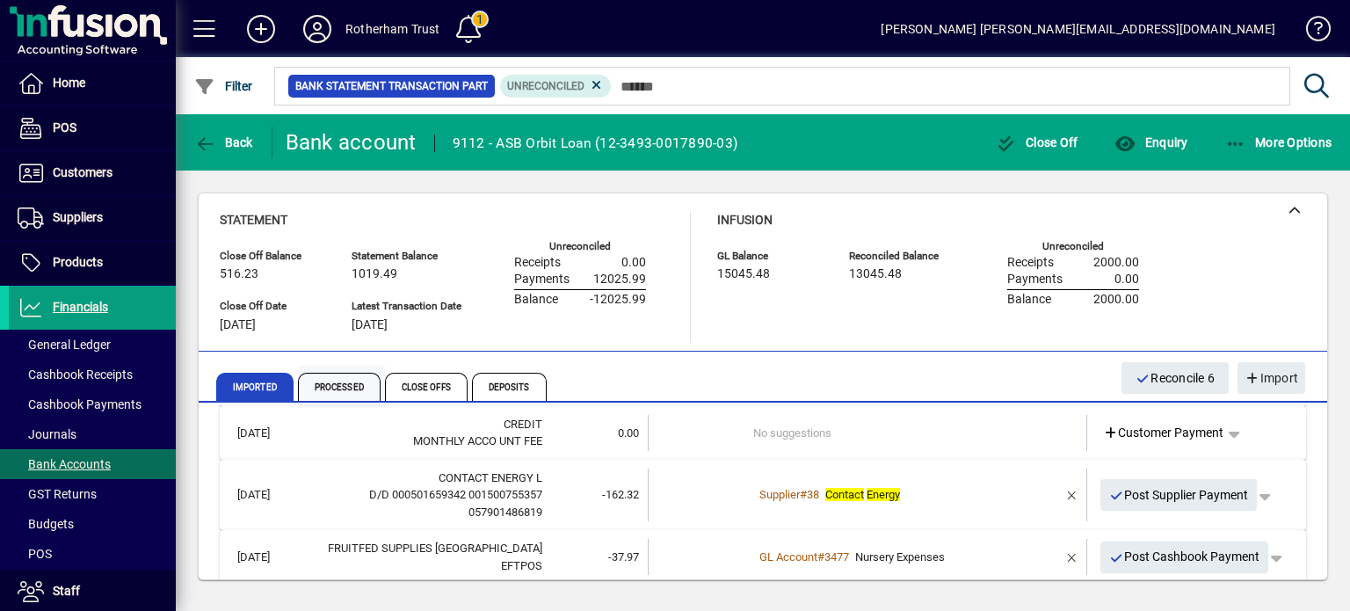
click at [334, 389] on span "Processed" at bounding box center [339, 387] width 83 height 28
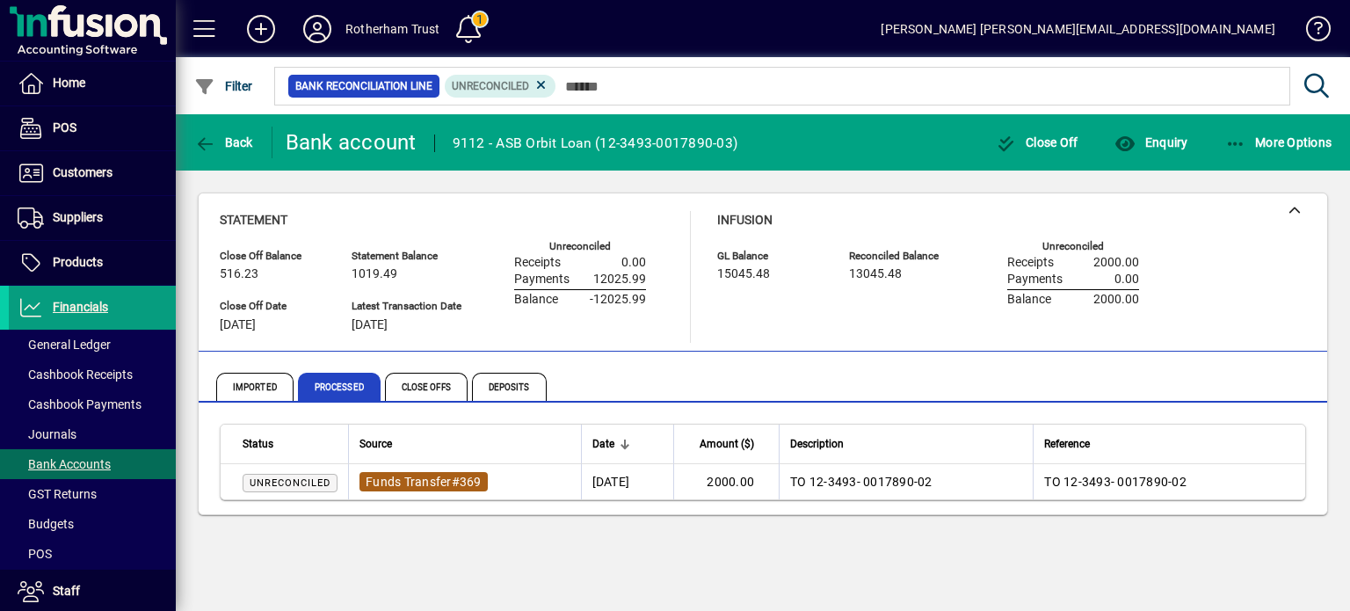
click at [443, 480] on span "Funds Transfer" at bounding box center [409, 482] width 86 height 14
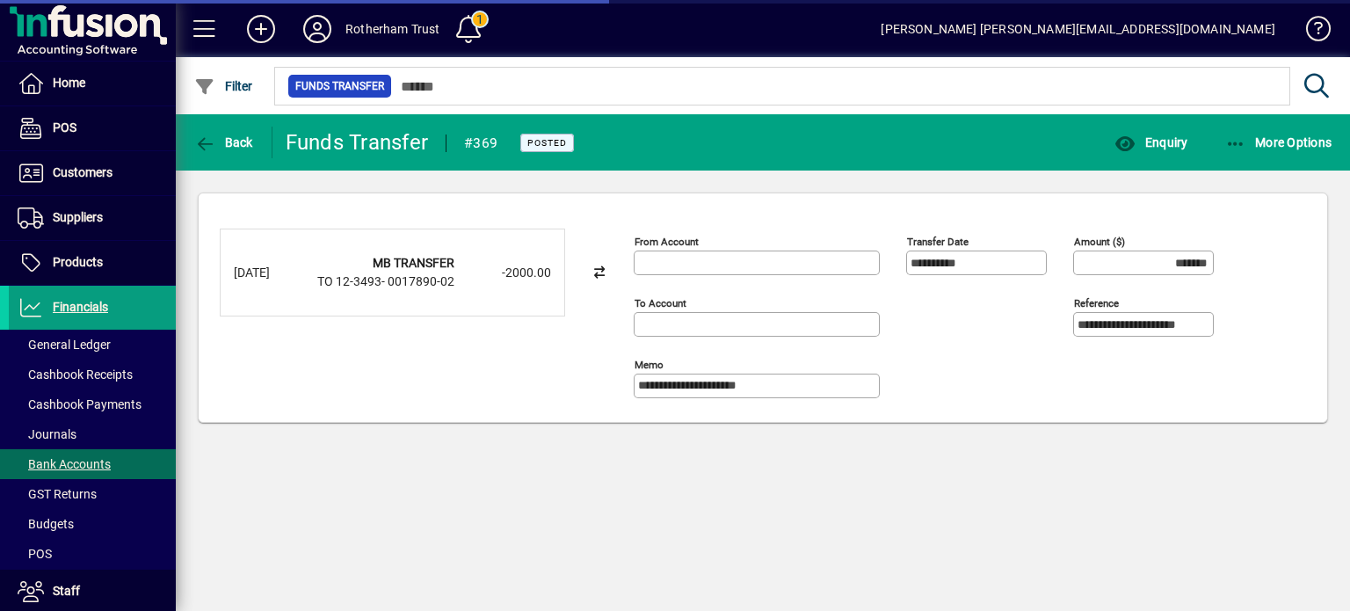
type input "**********"
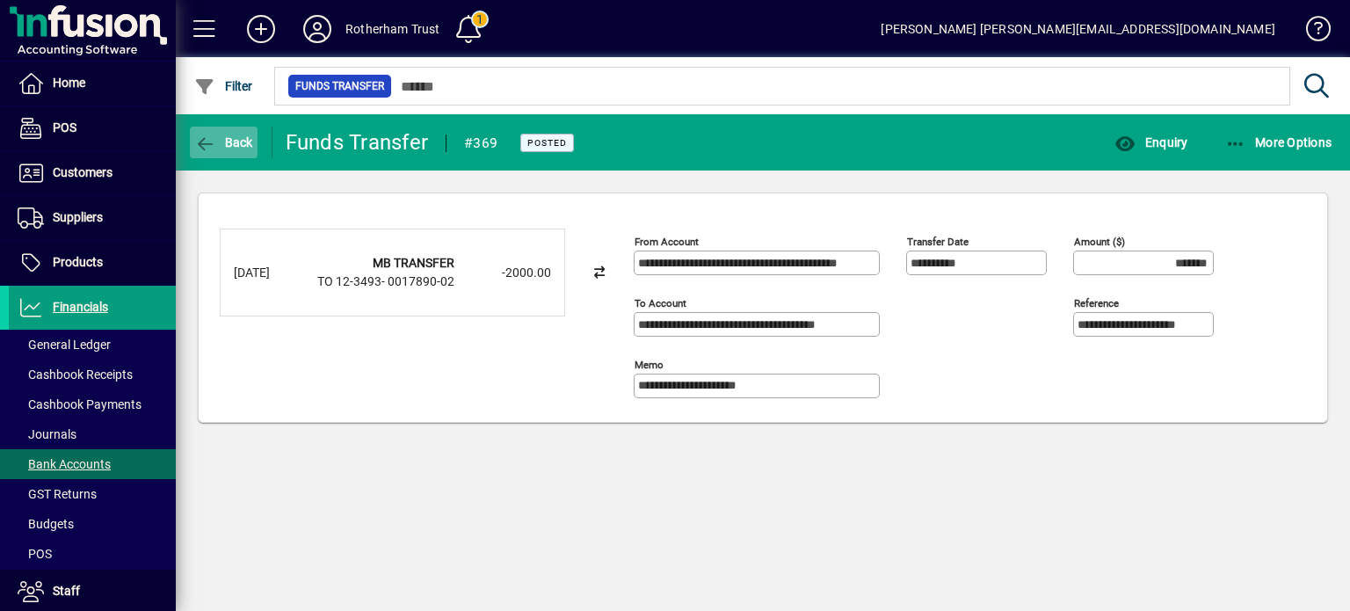
click at [215, 127] on span "button" at bounding box center [224, 142] width 68 height 42
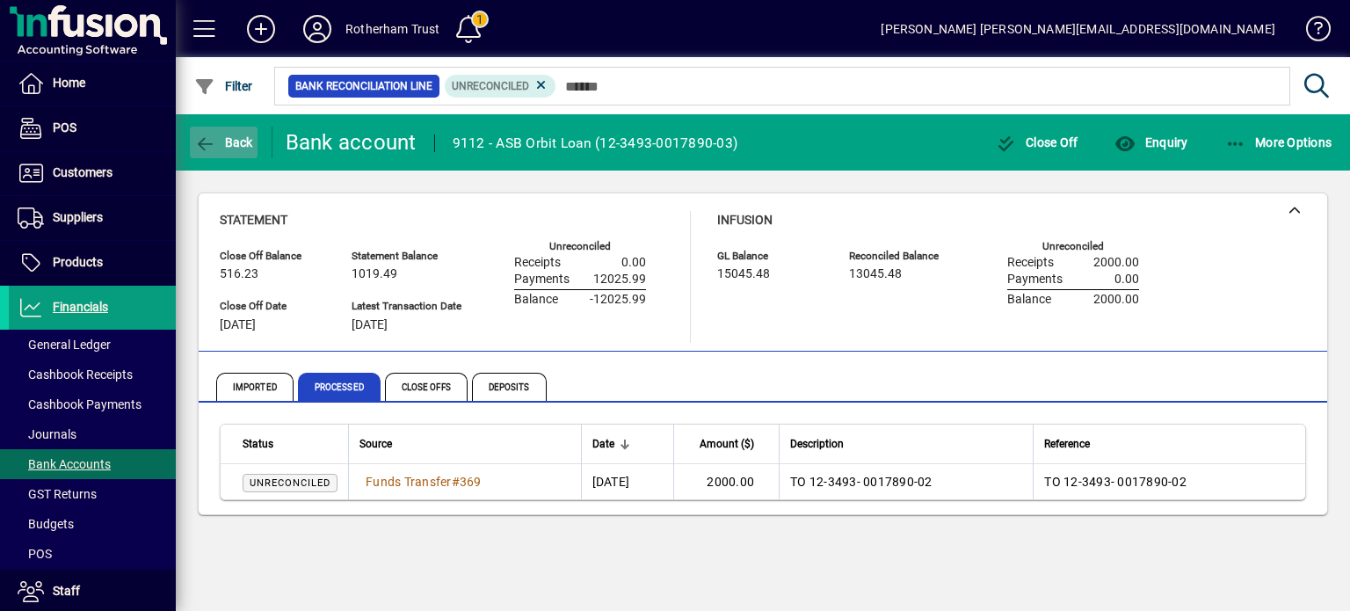
click at [229, 149] on span "Back" at bounding box center [223, 142] width 59 height 14
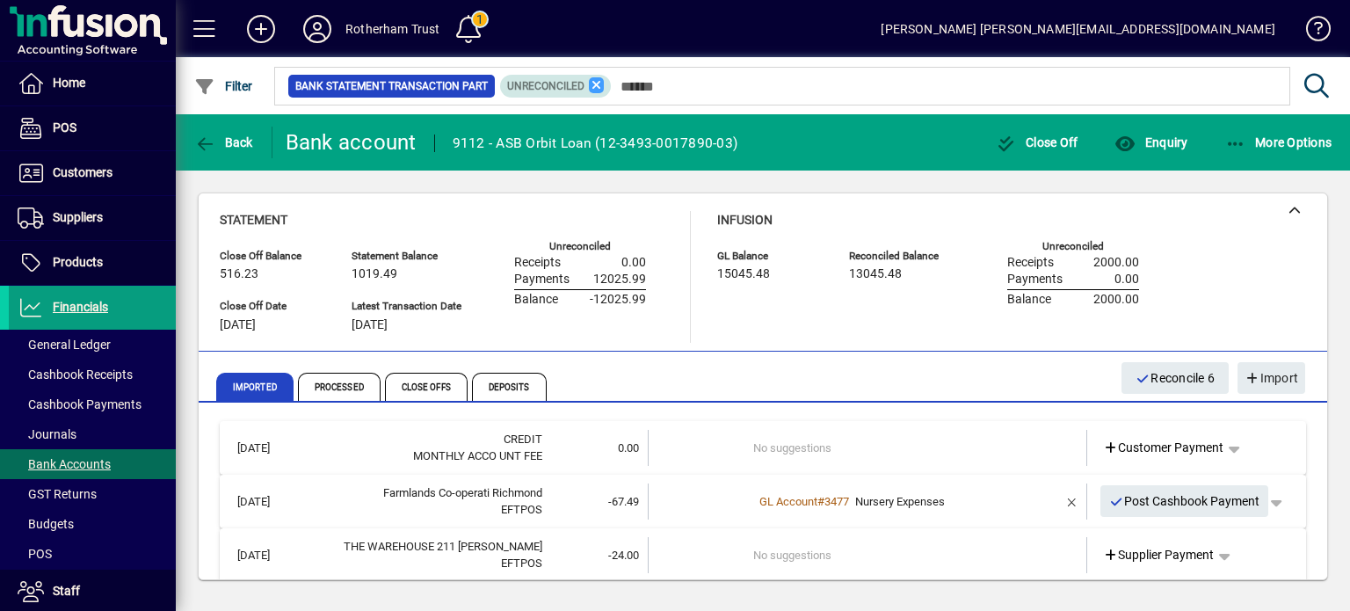
click at [593, 80] on icon at bounding box center [597, 85] width 16 height 16
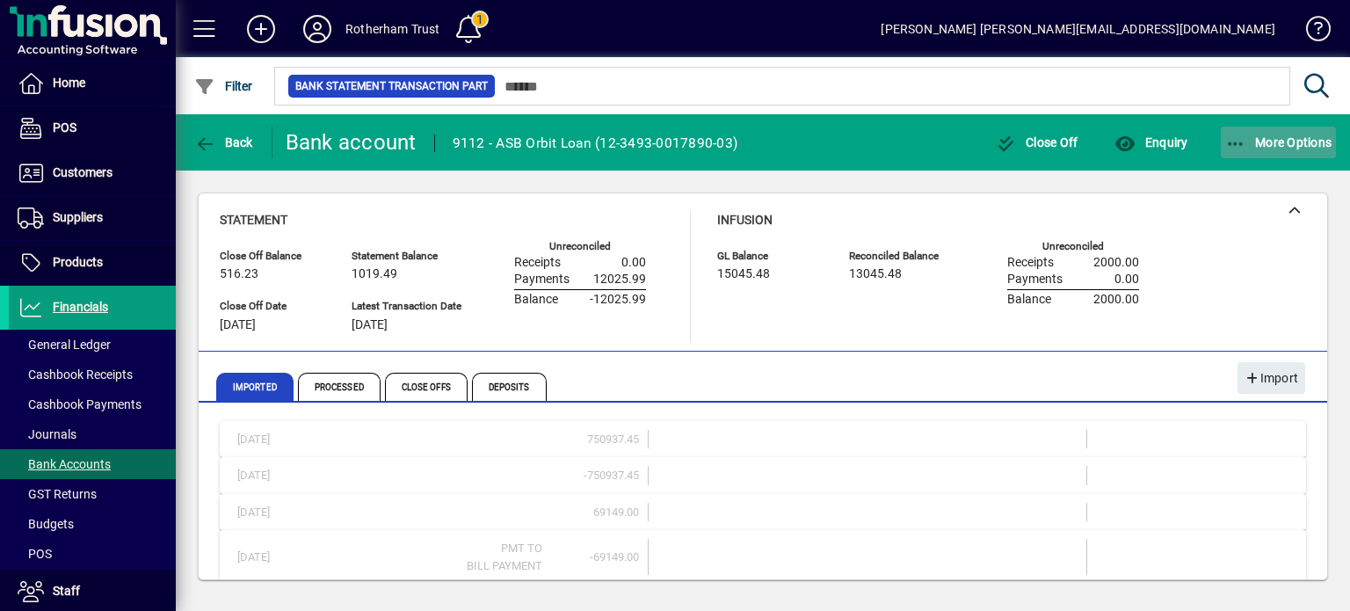
click at [1245, 150] on icon "button" at bounding box center [1237, 144] width 22 height 18
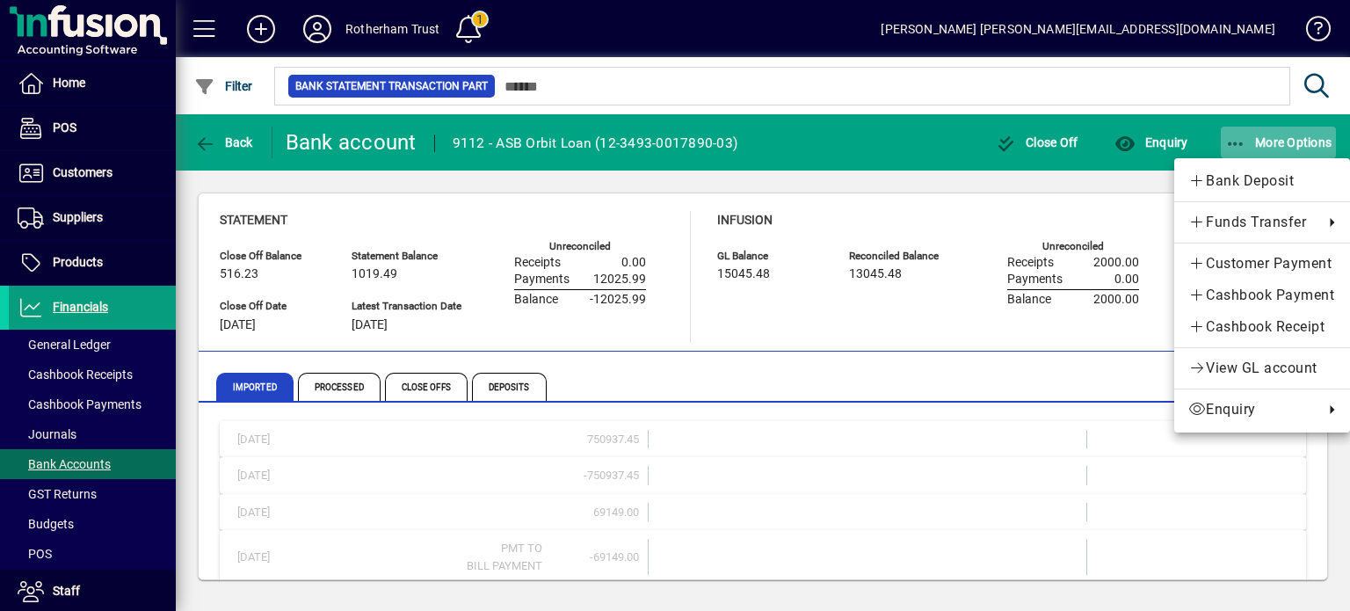
click at [1245, 150] on div at bounding box center [675, 305] width 1350 height 611
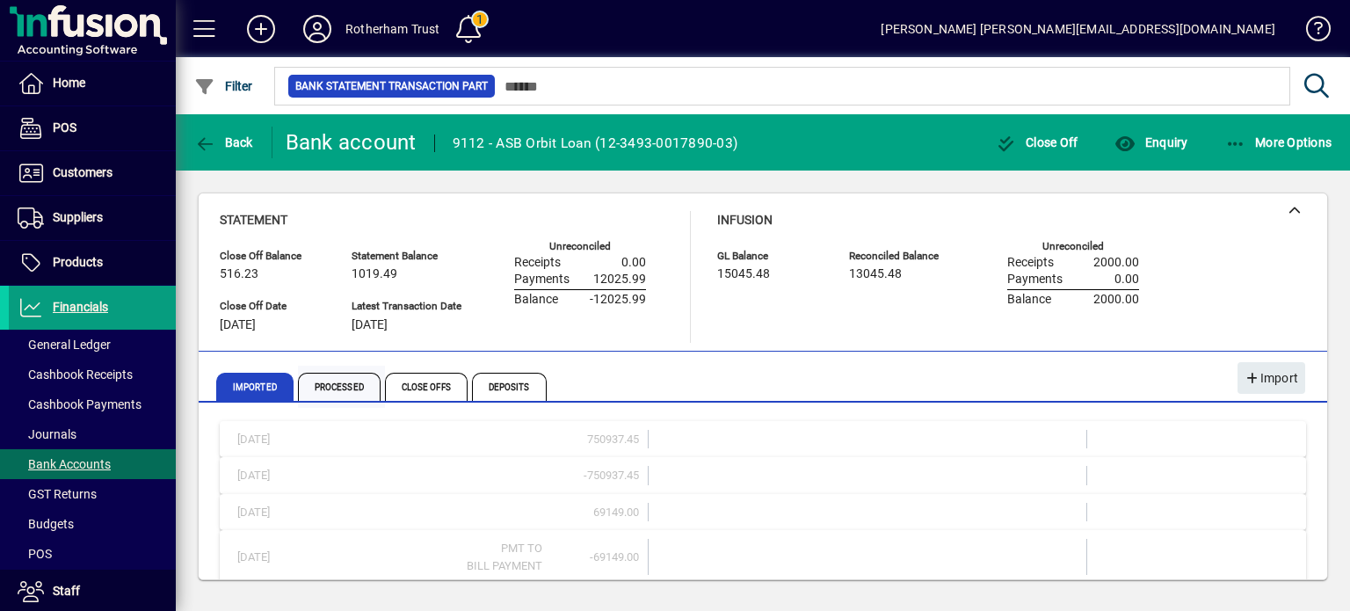
click at [328, 389] on span "Processed" at bounding box center [339, 387] width 83 height 28
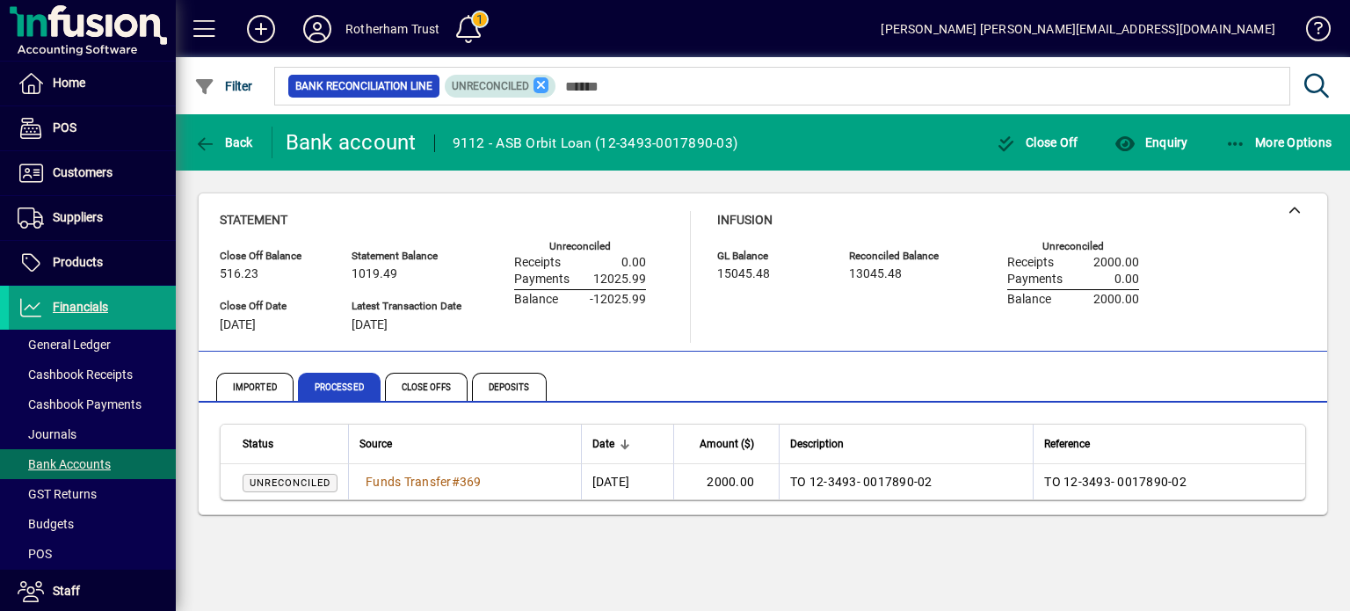
click at [542, 91] on icon at bounding box center [542, 85] width 16 height 16
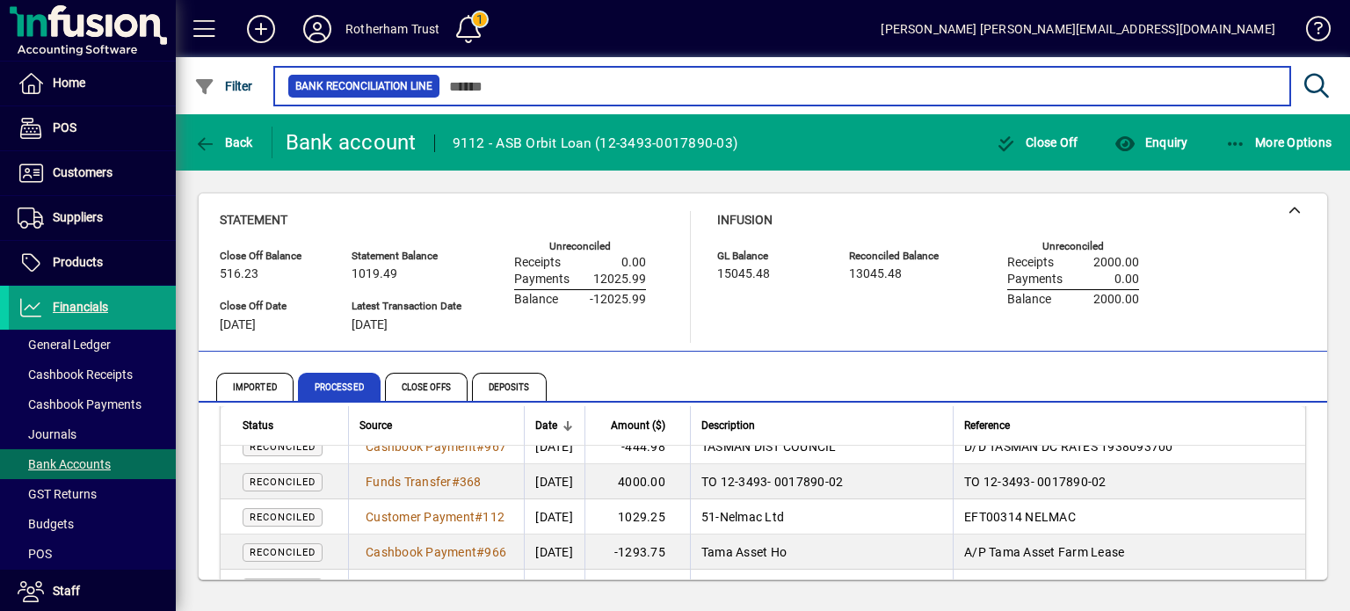
scroll to position [422, 0]
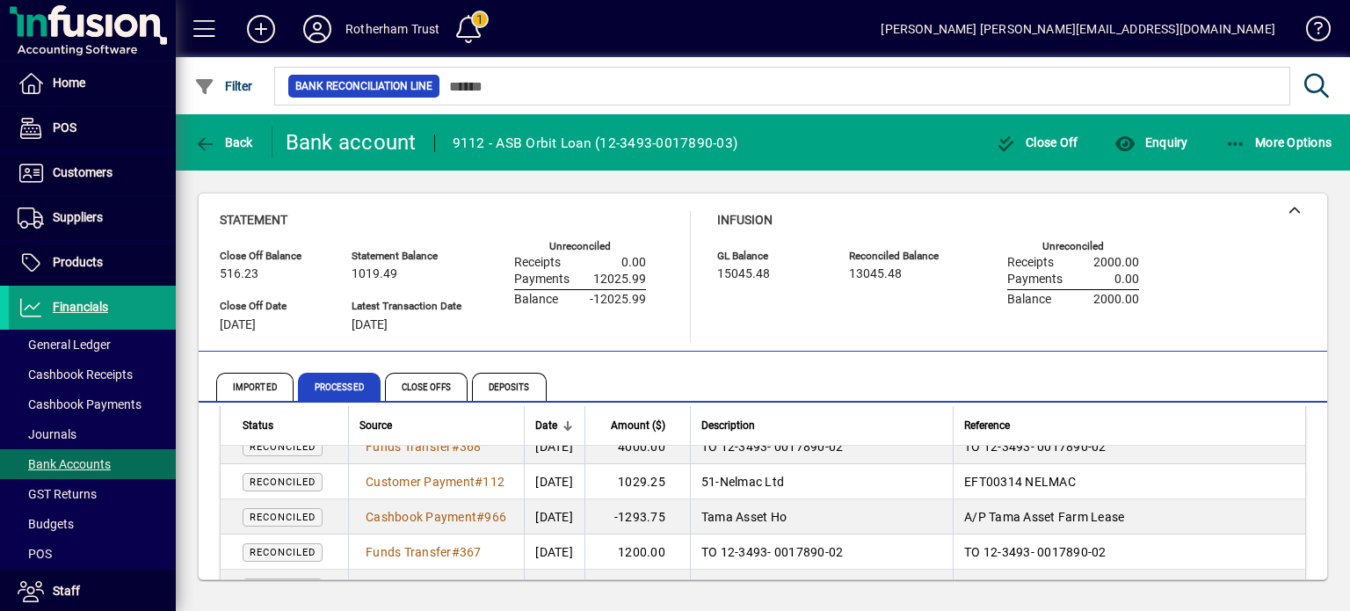
click at [1030, 481] on span "EFT00314 NELMAC" at bounding box center [1020, 482] width 112 height 14
click at [401, 479] on span "Customer Payment" at bounding box center [420, 482] width 109 height 14
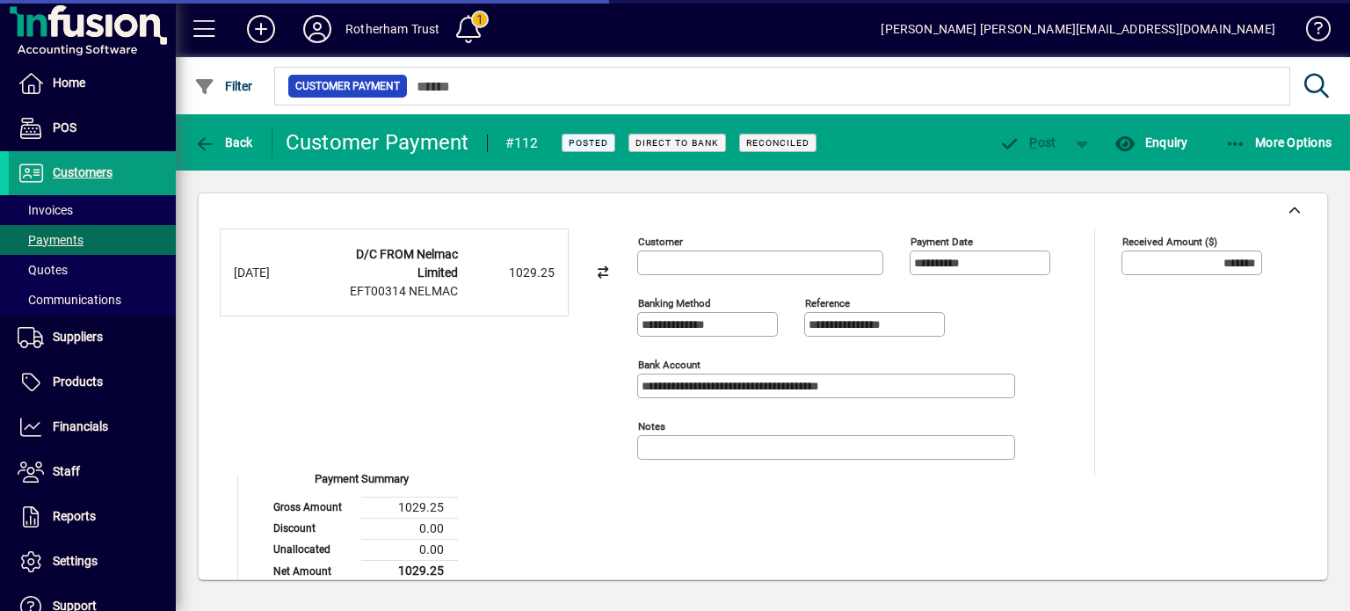
type input "**********"
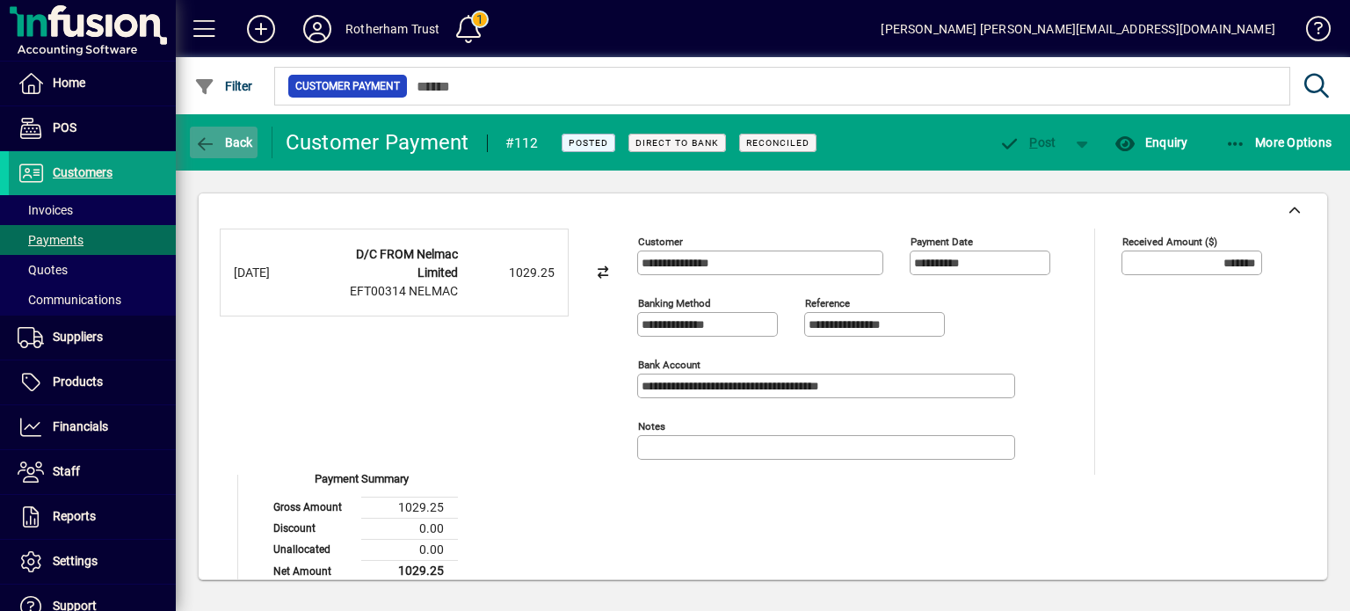
click at [225, 154] on span "button" at bounding box center [224, 142] width 68 height 42
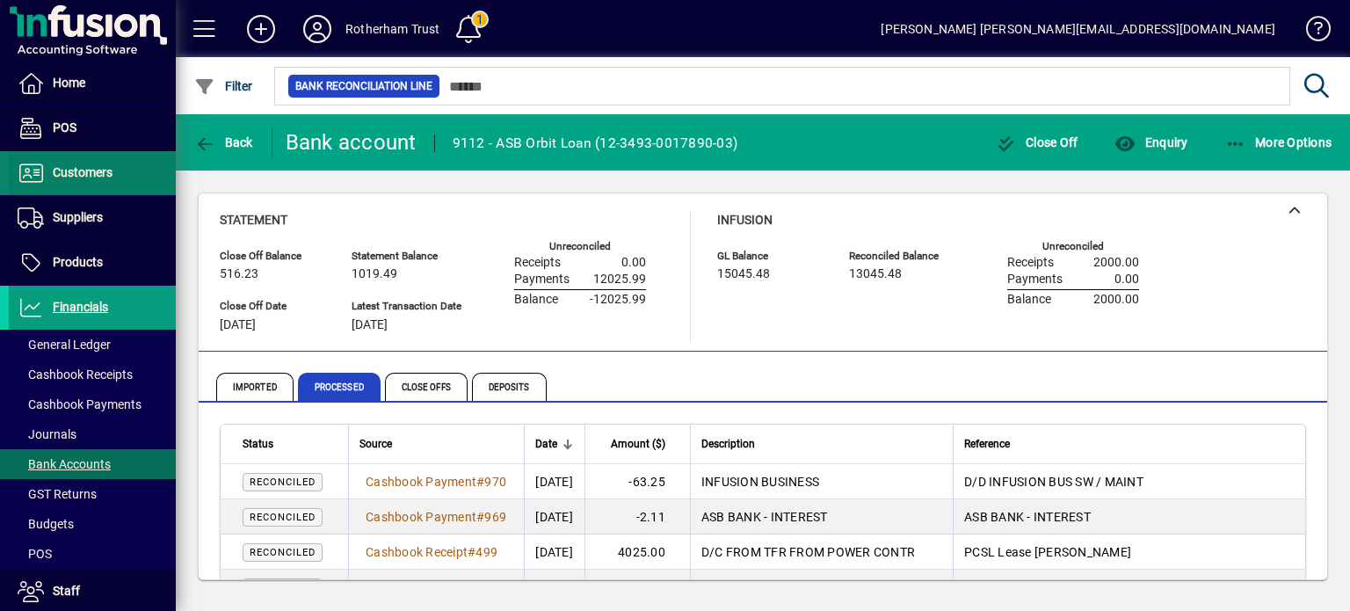
click at [83, 169] on span "Customers" at bounding box center [83, 172] width 60 height 14
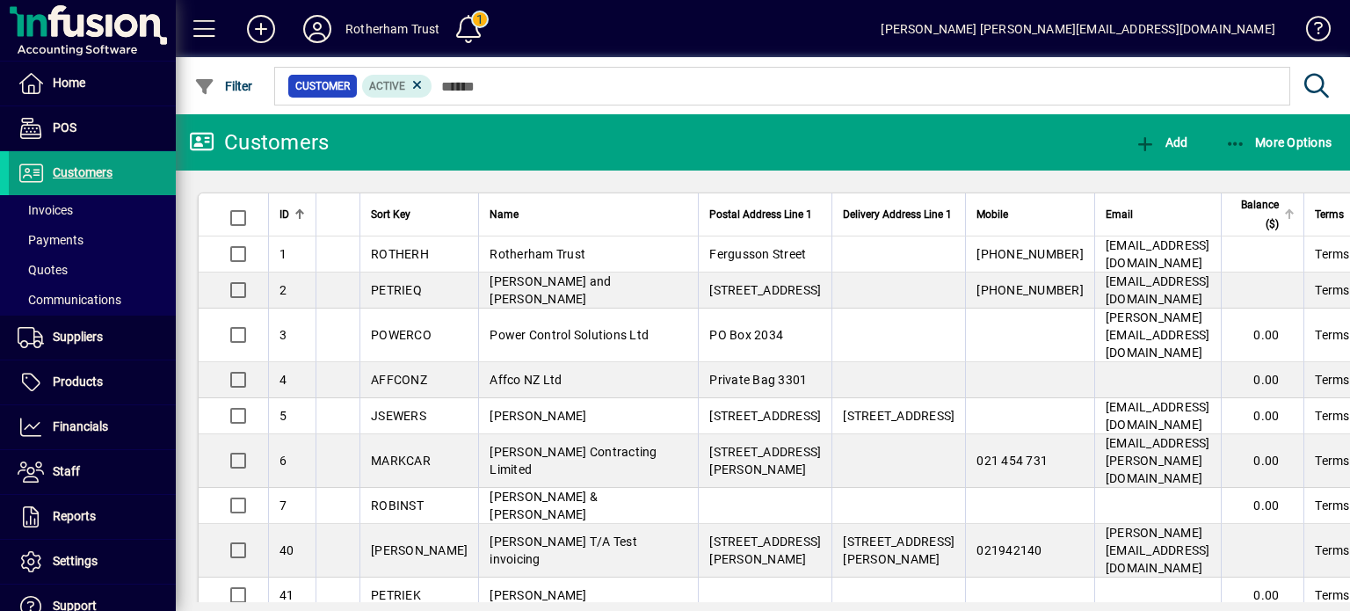
click at [1289, 219] on div at bounding box center [1290, 214] width 2 height 9
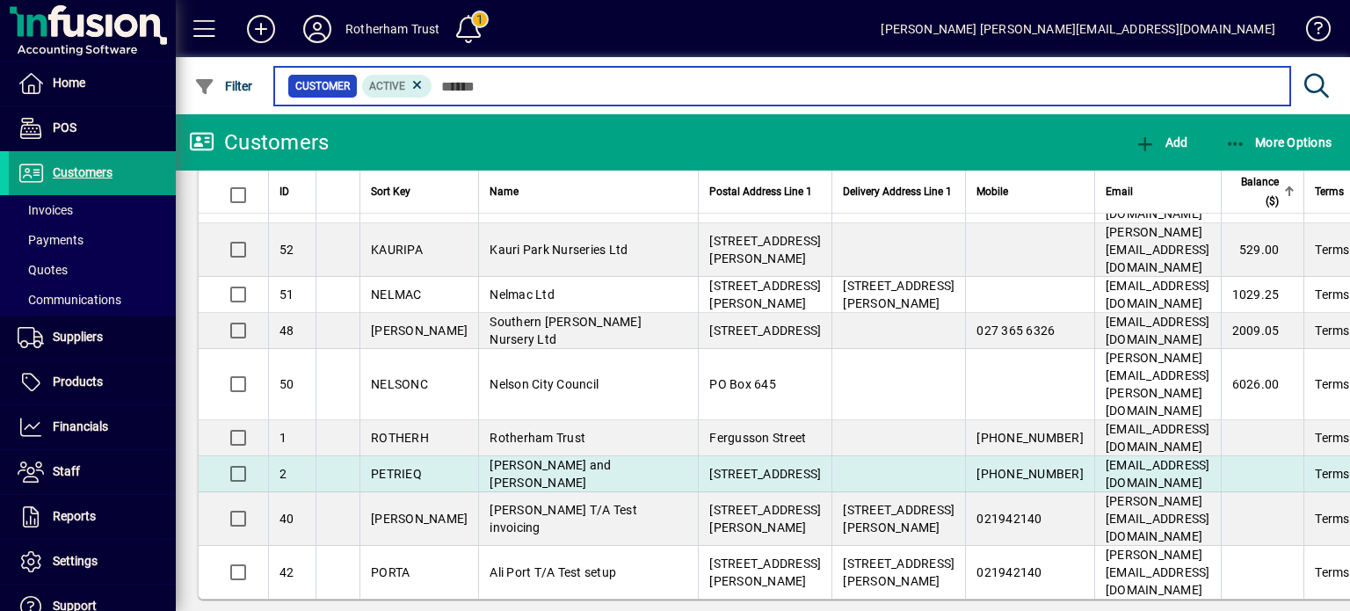
scroll to position [459, 0]
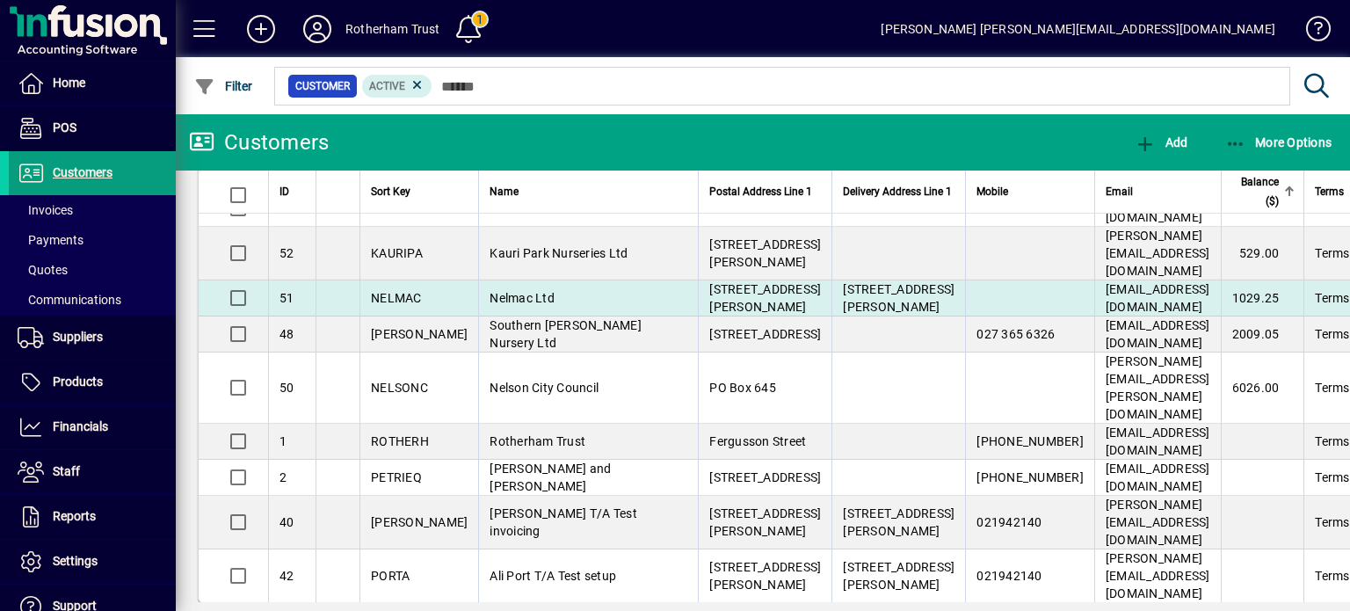
click at [1223, 316] on td "1029.25" at bounding box center [1263, 298] width 84 height 36
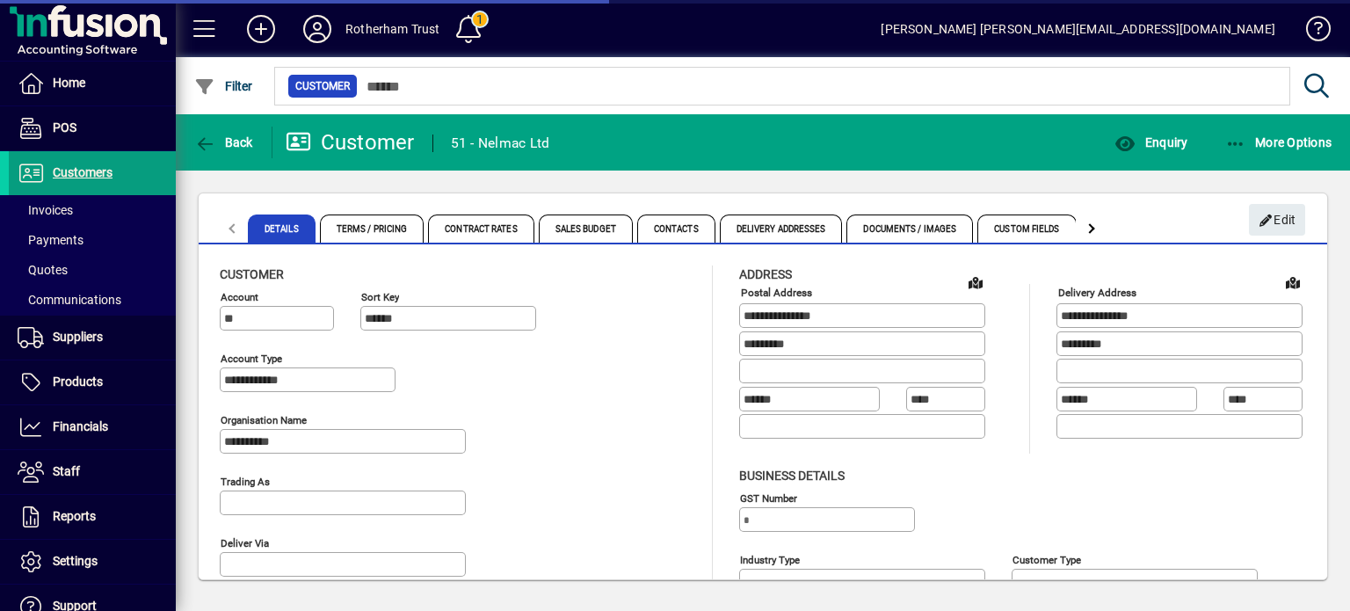
type input "**********"
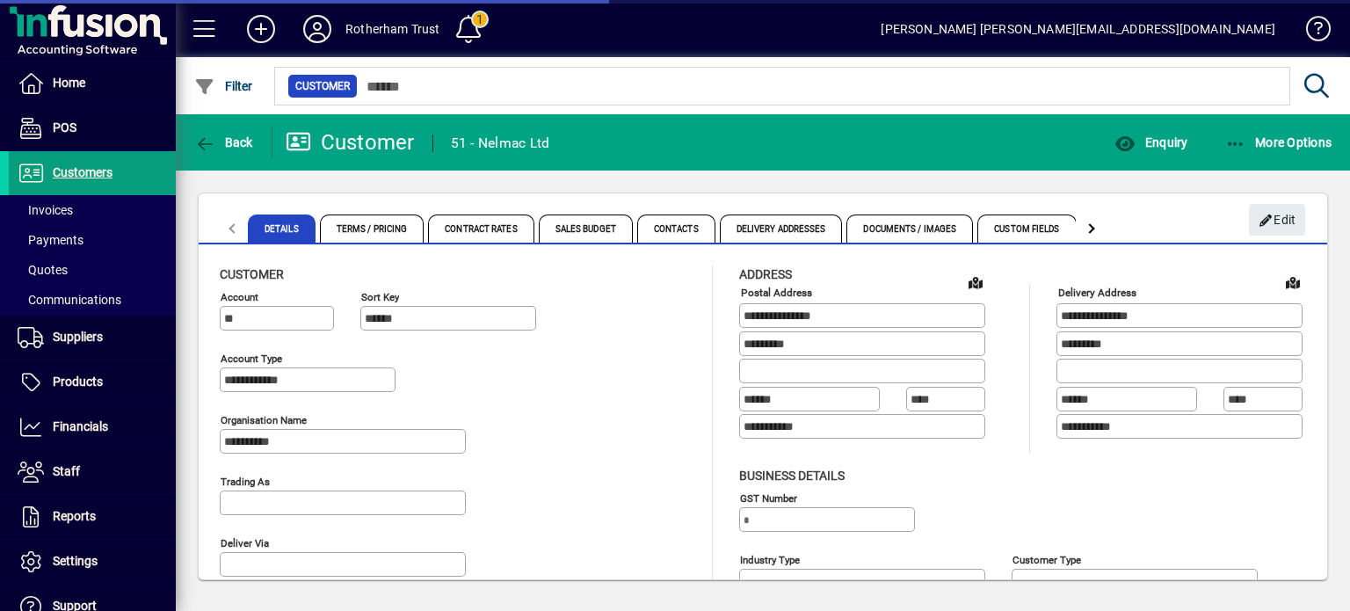
type input "**********"
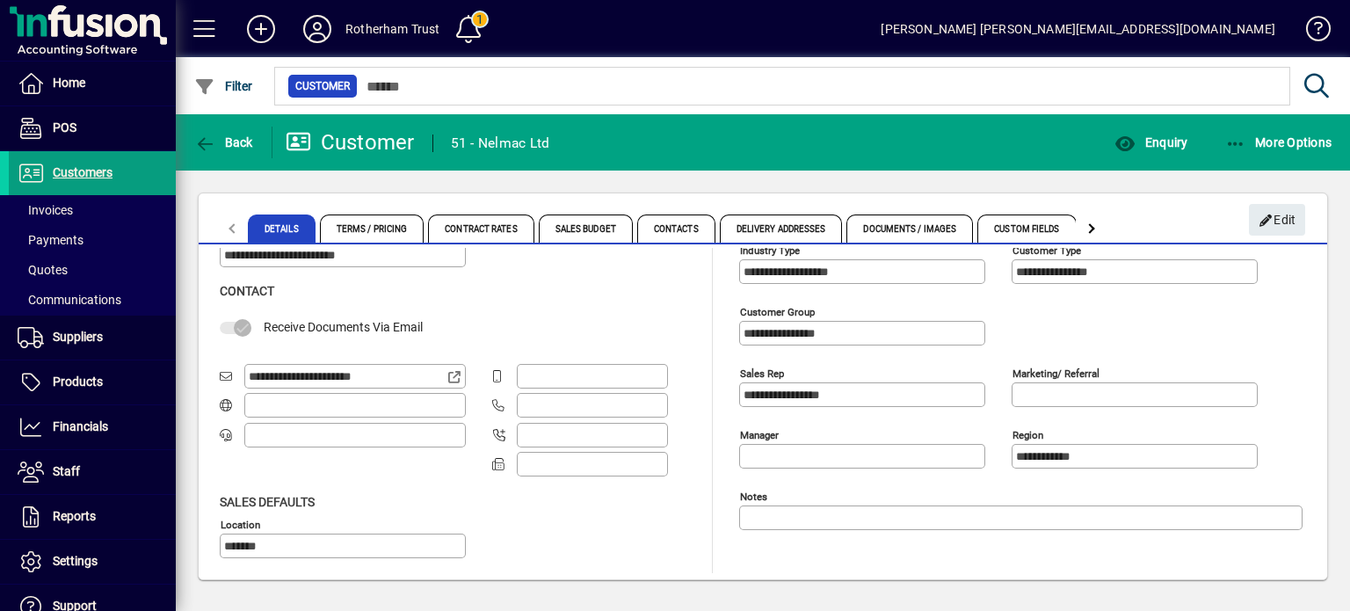
scroll to position [35, 0]
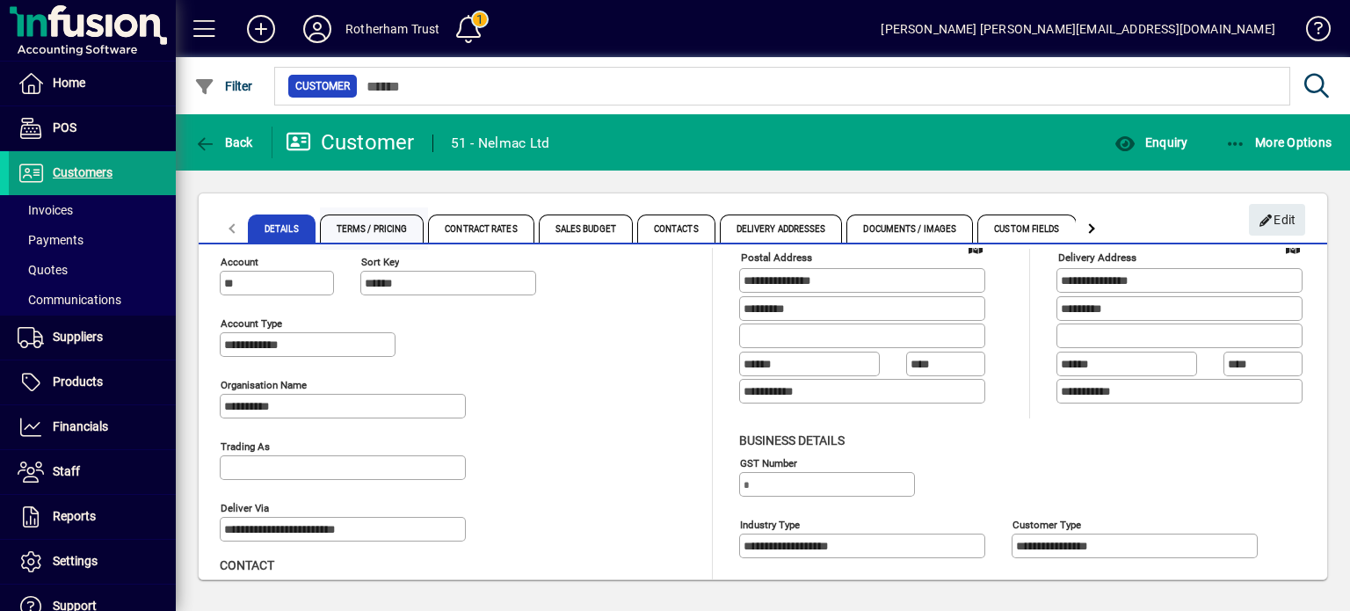
click at [372, 222] on span "Terms / Pricing" at bounding box center [372, 229] width 105 height 28
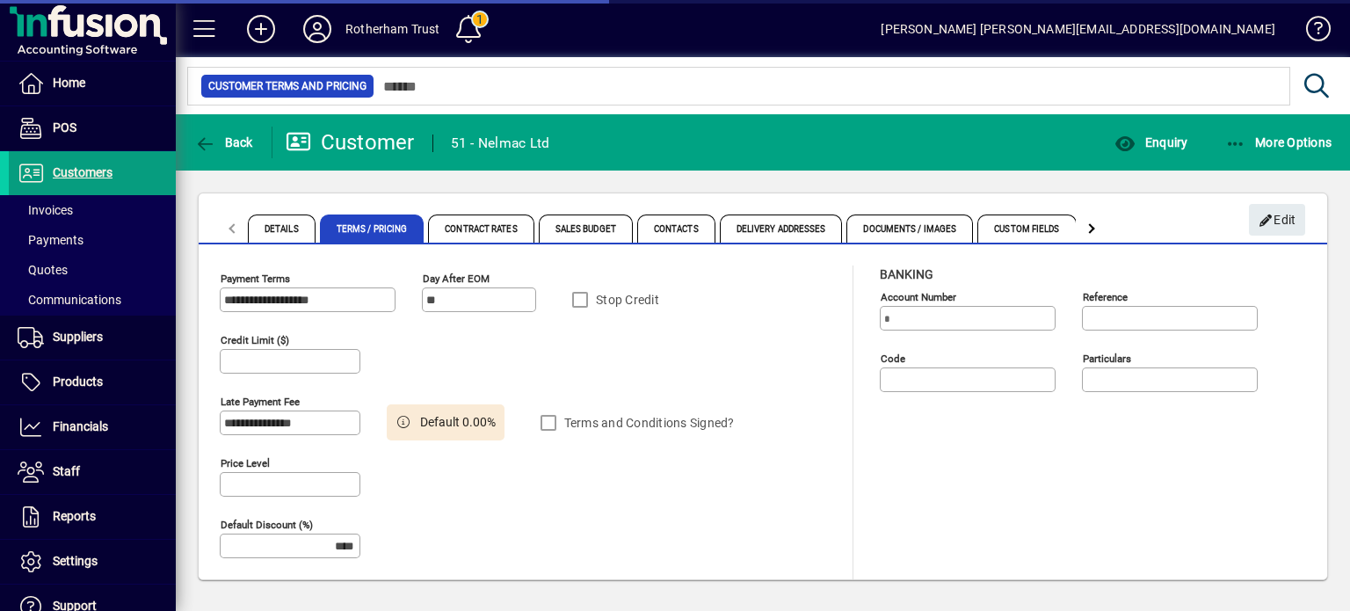
type input "******"
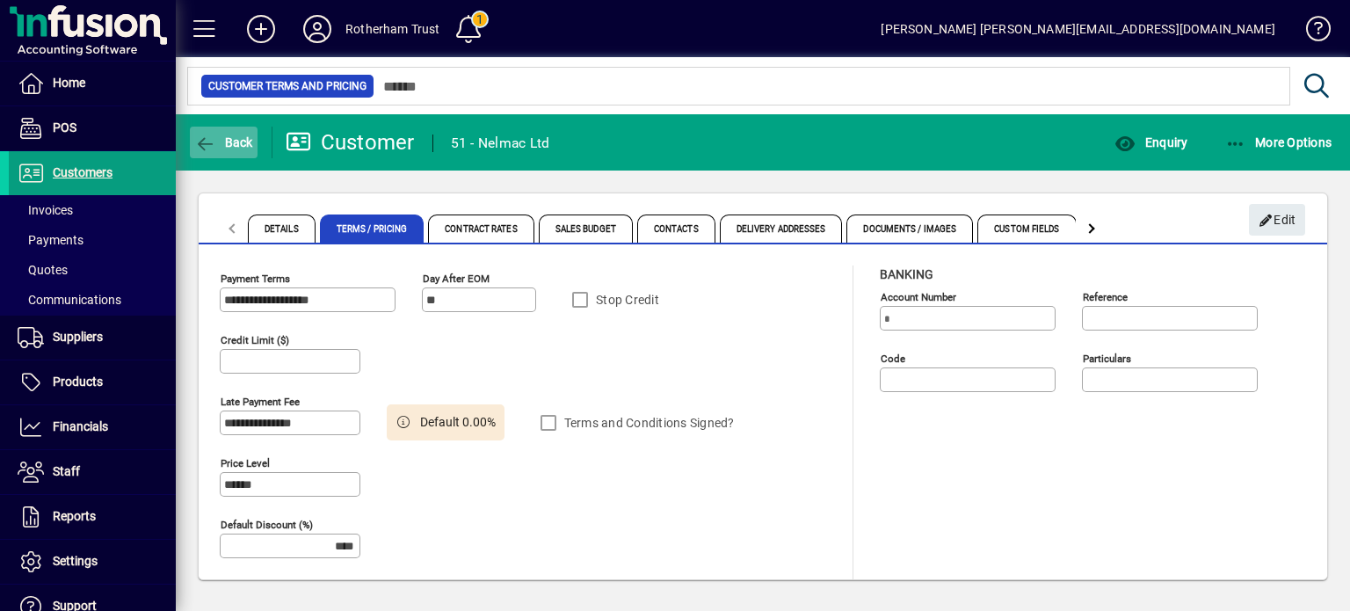
click at [232, 156] on span "button" at bounding box center [224, 142] width 68 height 42
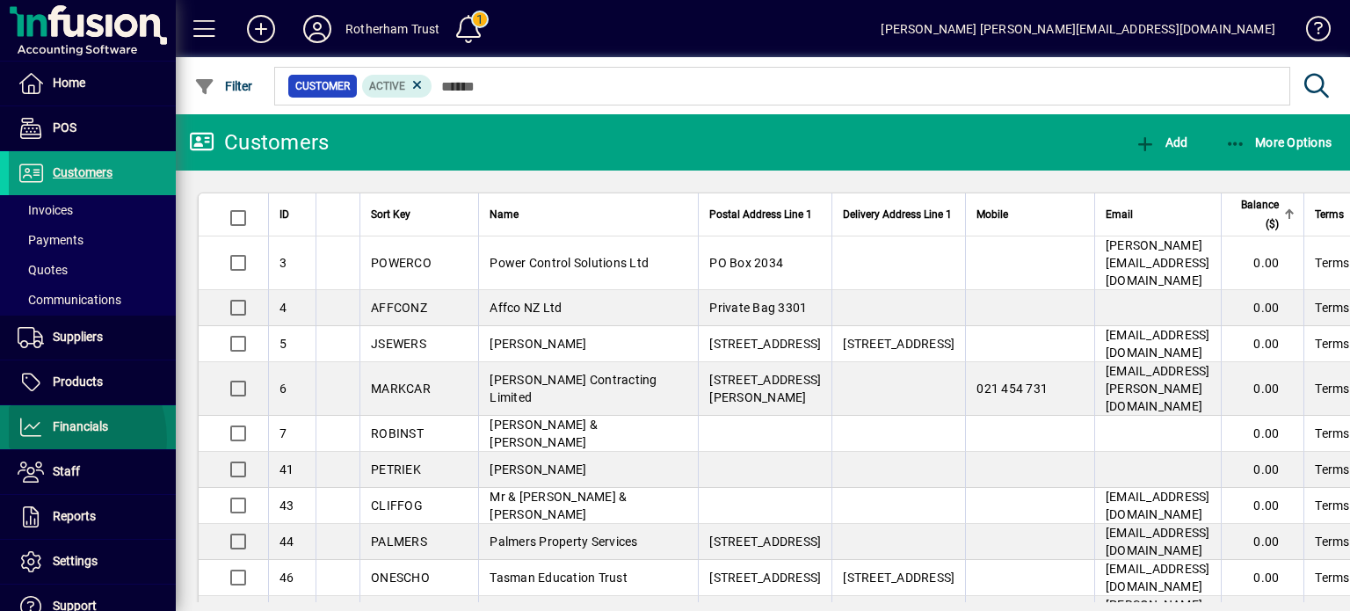
click at [46, 439] on span at bounding box center [92, 427] width 167 height 42
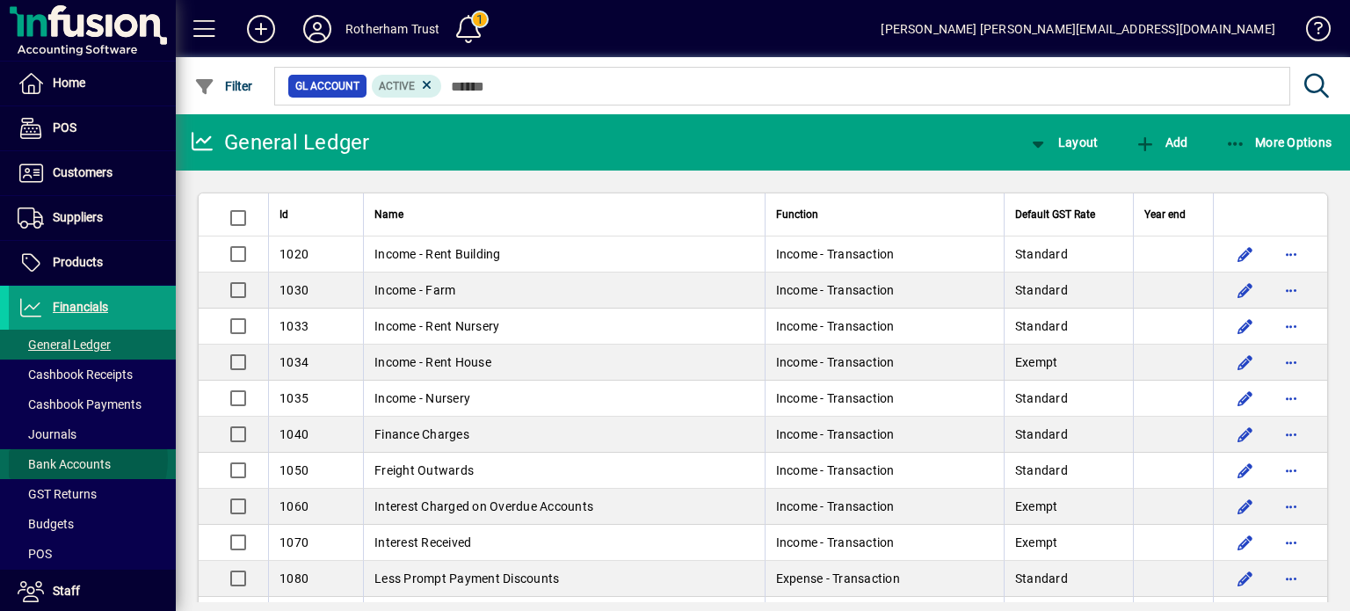
click at [87, 459] on span "Bank Accounts" at bounding box center [64, 464] width 93 height 14
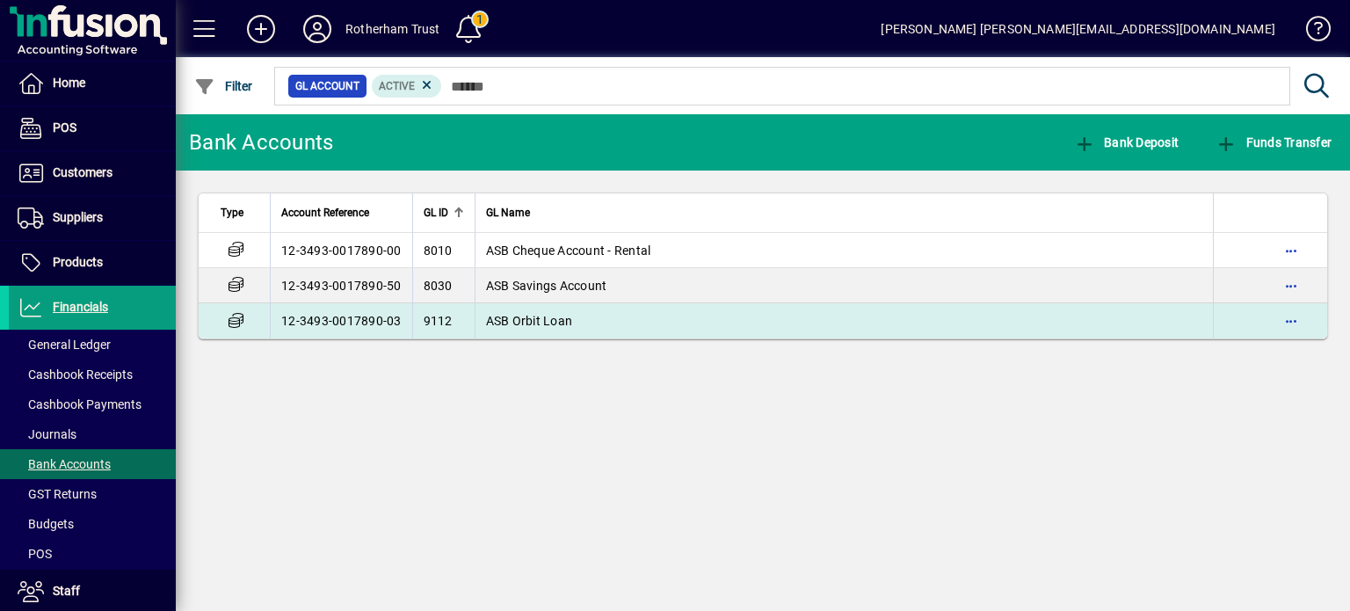
click at [382, 322] on td "12-3493-0017890-03" at bounding box center [341, 320] width 142 height 35
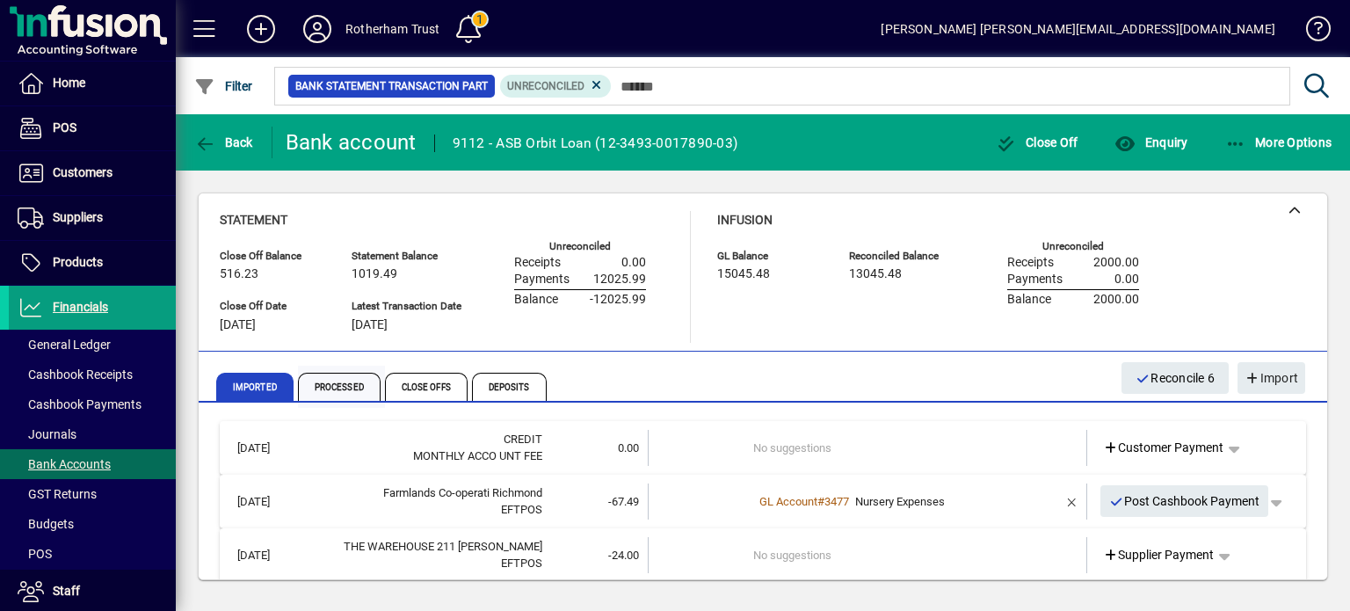
click at [353, 377] on span "Processed" at bounding box center [339, 387] width 83 height 28
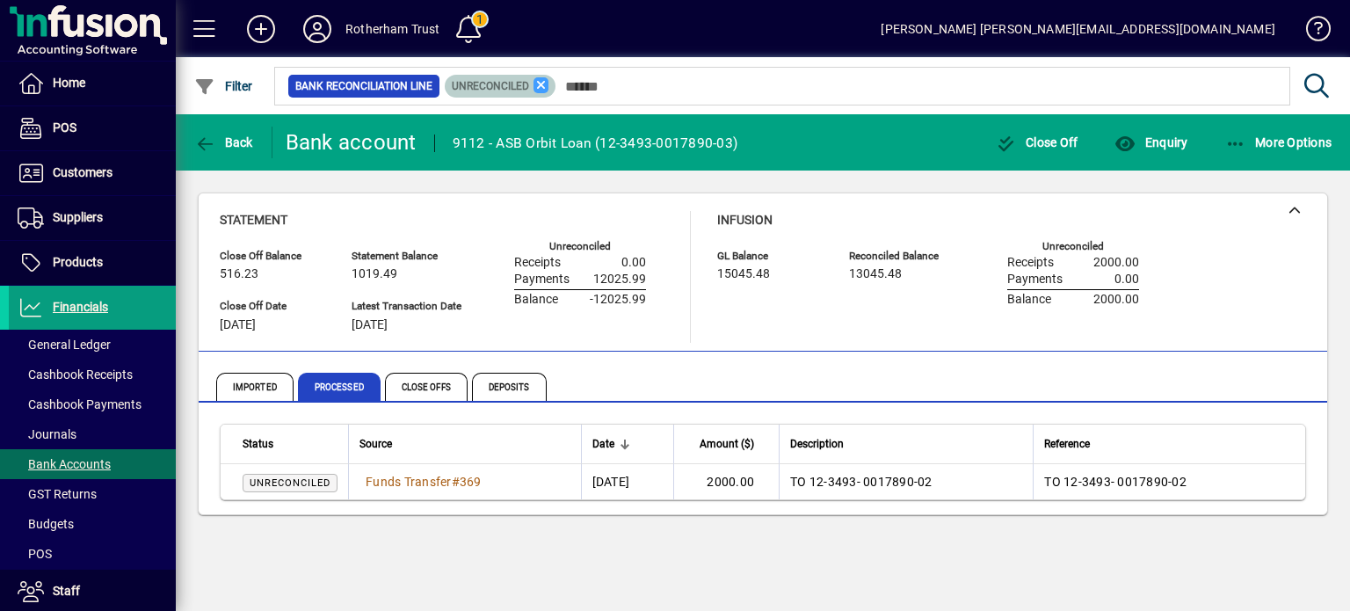
click at [538, 83] on icon at bounding box center [542, 85] width 16 height 16
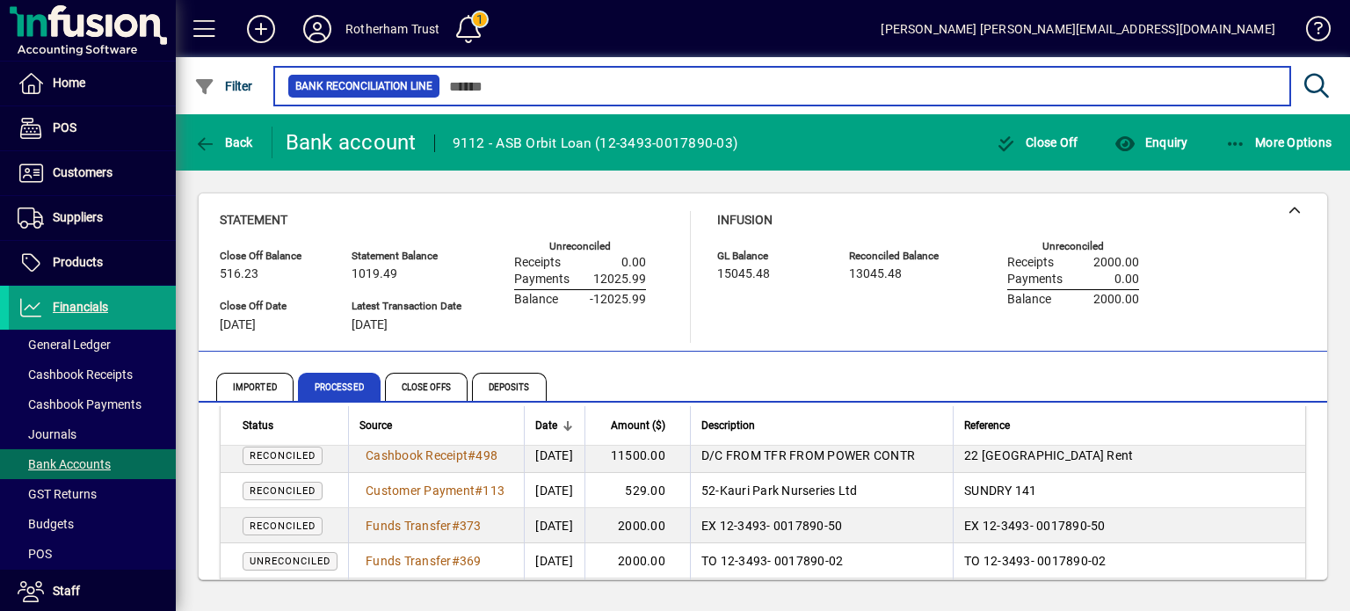
scroll to position [211, 0]
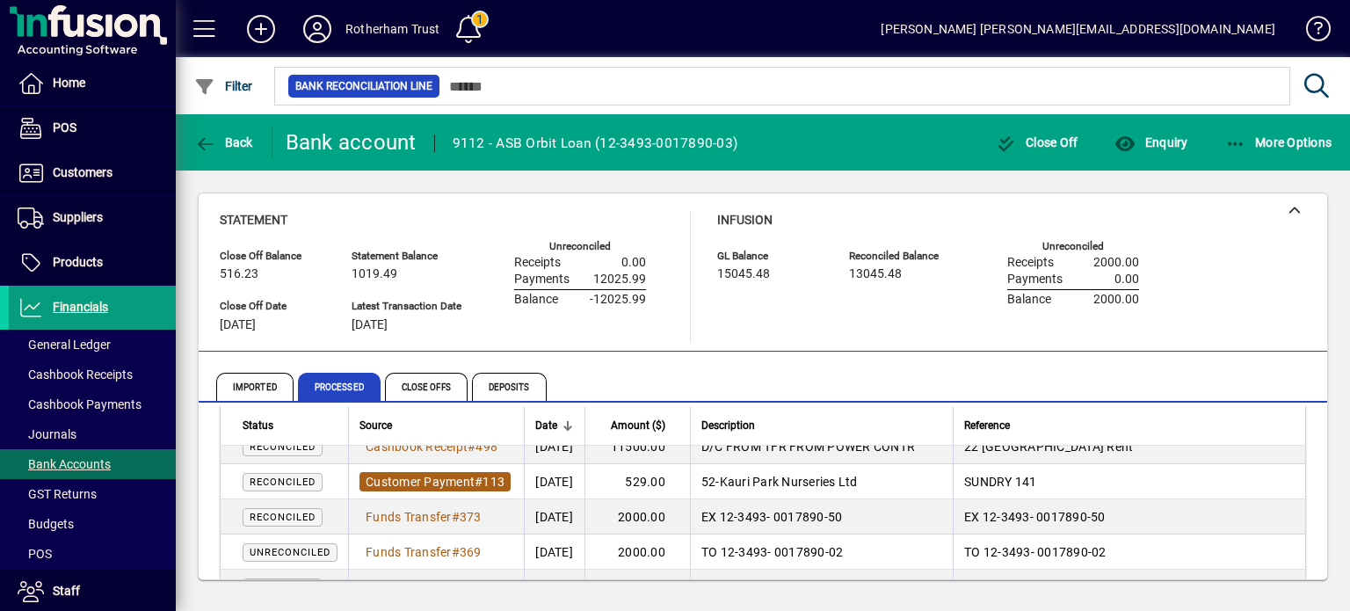
click at [433, 475] on span "Customer Payment" at bounding box center [420, 482] width 109 height 14
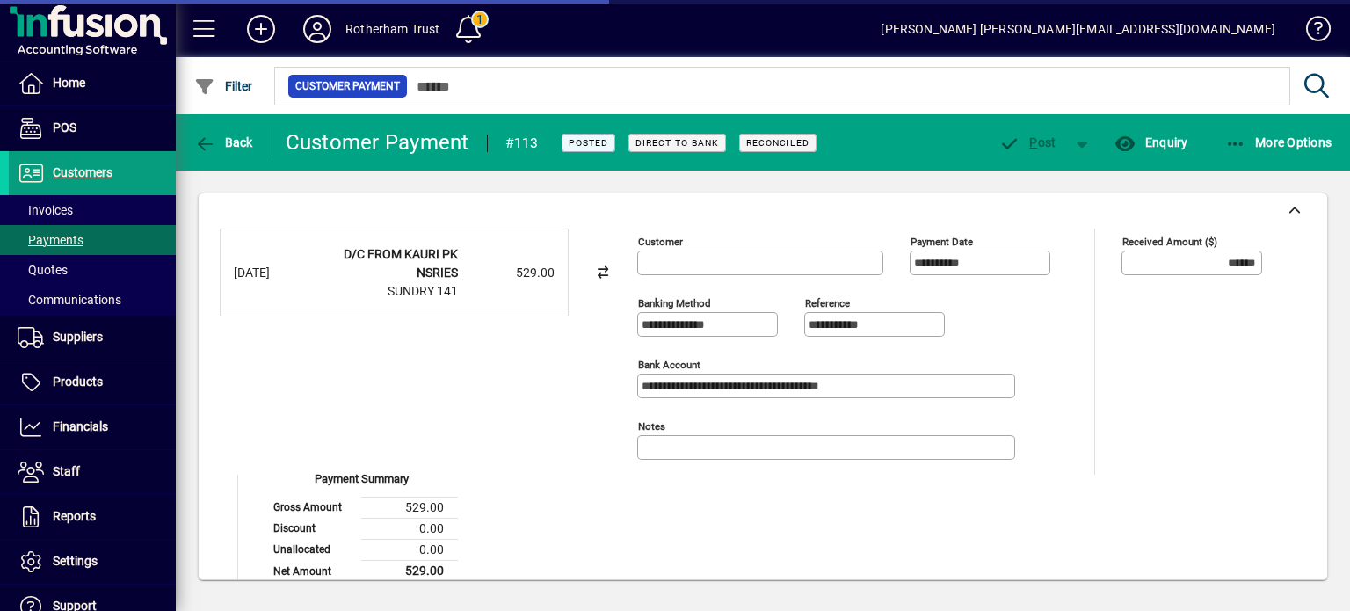
type input "**********"
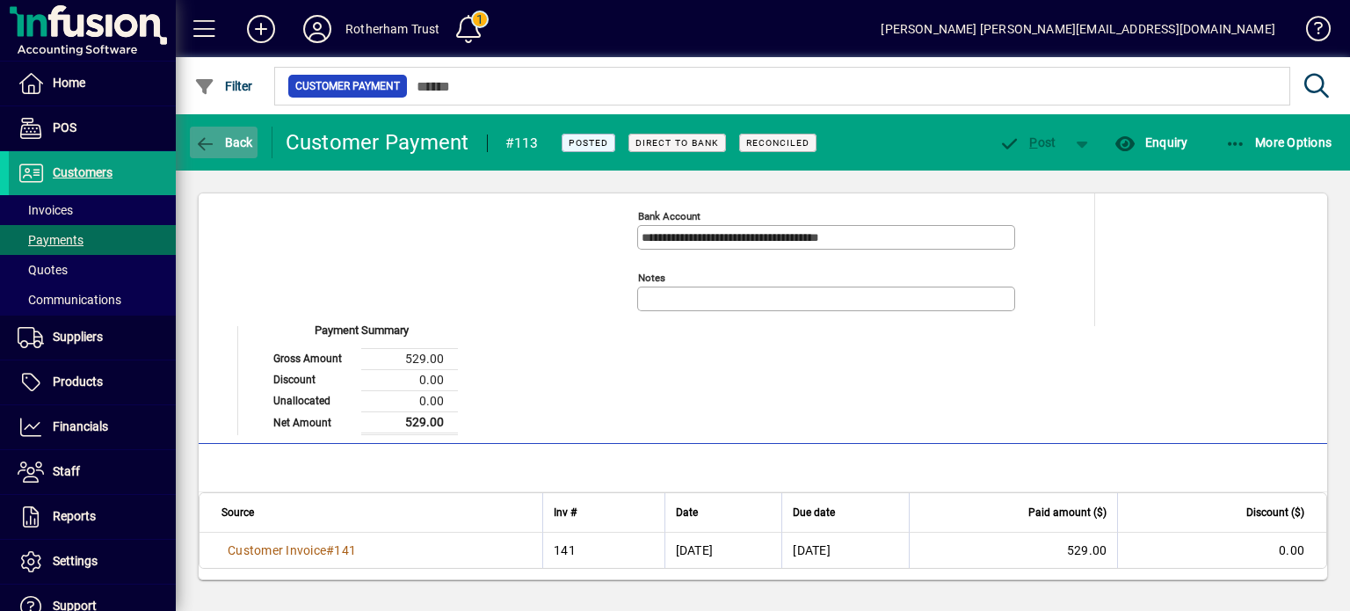
click at [221, 139] on span "Back" at bounding box center [223, 142] width 59 height 14
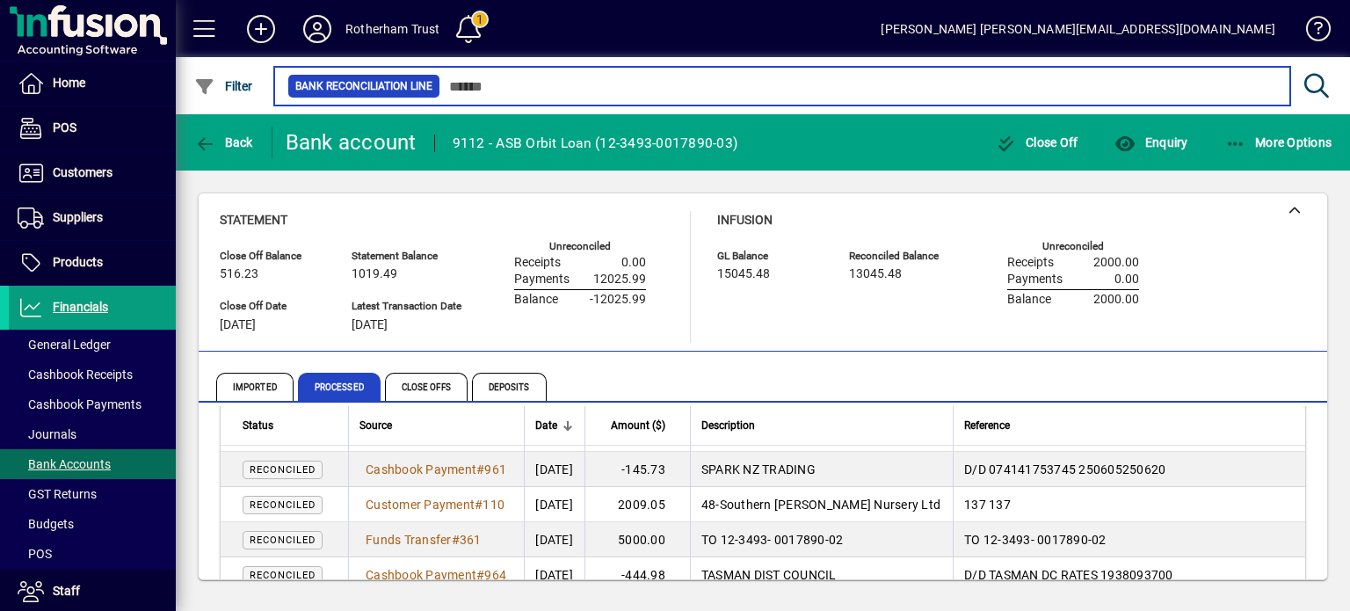
scroll to position [949, 0]
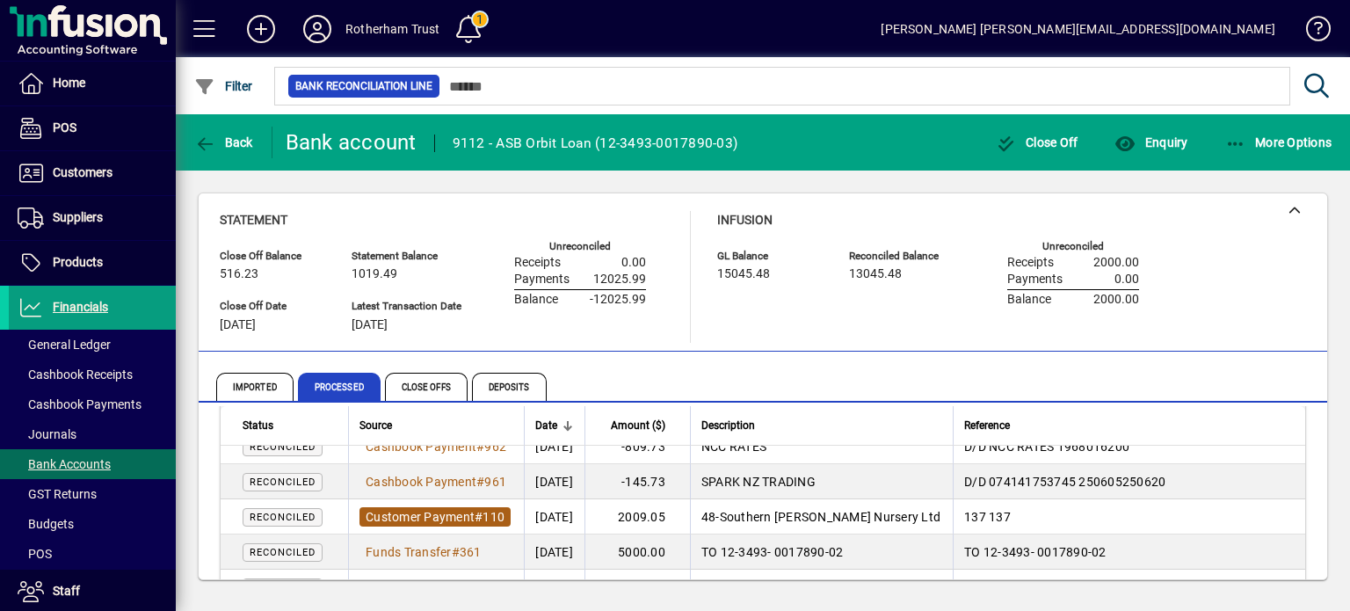
click at [398, 523] on span "Customer Payment # 110" at bounding box center [435, 516] width 151 height 19
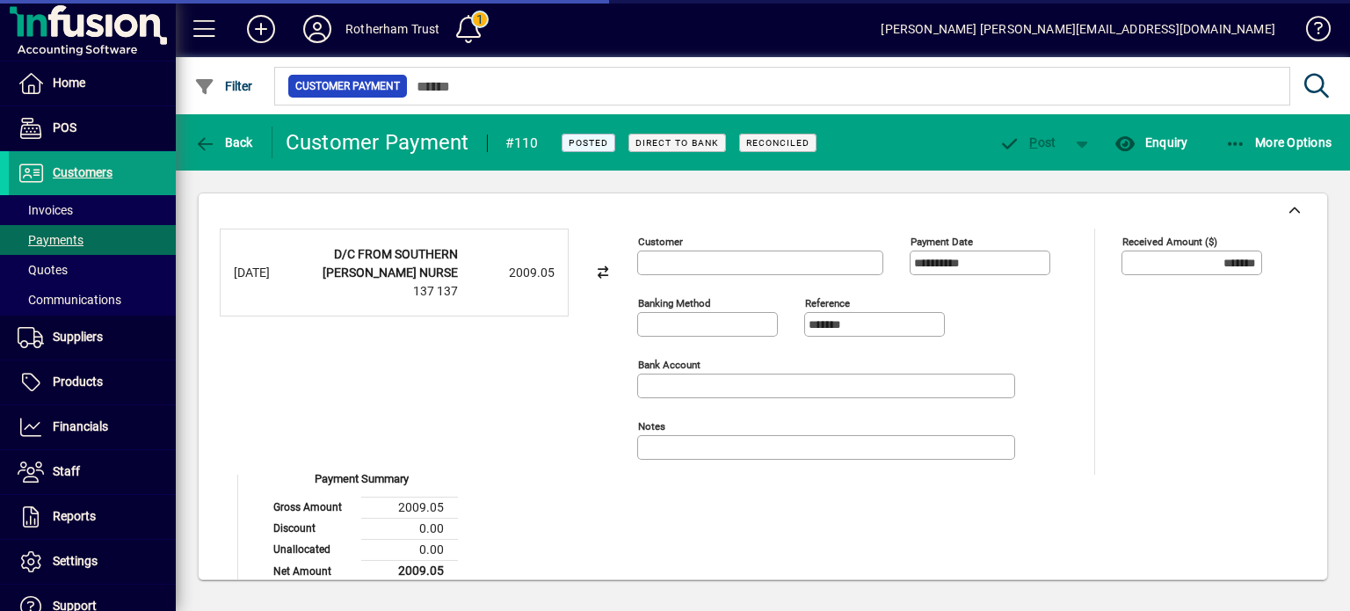
type input "**********"
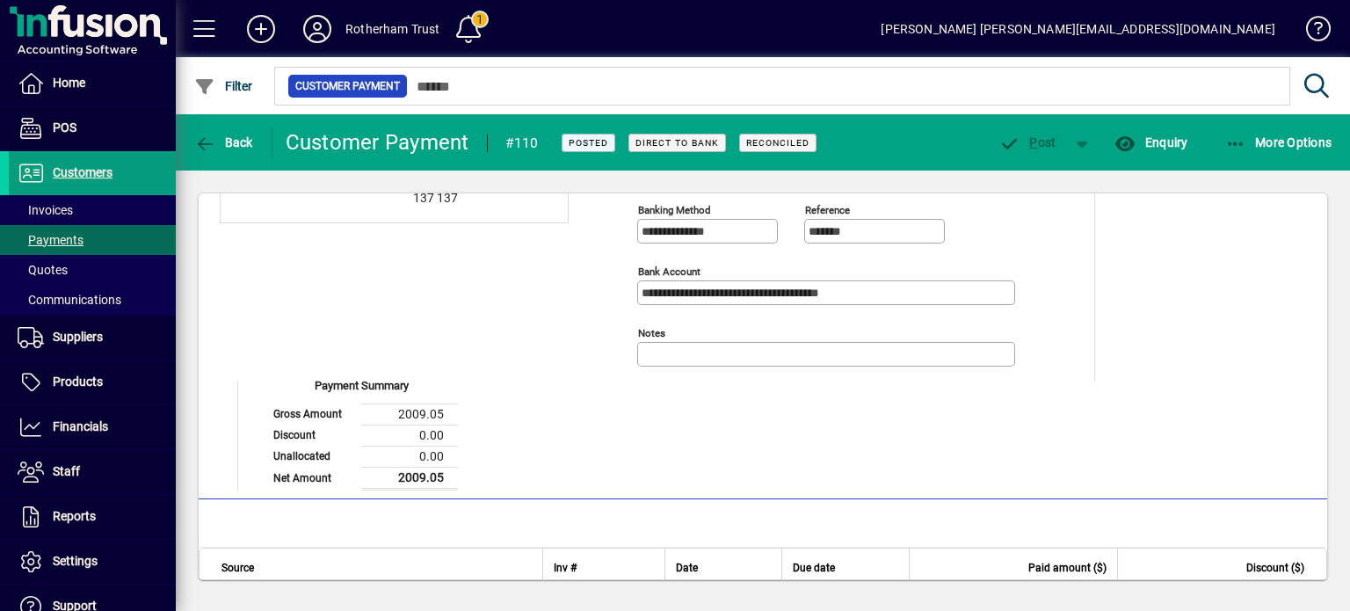
scroll to position [91, 0]
click at [222, 142] on span "Back" at bounding box center [223, 142] width 59 height 14
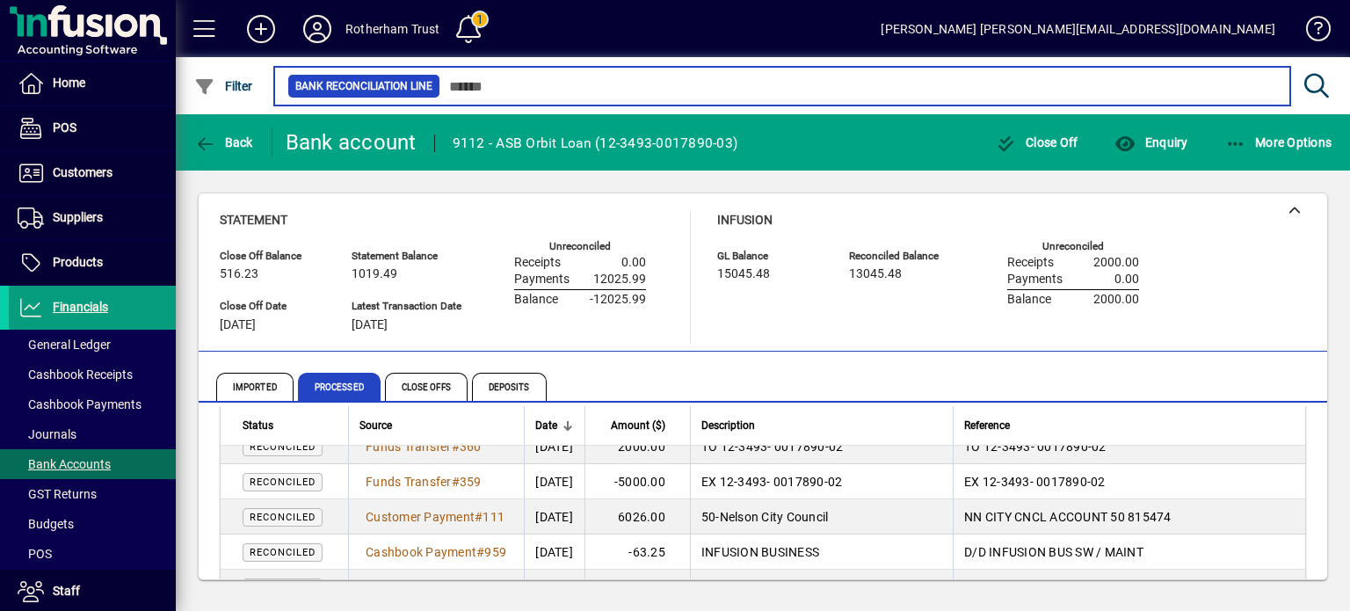
scroll to position [1231, 0]
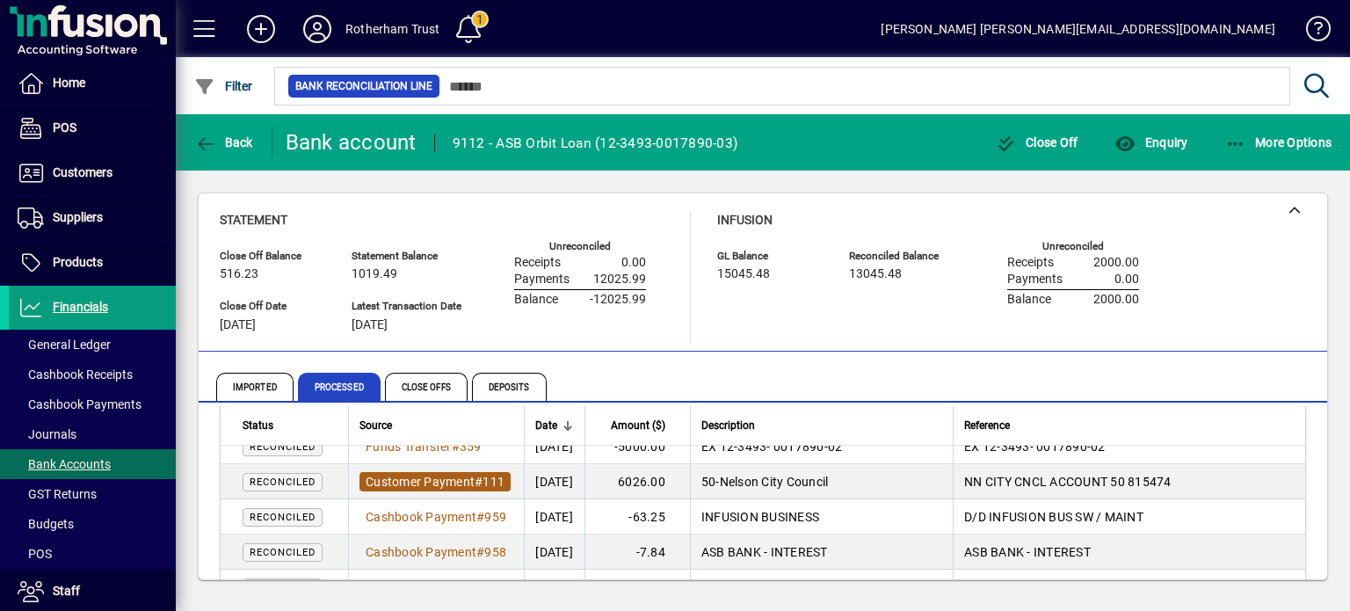
click at [397, 483] on span "Customer Payment" at bounding box center [420, 482] width 109 height 14
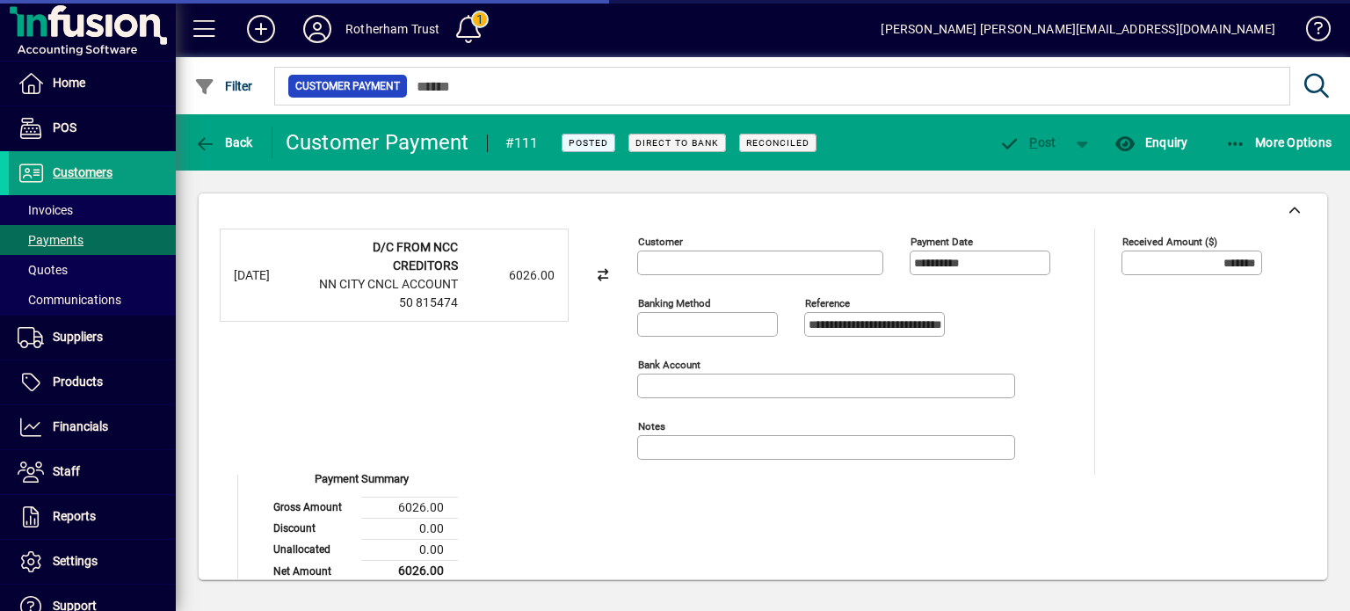
type input "**********"
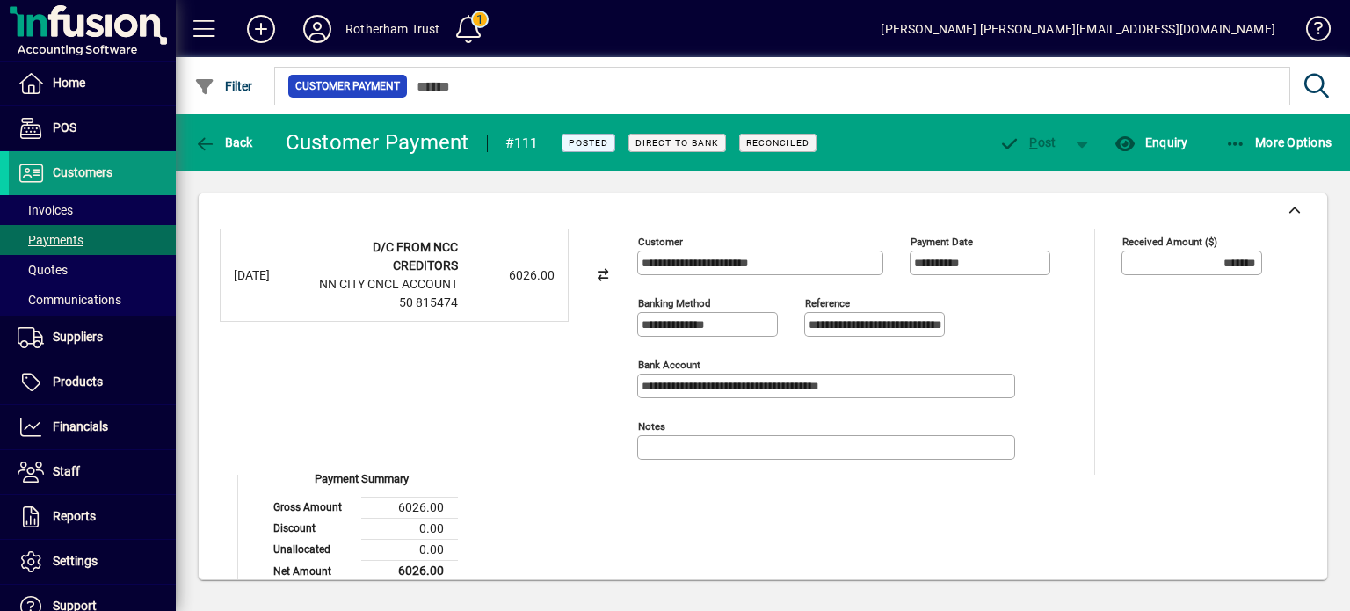
click at [68, 166] on span "Customers" at bounding box center [83, 172] width 60 height 14
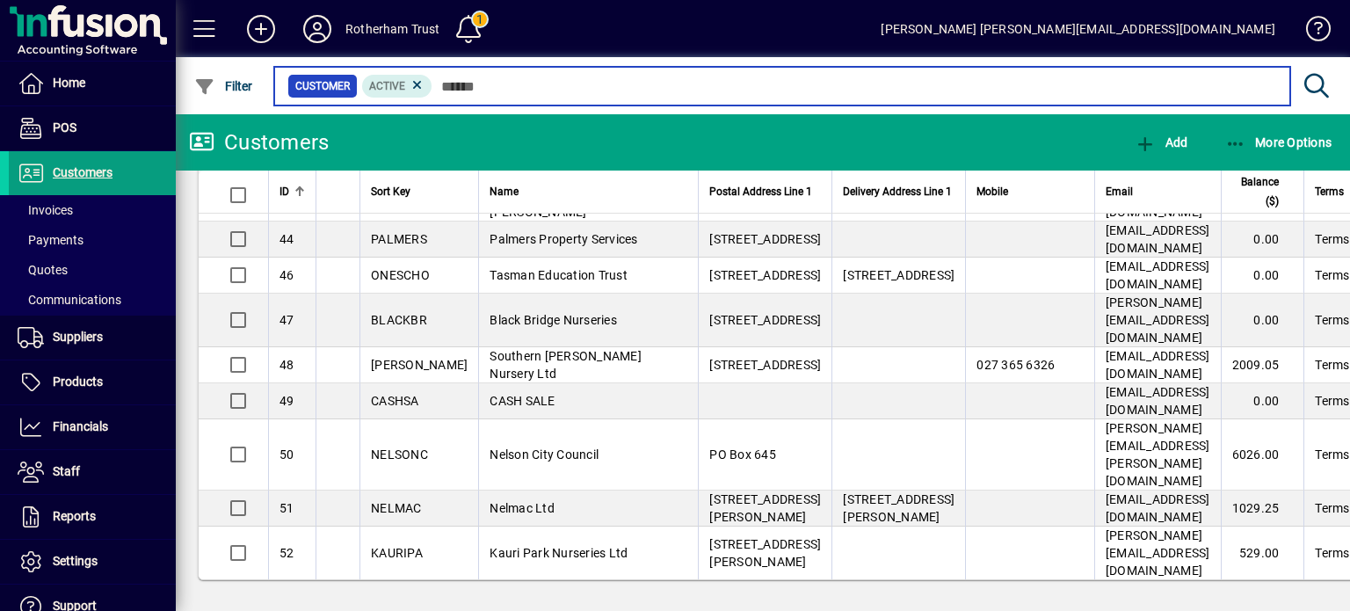
scroll to position [564, 0]
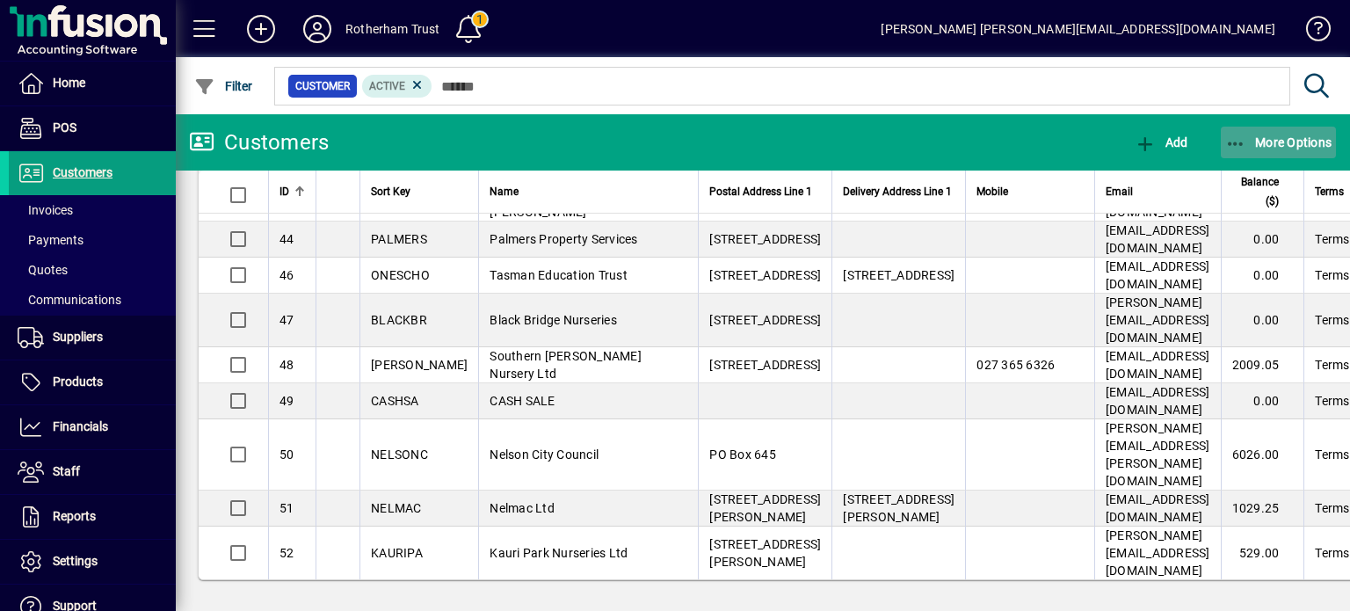
click at [1227, 149] on icon "button" at bounding box center [1237, 144] width 22 height 18
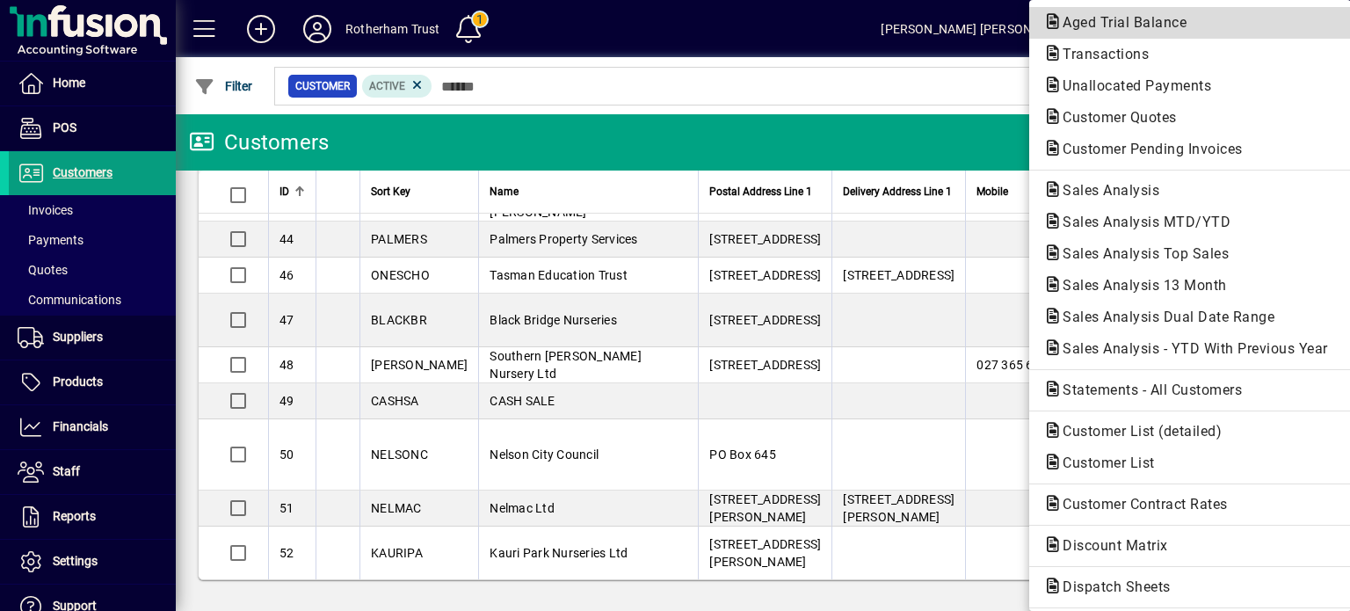
click at [1090, 37] on button "Aged Trial Balance" at bounding box center [1190, 23] width 322 height 32
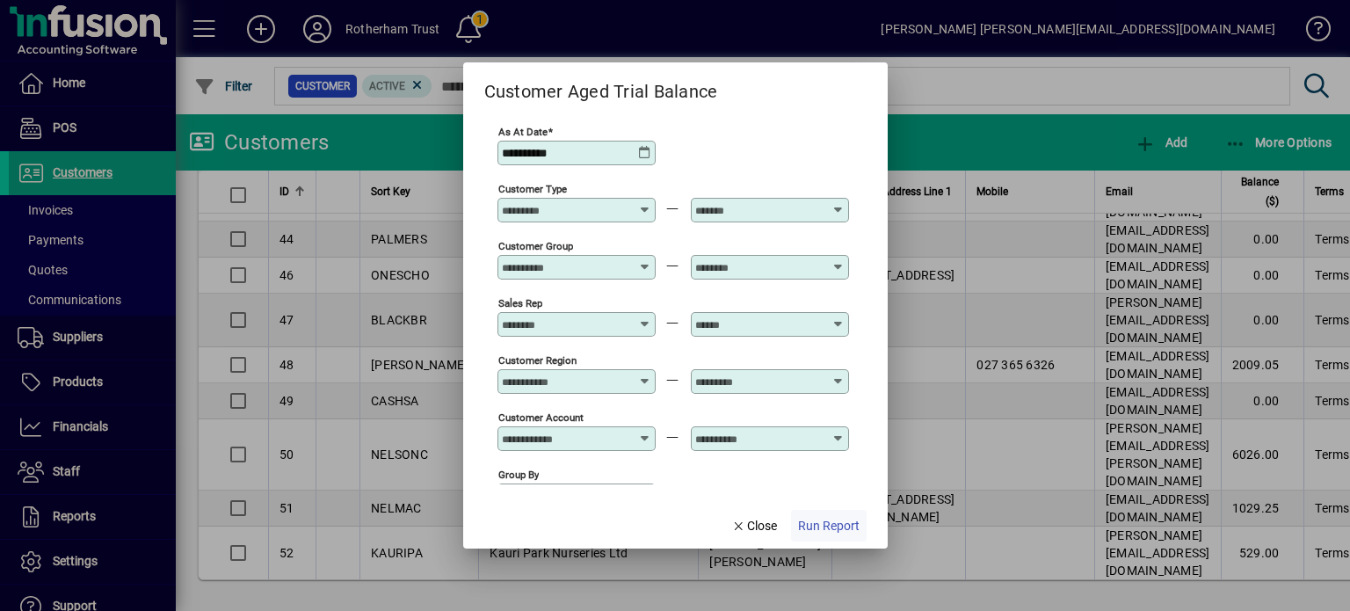
click at [819, 528] on span "Run Report" at bounding box center [829, 526] width 62 height 18
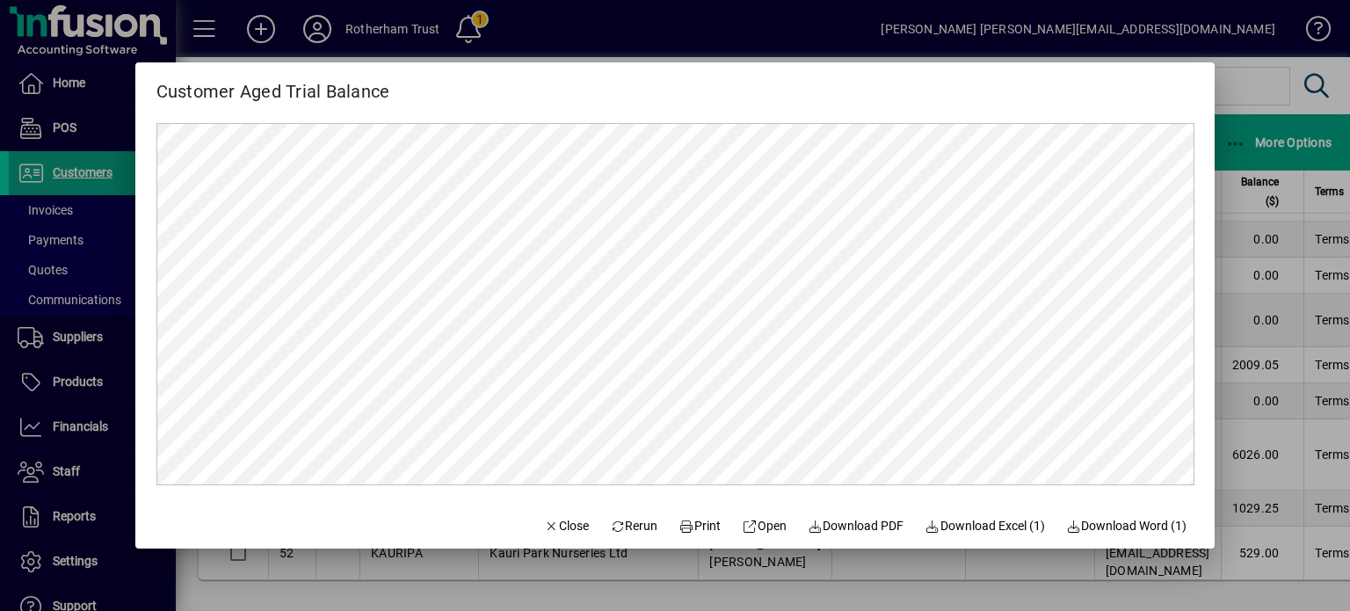
scroll to position [0, 0]
click at [557, 513] on span "button" at bounding box center [566, 526] width 60 height 42
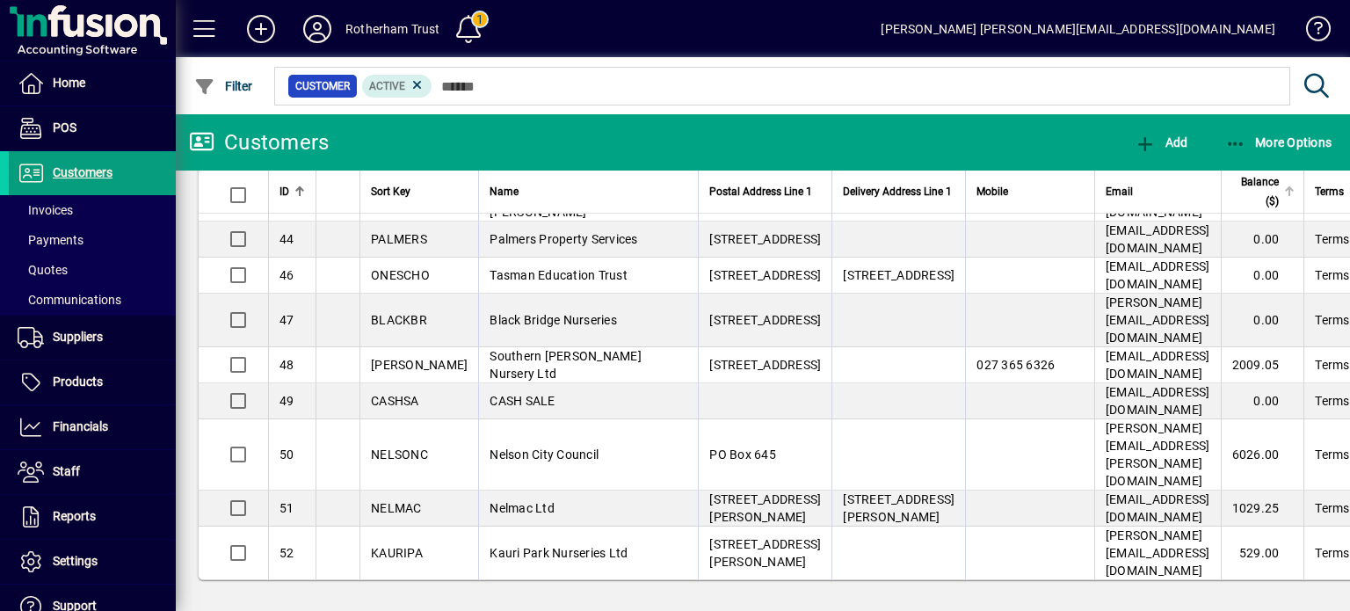
click at [1240, 189] on span "Balance ($)" at bounding box center [1256, 191] width 47 height 39
